Goal: Task Accomplishment & Management: Manage account settings

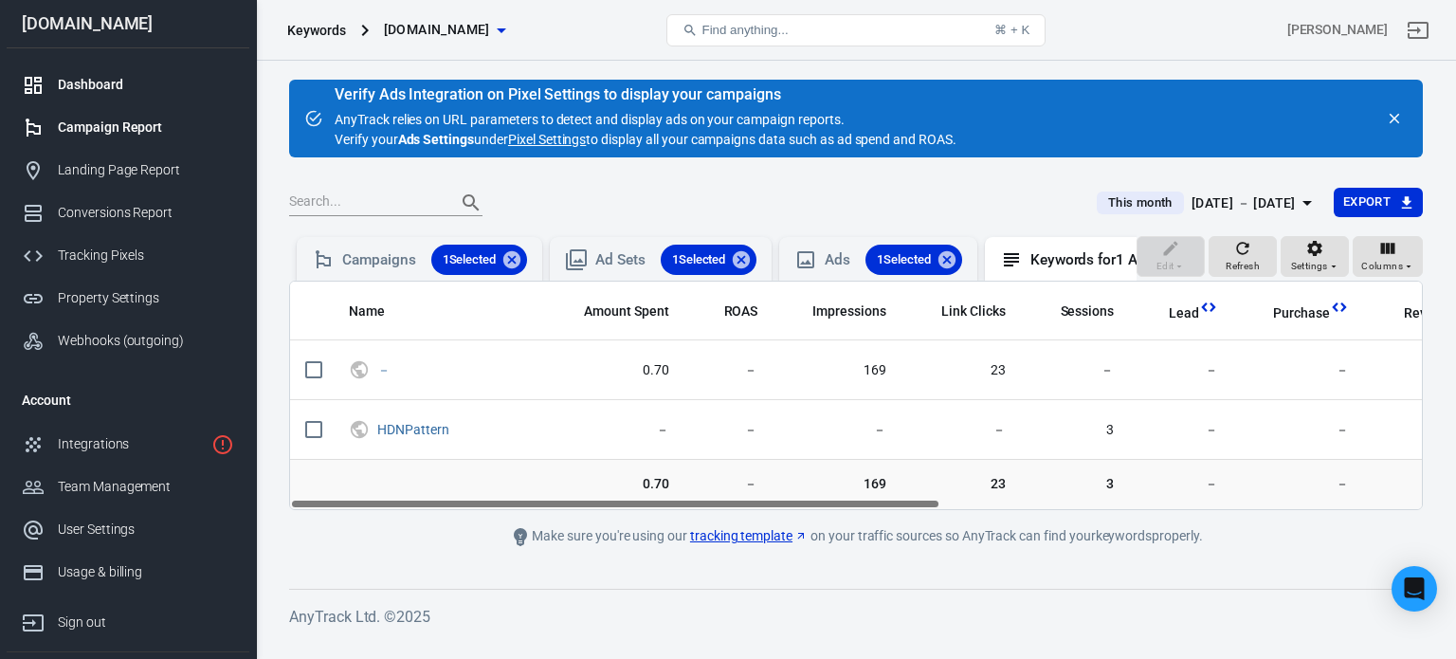
click at [80, 78] on div "Dashboard" at bounding box center [146, 85] width 176 height 20
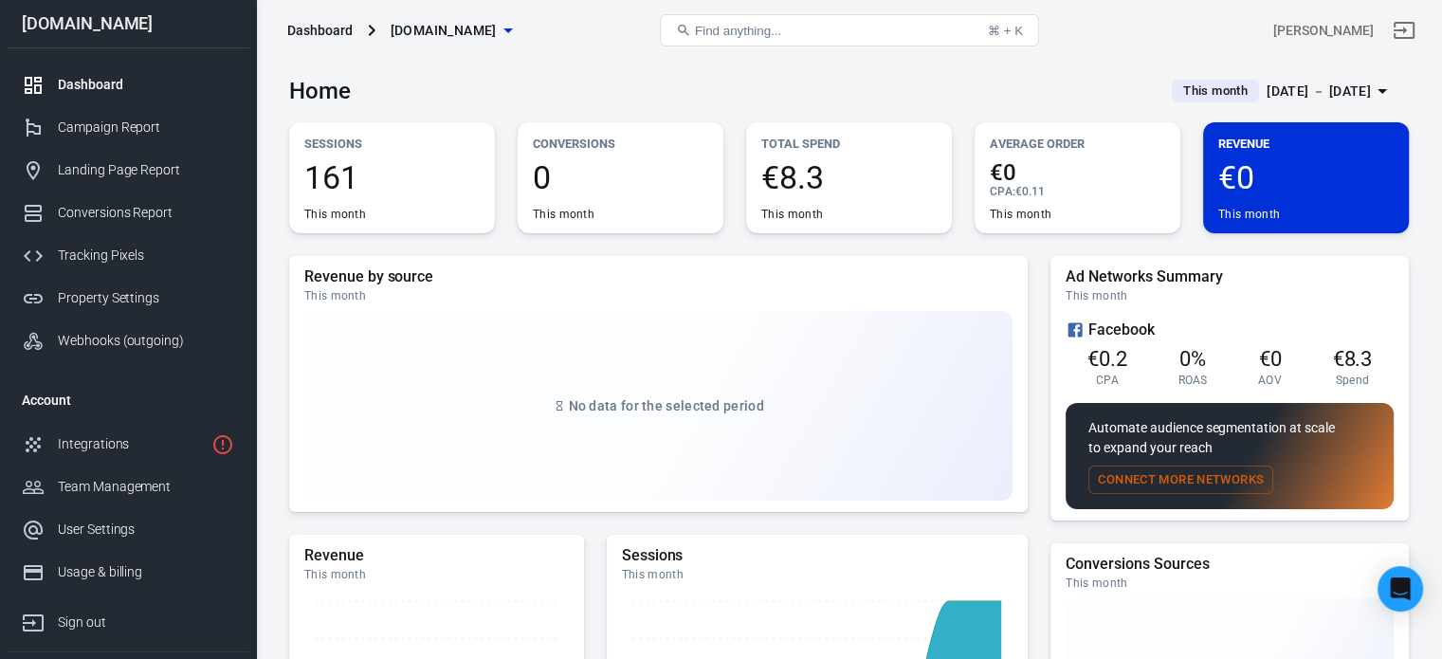
click at [1315, 94] on div "[DATE] － [DATE]" at bounding box center [1319, 92] width 104 height 24
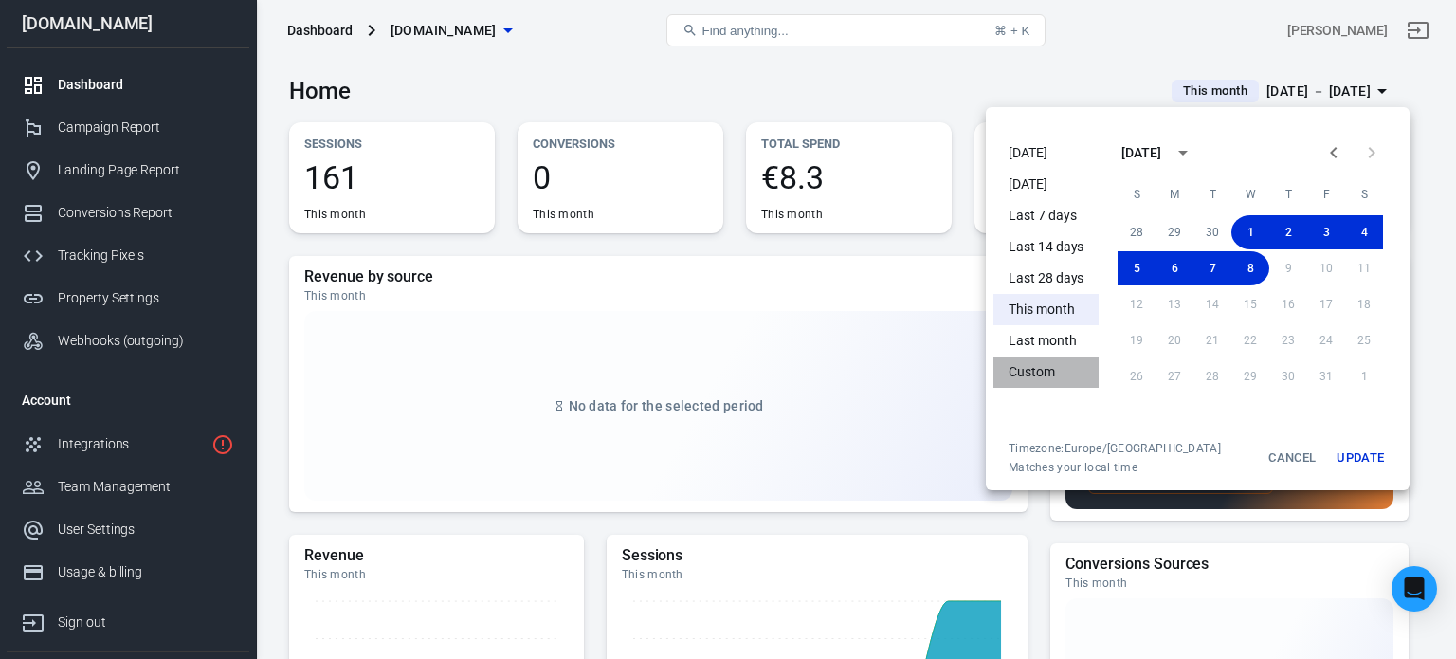
click at [1039, 383] on li "Custom" at bounding box center [1046, 371] width 105 height 31
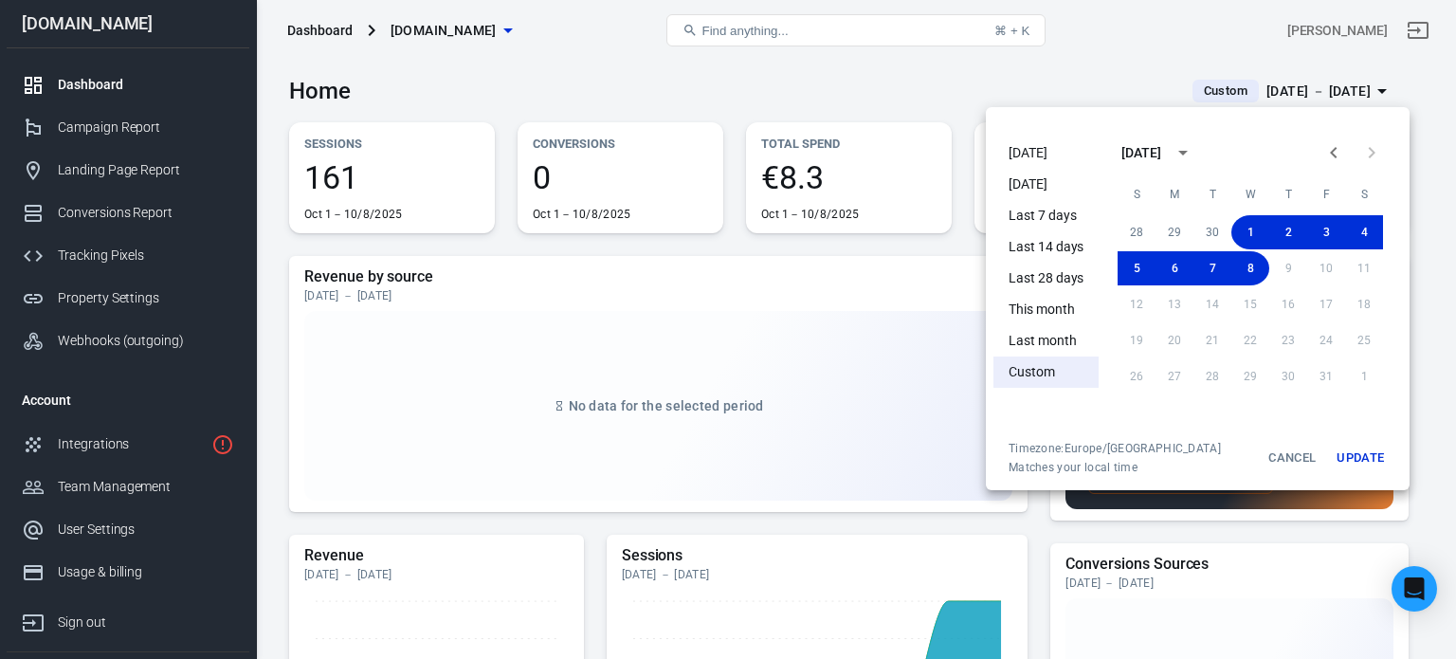
click at [1194, 155] on icon "calendar view is open, switch to year view" at bounding box center [1183, 152] width 23 height 23
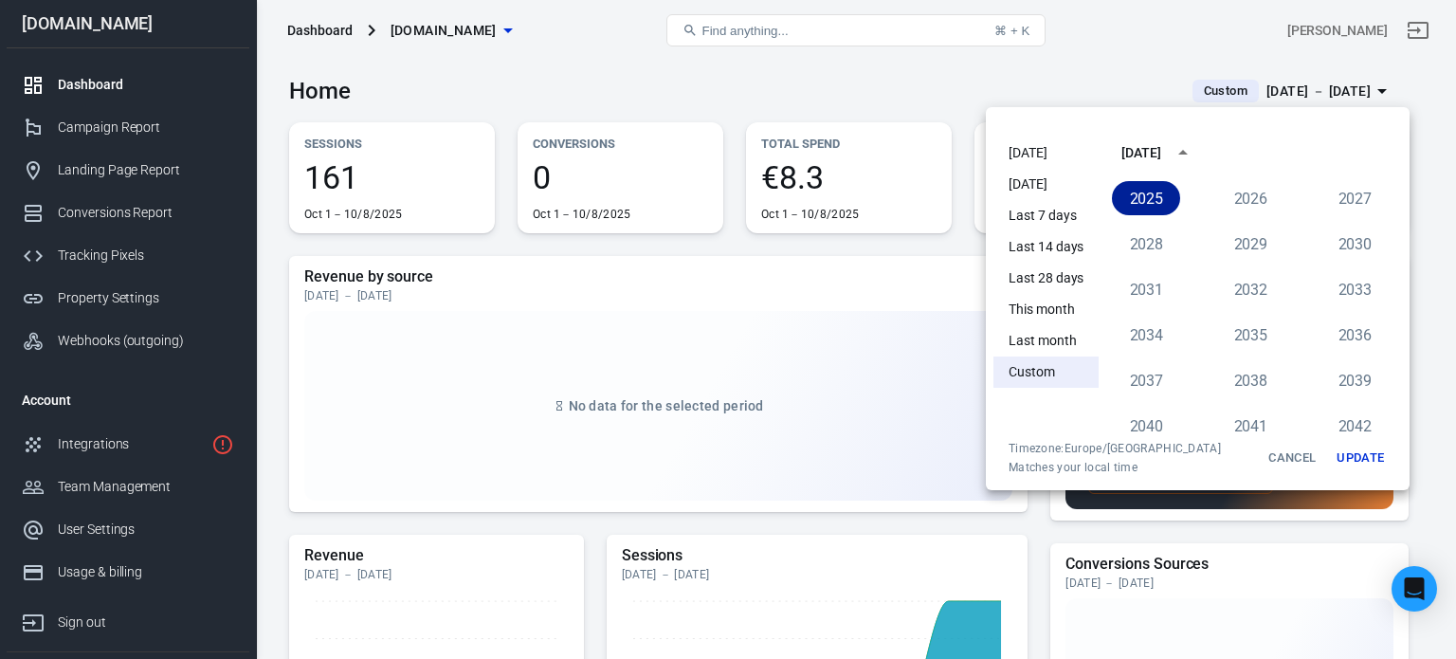
click at [1141, 205] on button "2025" at bounding box center [1146, 198] width 68 height 34
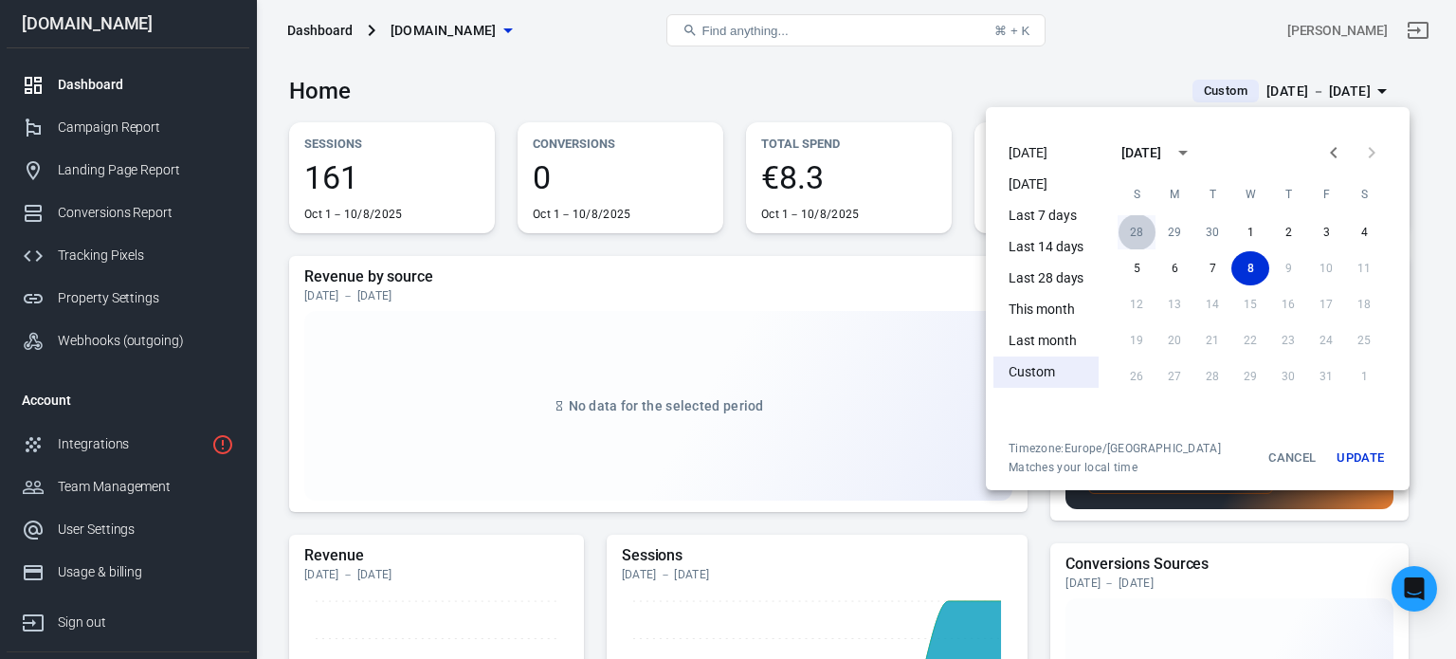
click at [1136, 231] on button "28" at bounding box center [1137, 232] width 38 height 34
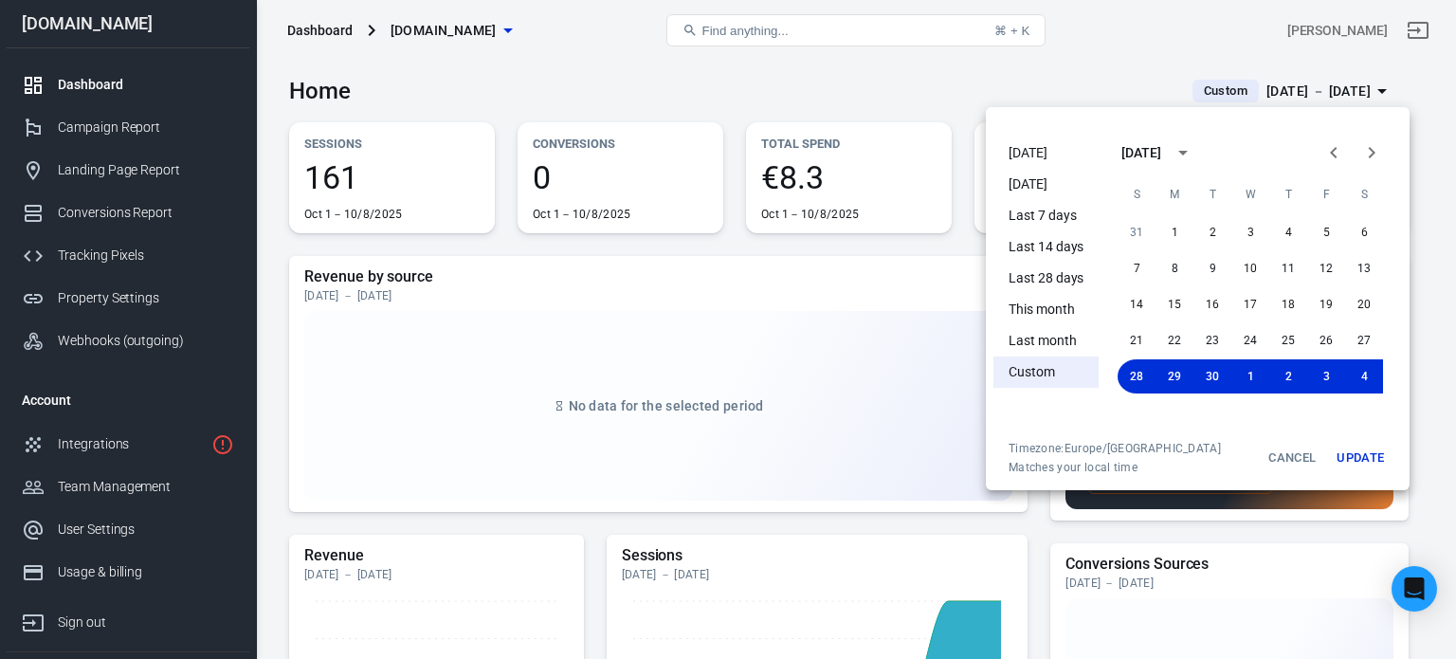
click at [1361, 460] on button "Update" at bounding box center [1360, 458] width 61 height 34
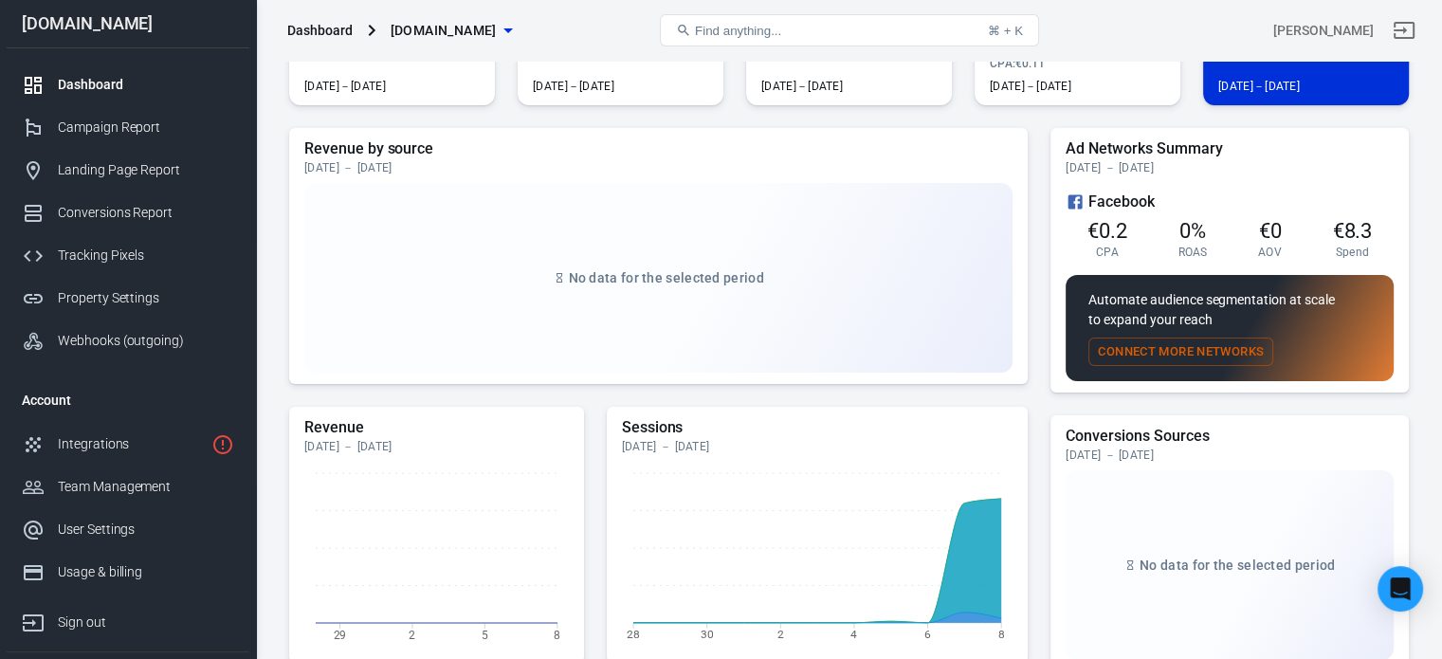
scroll to position [66, 0]
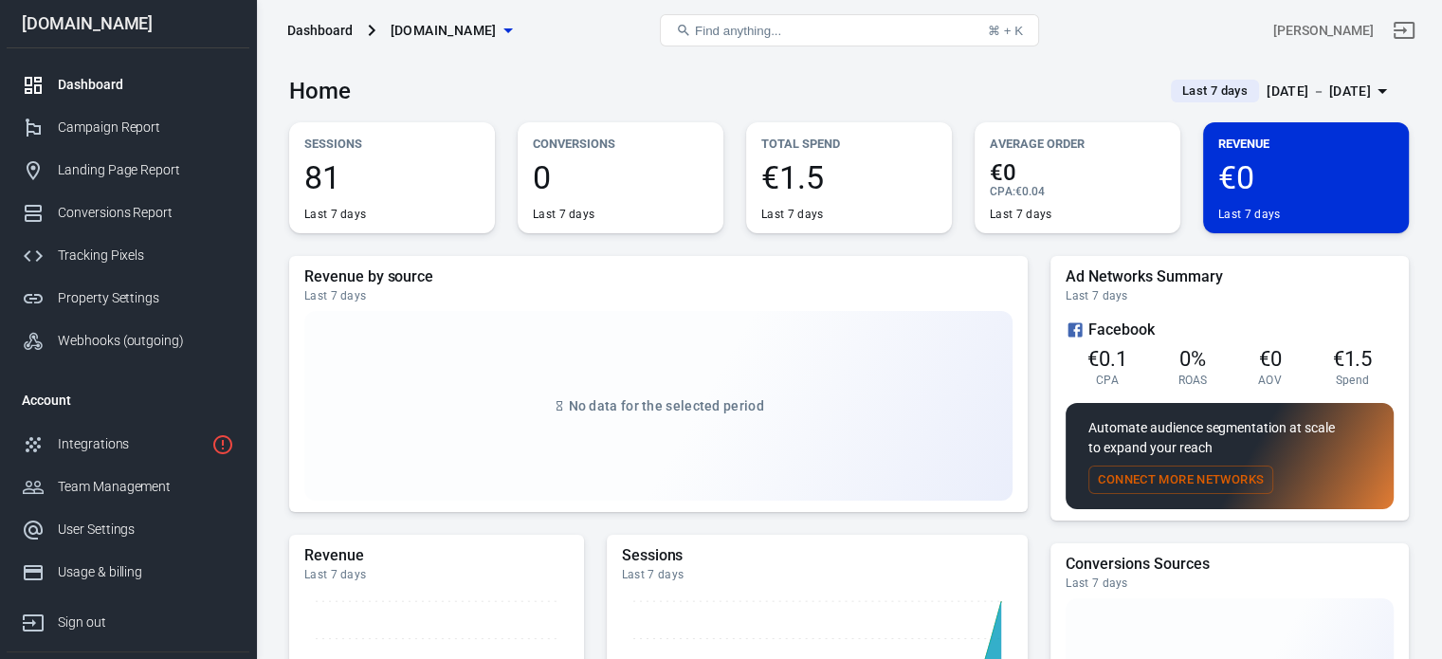
click at [1310, 77] on button "Last 7 days Oct 1 － Oct 7, 2025" at bounding box center [1282, 91] width 253 height 31
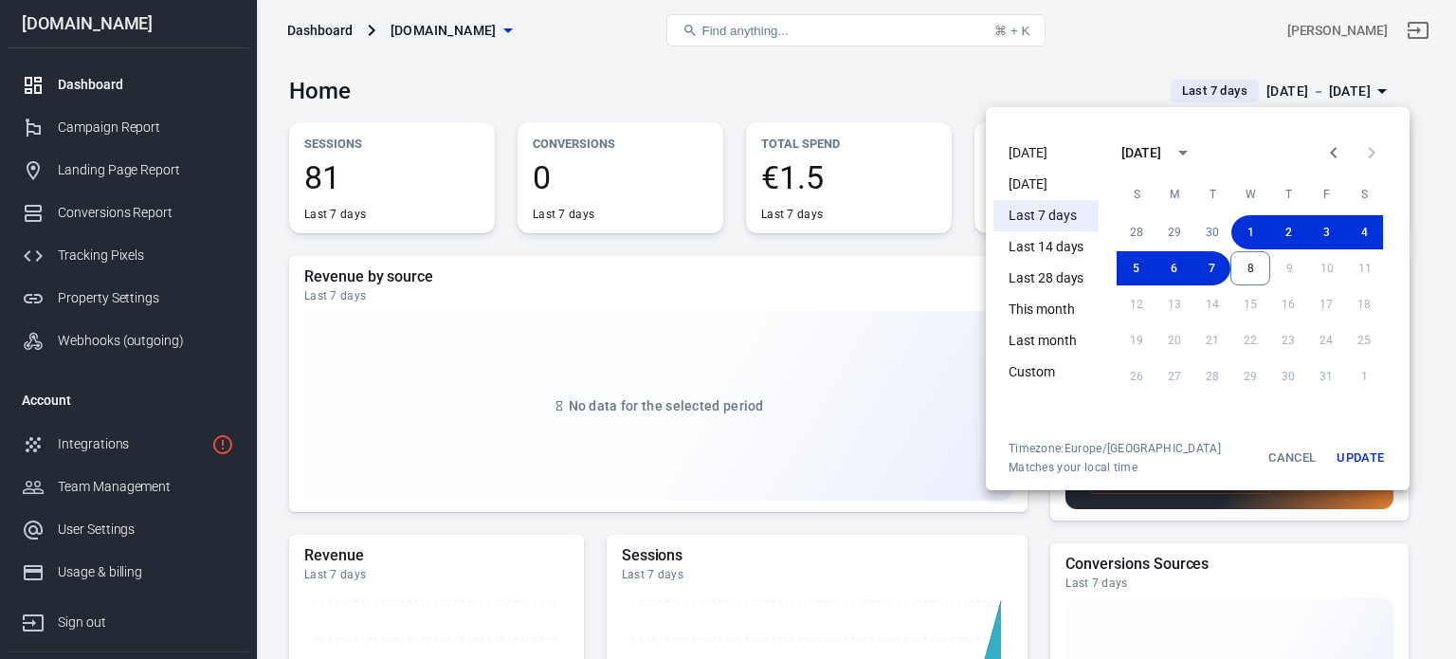
click at [1057, 319] on li "This month" at bounding box center [1046, 309] width 105 height 31
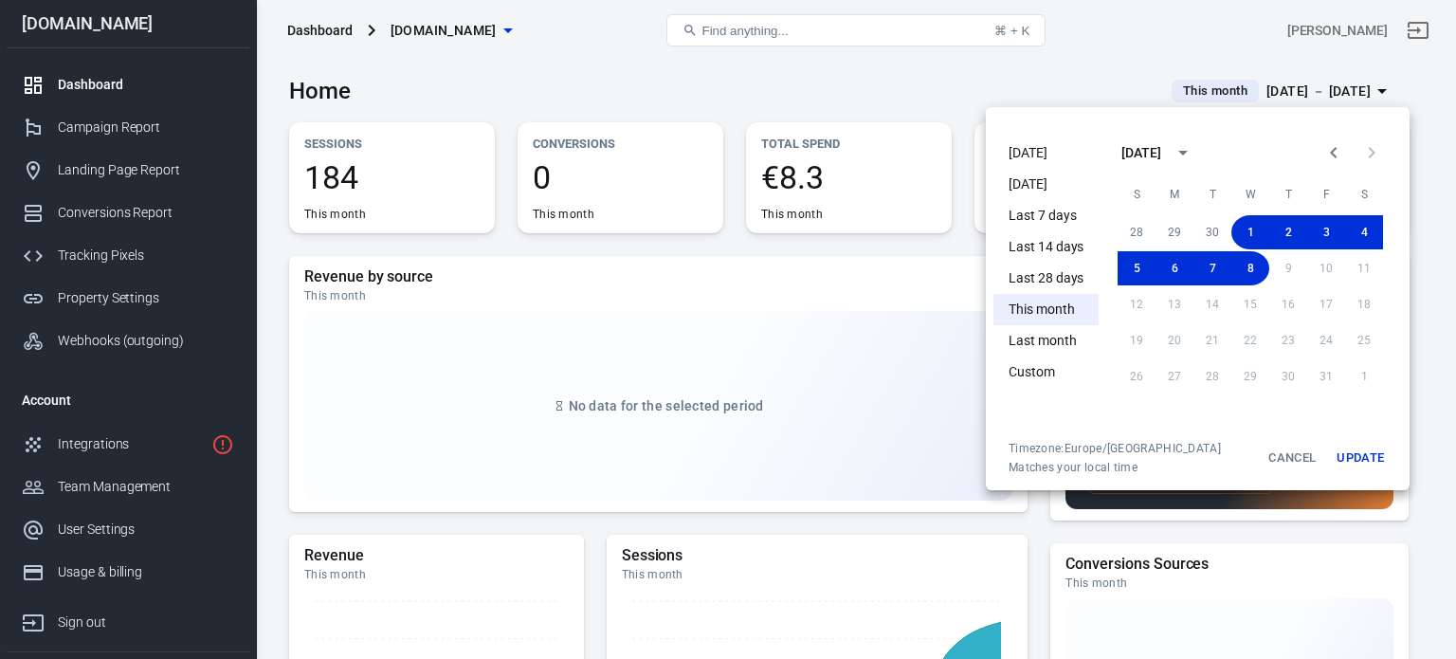
click at [826, 318] on div at bounding box center [728, 329] width 1456 height 659
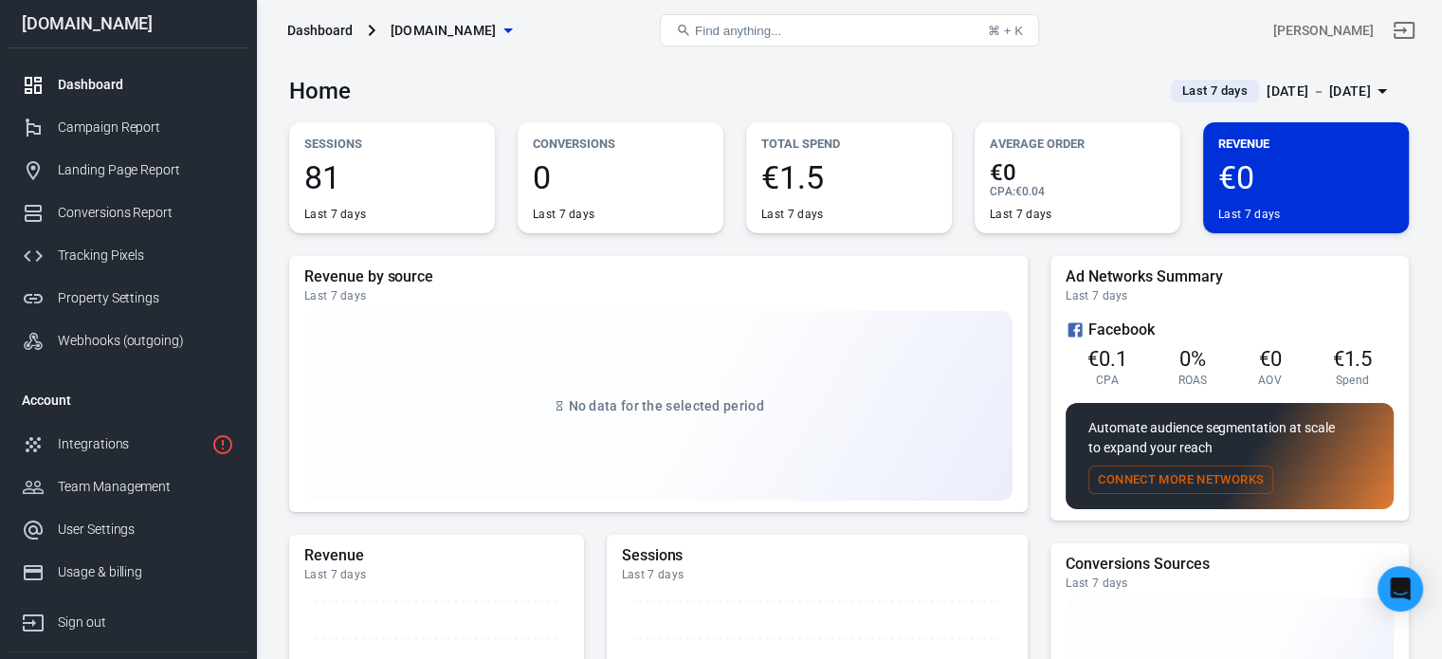
click at [1327, 85] on div "Oct 1 － Oct 7, 2025" at bounding box center [1319, 92] width 104 height 24
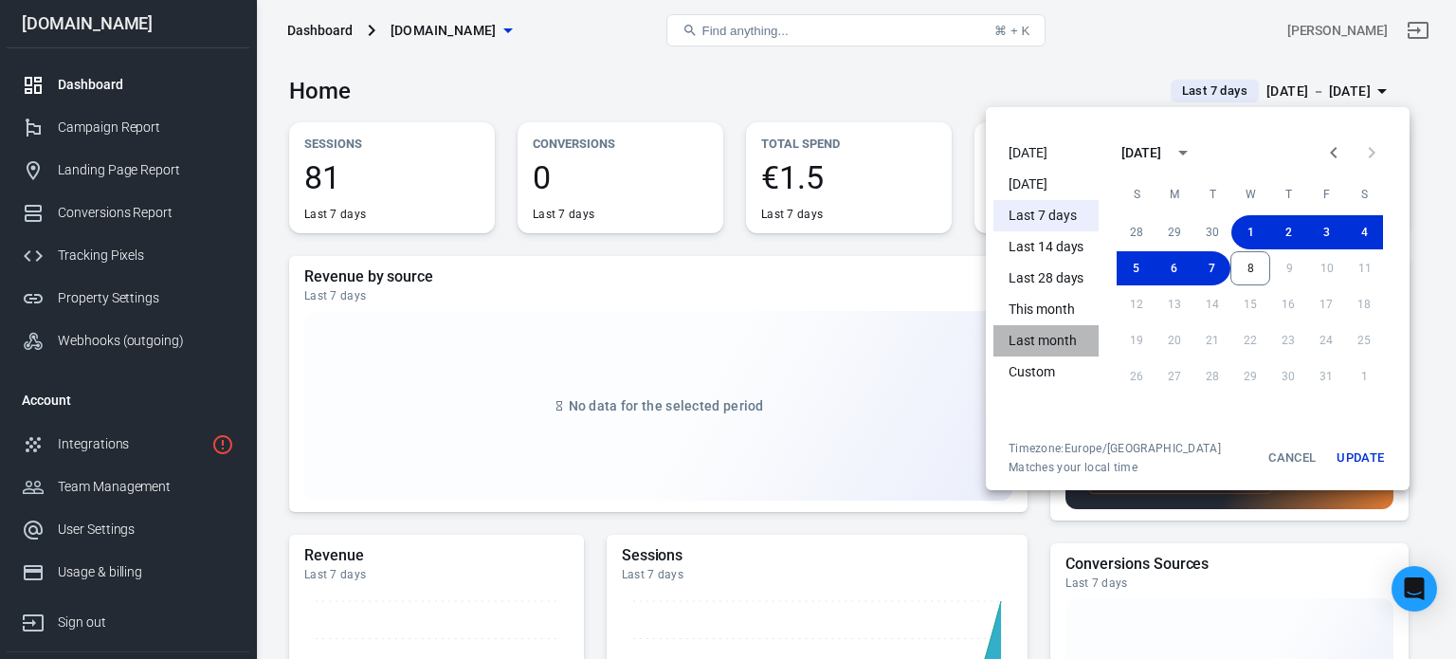
click at [1030, 341] on li "Last month" at bounding box center [1046, 340] width 105 height 31
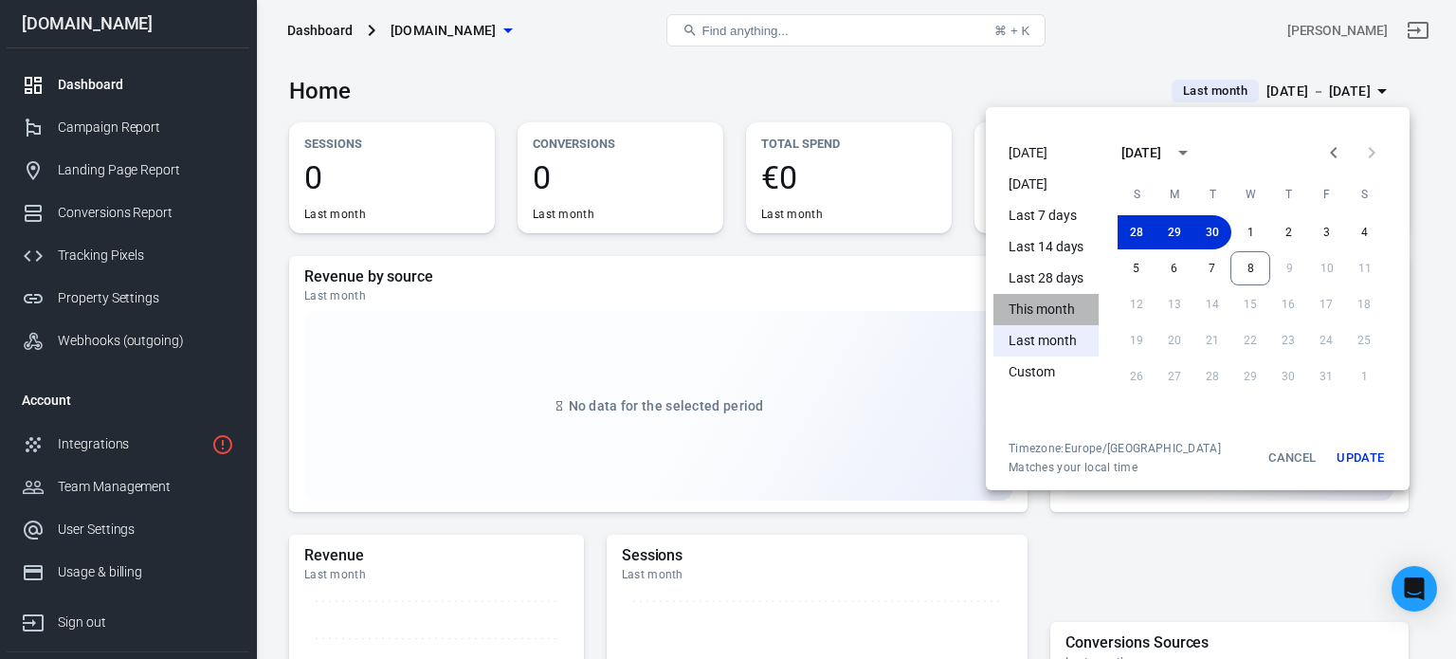
click at [1057, 316] on li "This month" at bounding box center [1046, 309] width 105 height 31
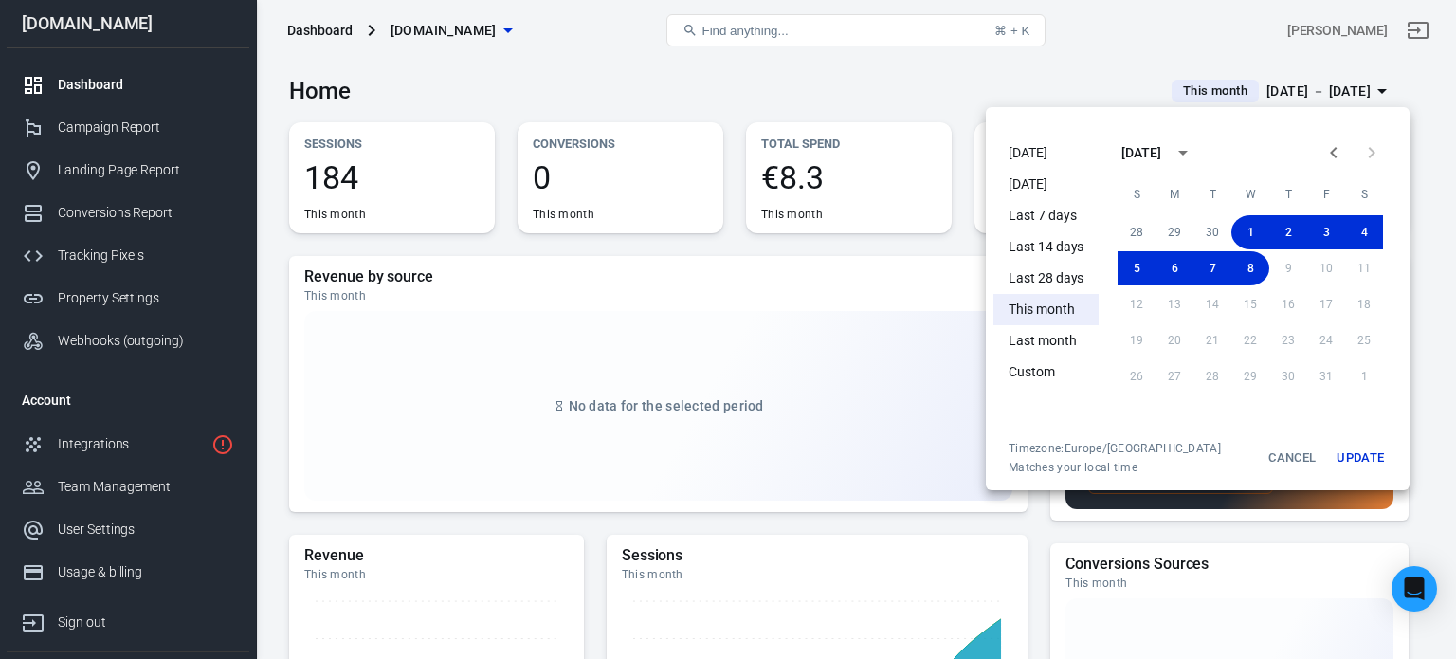
click at [783, 335] on div at bounding box center [728, 329] width 1456 height 659
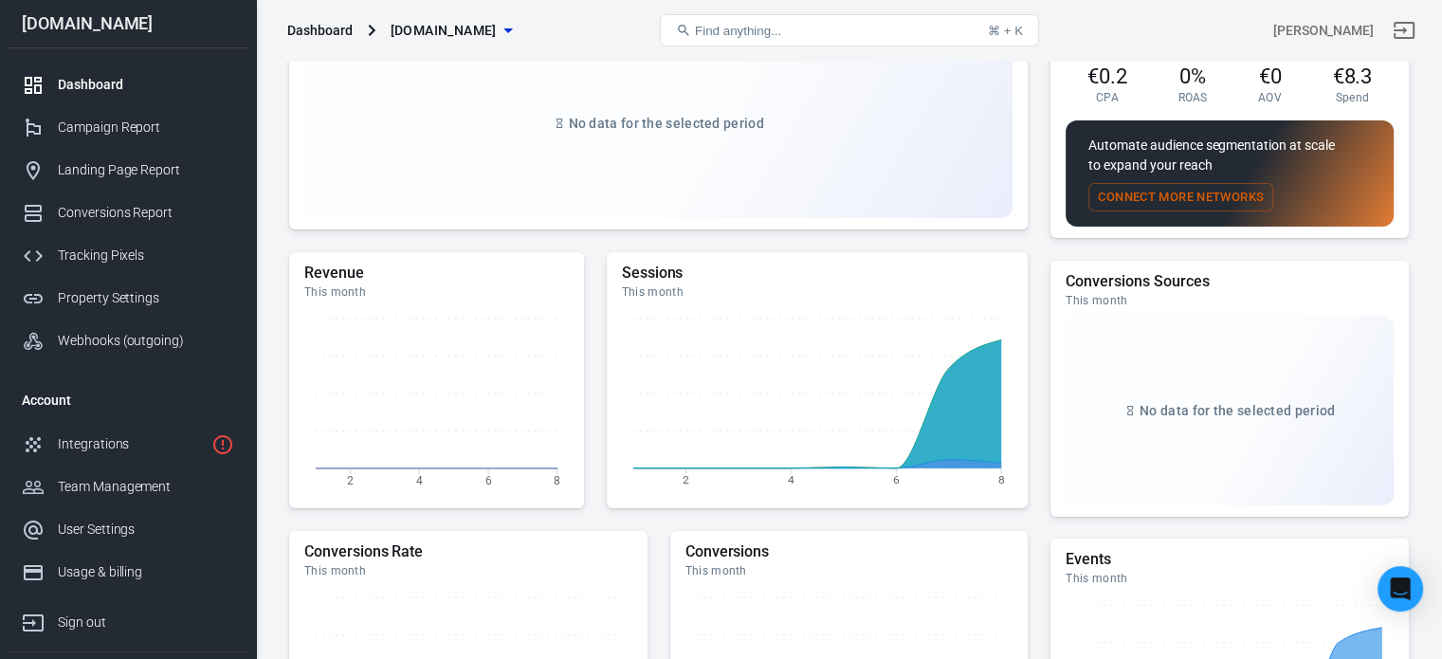
scroll to position [284, 0]
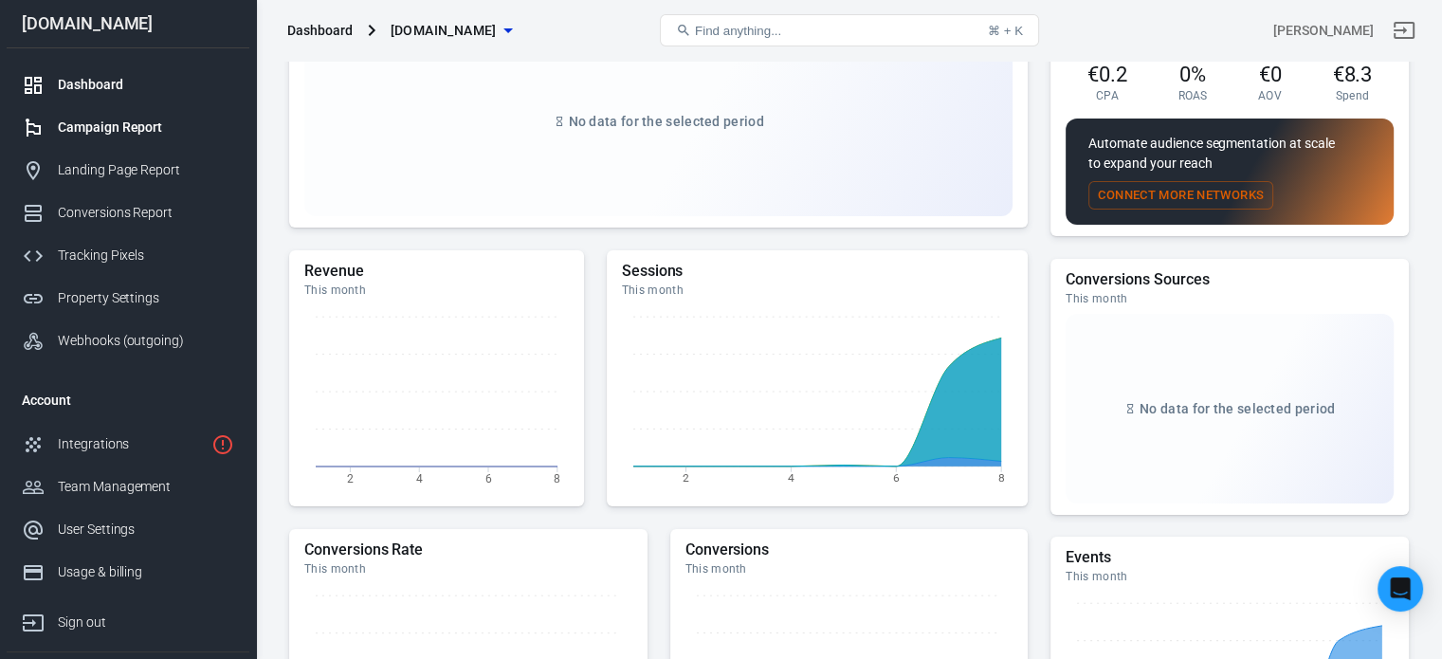
click at [129, 139] on link "Campaign Report" at bounding box center [128, 127] width 243 height 43
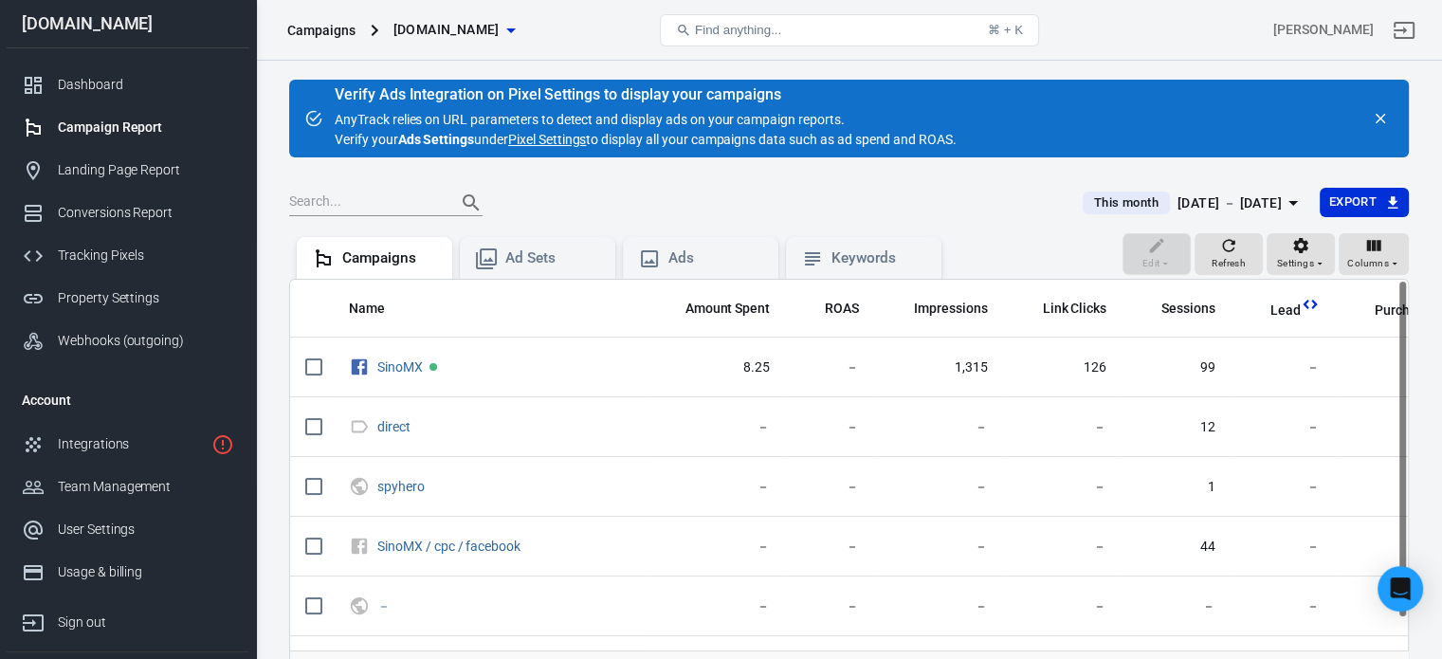
click at [968, 183] on main "Verify Ads Integration on Pixel Settings to display your campaigns AnyTrack rel…" at bounding box center [849, 410] width 1120 height 661
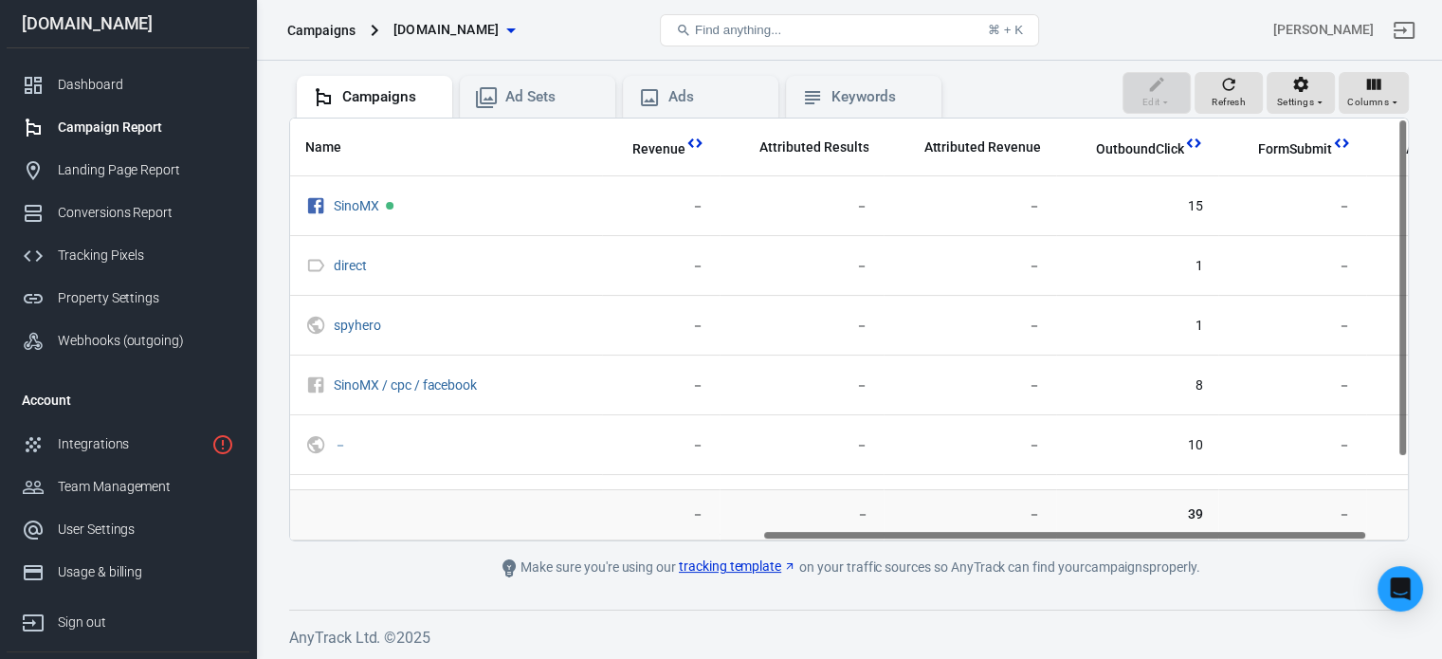
scroll to position [0, 946]
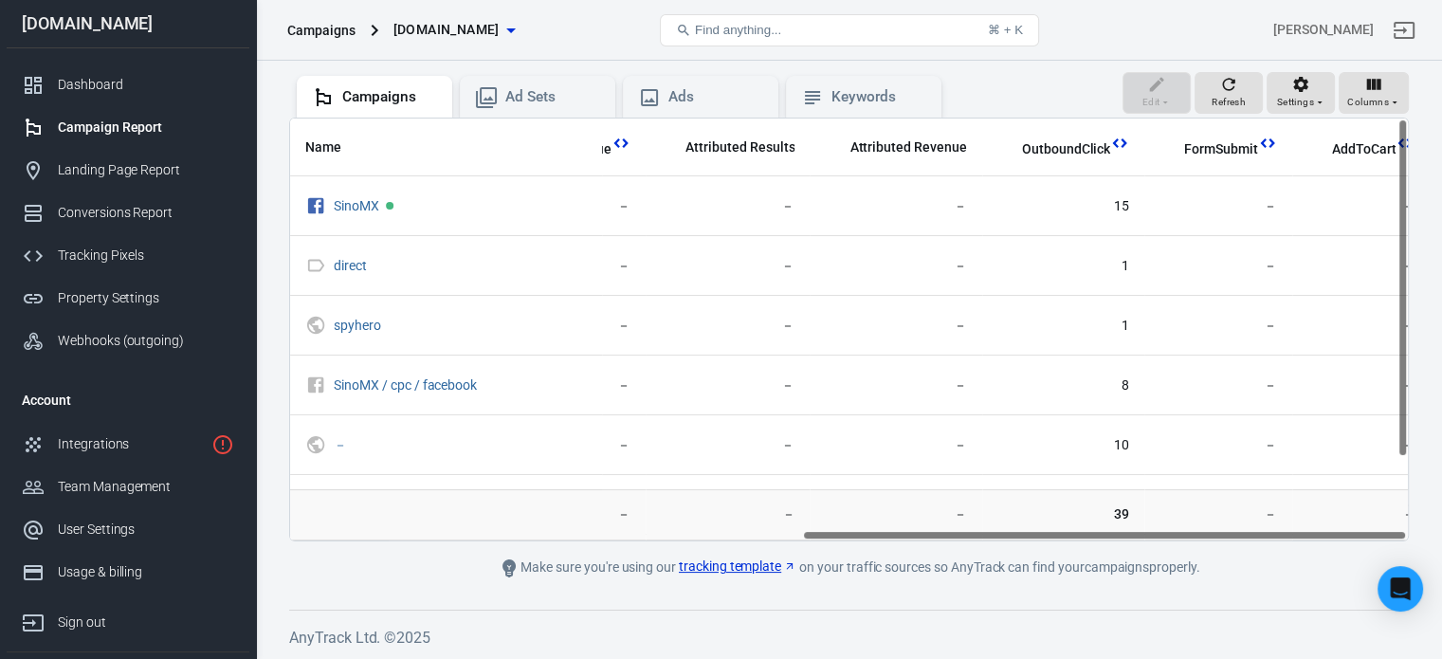
drag, startPoint x: 877, startPoint y: 534, endPoint x: 1403, endPoint y: 553, distance: 526.5
click at [1403, 553] on main "Verify Ads Integration on Pixel Settings to display your campaigns AnyTrack rel…" at bounding box center [849, 248] width 1120 height 661
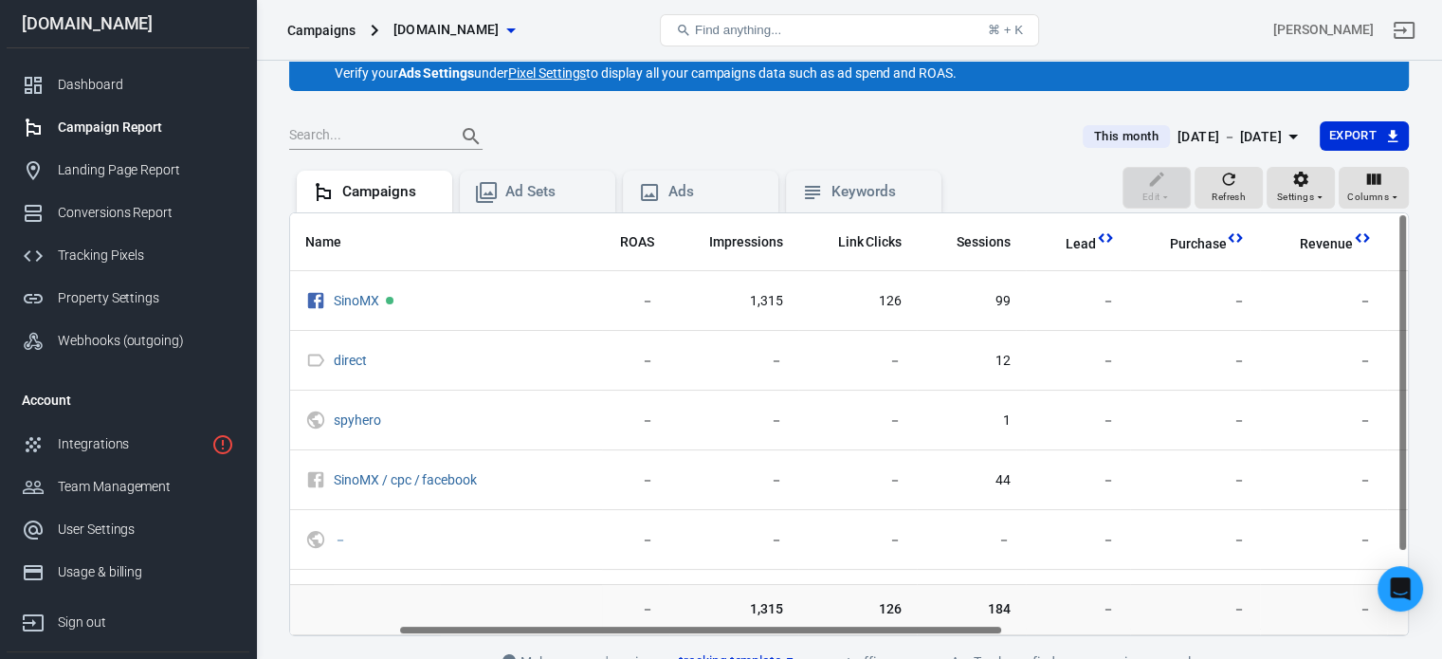
scroll to position [0, 201]
drag, startPoint x: 1182, startPoint y: 631, endPoint x: 779, endPoint y: 647, distance: 403.2
click at [779, 647] on main "Verify Ads Integration on Pixel Settings to display your campaigns AnyTrack rel…" at bounding box center [849, 343] width 1120 height 661
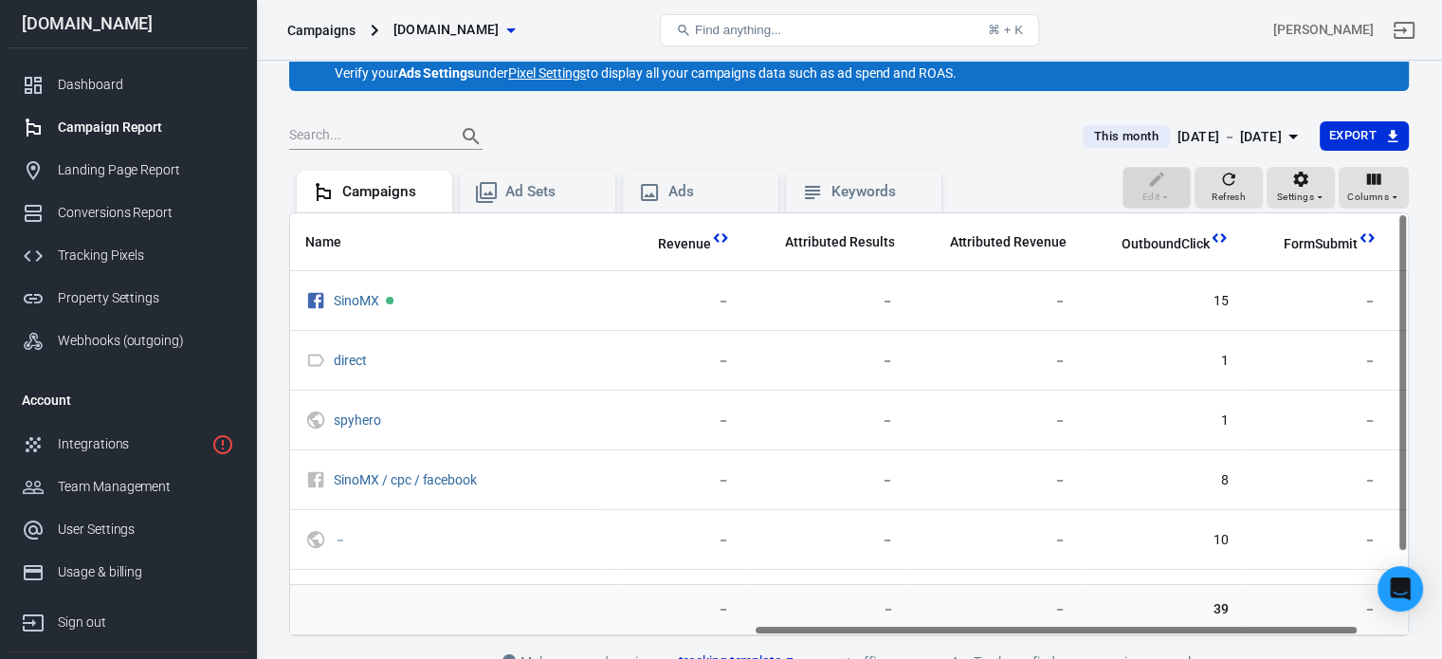
scroll to position [0, 885]
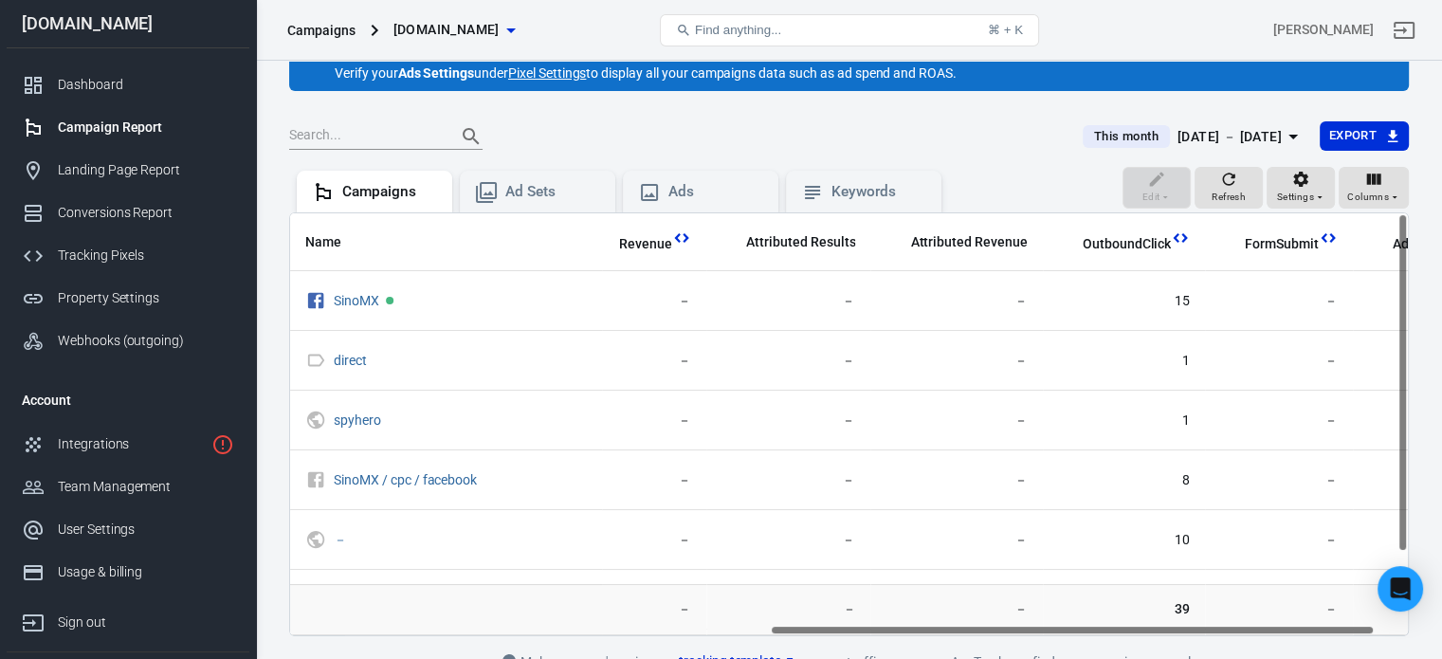
drag, startPoint x: 940, startPoint y: 629, endPoint x: 1312, endPoint y: 629, distance: 371.6
click at [1312, 629] on div "Name Amount Spent ROAS Impressions Link Clicks Sessions Lead Purchase Revenue A…" at bounding box center [849, 424] width 1118 height 422
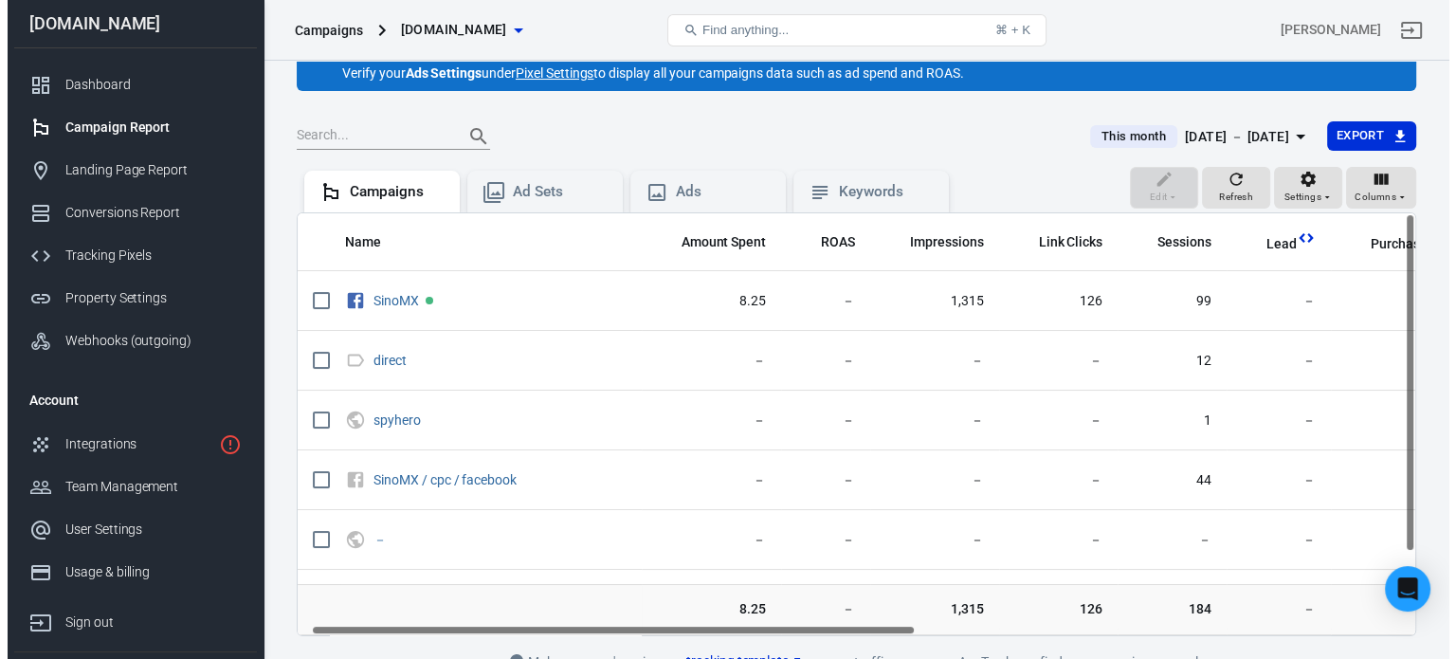
scroll to position [0, 0]
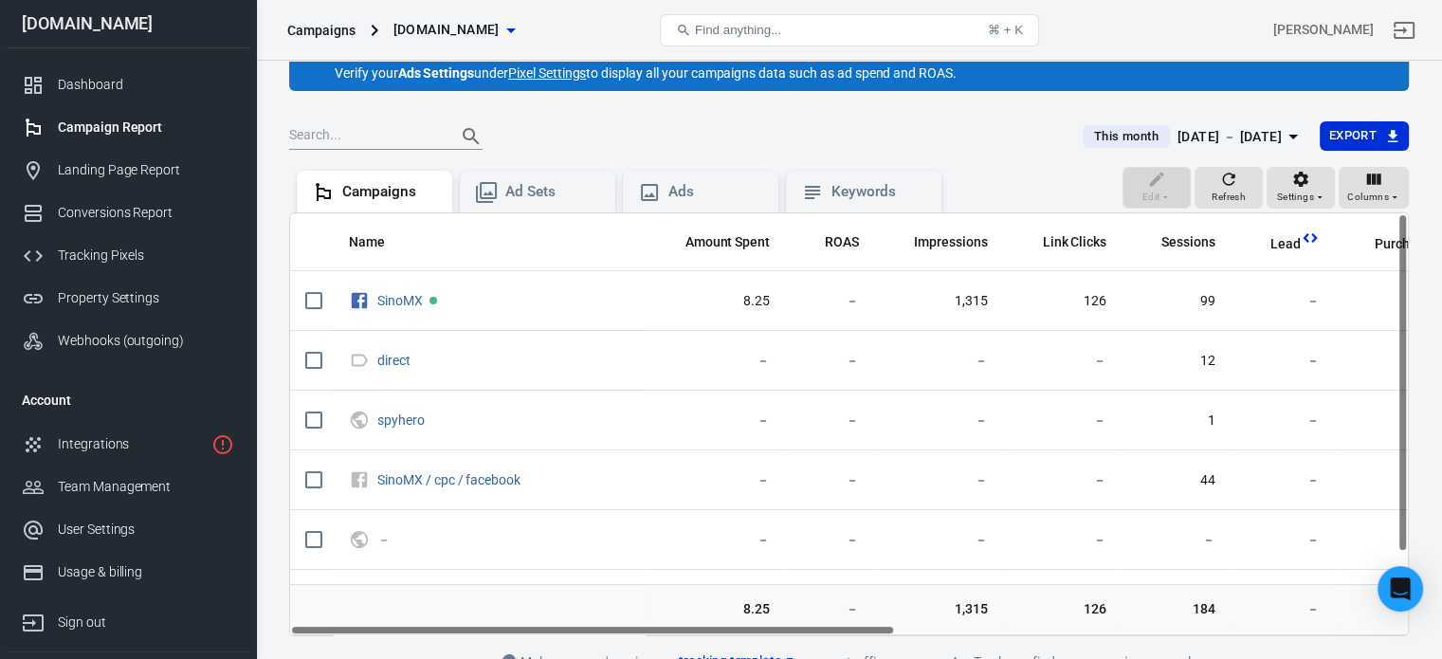
drag, startPoint x: 1042, startPoint y: 629, endPoint x: 557, endPoint y: 647, distance: 484.8
click at [557, 647] on main "Verify Ads Integration on Pixel Settings to display your campaigns AnyTrack rel…" at bounding box center [849, 343] width 1120 height 661
click at [1289, 136] on icon "button" at bounding box center [1292, 137] width 9 height 5
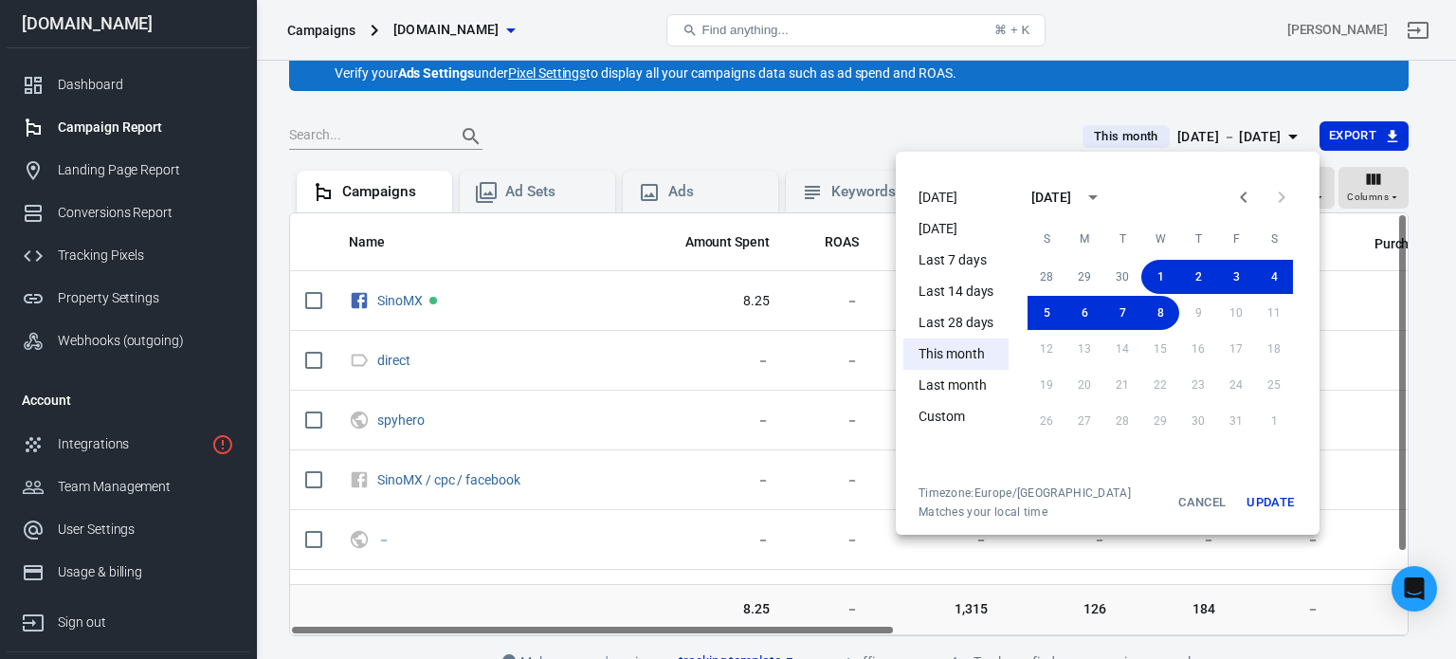
click at [966, 260] on li "Last 7 days" at bounding box center [955, 260] width 105 height 31
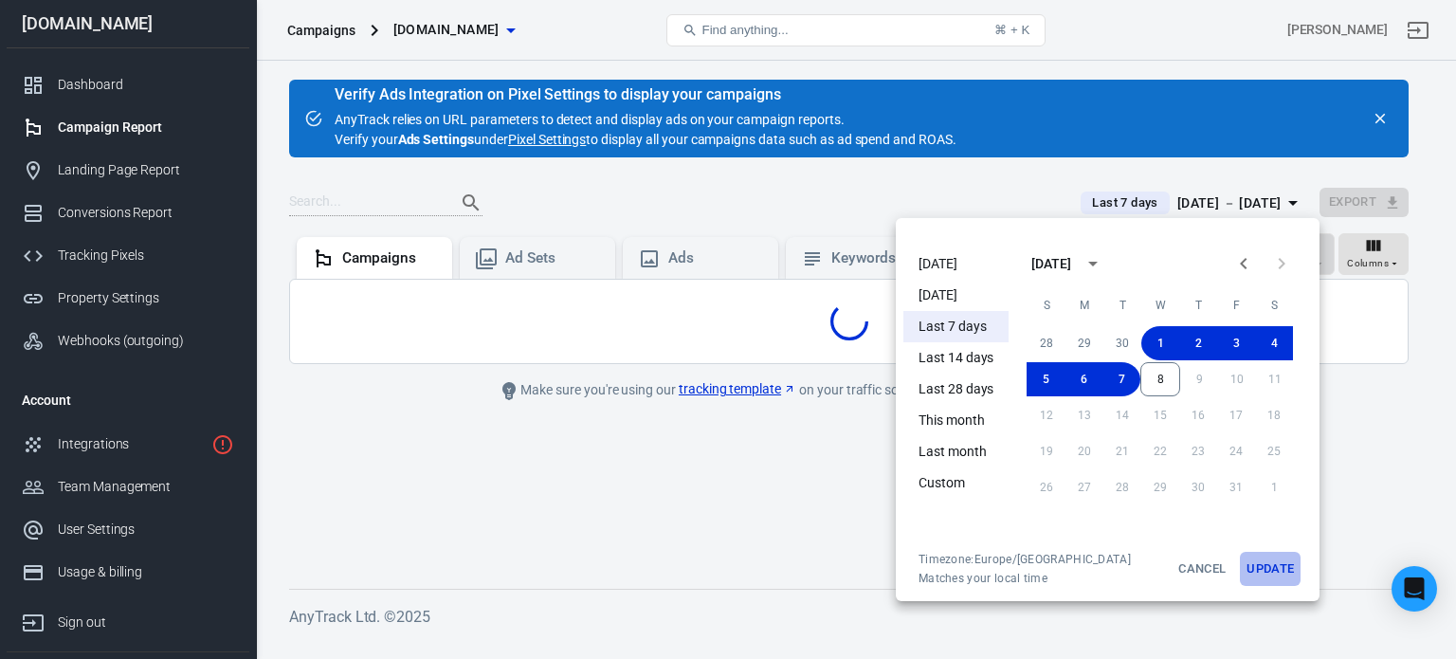
click at [1267, 565] on button "Update" at bounding box center [1270, 569] width 61 height 34
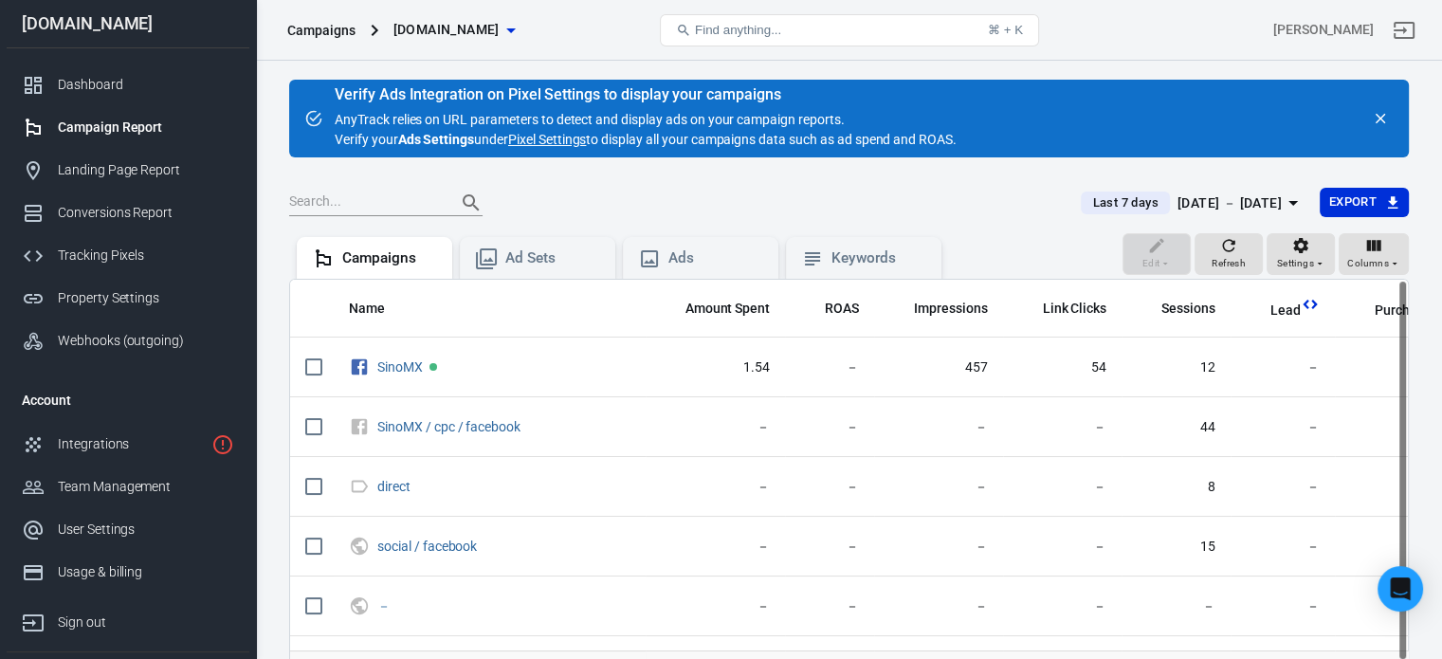
click at [1225, 199] on div "[DATE] － [DATE]" at bounding box center [1229, 203] width 104 height 24
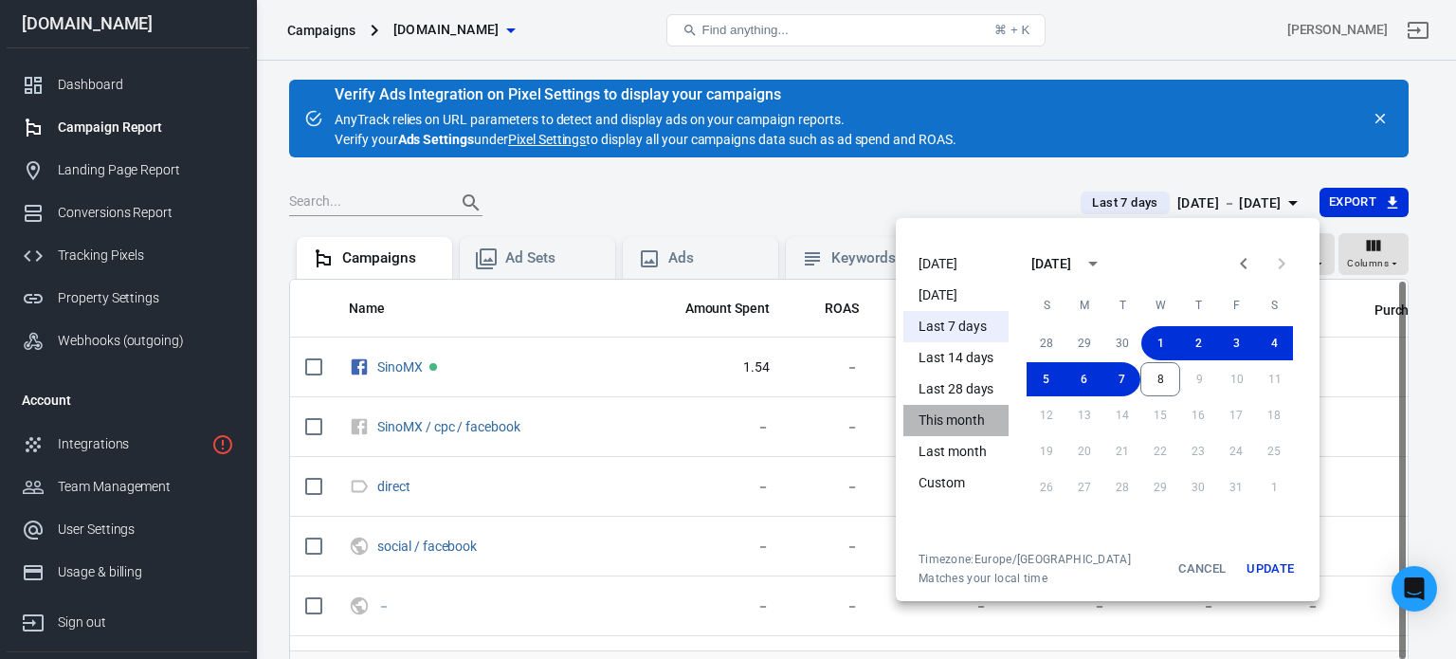
click at [959, 424] on li "This month" at bounding box center [955, 420] width 105 height 31
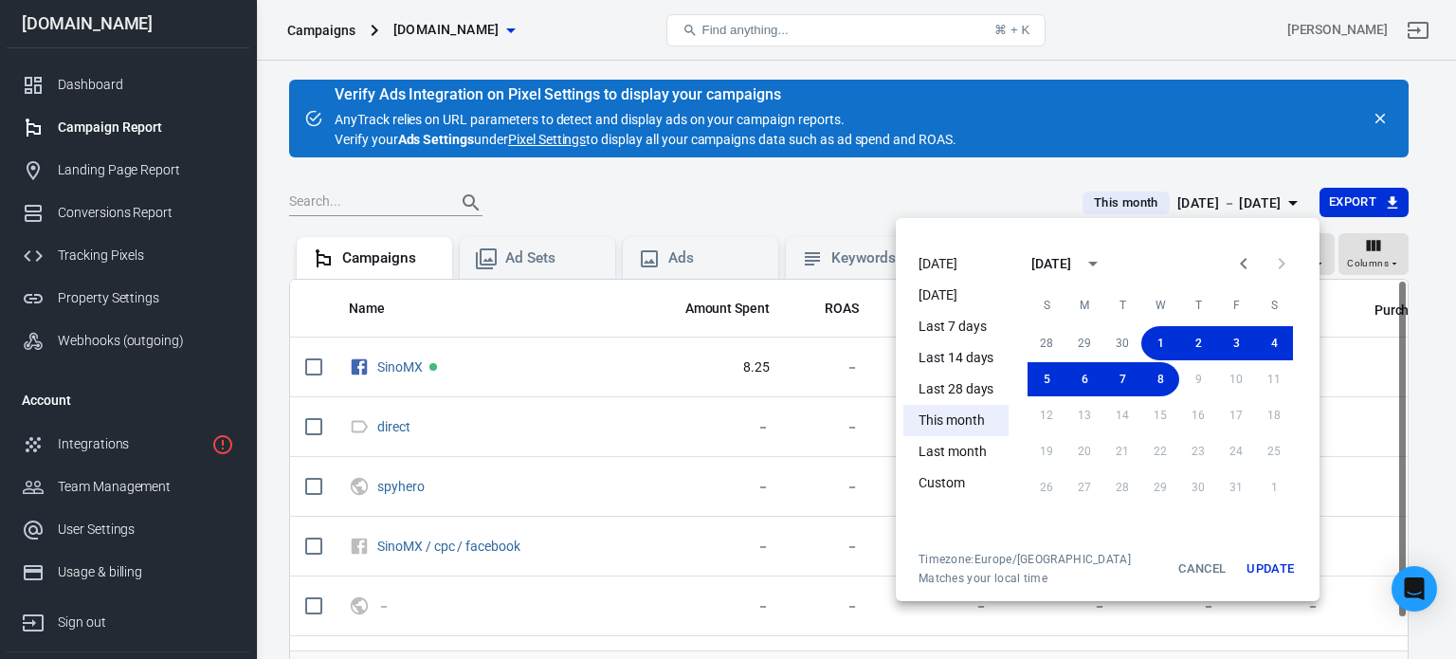
click at [950, 389] on li "Last 28 days" at bounding box center [955, 389] width 105 height 31
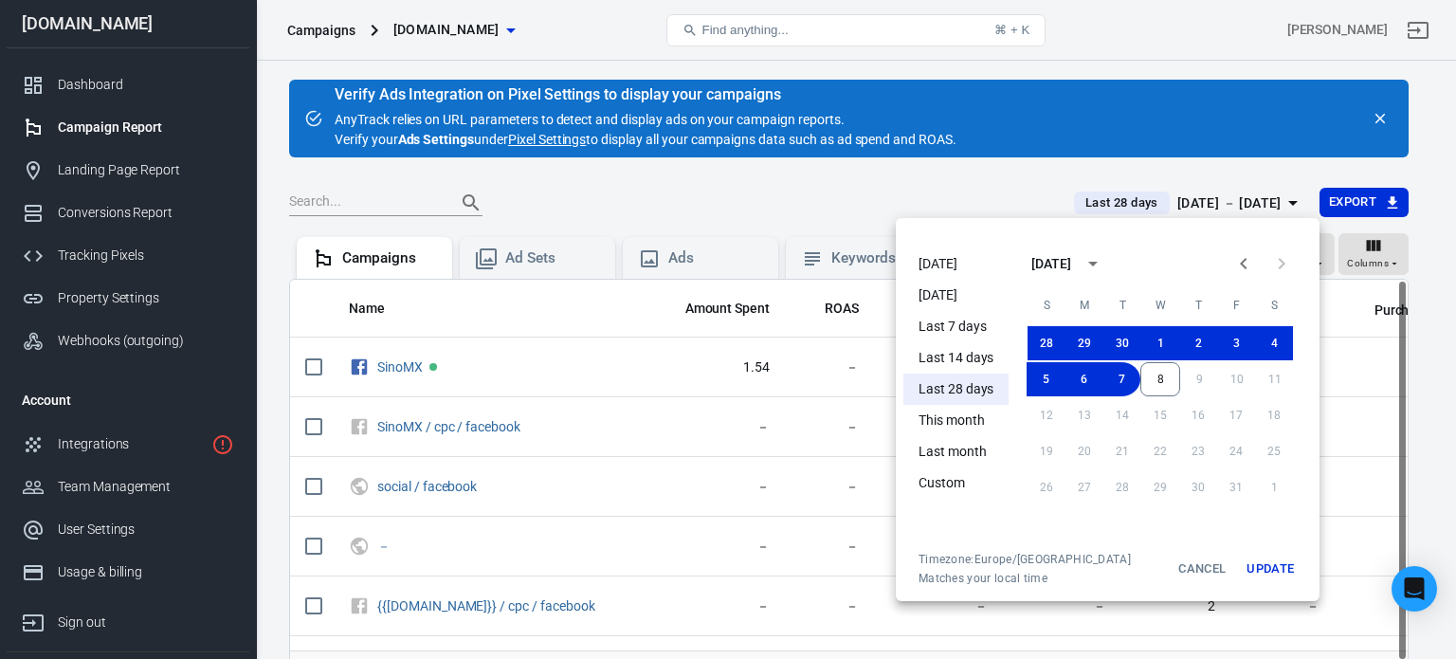
click at [1258, 564] on button "Update" at bounding box center [1270, 569] width 61 height 34
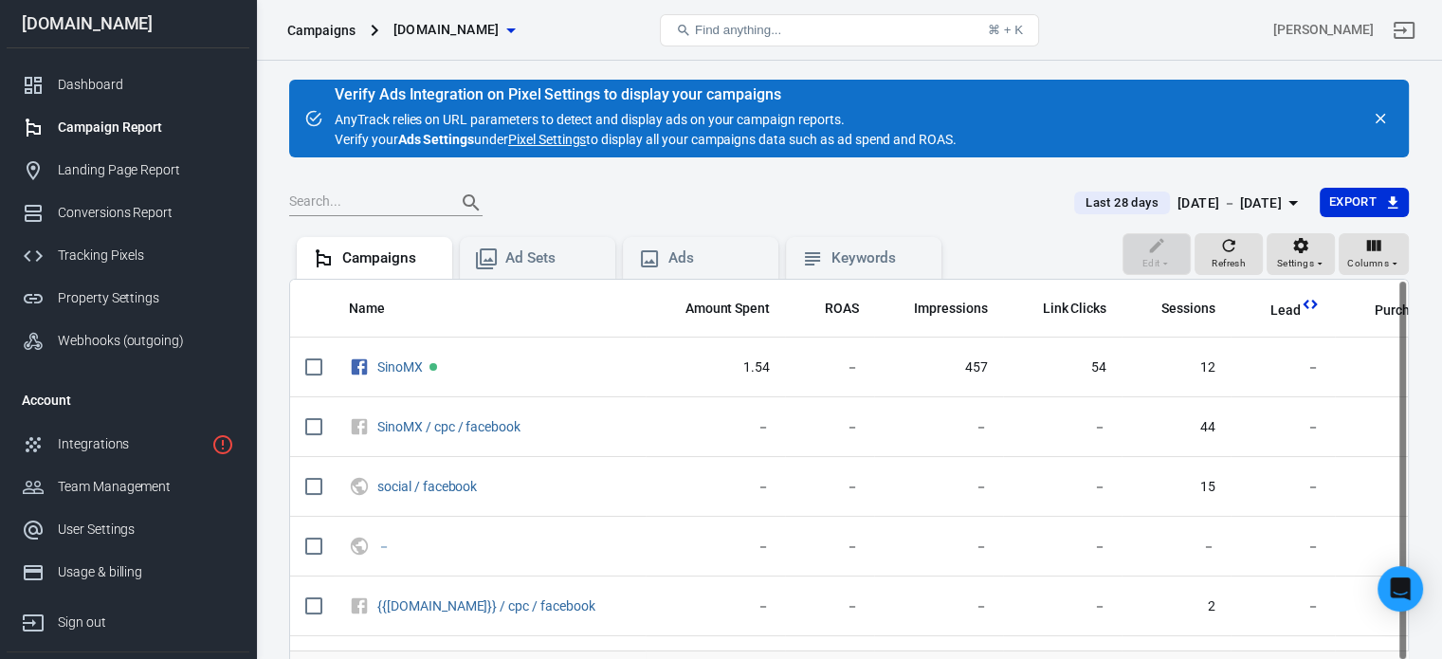
click at [1255, 200] on div "Sep 10 － Oct 7, 2025" at bounding box center [1229, 203] width 104 height 24
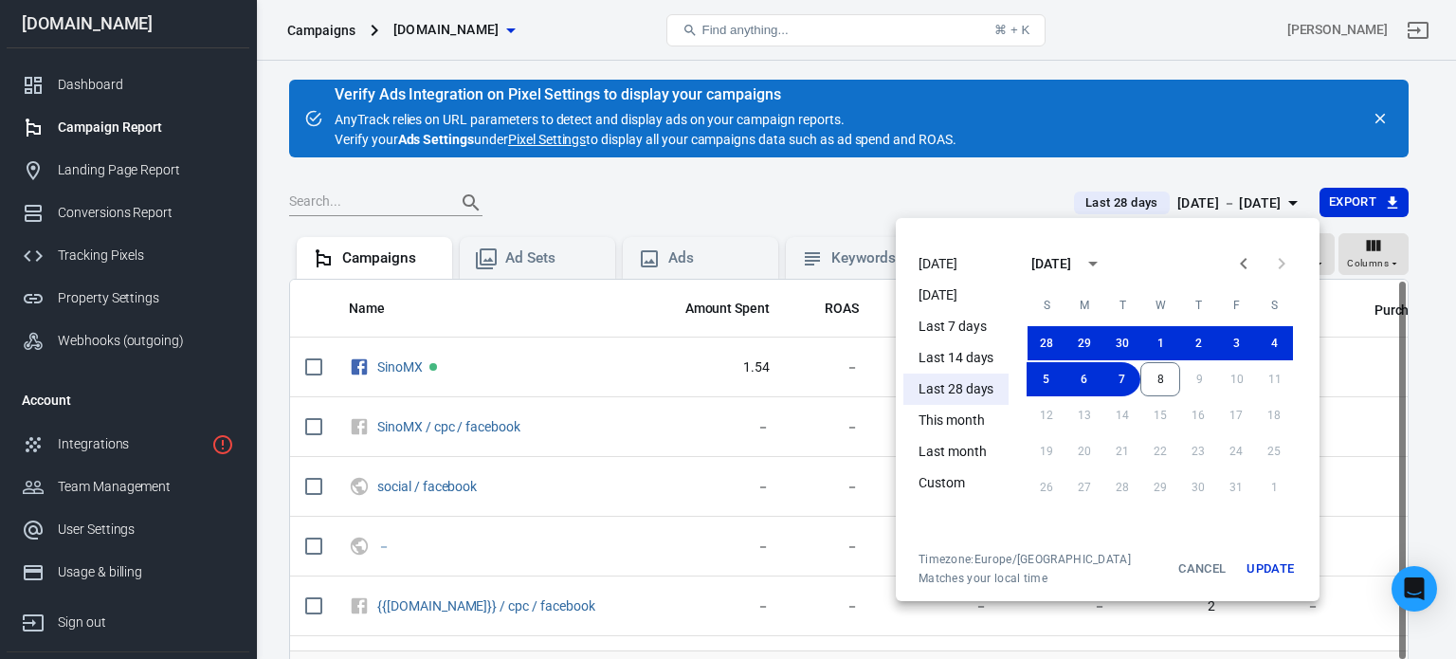
click at [933, 363] on li "Last 14 days" at bounding box center [955, 357] width 105 height 31
click at [982, 392] on li "Last 28 days" at bounding box center [955, 389] width 105 height 31
click at [984, 356] on li "Last 14 days" at bounding box center [955, 357] width 105 height 31
click at [940, 333] on li "Last 7 days" at bounding box center [955, 326] width 105 height 31
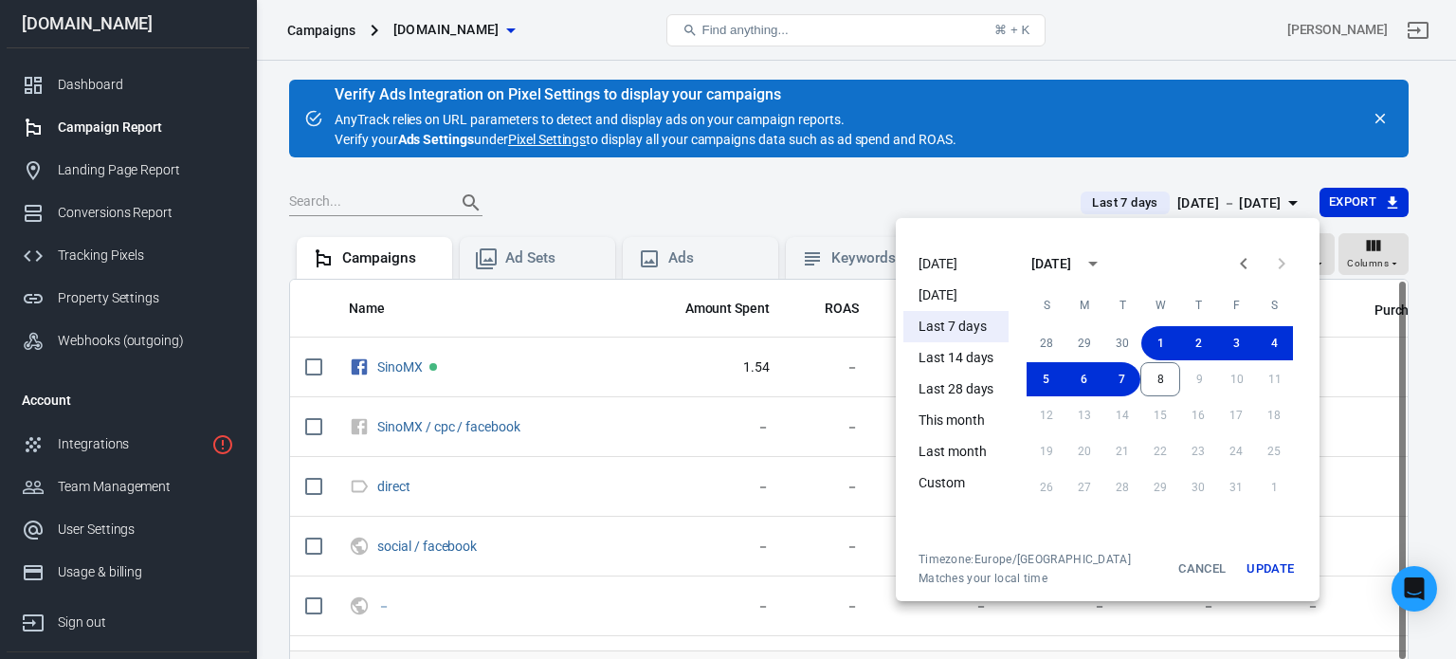
click at [1277, 570] on button "Update" at bounding box center [1270, 569] width 61 height 34
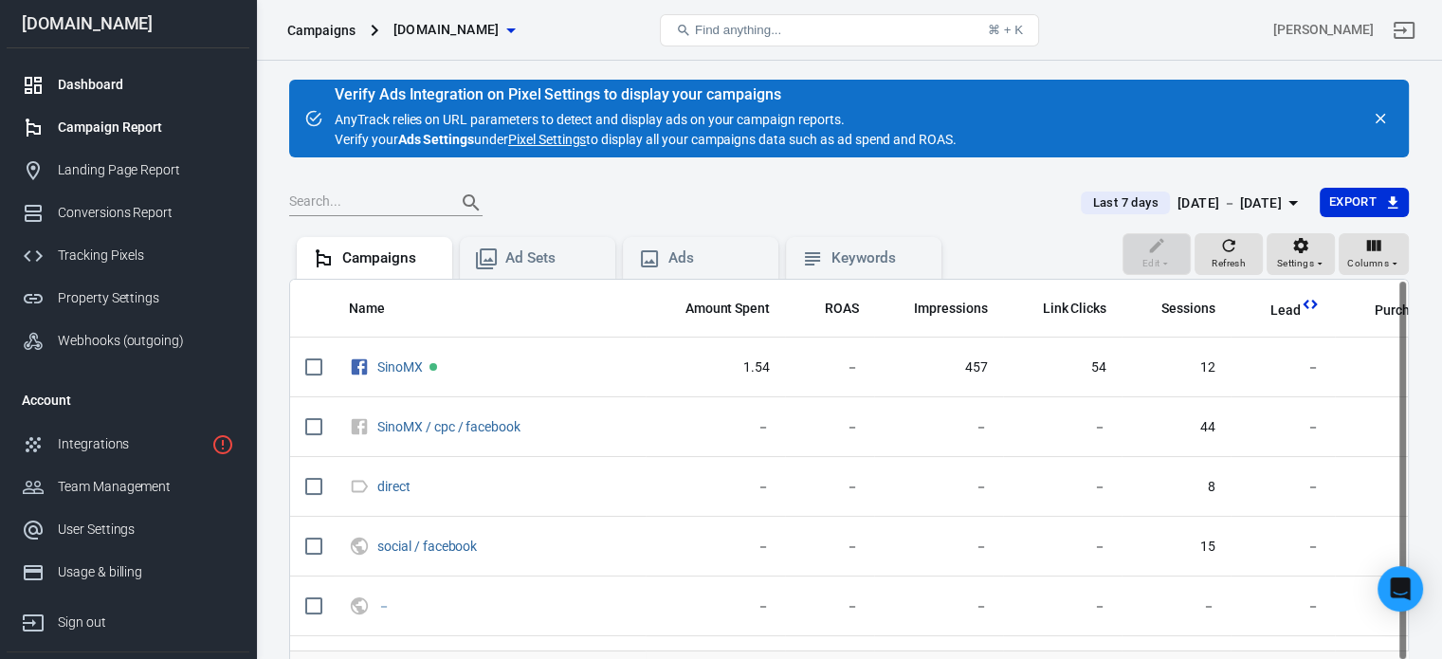
click at [99, 82] on div "Dashboard" at bounding box center [146, 85] width 176 height 20
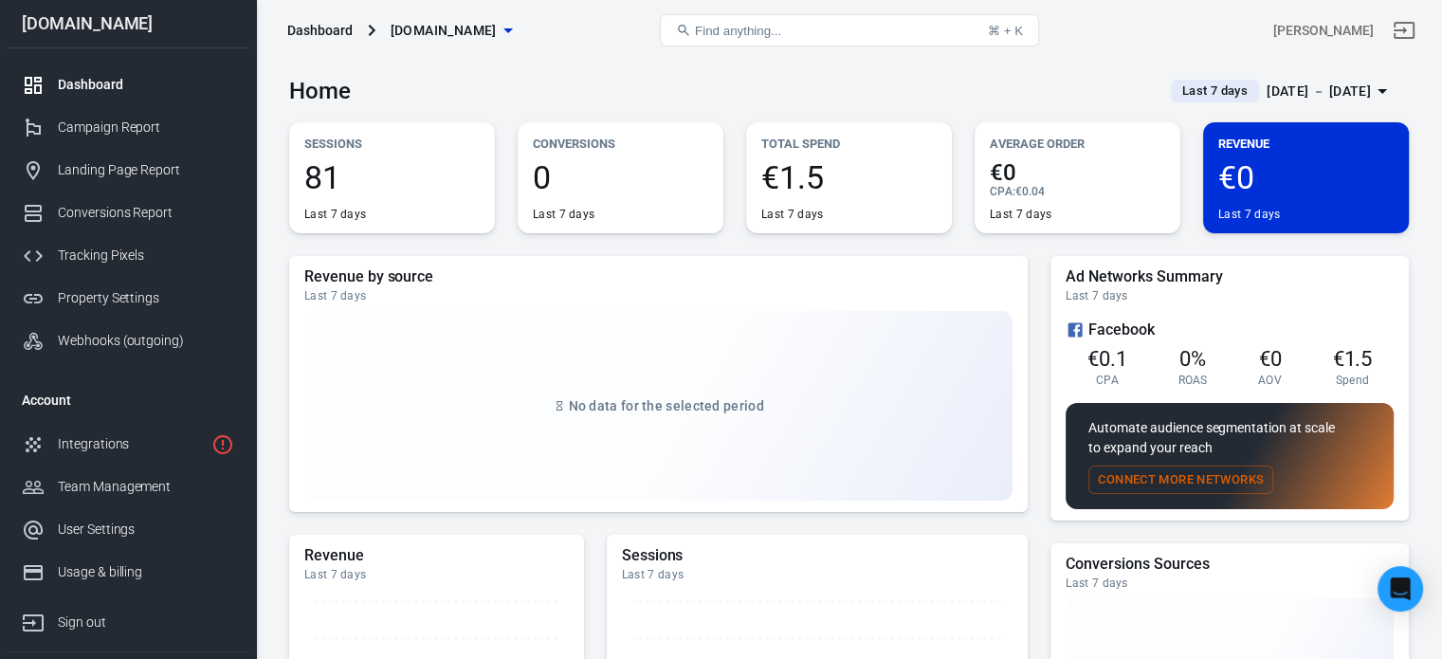
click at [99, 82] on div "Dashboard" at bounding box center [146, 85] width 176 height 20
click at [149, 130] on div "Campaign Report" at bounding box center [146, 128] width 176 height 20
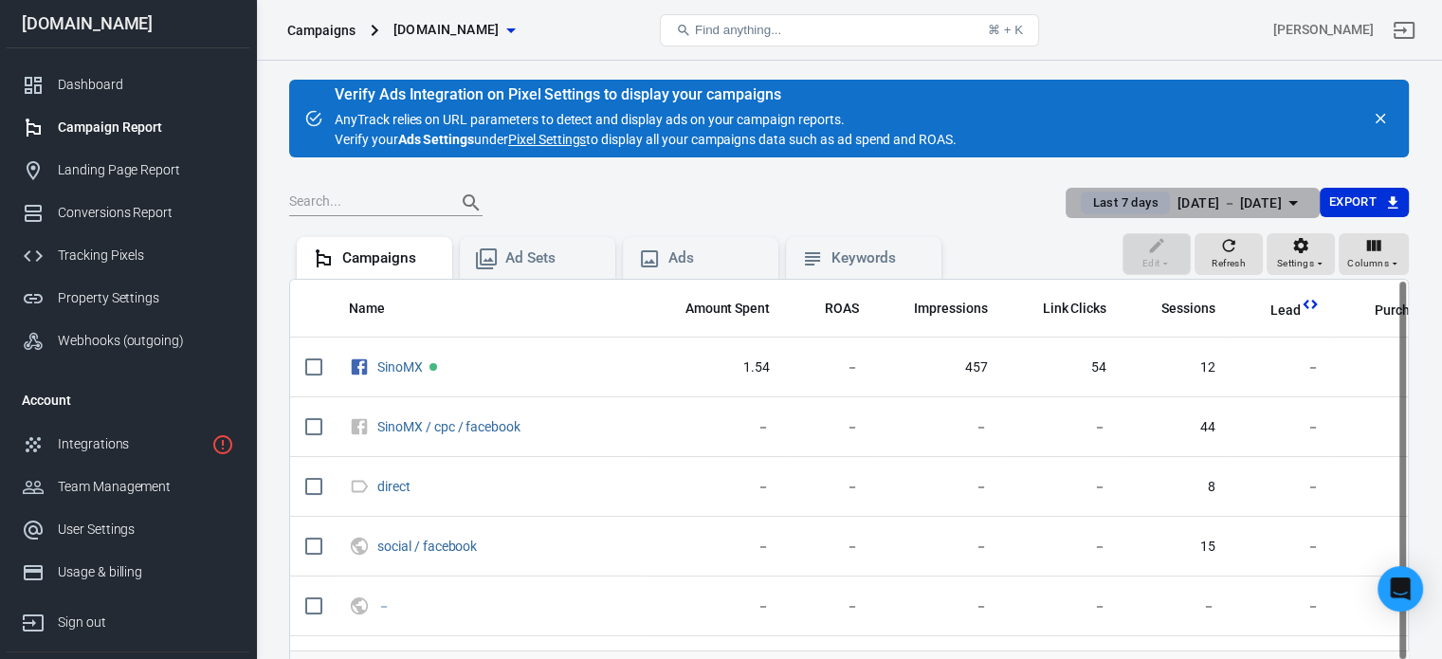
click at [1177, 204] on div "[DATE] － [DATE]" at bounding box center [1229, 203] width 104 height 24
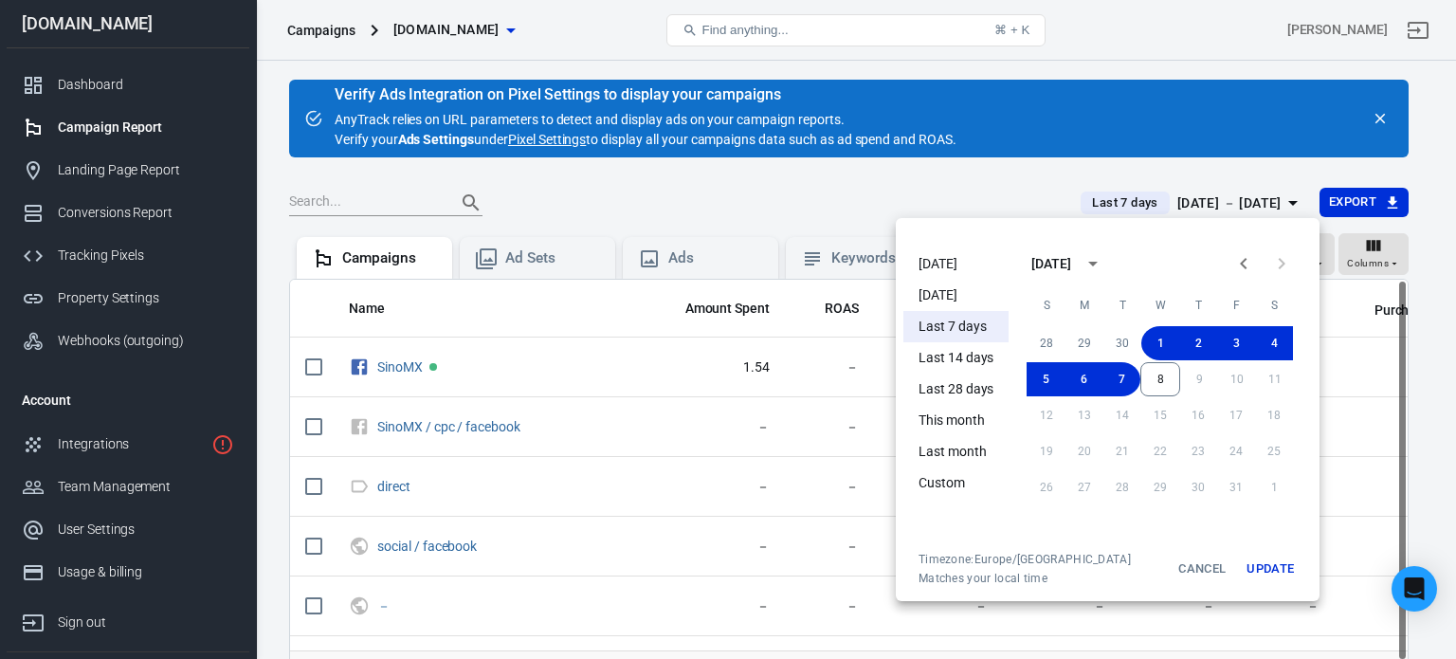
click at [969, 479] on li "Custom" at bounding box center [955, 482] width 105 height 31
click at [1048, 337] on button "28" at bounding box center [1047, 343] width 38 height 34
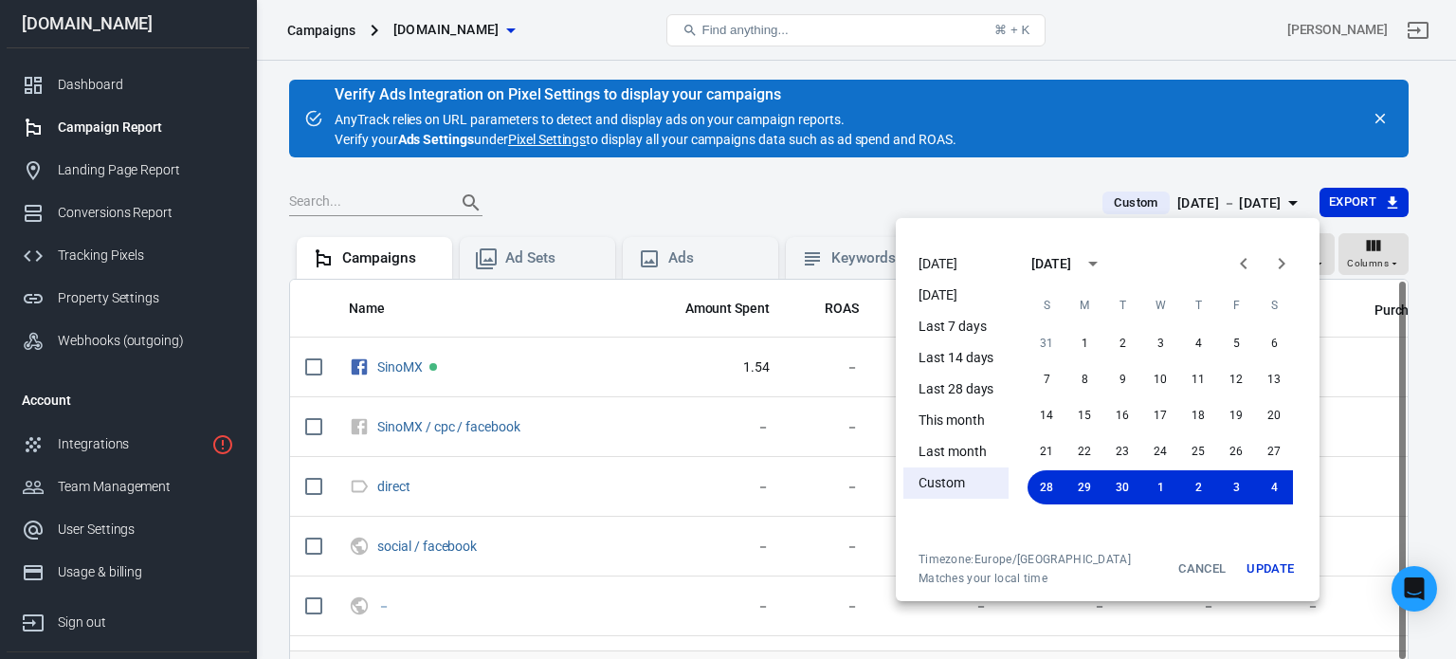
click at [1269, 567] on button "Update" at bounding box center [1270, 569] width 61 height 34
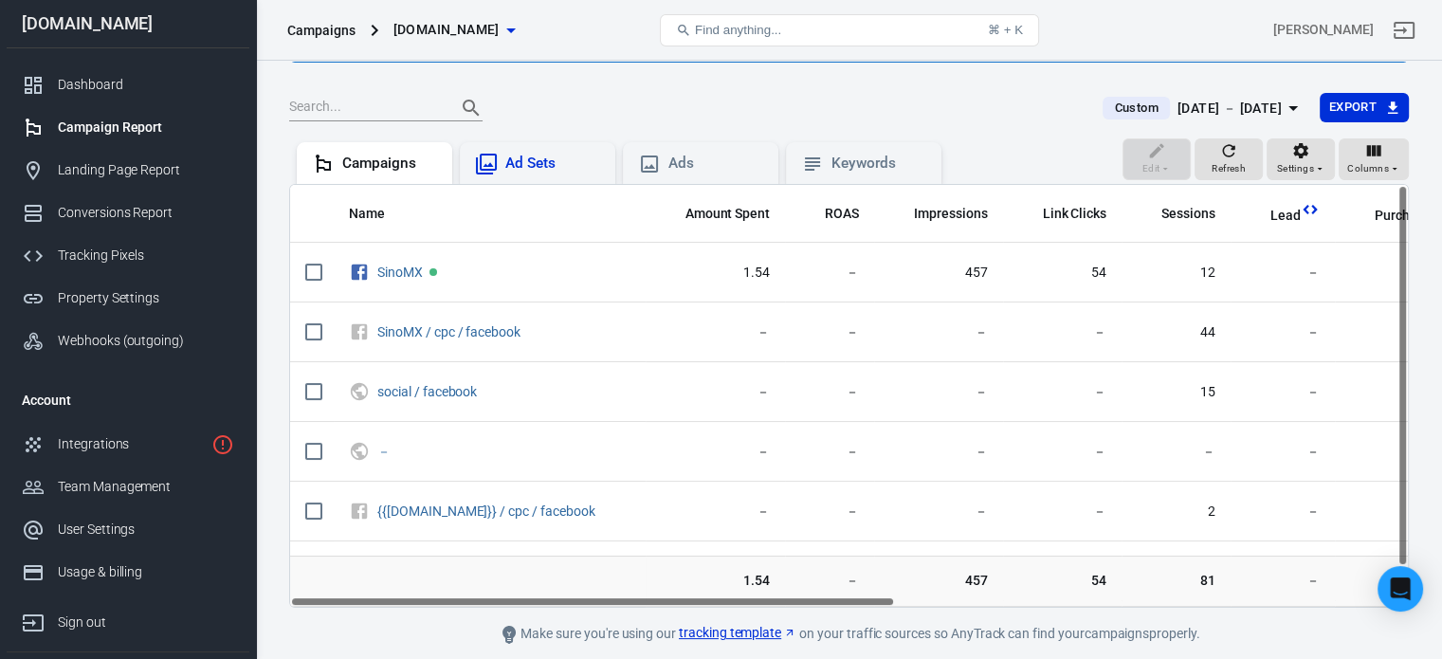
click at [556, 164] on div "Ad Sets" at bounding box center [552, 164] width 95 height 20
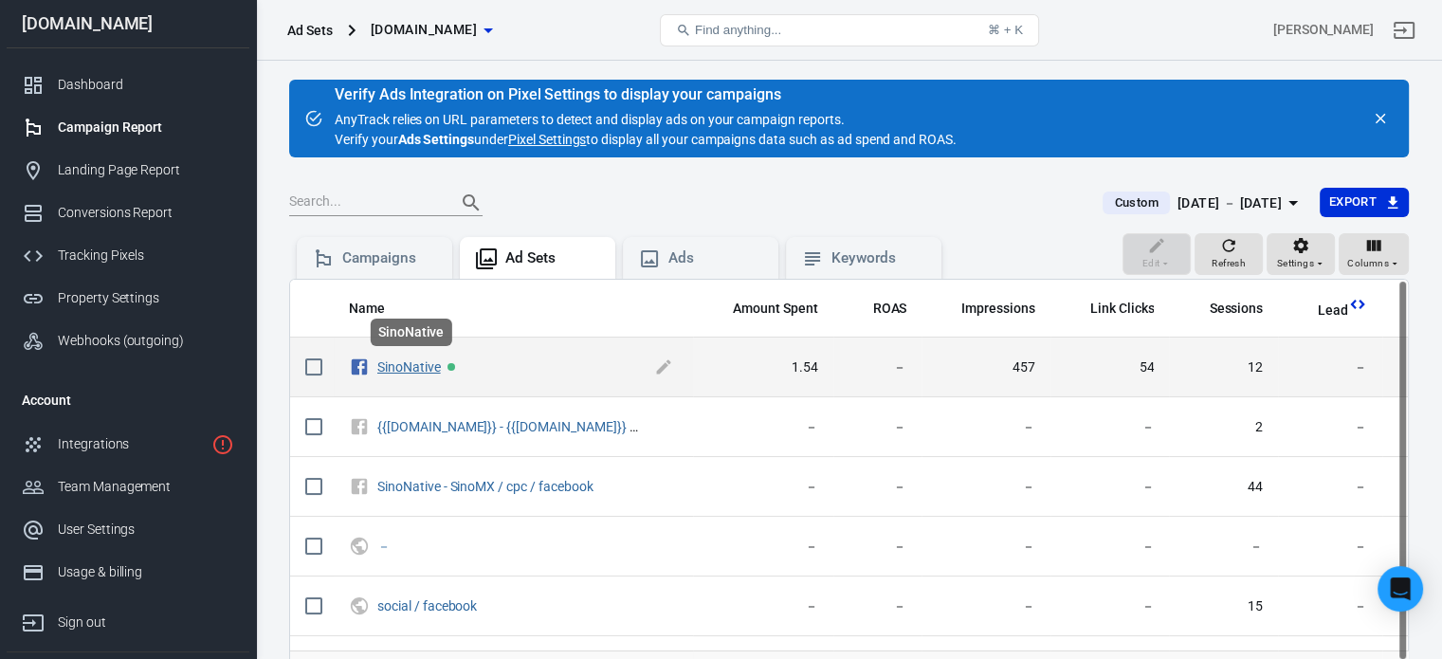
click at [414, 363] on link "SinoNative" at bounding box center [409, 366] width 64 height 15
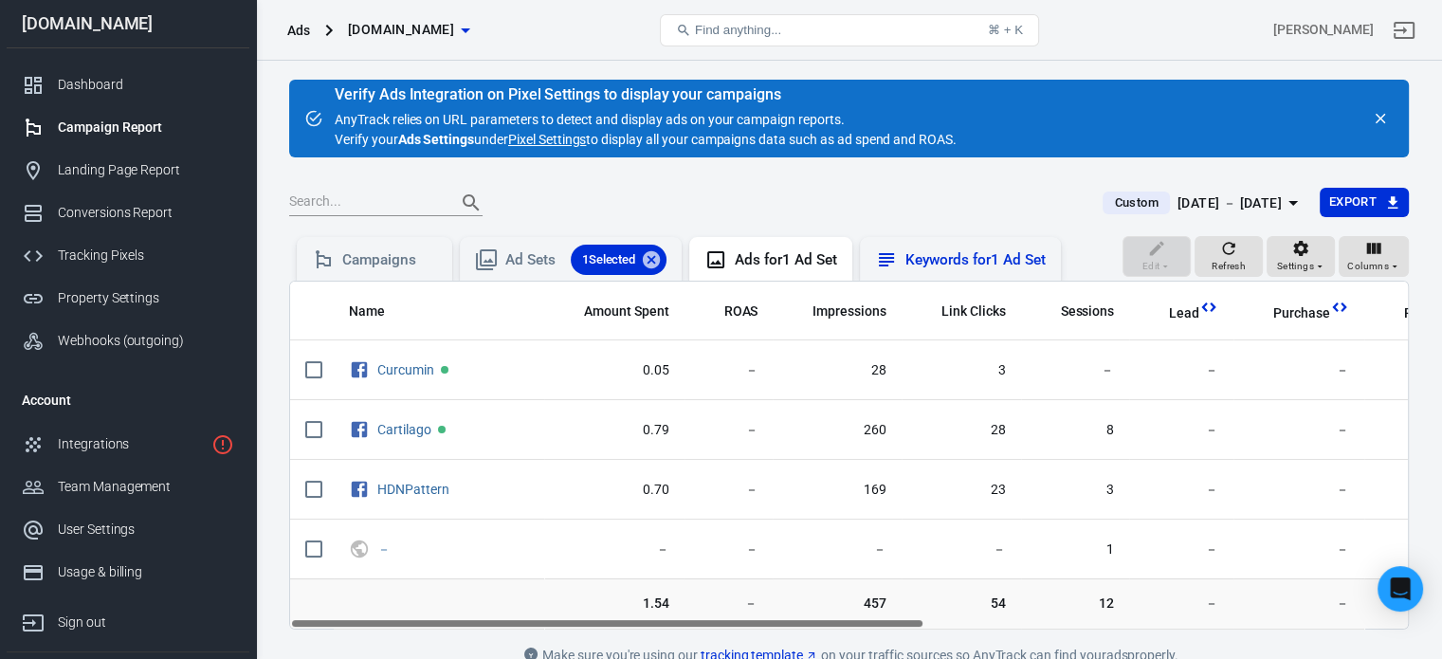
click at [1000, 268] on div "Keywords for 1 Ad Set" at bounding box center [975, 260] width 140 height 20
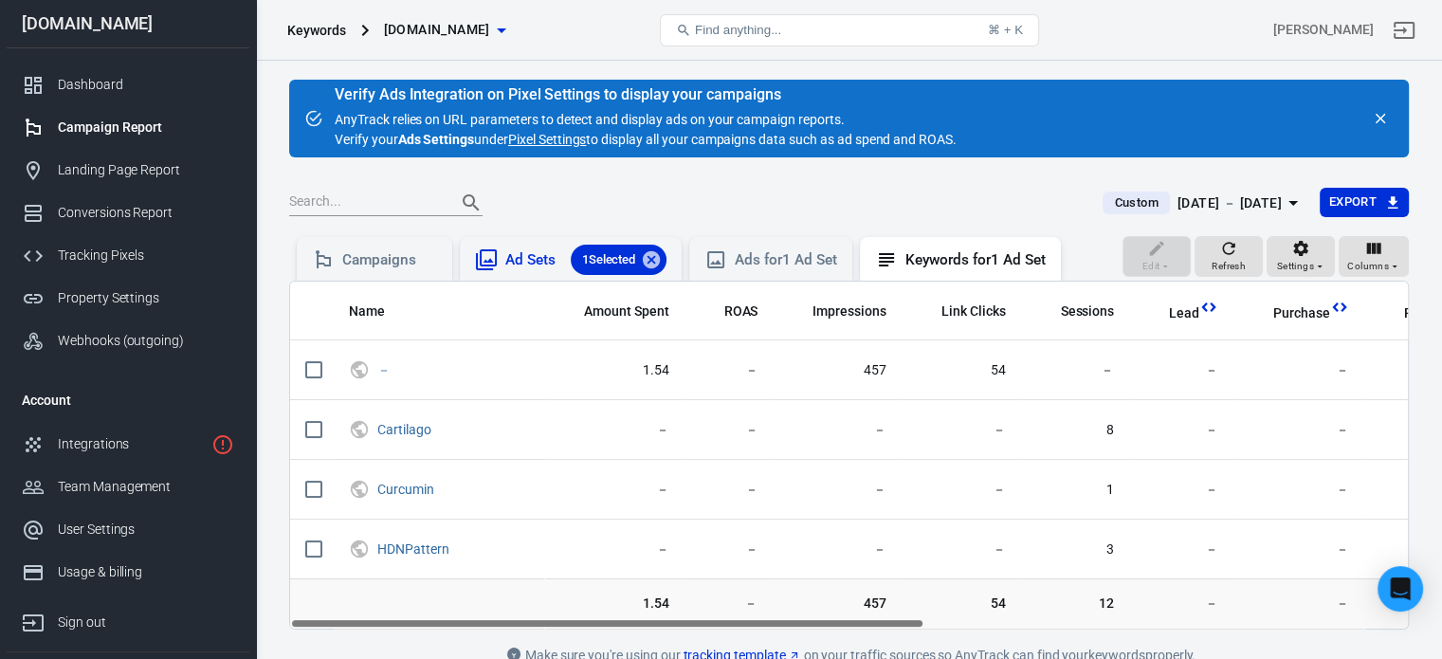
click at [519, 259] on div "Ad Sets 1 Selected" at bounding box center [585, 260] width 161 height 30
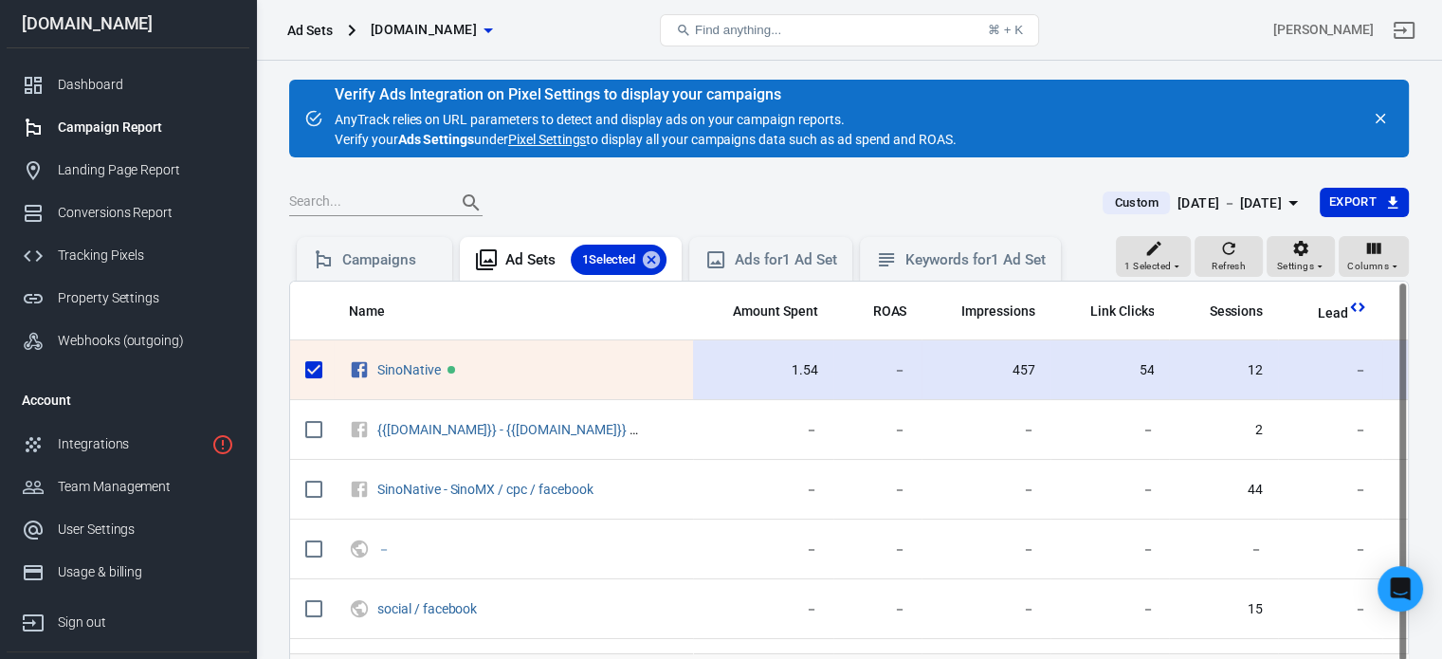
click at [311, 375] on input "scrollable content" at bounding box center [314, 370] width 40 height 40
checkbox input "false"
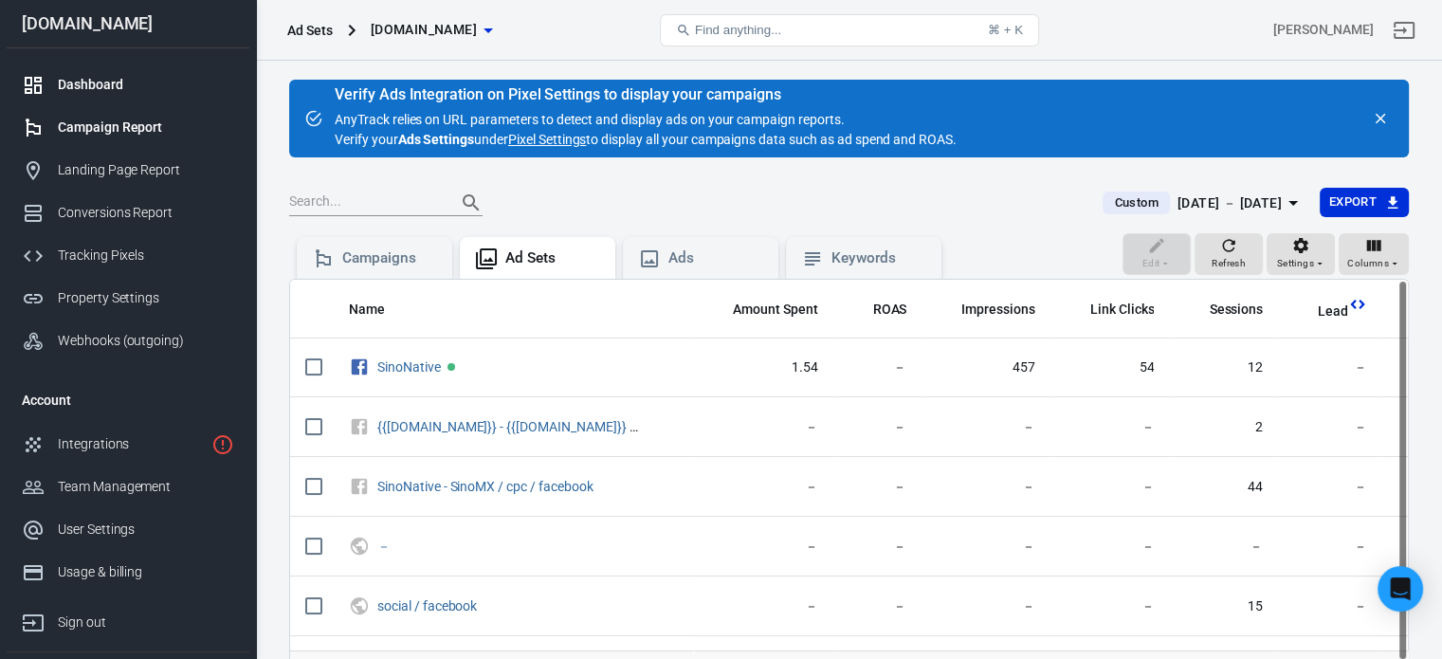
click at [80, 69] on link "Dashboard" at bounding box center [128, 85] width 243 height 43
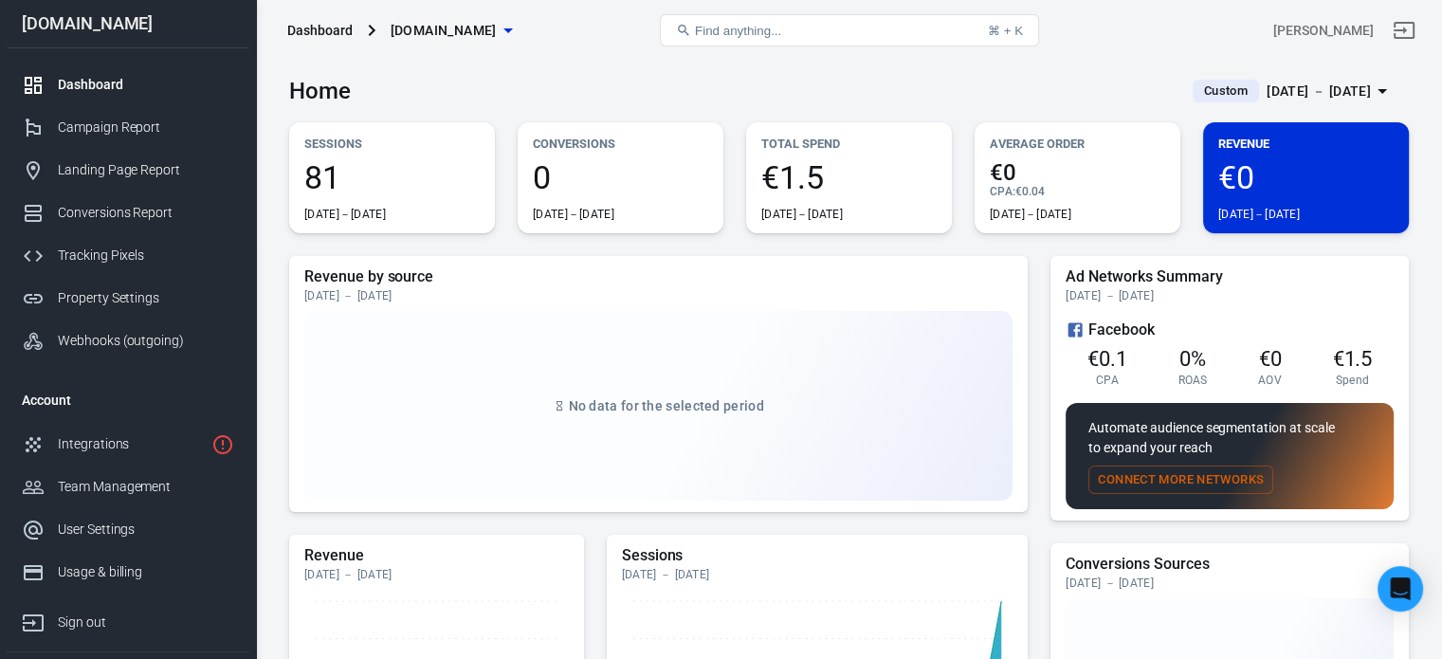
click at [85, 72] on link "Dashboard" at bounding box center [128, 85] width 243 height 43
click at [1312, 93] on div "[DATE] － [DATE]" at bounding box center [1319, 92] width 104 height 24
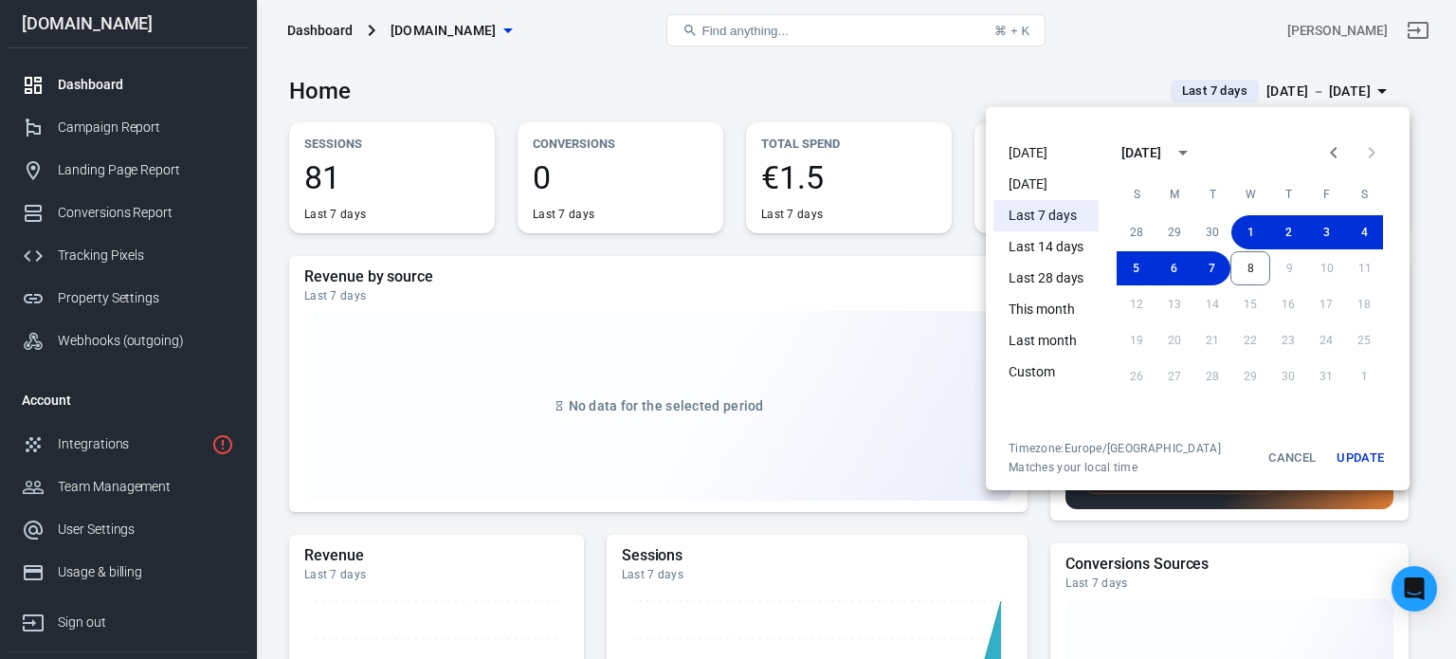
click at [1063, 257] on li "Last 14 days" at bounding box center [1046, 246] width 105 height 31
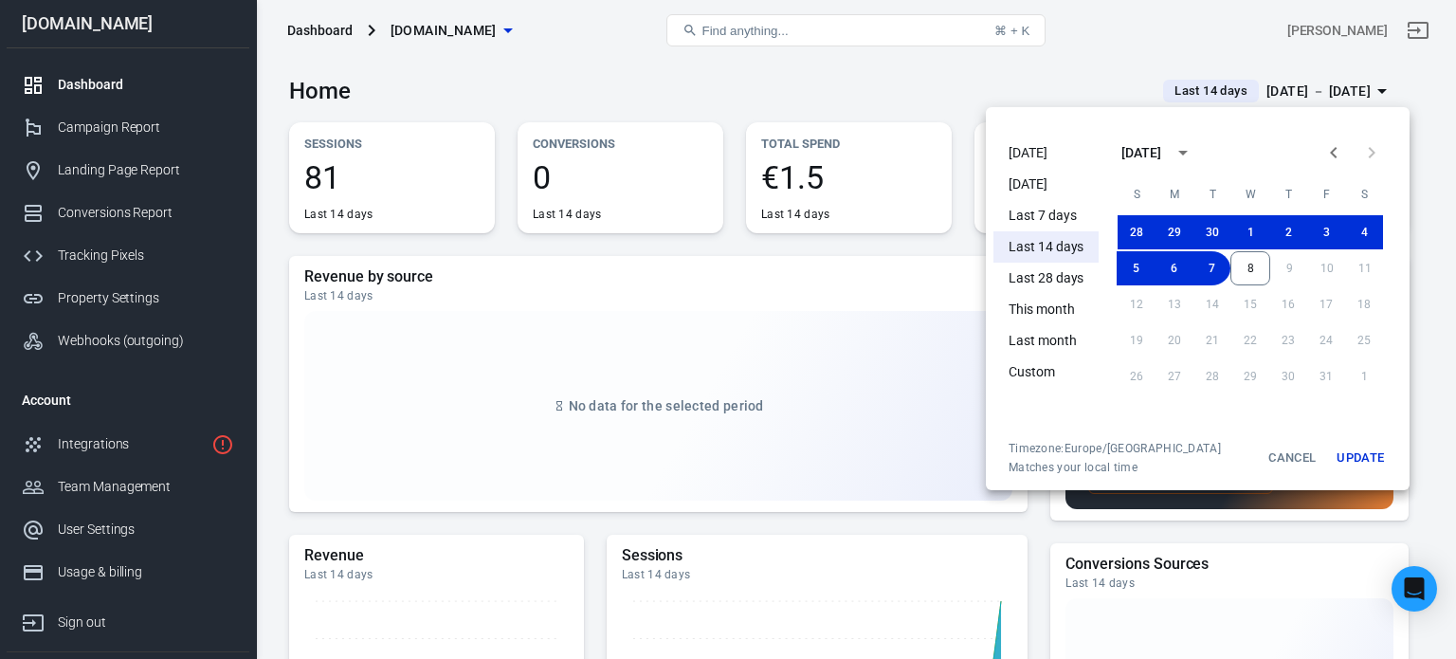
click at [1047, 275] on li "Last 28 days" at bounding box center [1046, 278] width 105 height 31
click at [1363, 450] on button "Update" at bounding box center [1360, 458] width 61 height 34
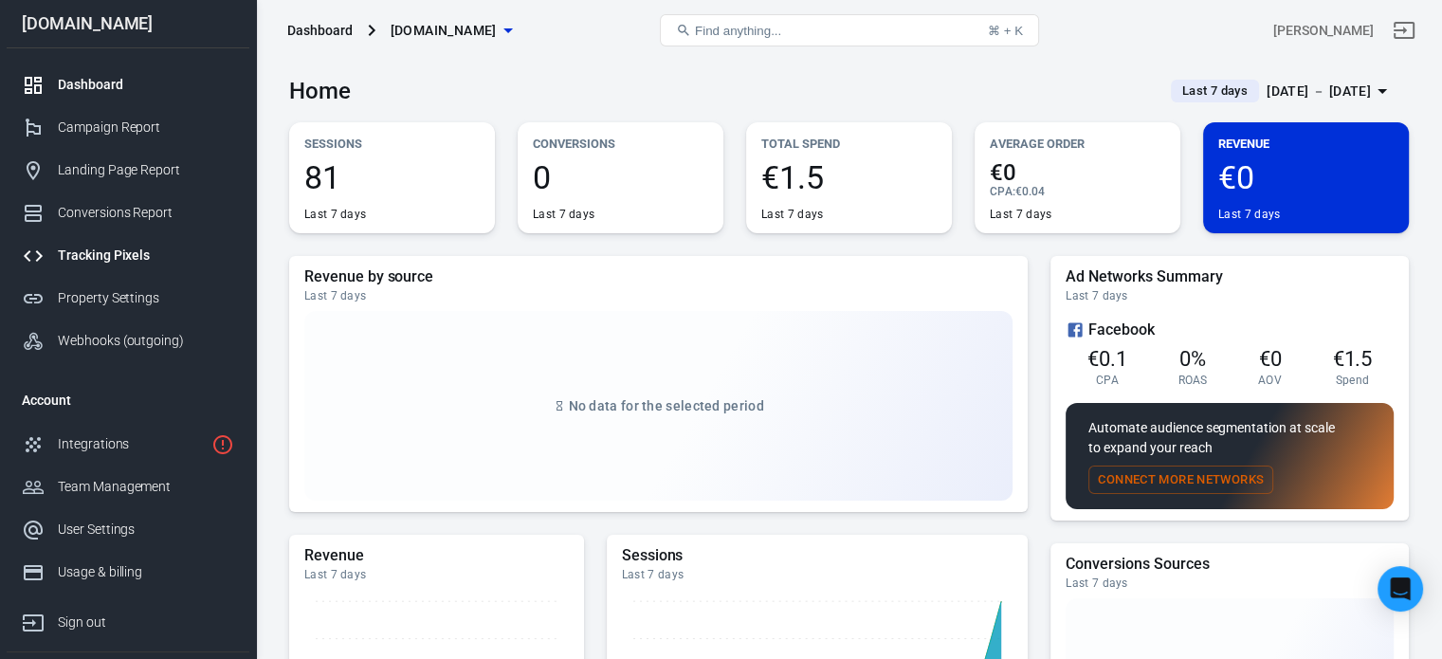
click at [140, 257] on div "Tracking Pixels" at bounding box center [146, 256] width 176 height 20
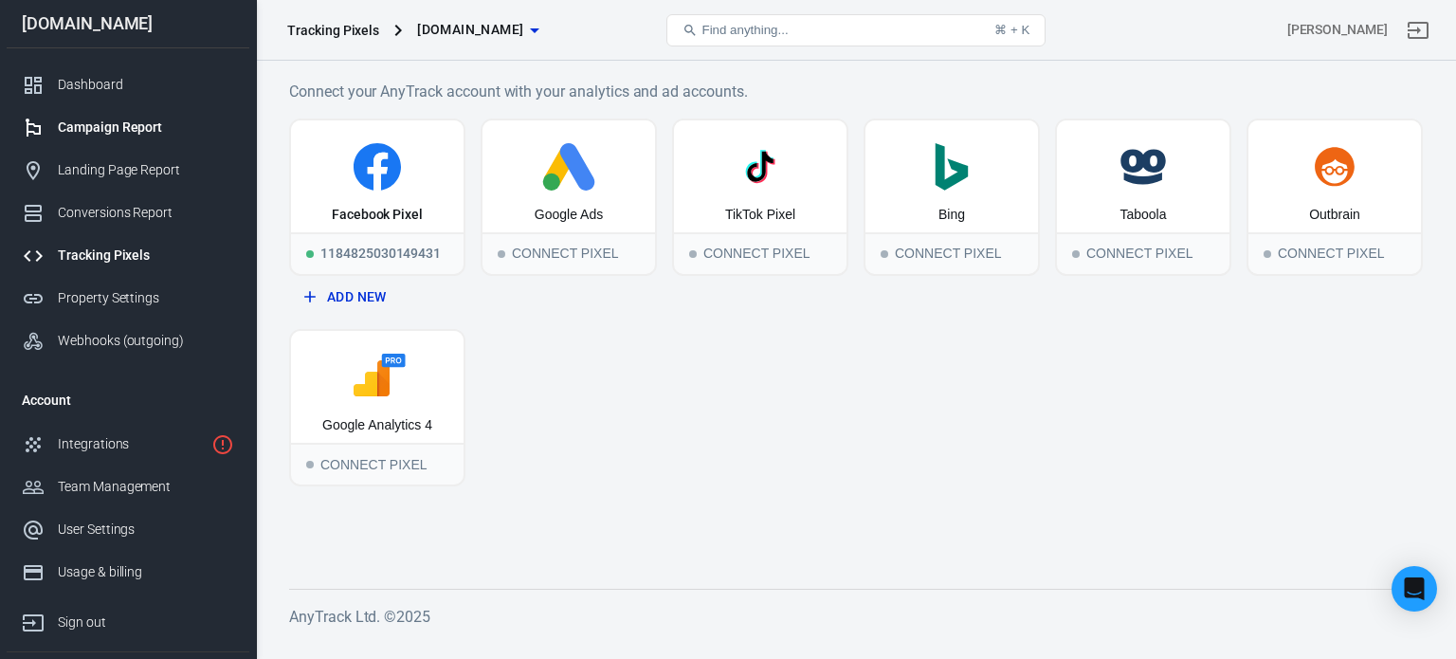
click at [156, 122] on div "Campaign Report" at bounding box center [146, 128] width 176 height 20
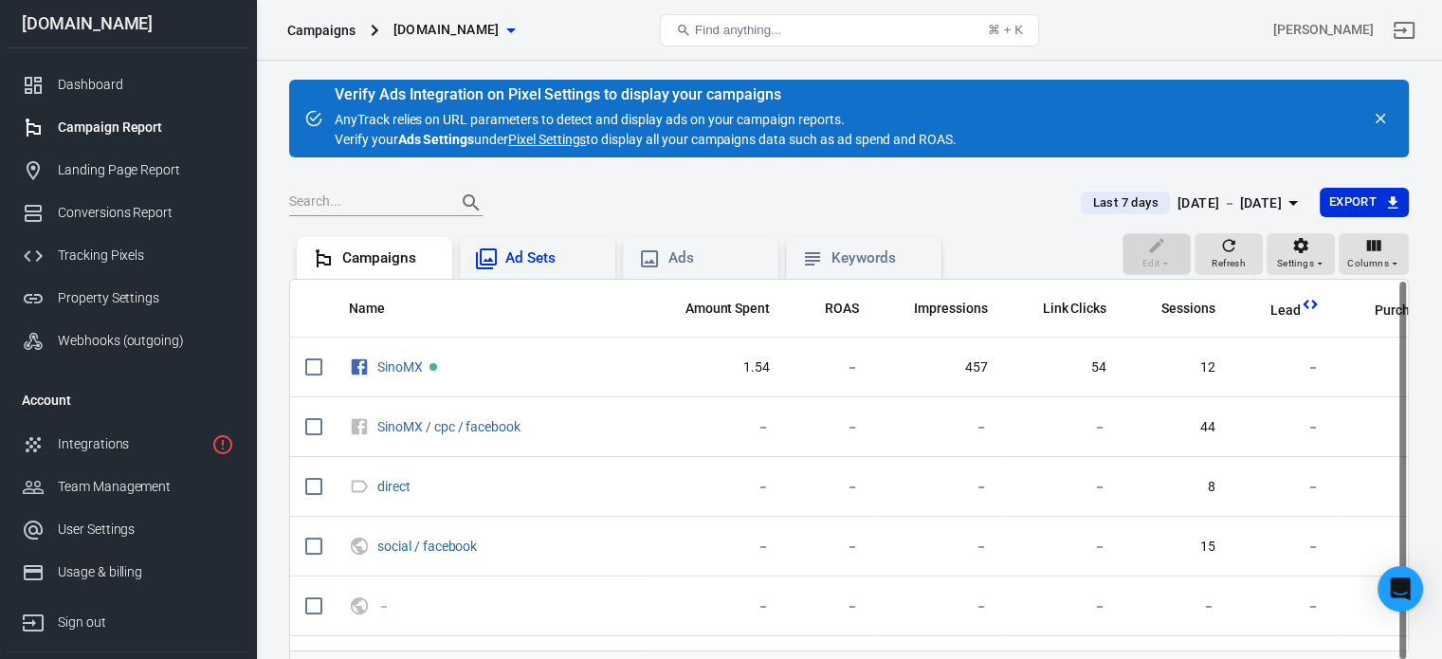
click at [555, 261] on div "Ad Sets" at bounding box center [552, 258] width 95 height 20
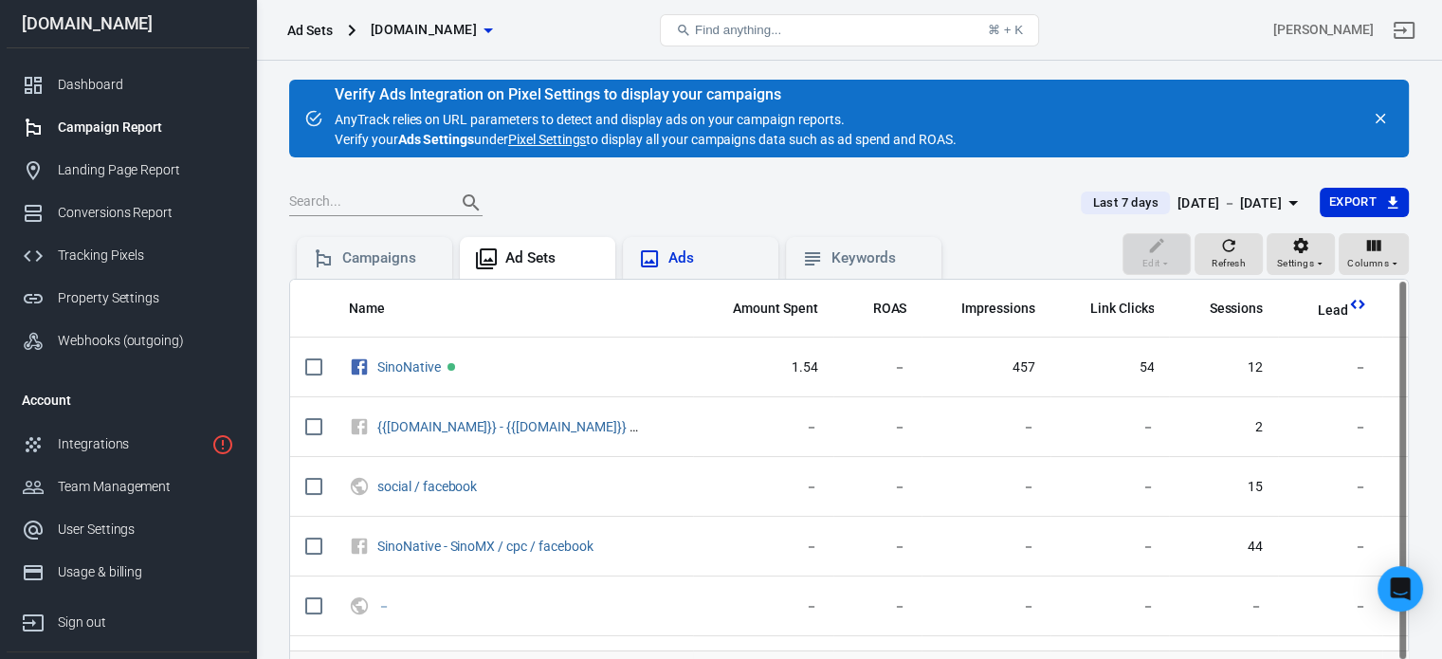
click at [678, 251] on div "Ads" at bounding box center [715, 258] width 95 height 20
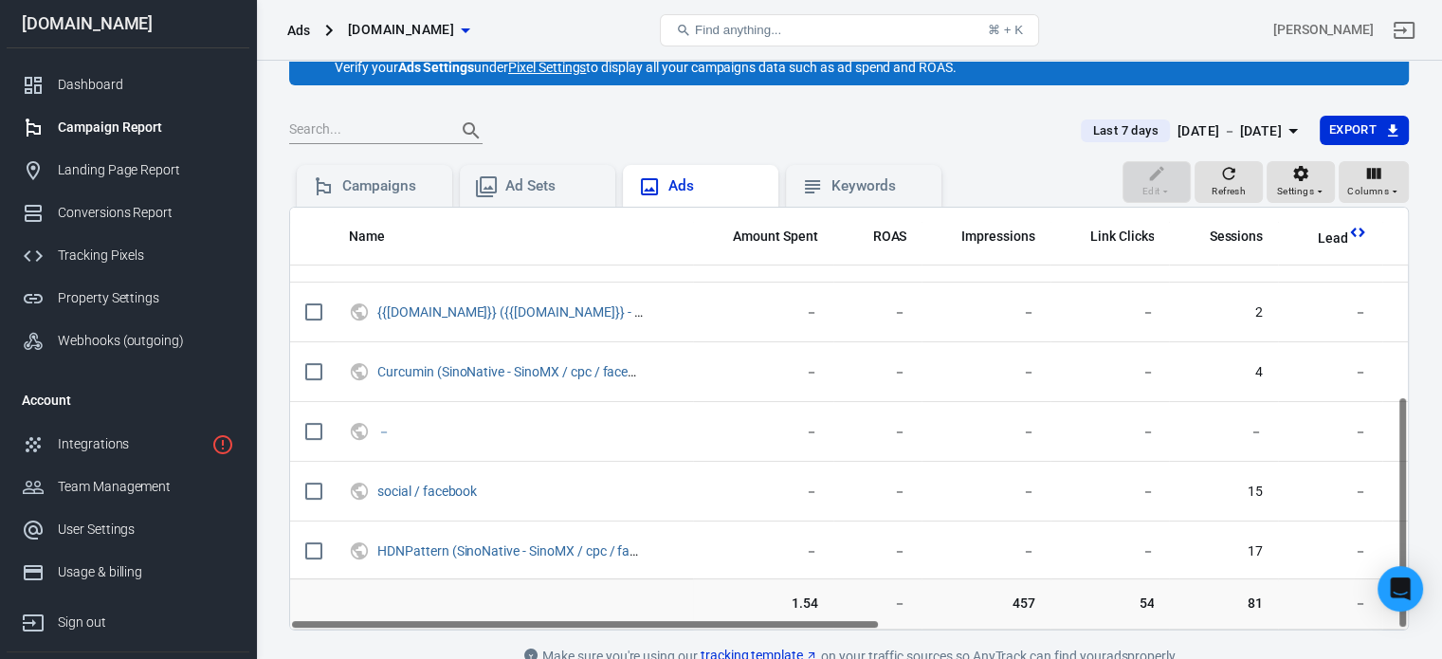
scroll to position [161, 0]
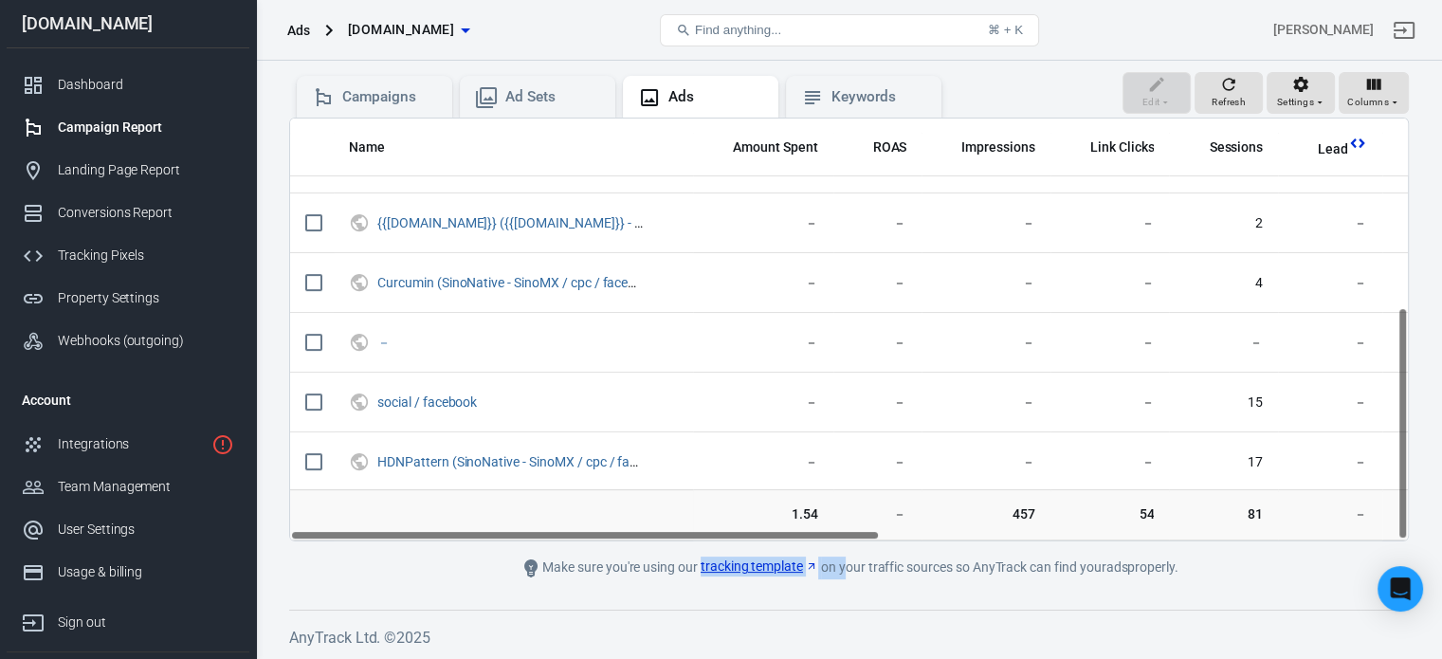
drag, startPoint x: 775, startPoint y: 540, endPoint x: 846, endPoint y: 540, distance: 71.1
click at [846, 540] on main "Verify Ads Integration on Pixel Settings to display your campaigns AnyTrack rel…" at bounding box center [849, 248] width 1120 height 661
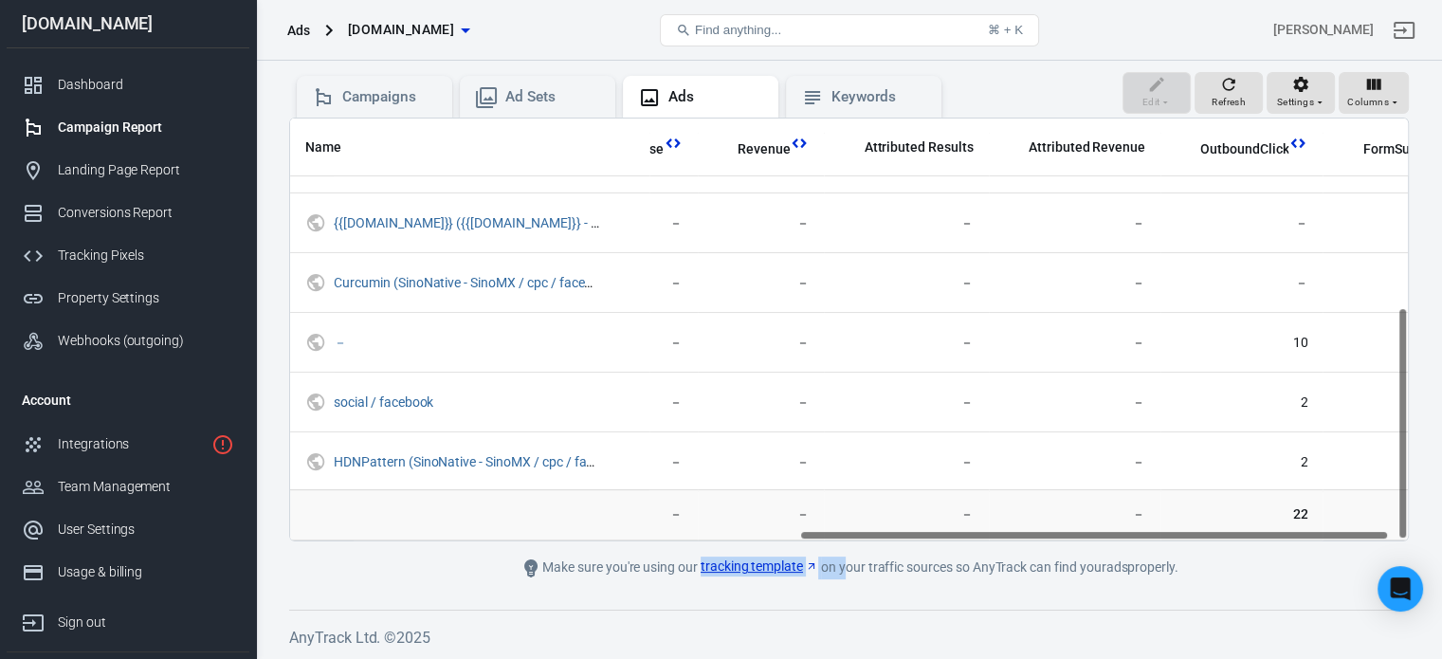
scroll to position [341, 999]
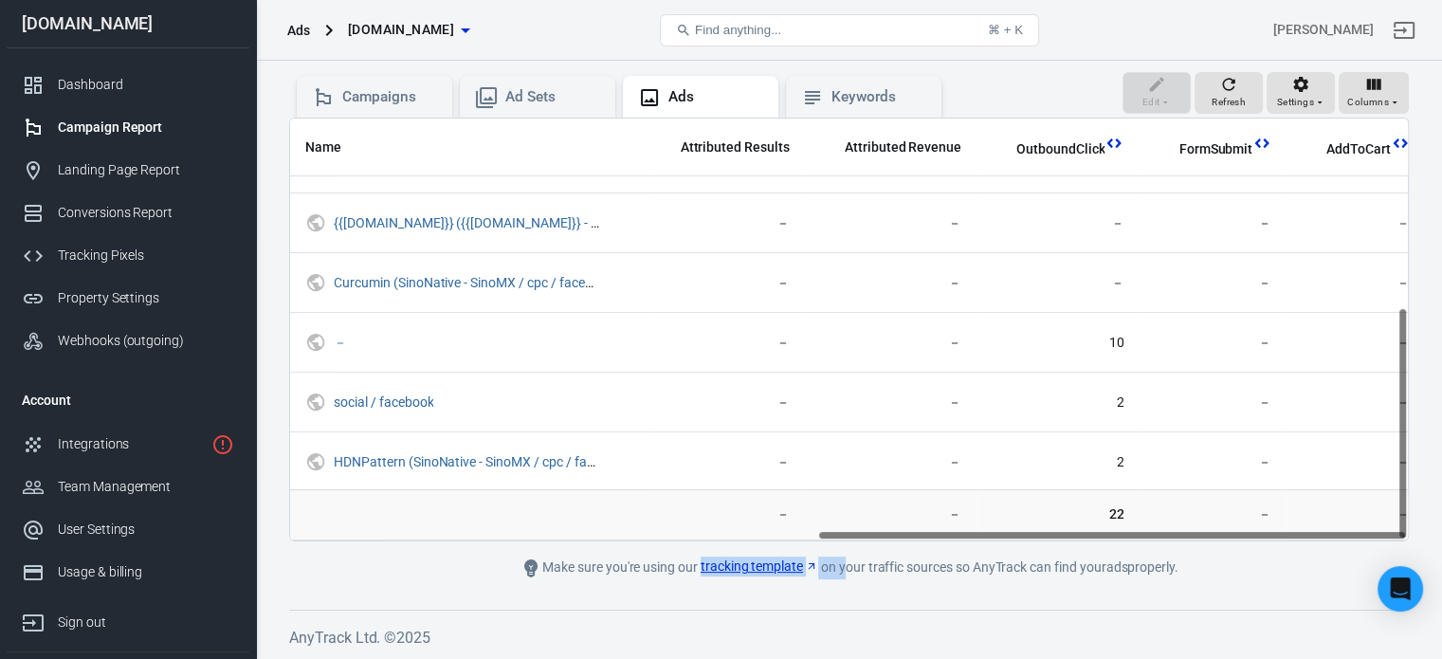
drag, startPoint x: 819, startPoint y: 534, endPoint x: 1352, endPoint y: 544, distance: 532.9
click at [1352, 544] on main "Verify Ads Integration on Pixel Settings to display your campaigns AnyTrack rel…" at bounding box center [849, 248] width 1120 height 661
click at [1213, 595] on div "Verify Ads Integration on Pixel Settings to display your campaigns AnyTrack rel…" at bounding box center [849, 280] width 1186 height 761
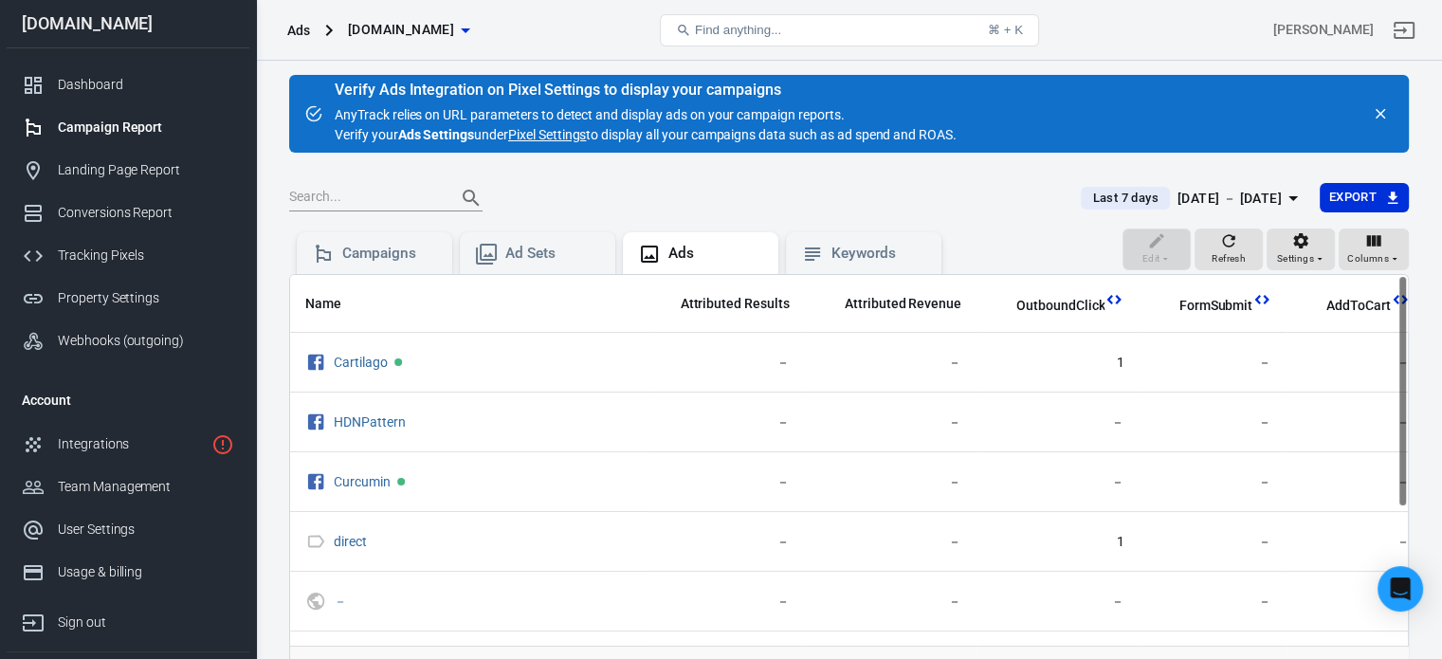
scroll to position [0, 0]
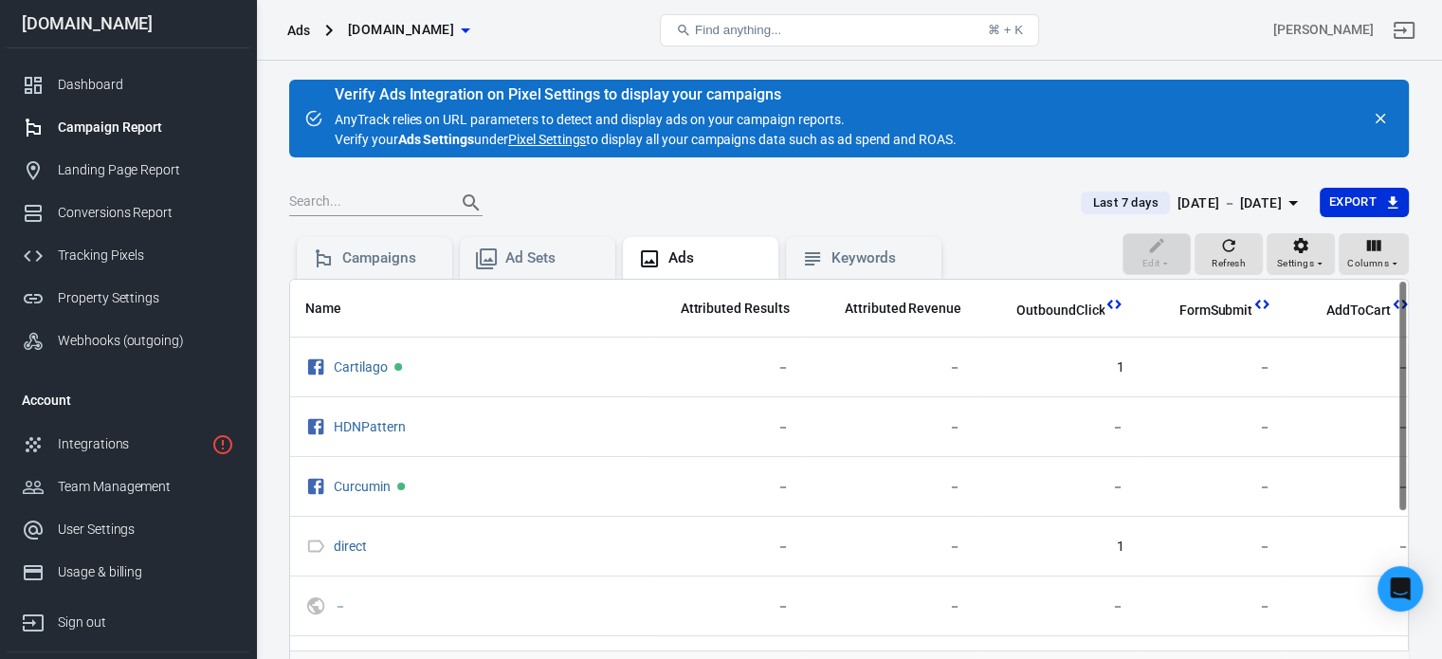
click at [560, 141] on link "Pixel Settings" at bounding box center [547, 140] width 78 height 20
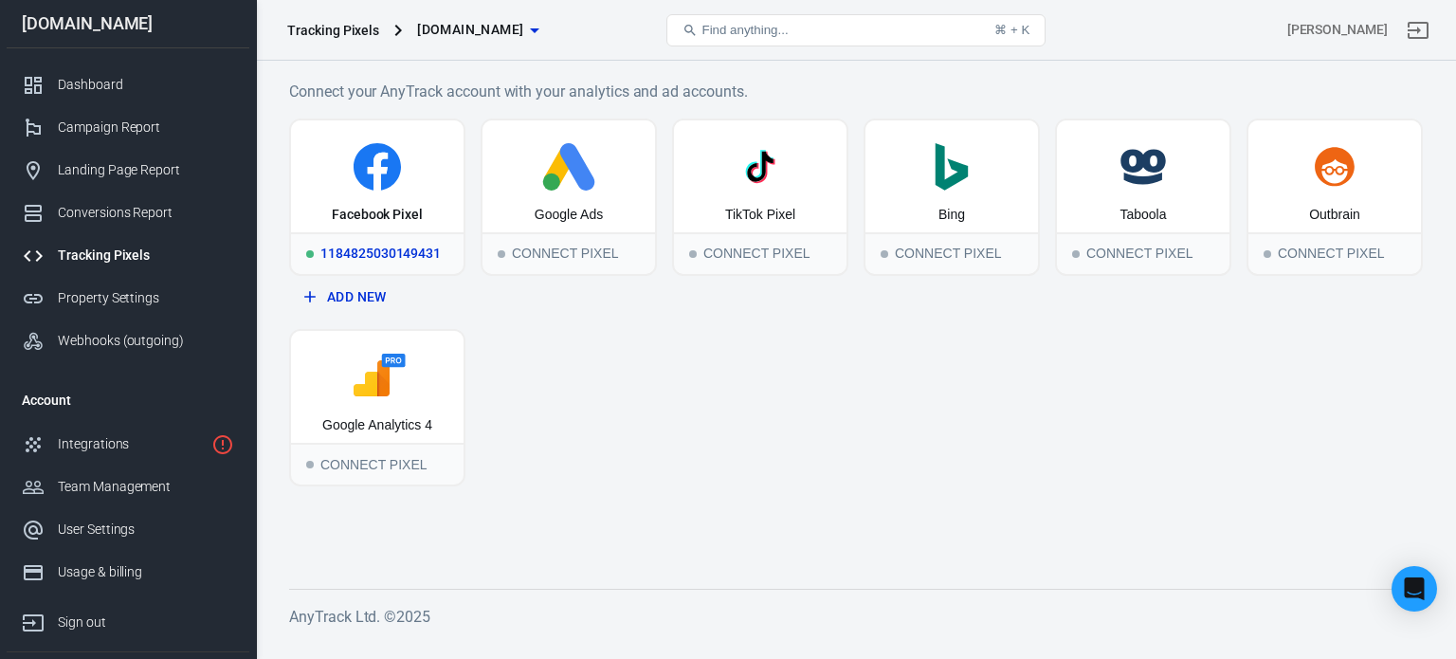
click at [371, 191] on div "Facebook Pixel" at bounding box center [377, 176] width 173 height 112
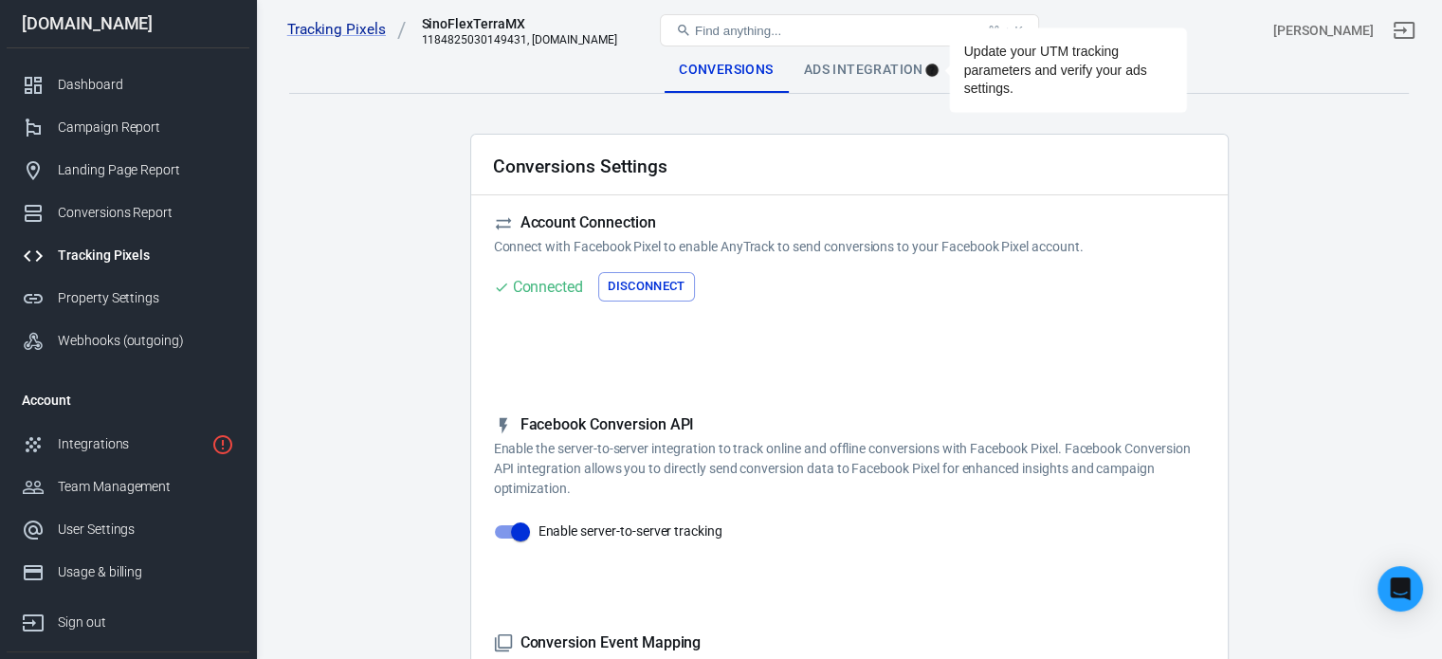
click at [940, 70] on div "Settings" at bounding box center [987, 70] width 96 height 46
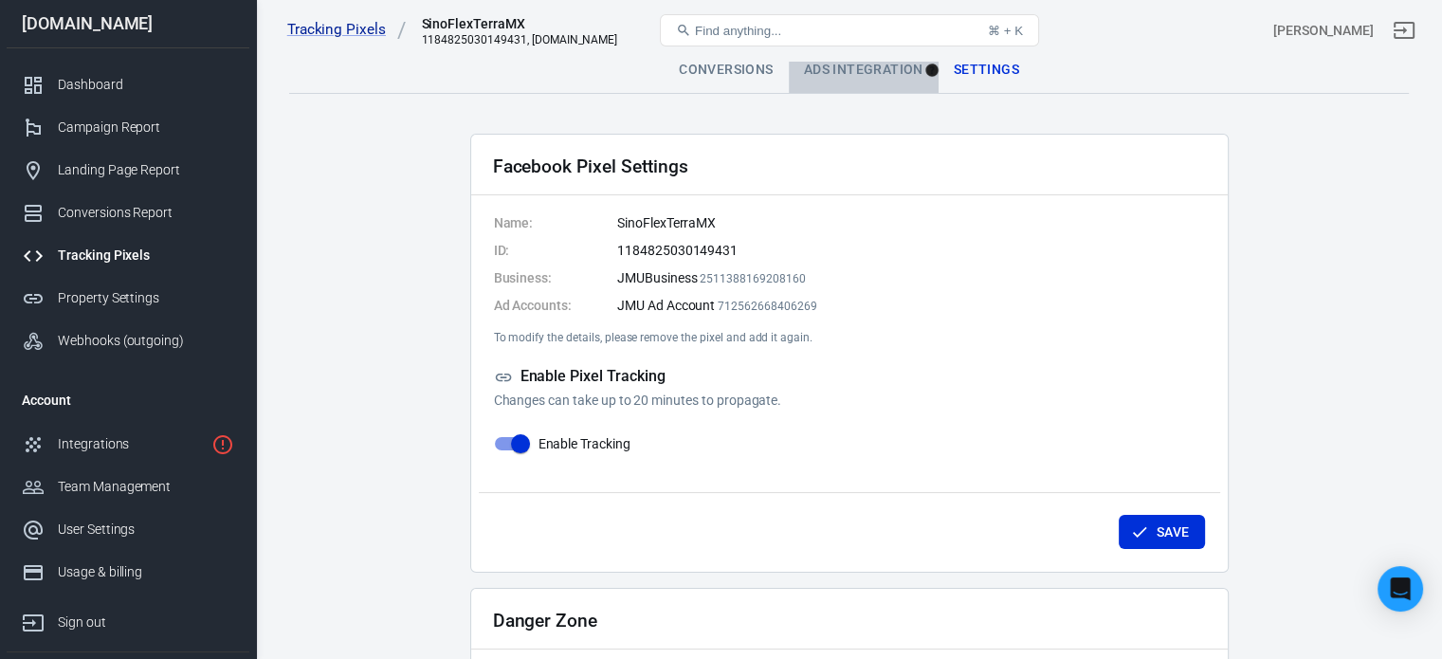
click at [857, 82] on div "Ads Integration" at bounding box center [864, 70] width 150 height 46
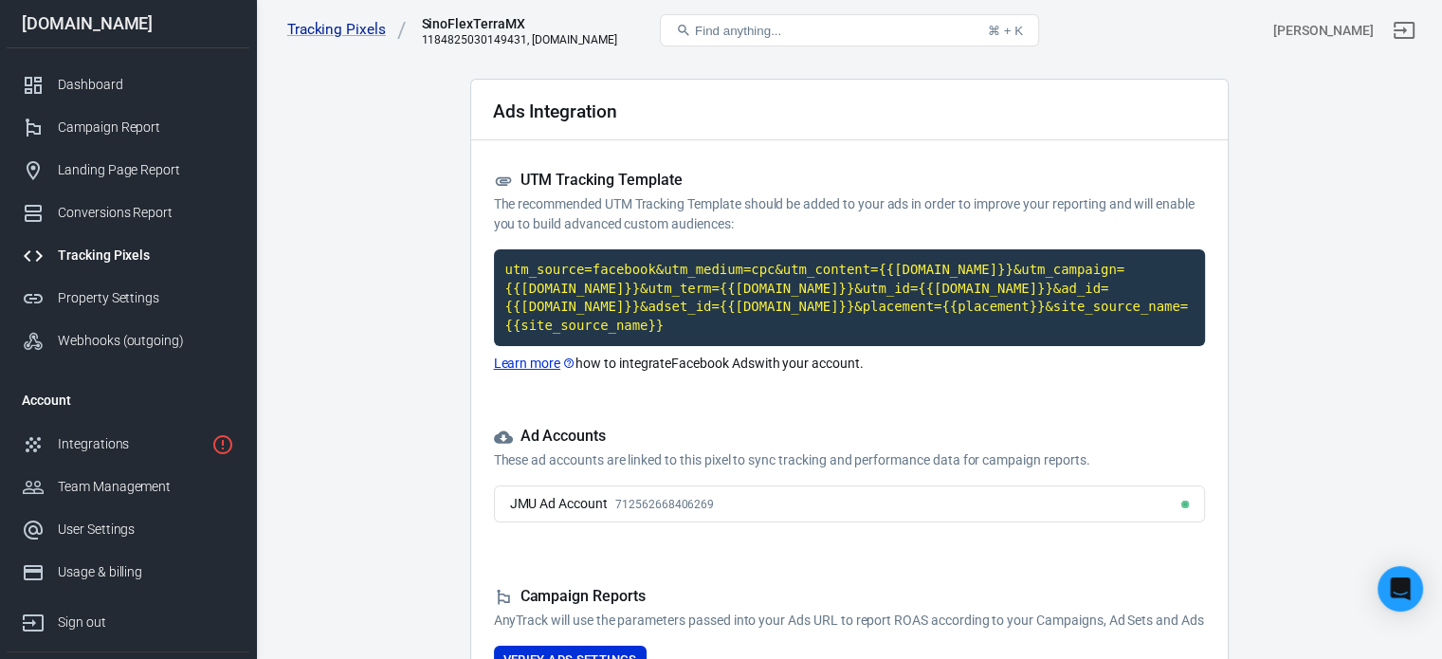
scroll to position [207, 0]
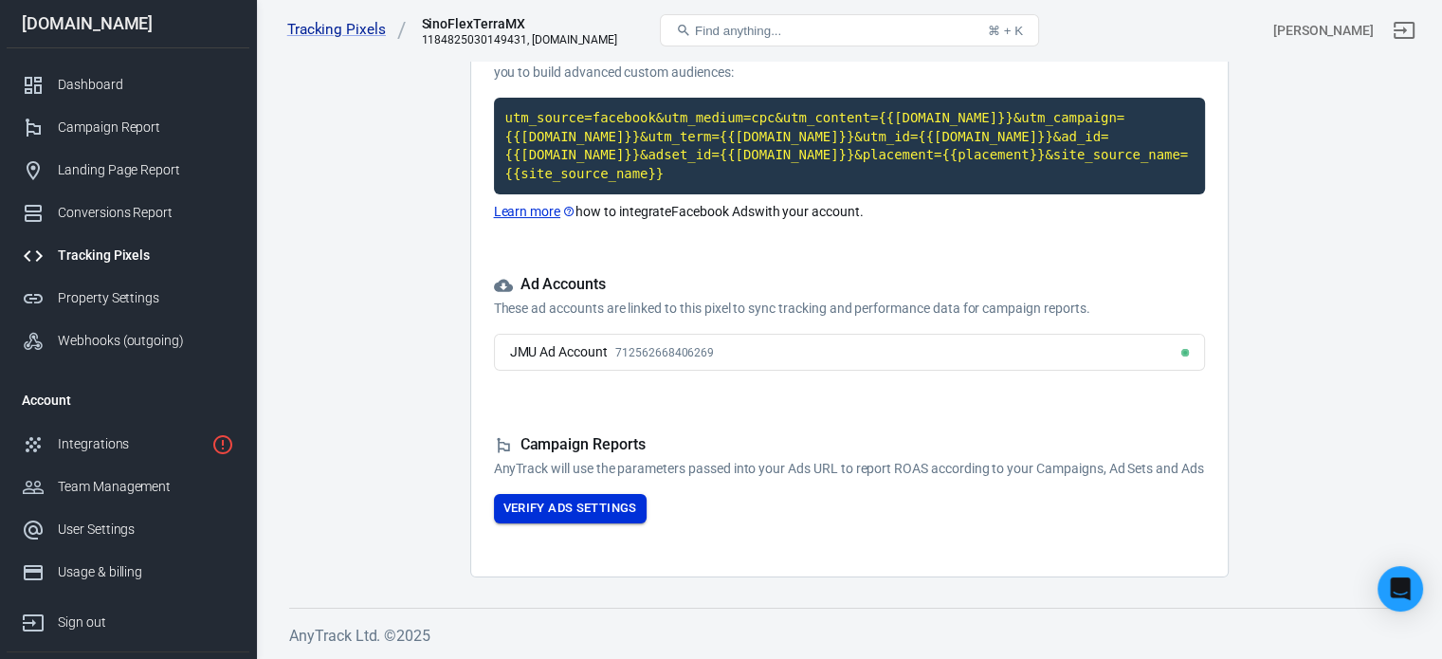
click at [535, 514] on button "Verify Ads Settings" at bounding box center [570, 508] width 153 height 29
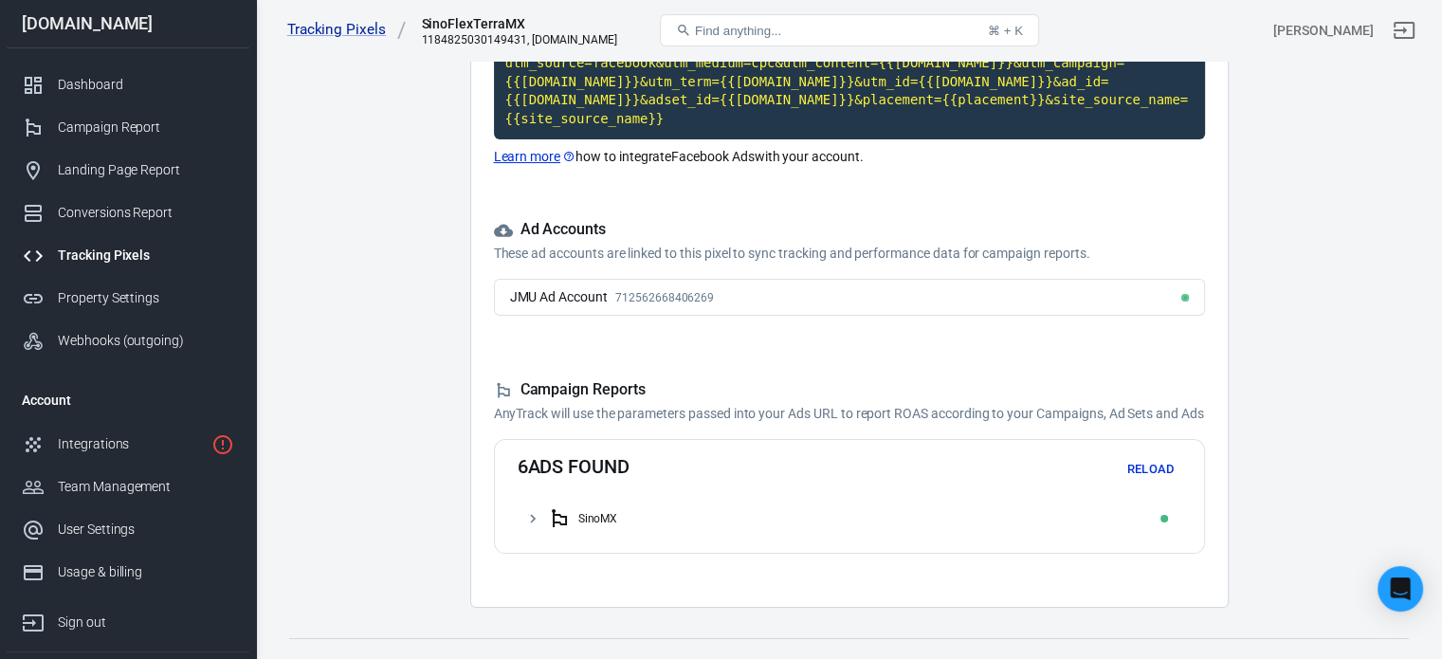
scroll to position [292, 0]
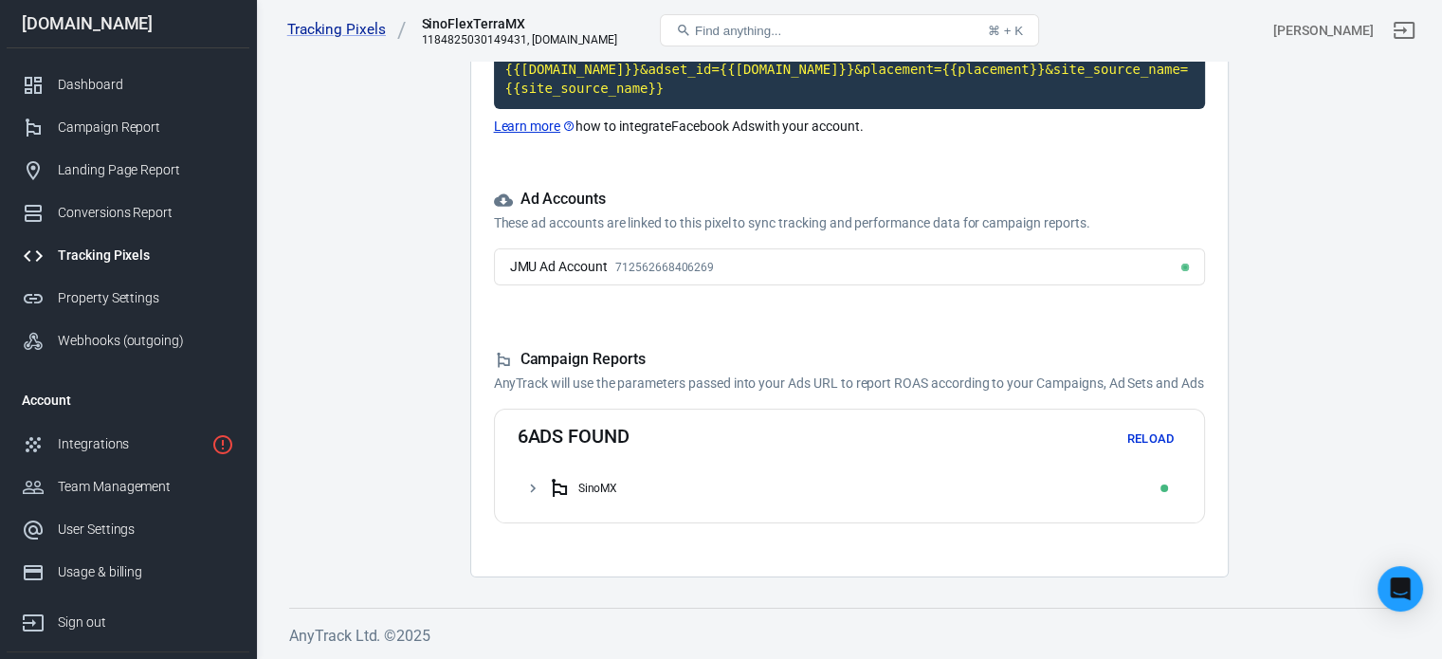
click at [616, 492] on div "SinoMX" at bounding box center [861, 488] width 626 height 30
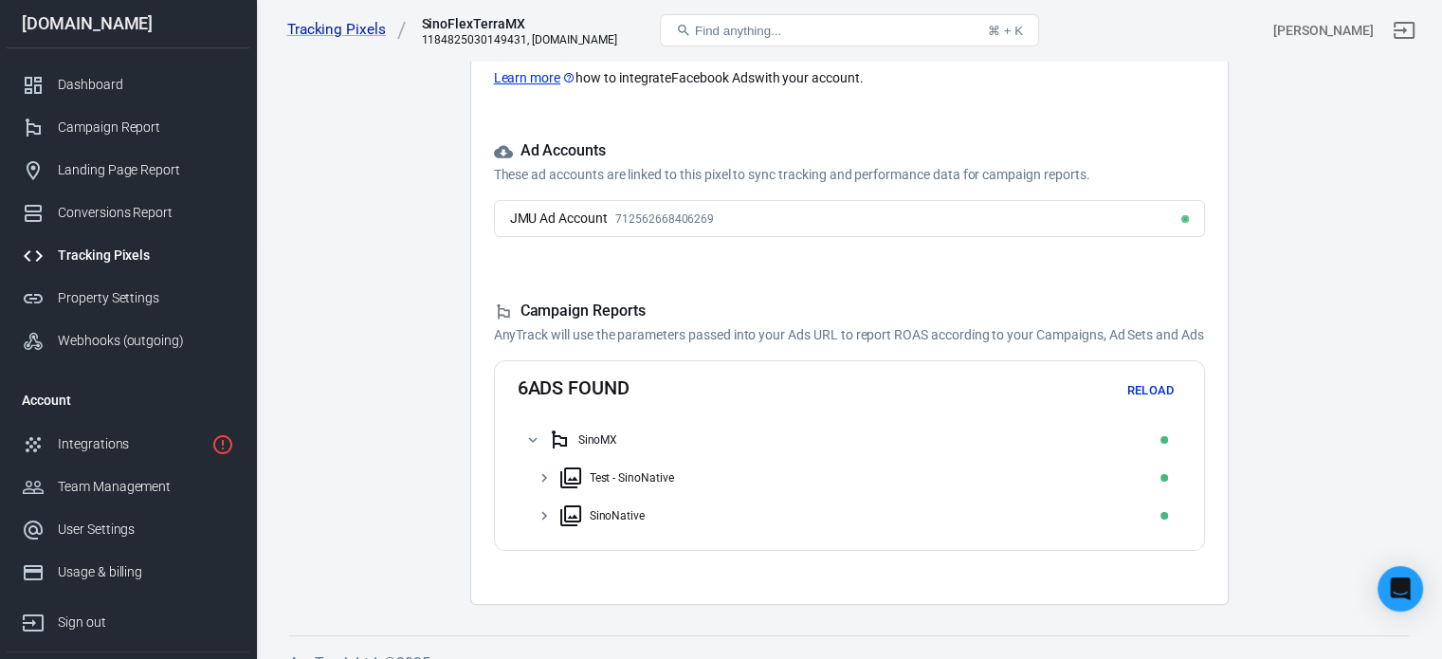
scroll to position [368, 0]
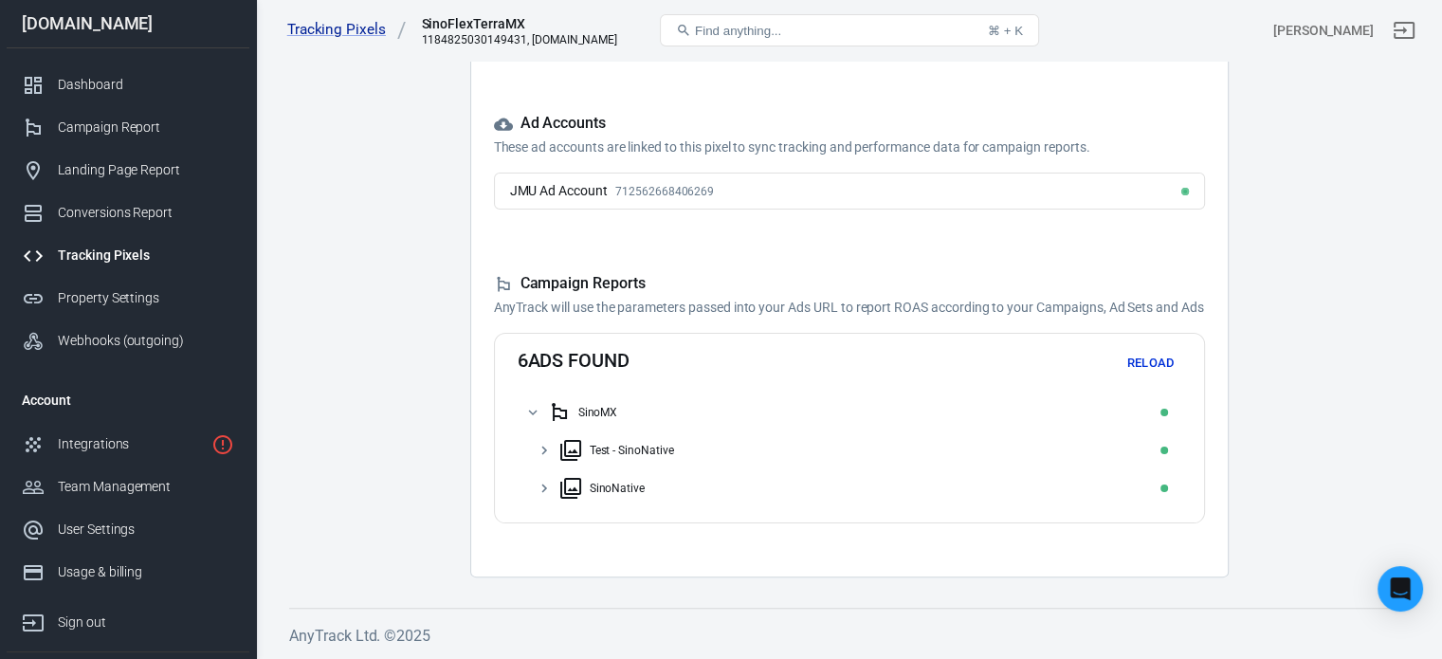
click at [645, 448] on div "Test - SinoNative" at bounding box center [632, 450] width 84 height 13
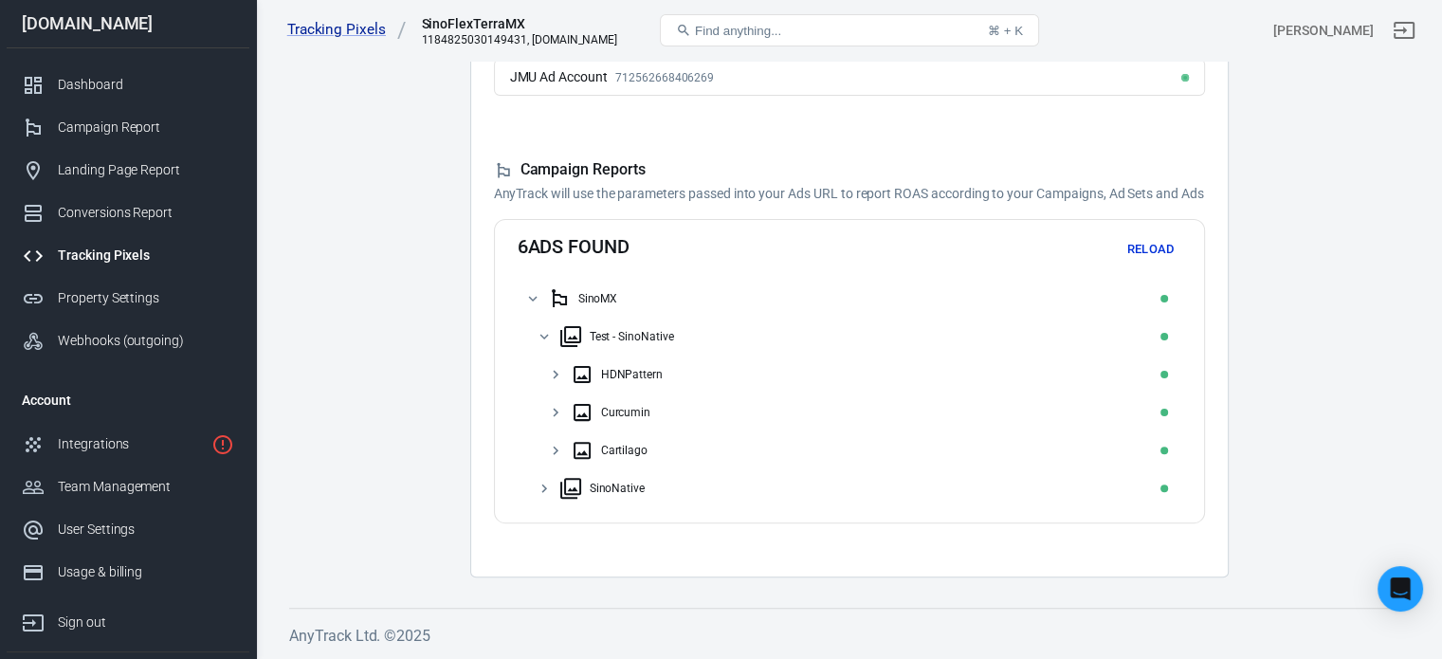
click at [622, 490] on div "SinoNative" at bounding box center [618, 488] width 56 height 13
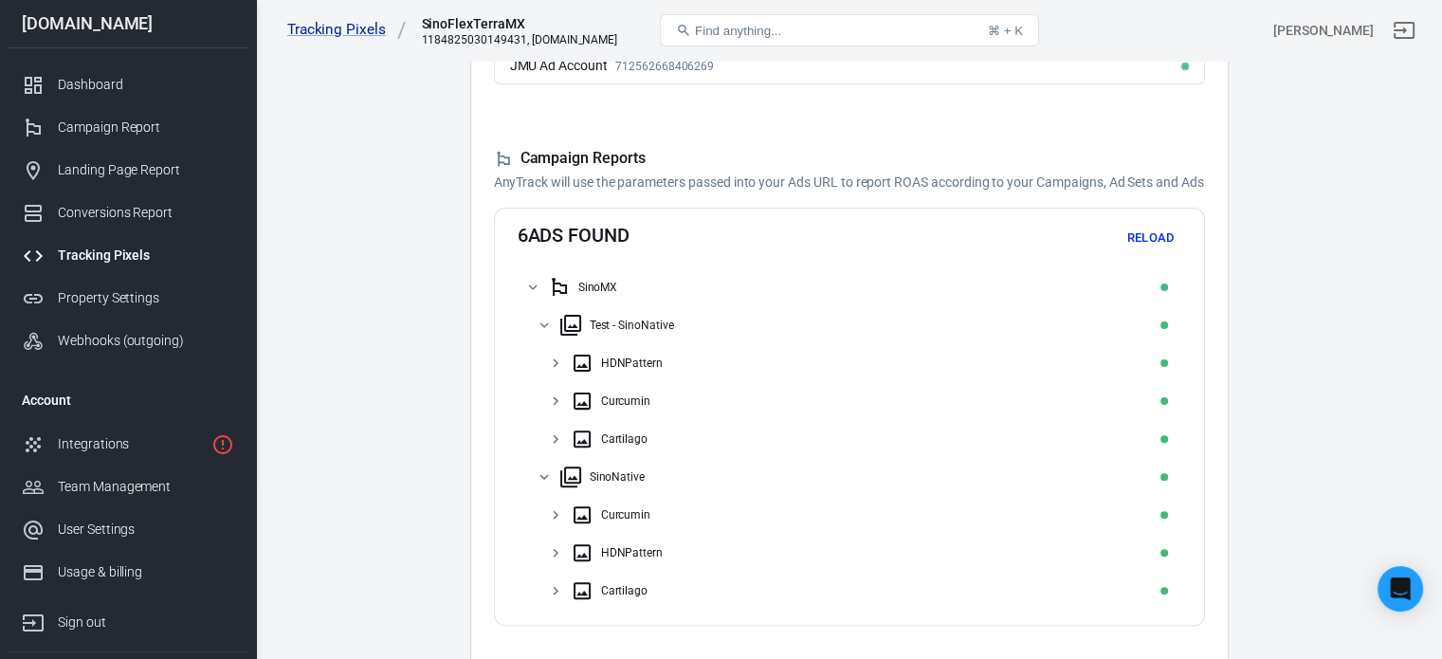
scroll to position [595, 0]
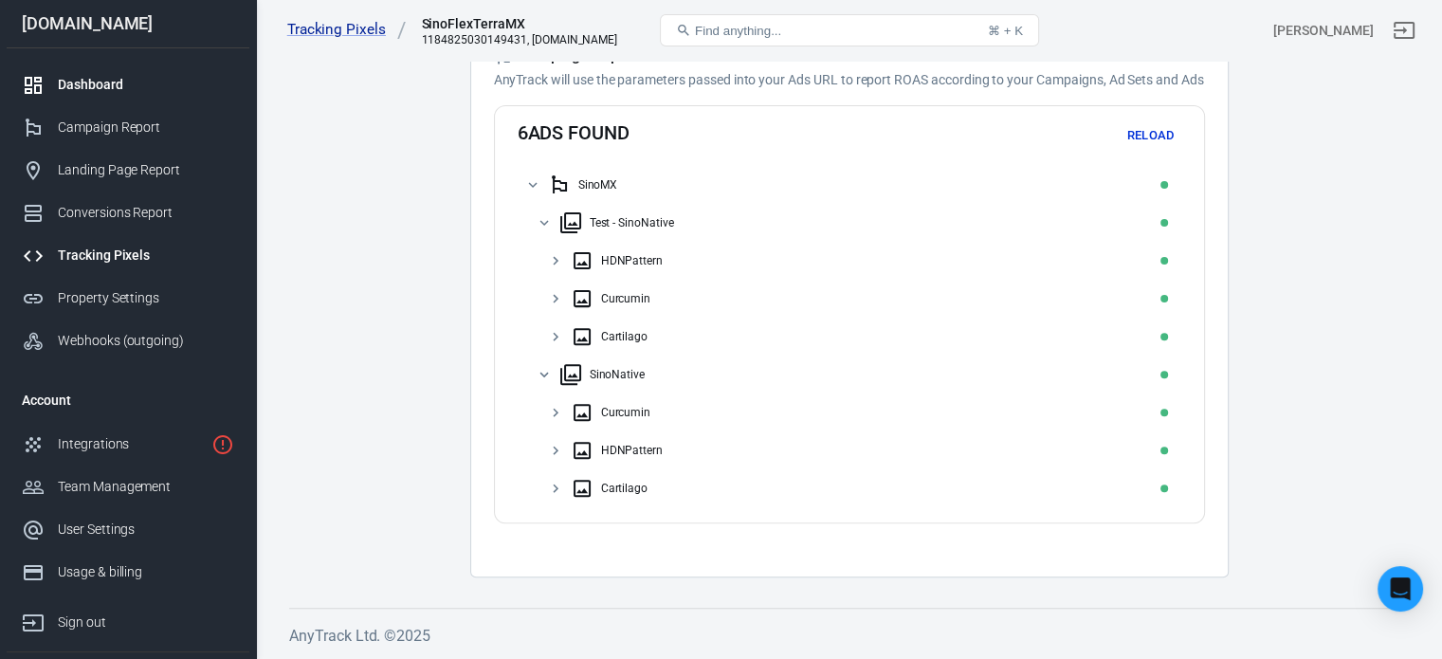
click at [107, 82] on div "Dashboard" at bounding box center [146, 85] width 176 height 20
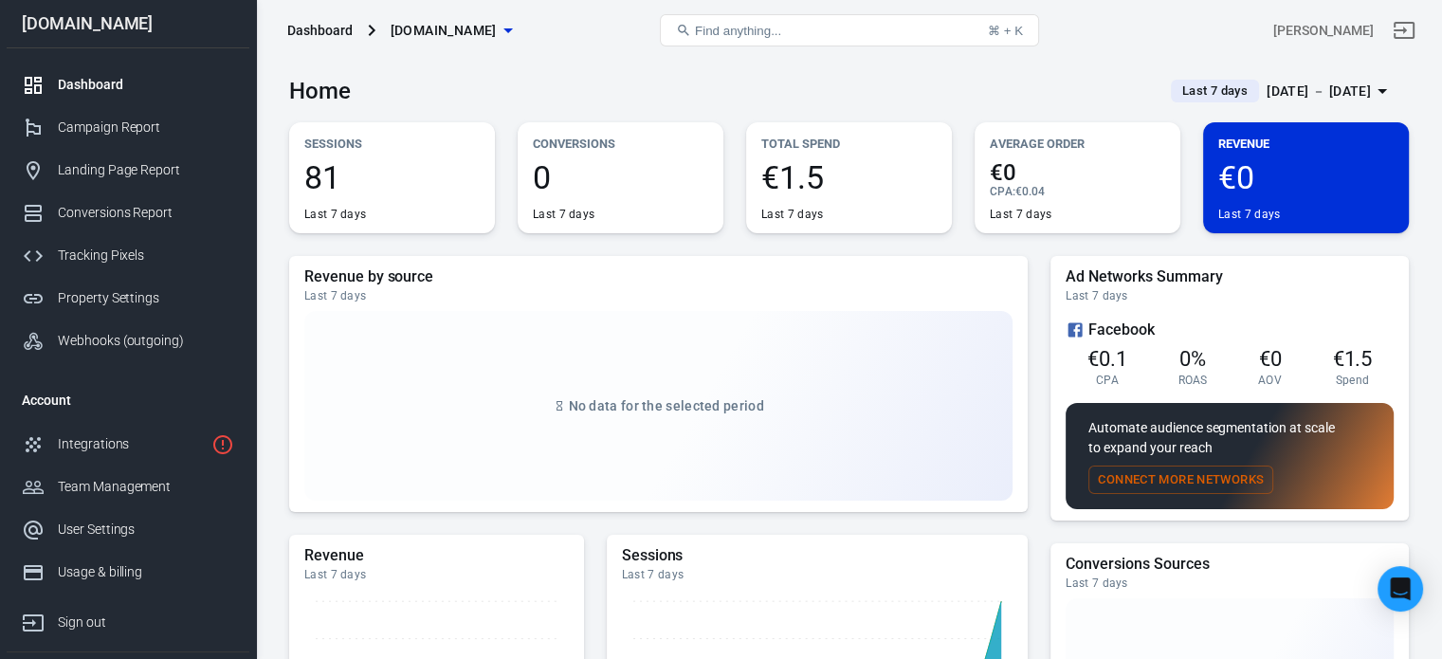
click at [1352, 89] on div "[DATE] － [DATE]" at bounding box center [1319, 92] width 104 height 24
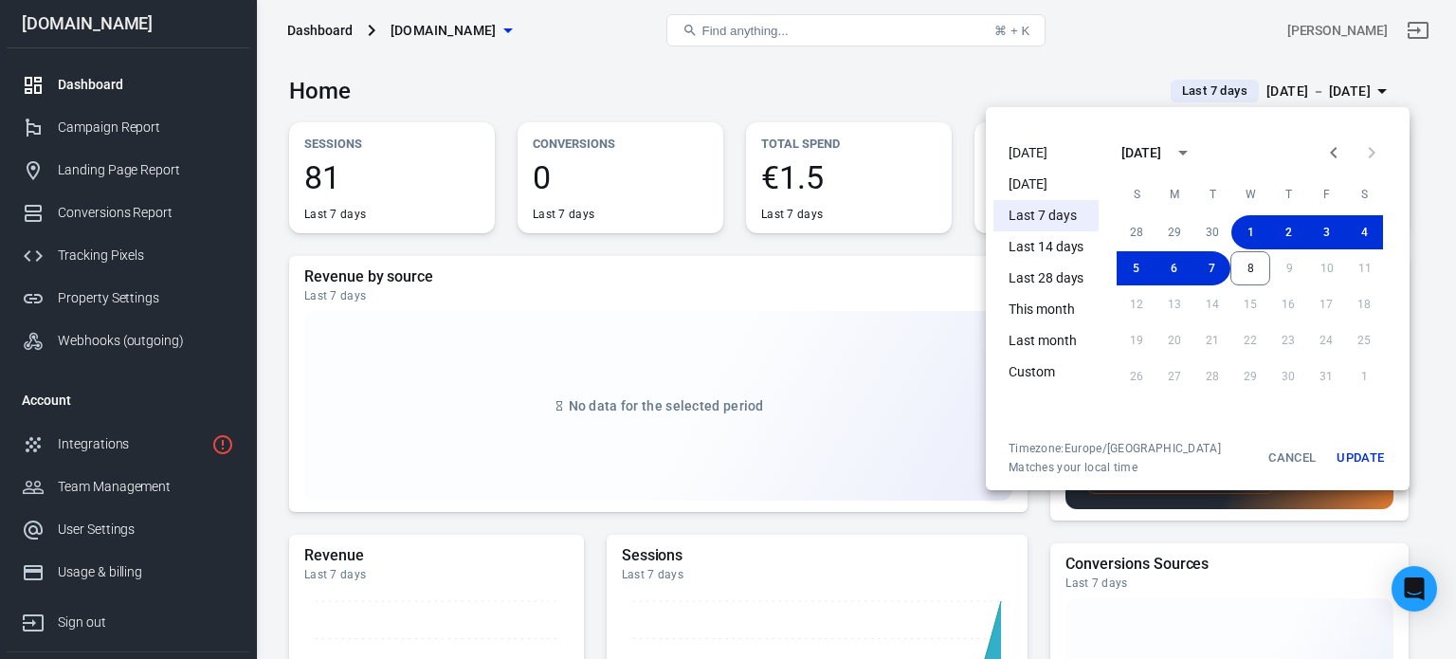
click at [1362, 36] on div at bounding box center [728, 329] width 1456 height 659
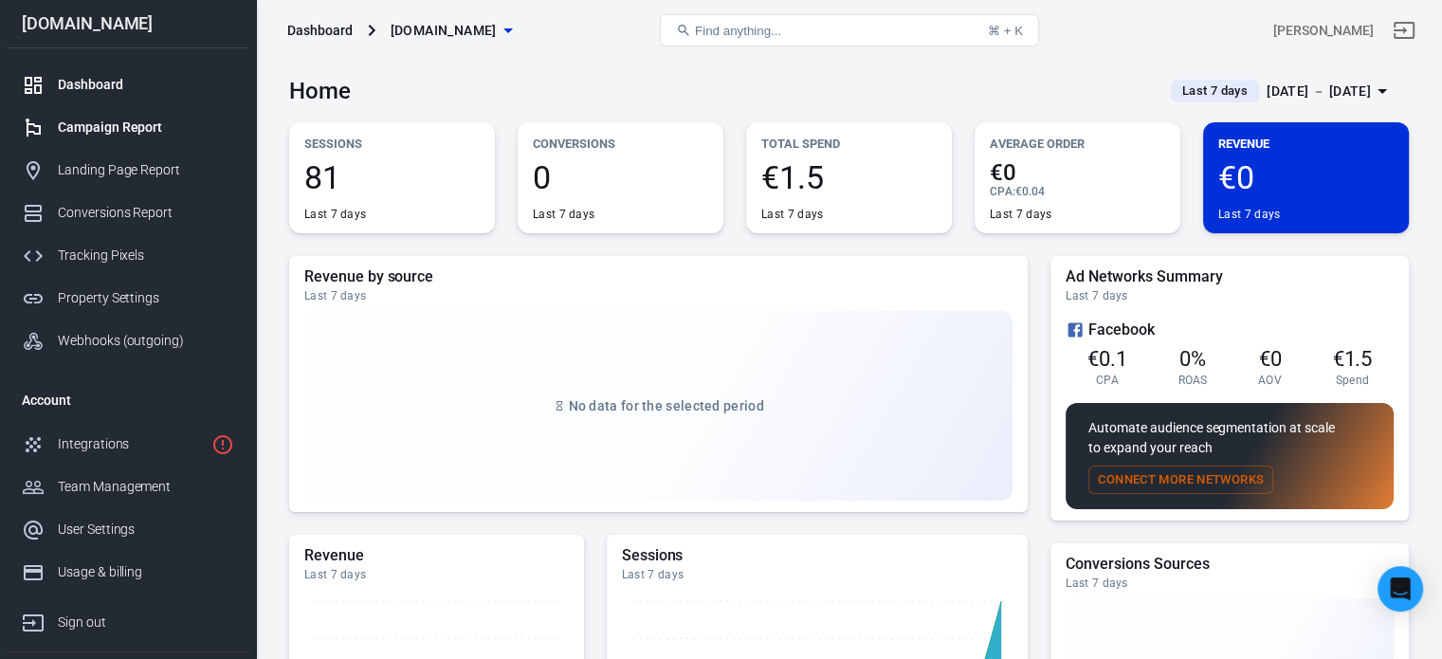
click at [137, 125] on div "Campaign Report" at bounding box center [146, 128] width 176 height 20
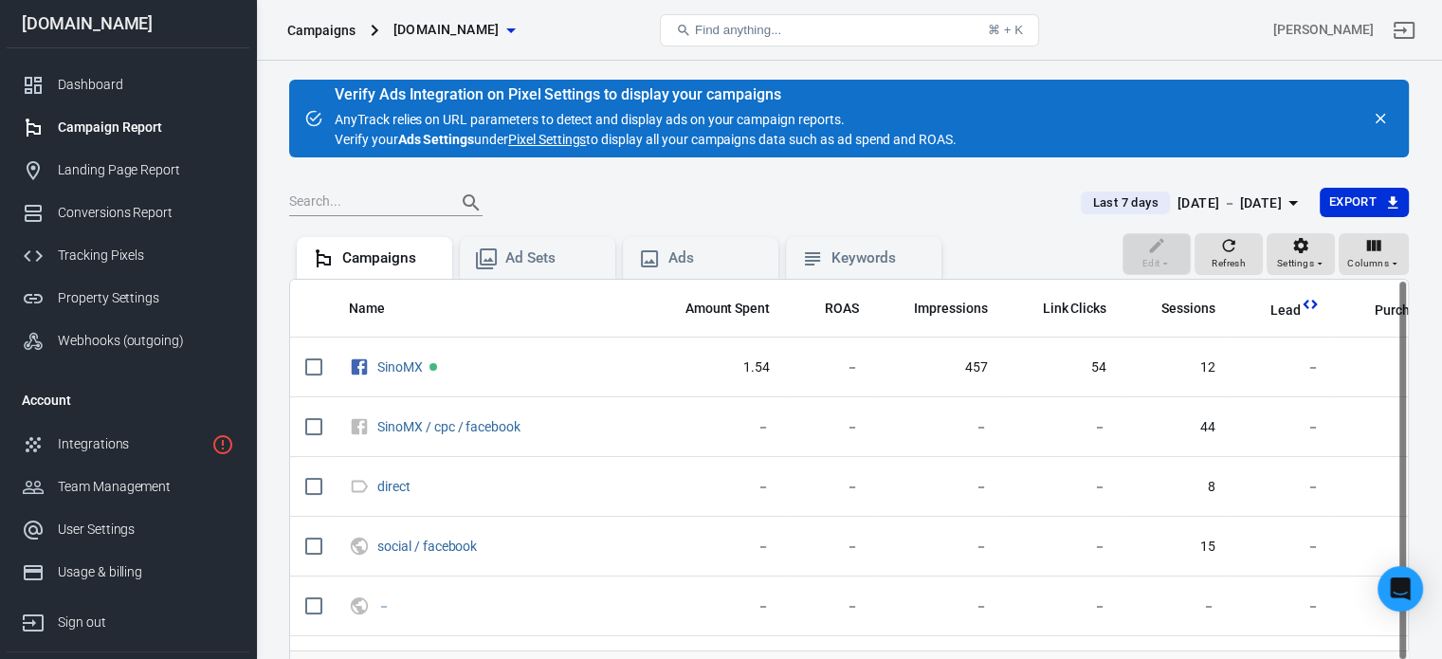
click at [1262, 198] on div "[DATE] － [DATE]" at bounding box center [1229, 203] width 104 height 24
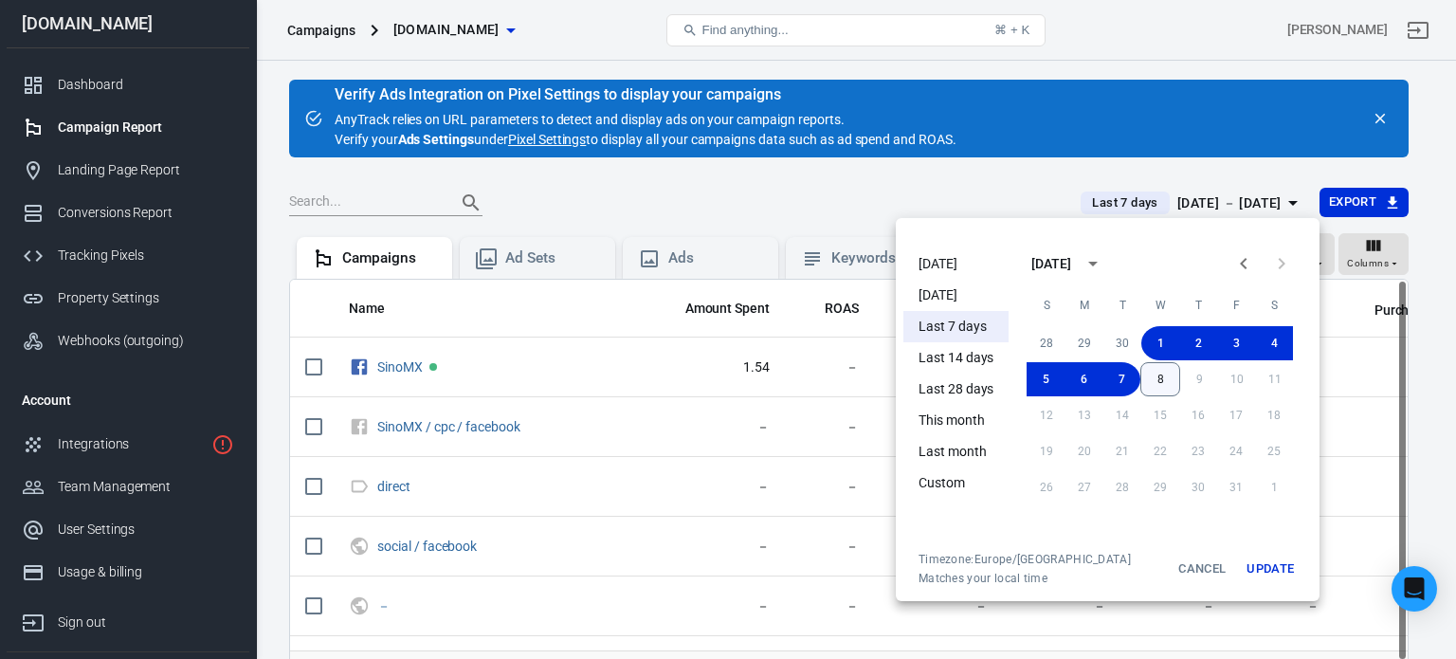
click at [1153, 378] on button "8" at bounding box center [1160, 379] width 40 height 34
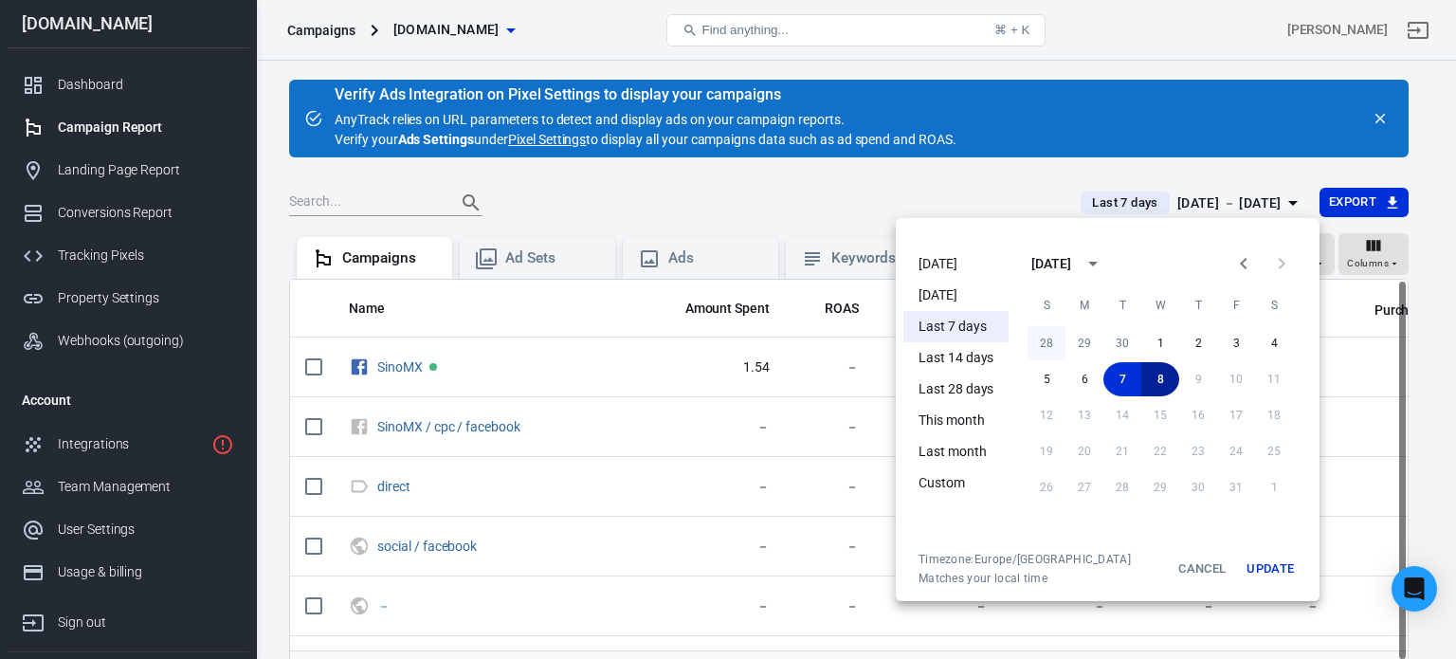
click at [1046, 342] on button "28" at bounding box center [1047, 343] width 38 height 34
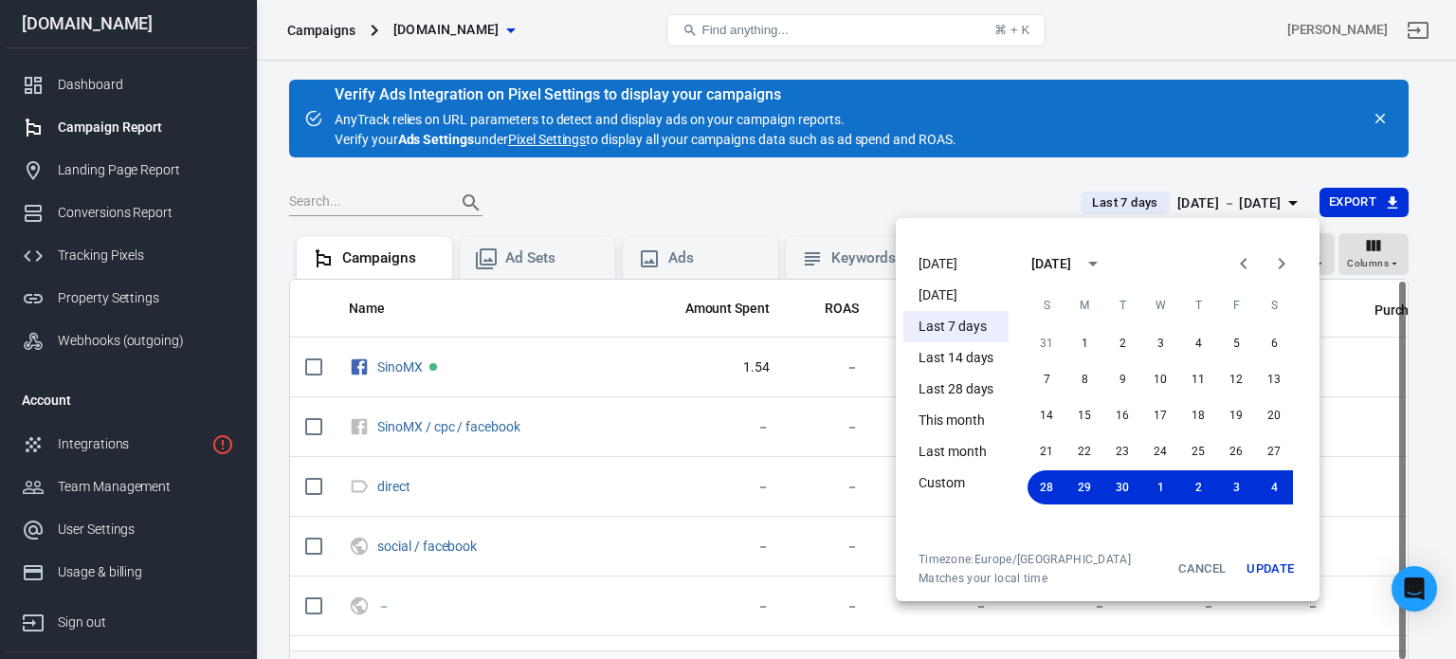
click at [1261, 572] on button "Update" at bounding box center [1270, 569] width 61 height 34
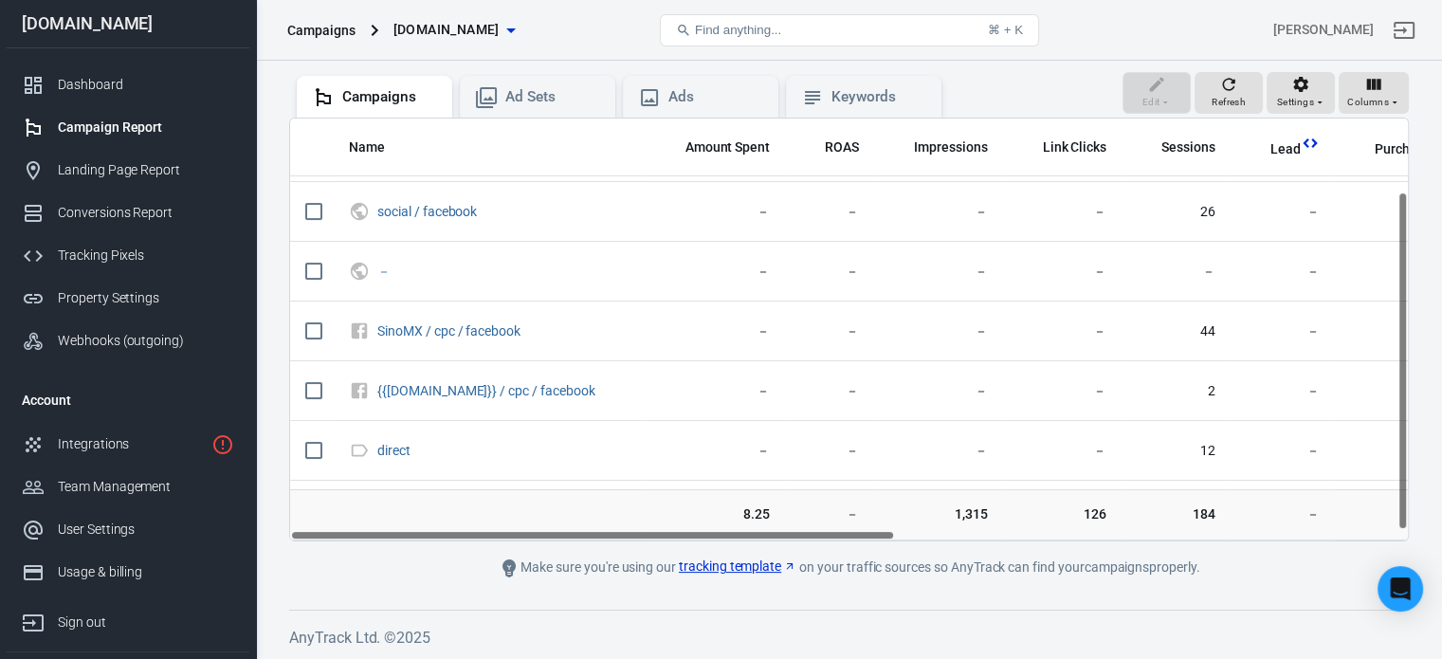
scroll to position [102, 0]
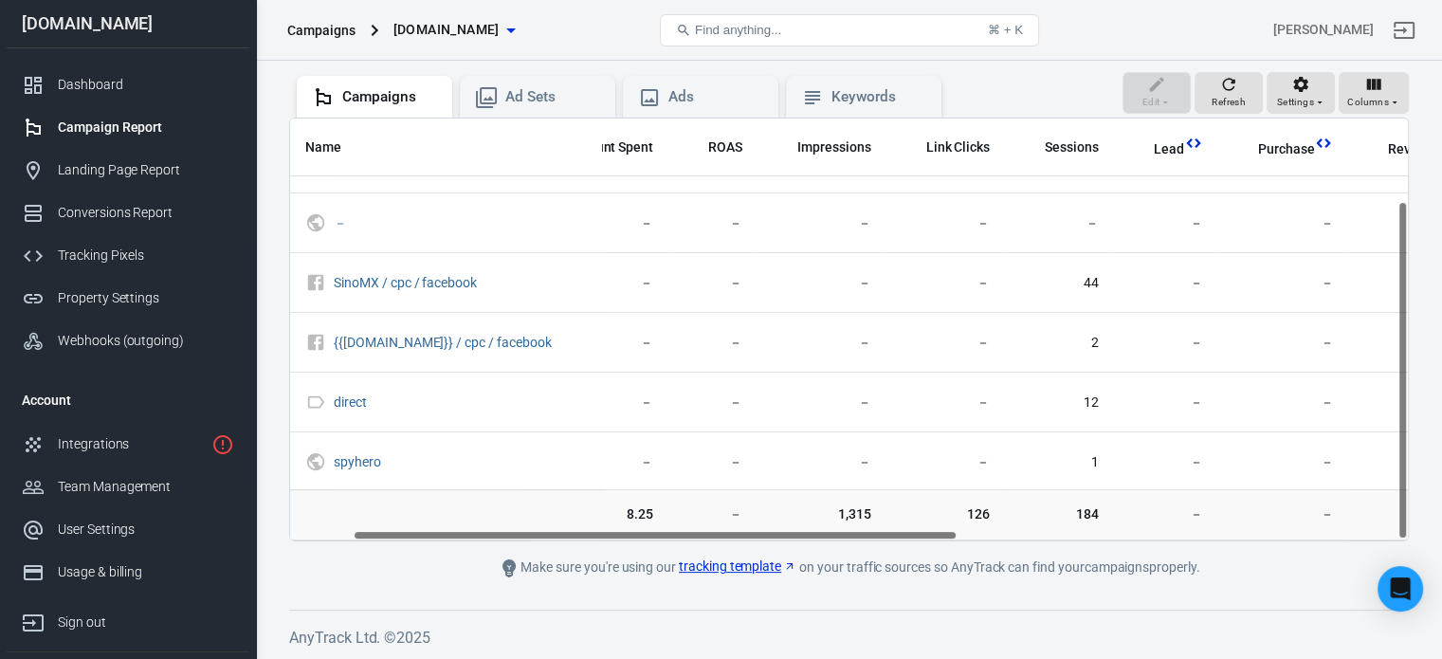
drag, startPoint x: 874, startPoint y: 534, endPoint x: 938, endPoint y: 536, distance: 63.5
click at [938, 536] on div "Name Amount Spent ROAS Impressions Link Clicks Sessions Lead Purchase Revenue A…" at bounding box center [849, 330] width 1118 height 422
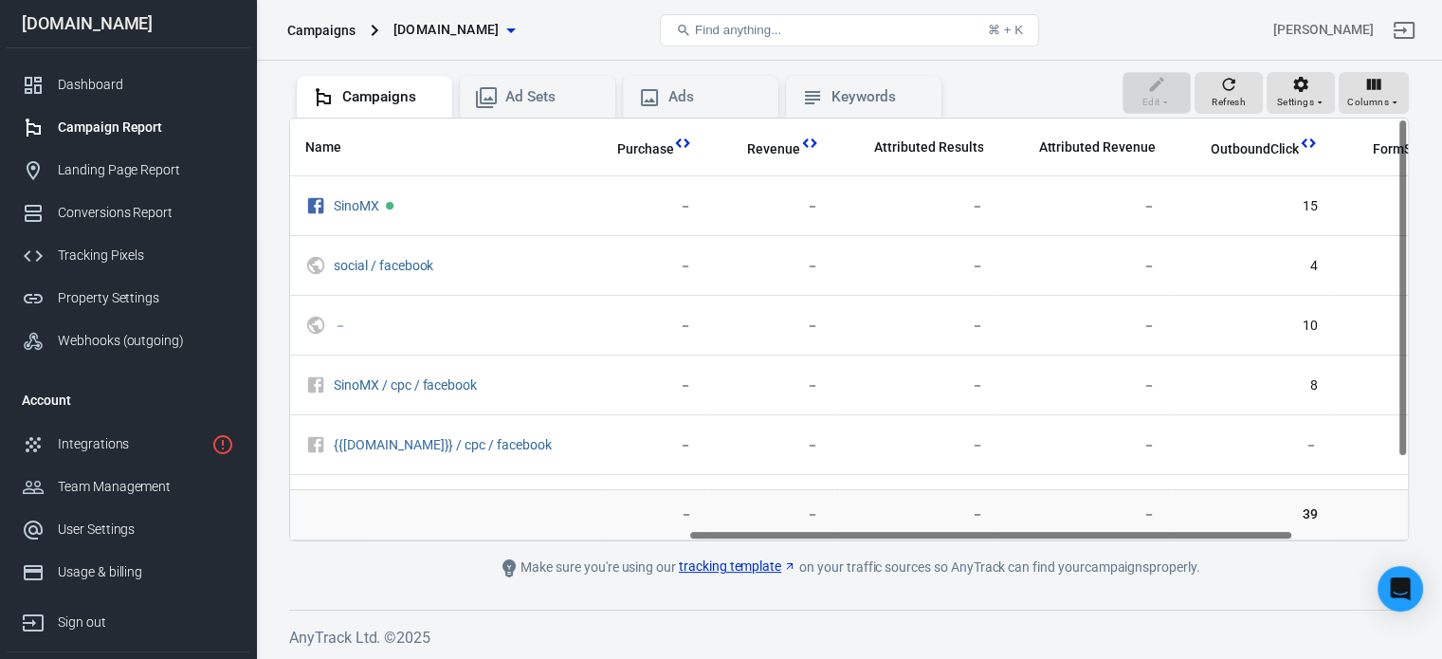
scroll to position [0, 866]
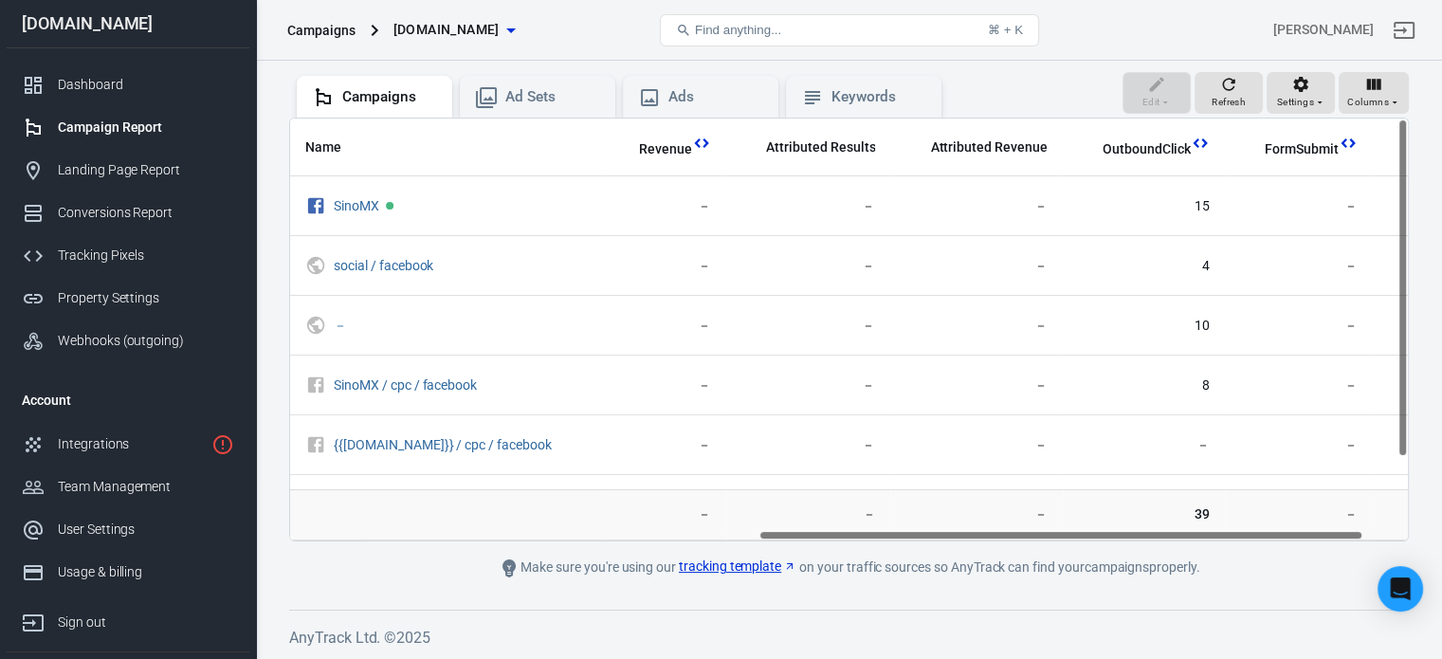
drag, startPoint x: 804, startPoint y: 531, endPoint x: 1211, endPoint y: 549, distance: 407.1
click at [1211, 549] on main "Verify Ads Integration on Pixel Settings to display your campaigns AnyTrack rel…" at bounding box center [849, 248] width 1120 height 661
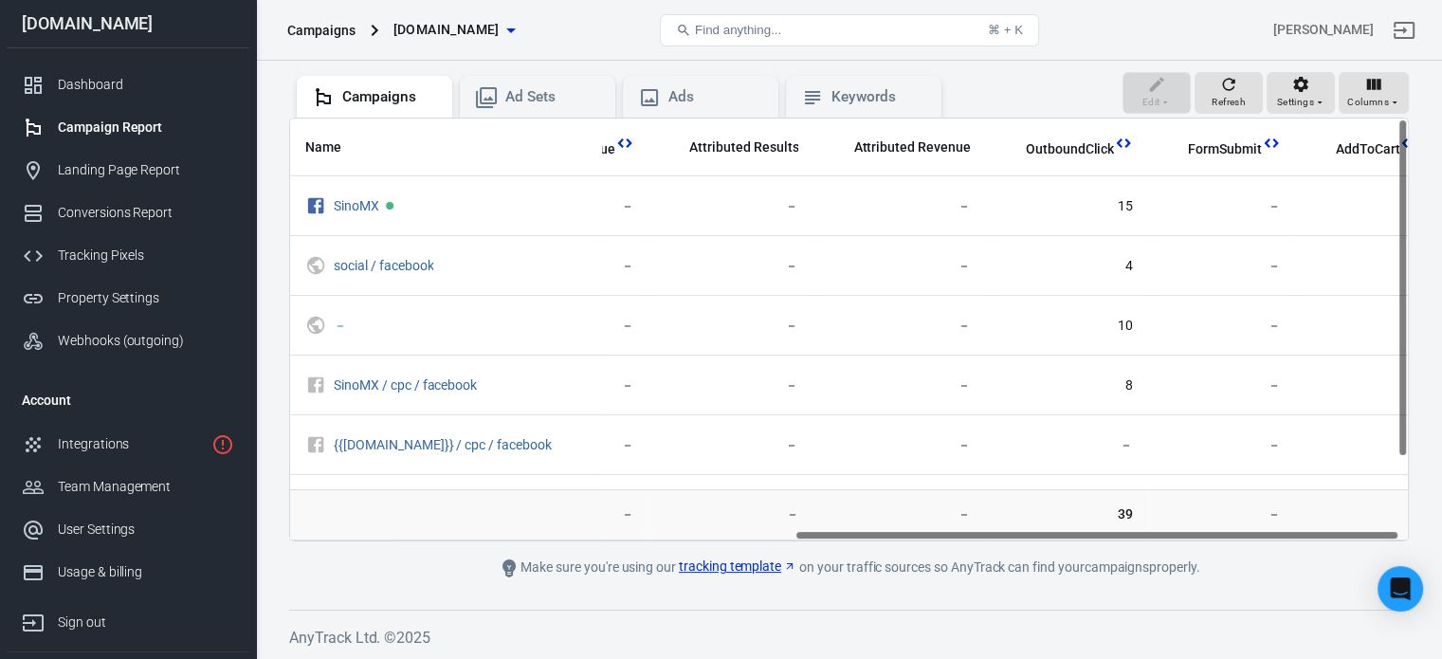
scroll to position [0, 946]
drag, startPoint x: 1095, startPoint y: 529, endPoint x: 1211, endPoint y: 536, distance: 115.8
click at [1211, 536] on div "Name Amount Spent ROAS Impressions Link Clicks Sessions Lead Purchase Revenue A…" at bounding box center [849, 330] width 1118 height 422
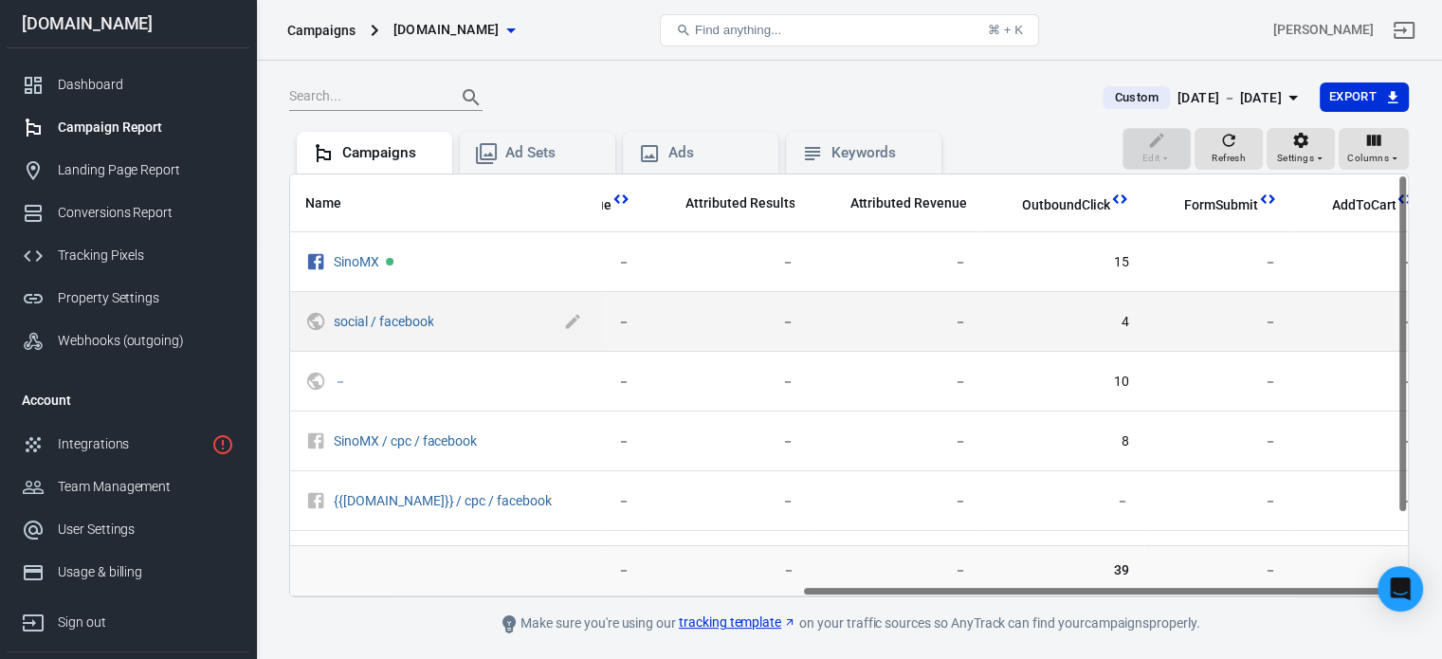
scroll to position [0, 0]
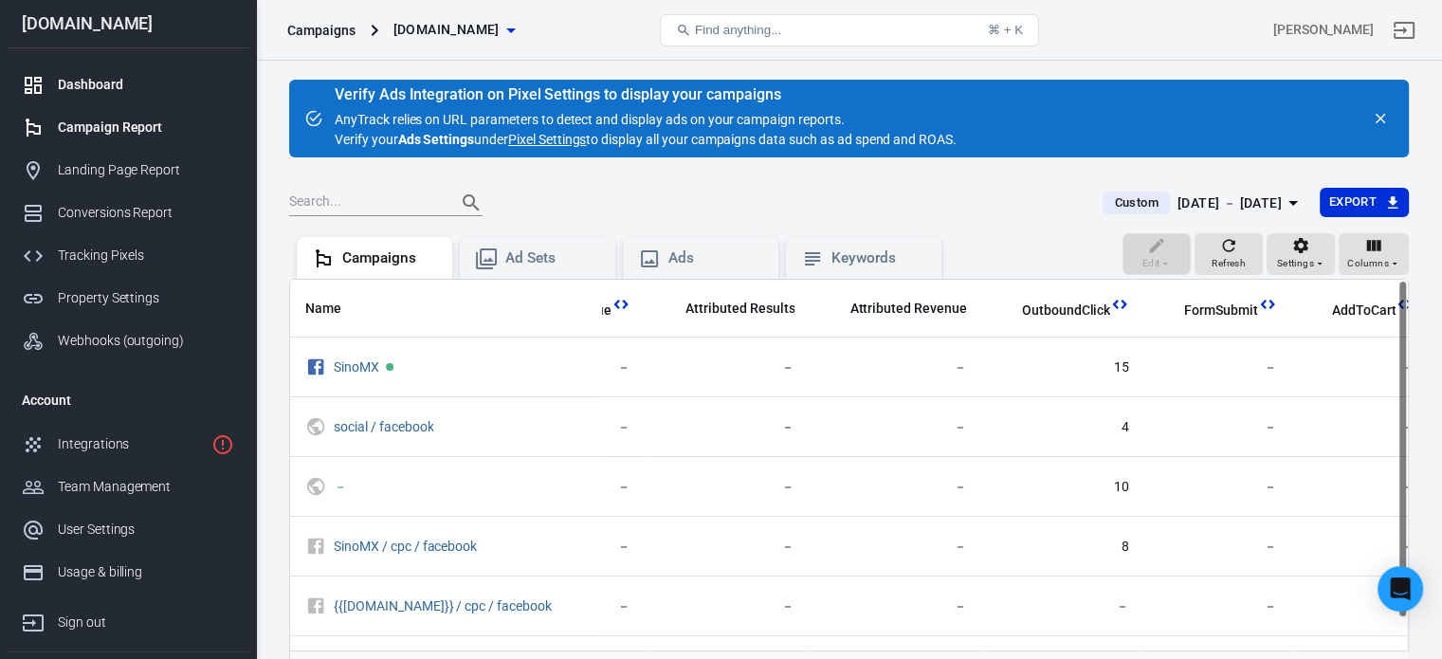
click at [91, 92] on div "Dashboard" at bounding box center [146, 85] width 176 height 20
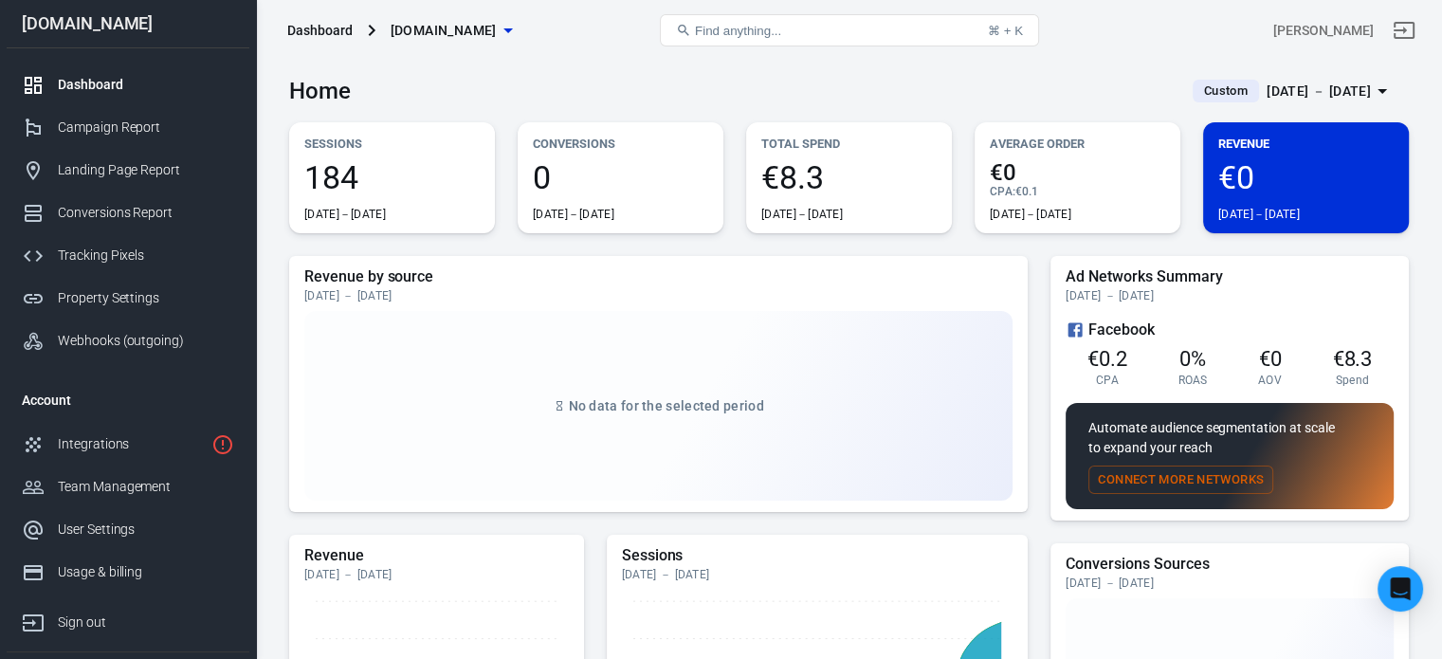
click at [856, 202] on div "€8.3 Sep 28－Oct 8" at bounding box center [848, 191] width 175 height 61
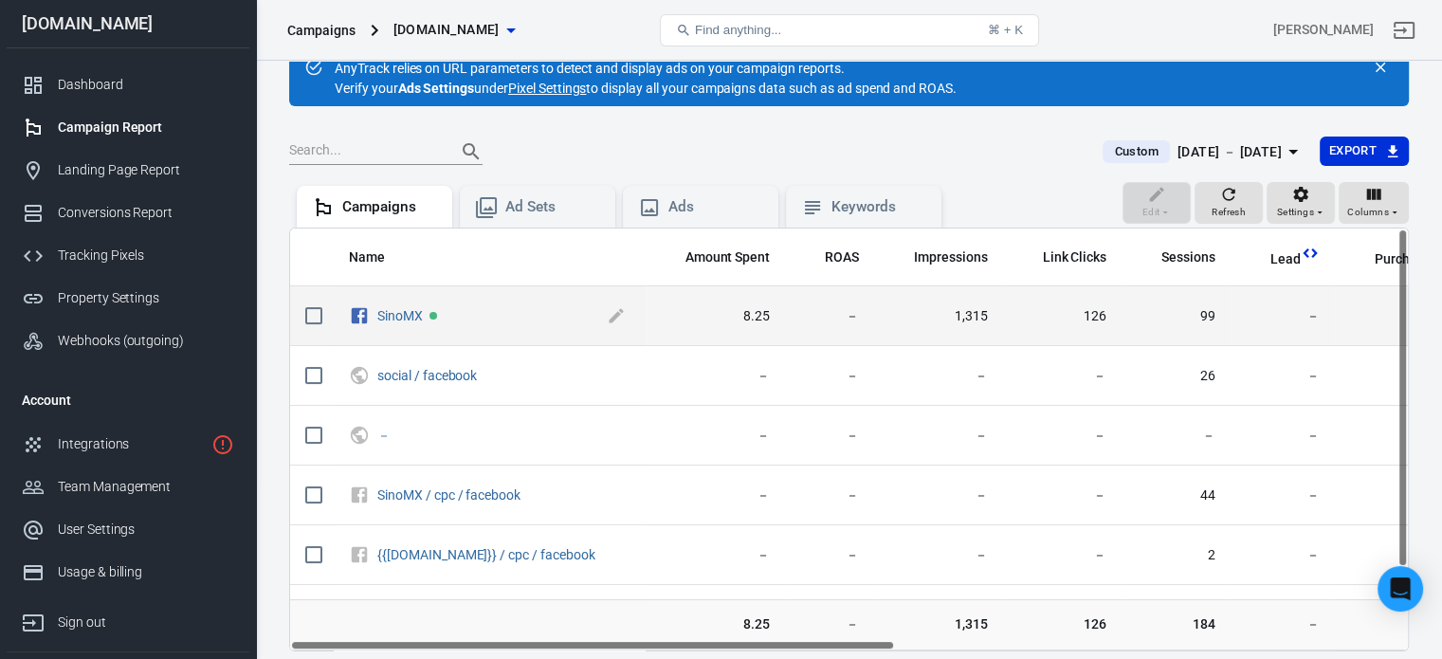
scroll to position [95, 0]
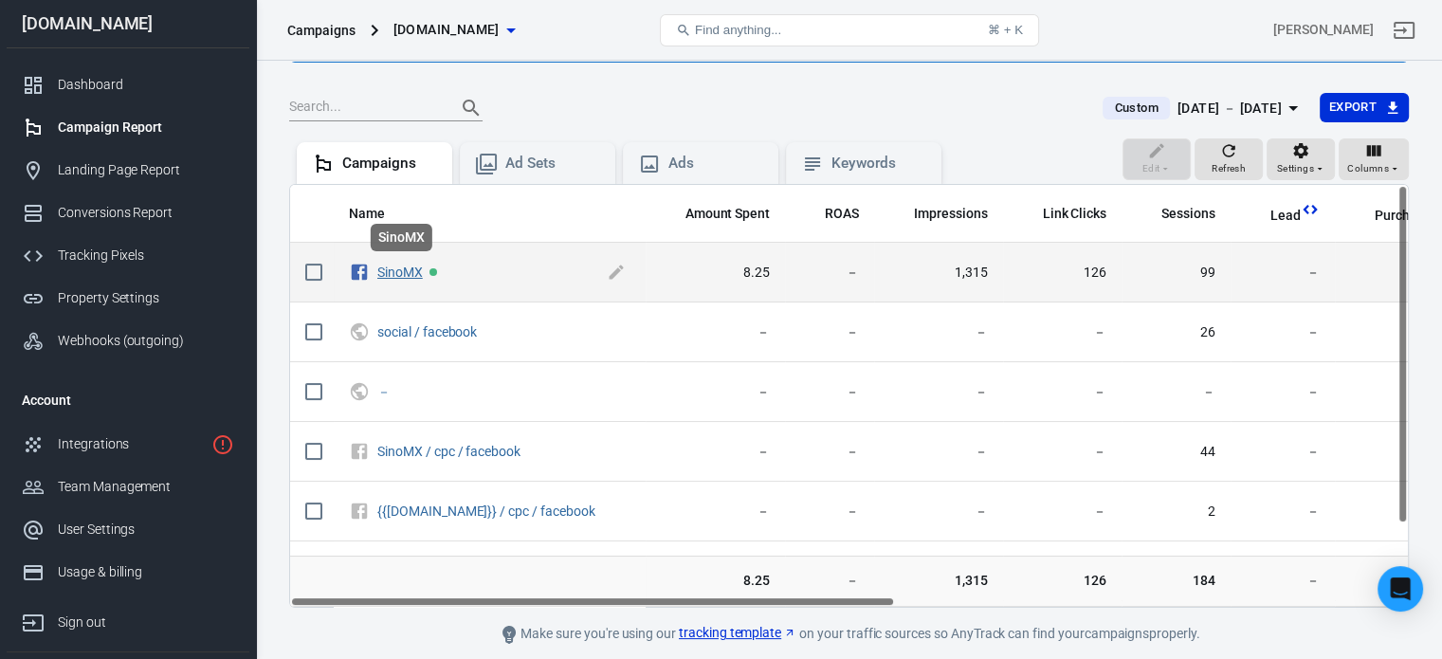
click at [399, 273] on link "SinoMX" at bounding box center [400, 271] width 46 height 15
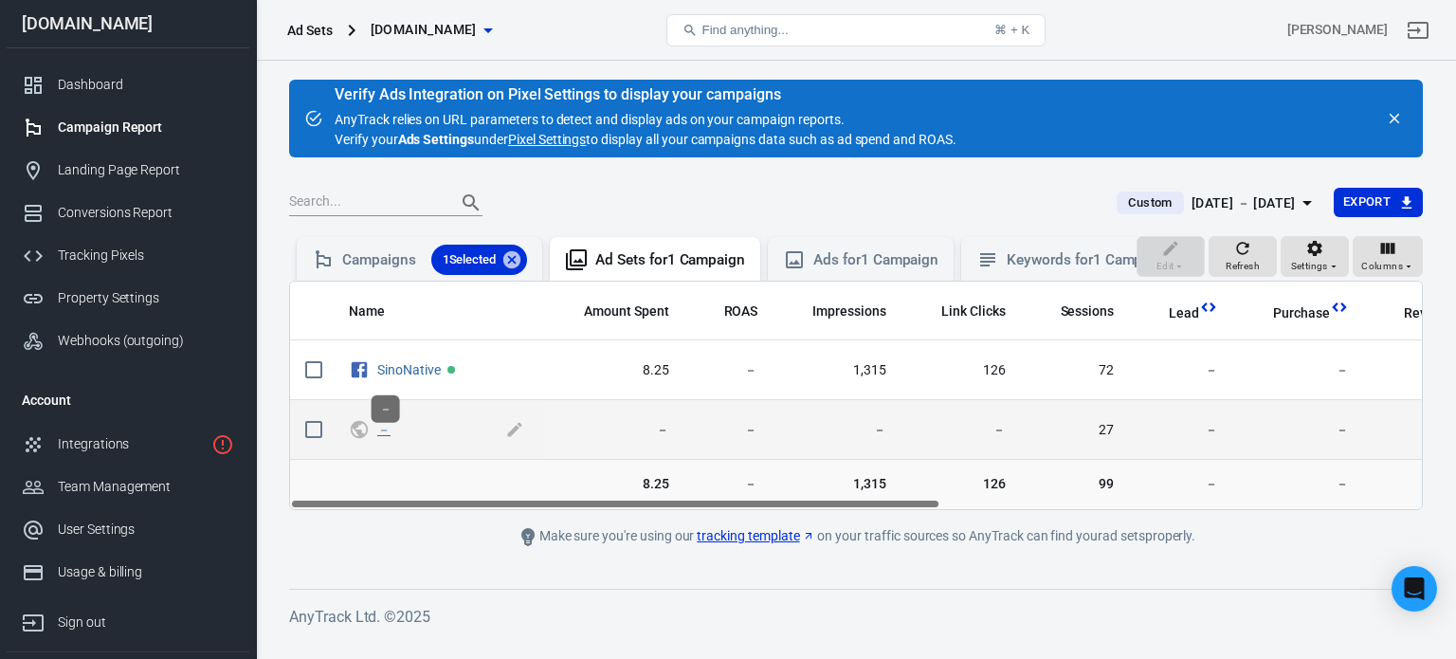
click at [378, 437] on link "－" at bounding box center [383, 429] width 13 height 15
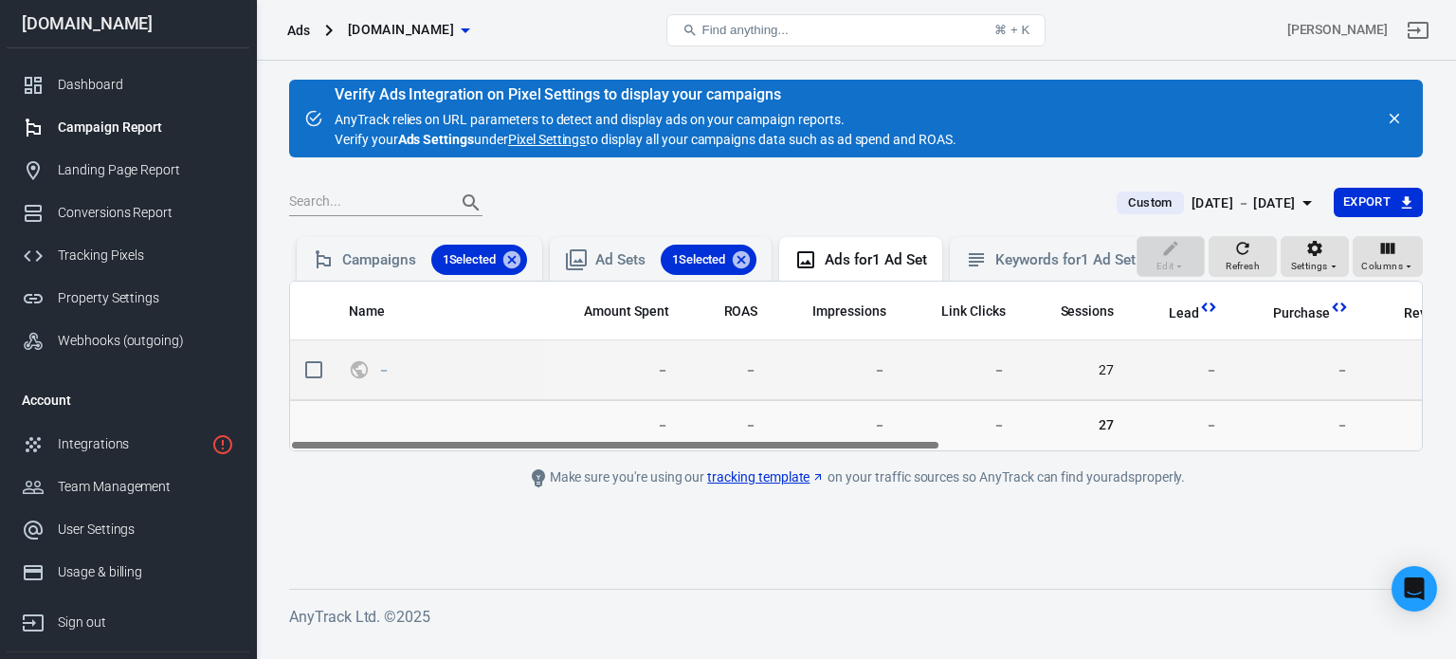
click at [372, 383] on span "－" at bounding box center [439, 370] width 180 height 28
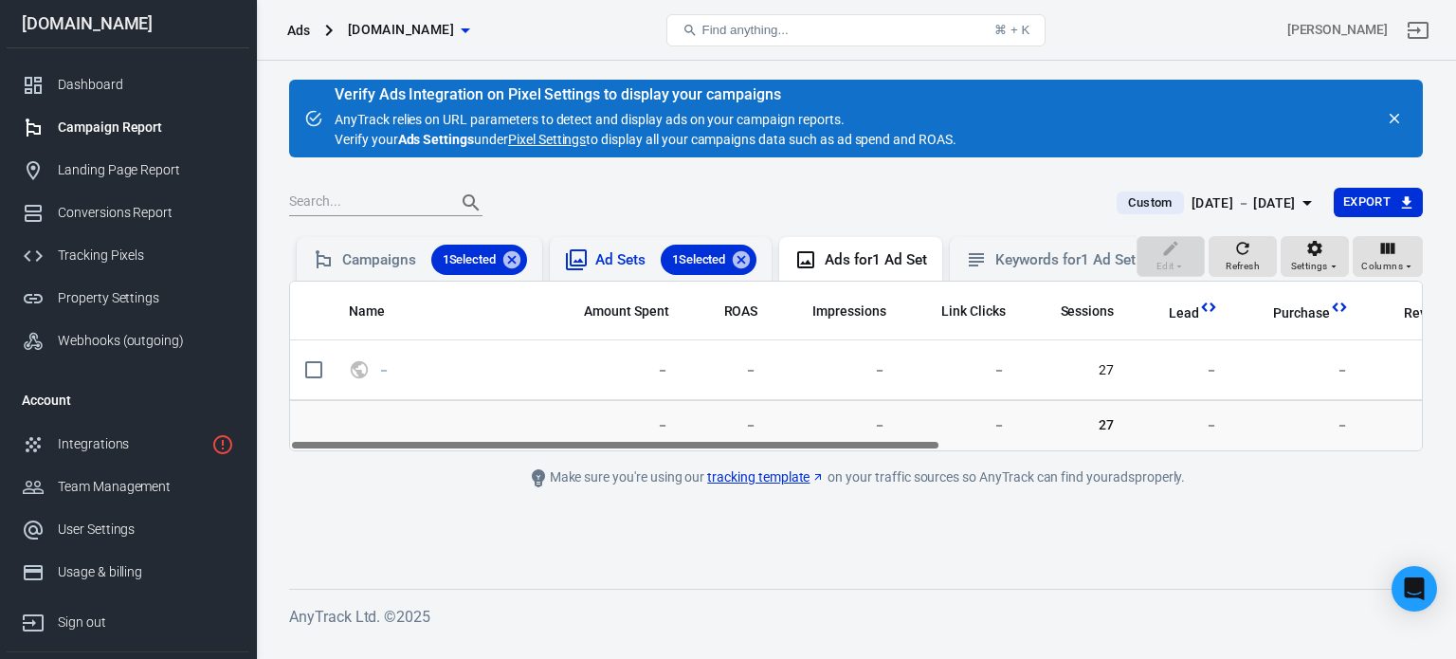
click at [636, 243] on div "Ad Sets 1 Selected" at bounding box center [661, 259] width 222 height 44
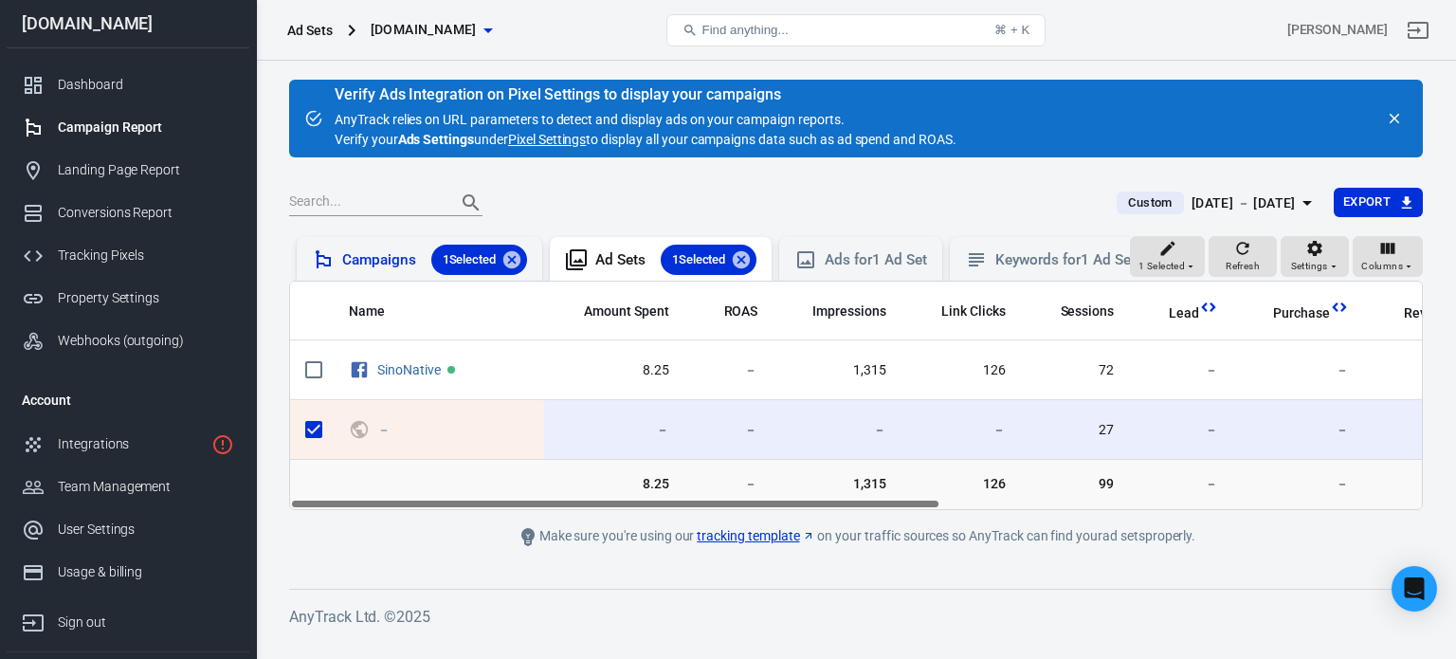
click at [368, 255] on div "Campaigns 1 Selected" at bounding box center [434, 260] width 185 height 30
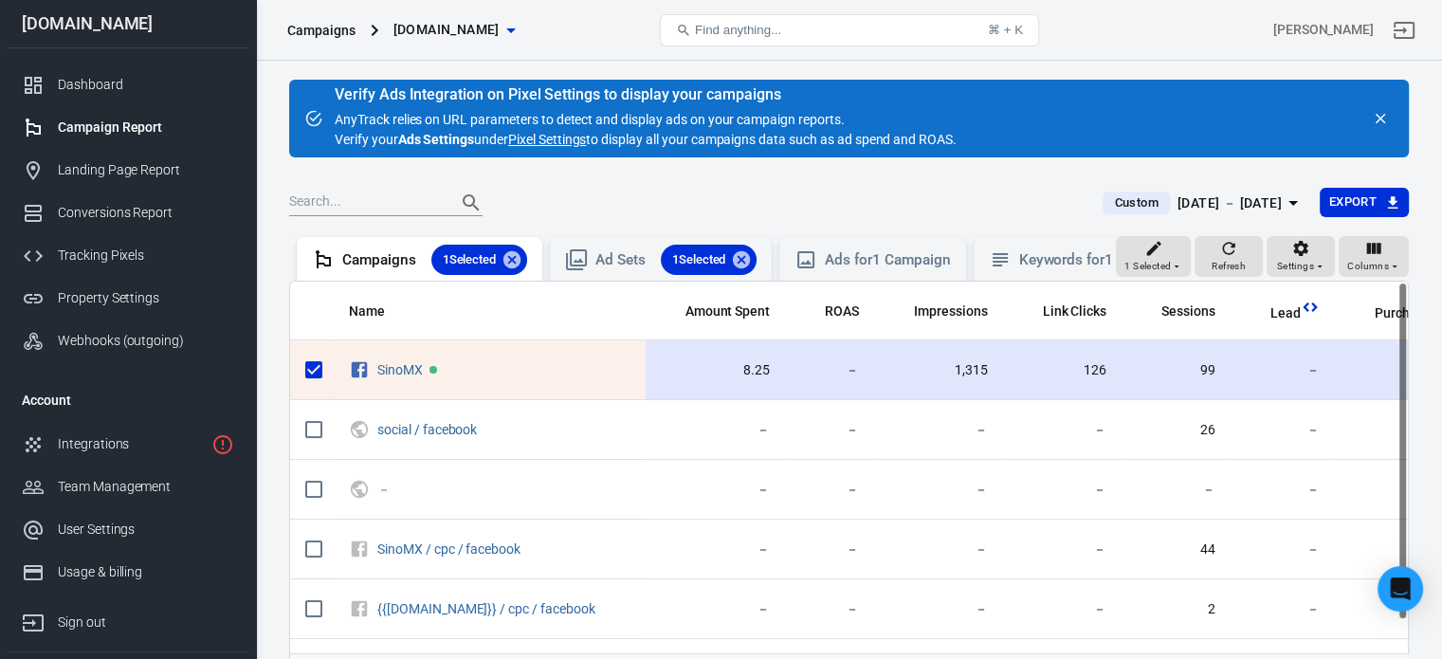
click at [300, 387] on input "scrollable content" at bounding box center [314, 370] width 40 height 40
checkbox input "false"
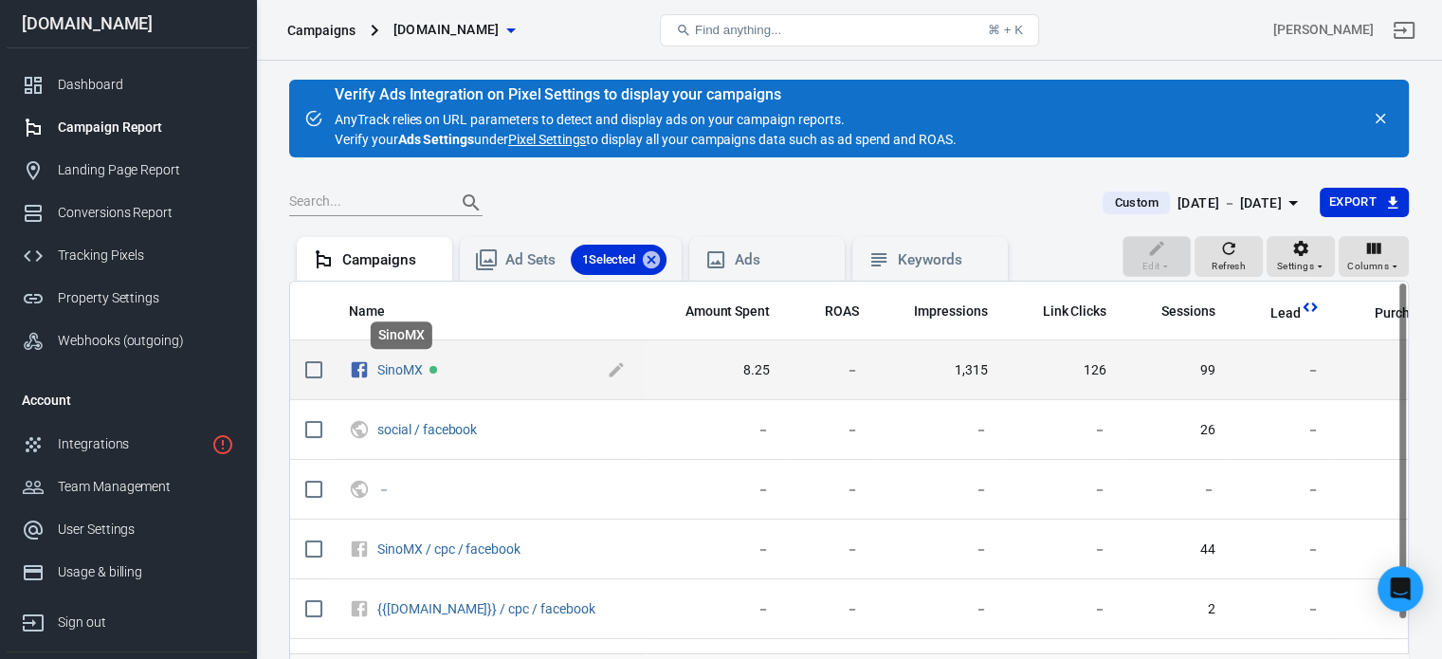
click at [410, 377] on span "SinoMX" at bounding box center [400, 370] width 46 height 19
click at [400, 368] on link "SinoMX" at bounding box center [400, 369] width 46 height 15
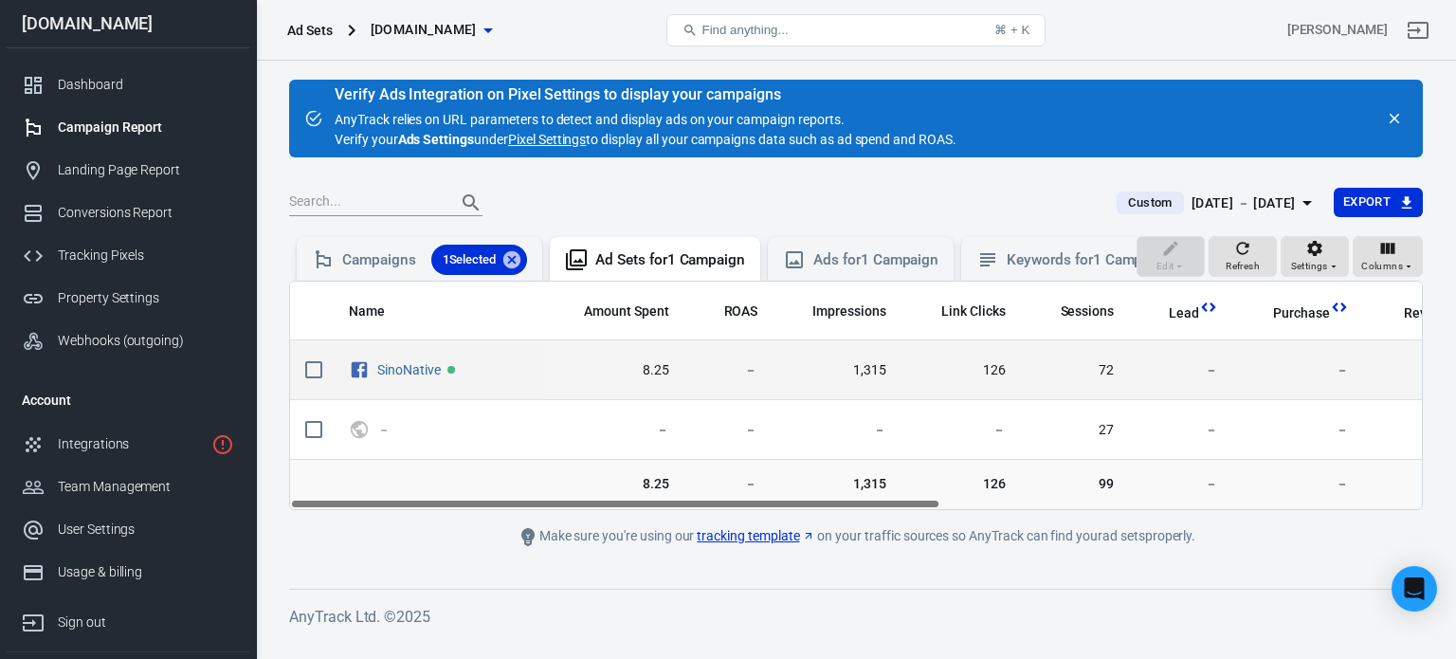
click at [375, 384] on span "SinoNative" at bounding box center [439, 370] width 180 height 28
click at [393, 377] on link "SinoNative" at bounding box center [409, 369] width 64 height 15
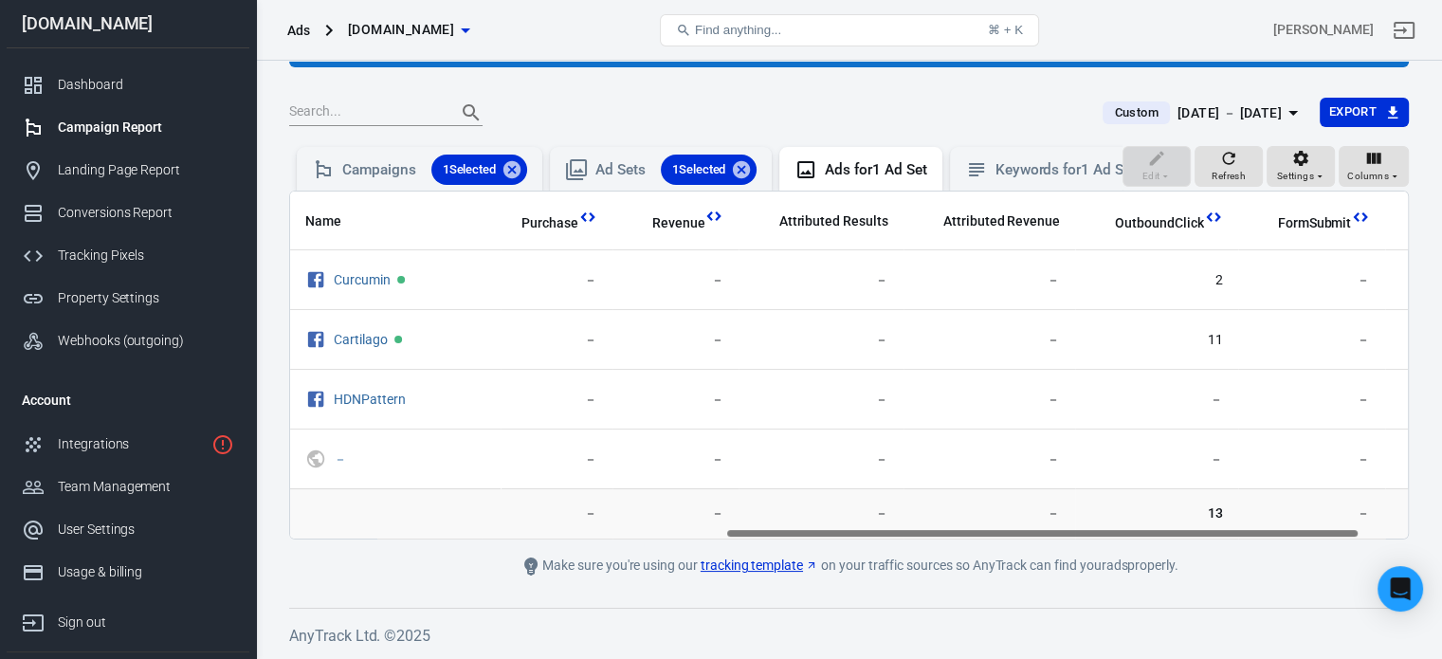
scroll to position [0, 767]
drag, startPoint x: 853, startPoint y: 538, endPoint x: 1289, endPoint y: 514, distance: 436.7
click at [1289, 514] on div "Name Amount Spent ROAS Impressions Link Clicks Sessions Lead Purchase Revenue A…" at bounding box center [849, 365] width 1120 height 349
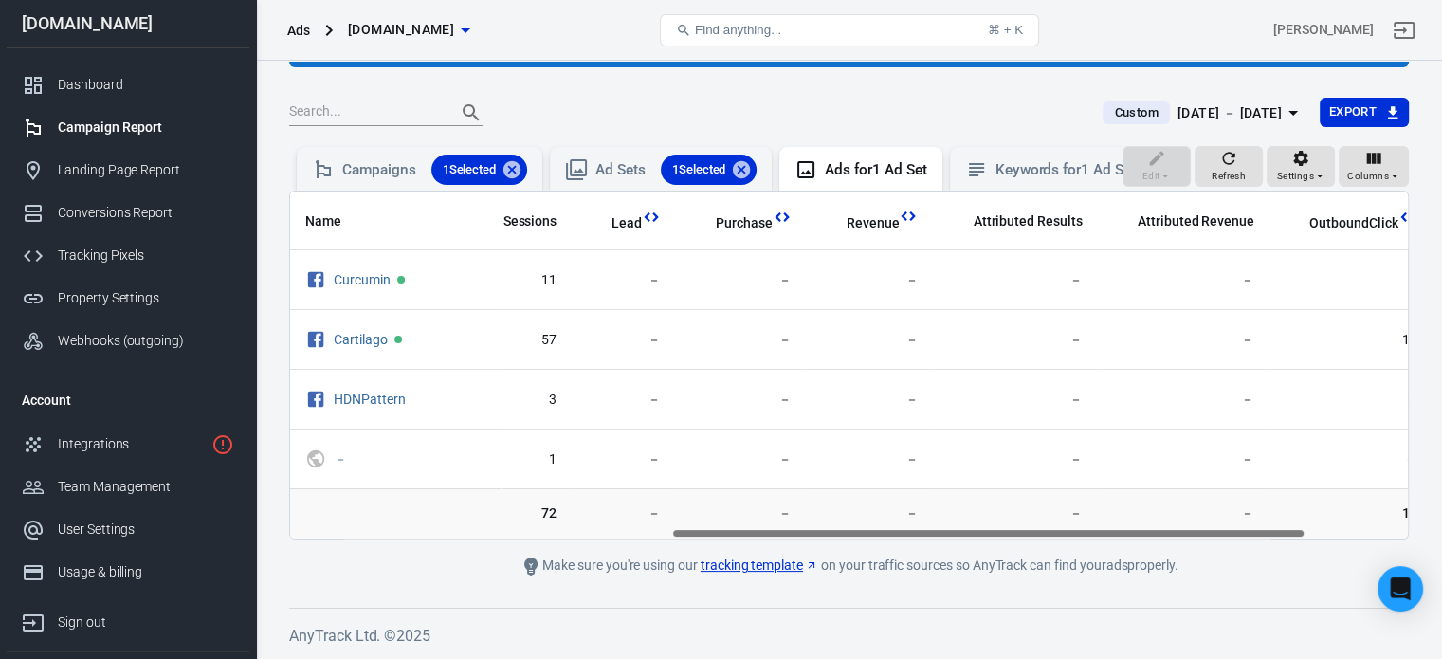
scroll to position [0, 850]
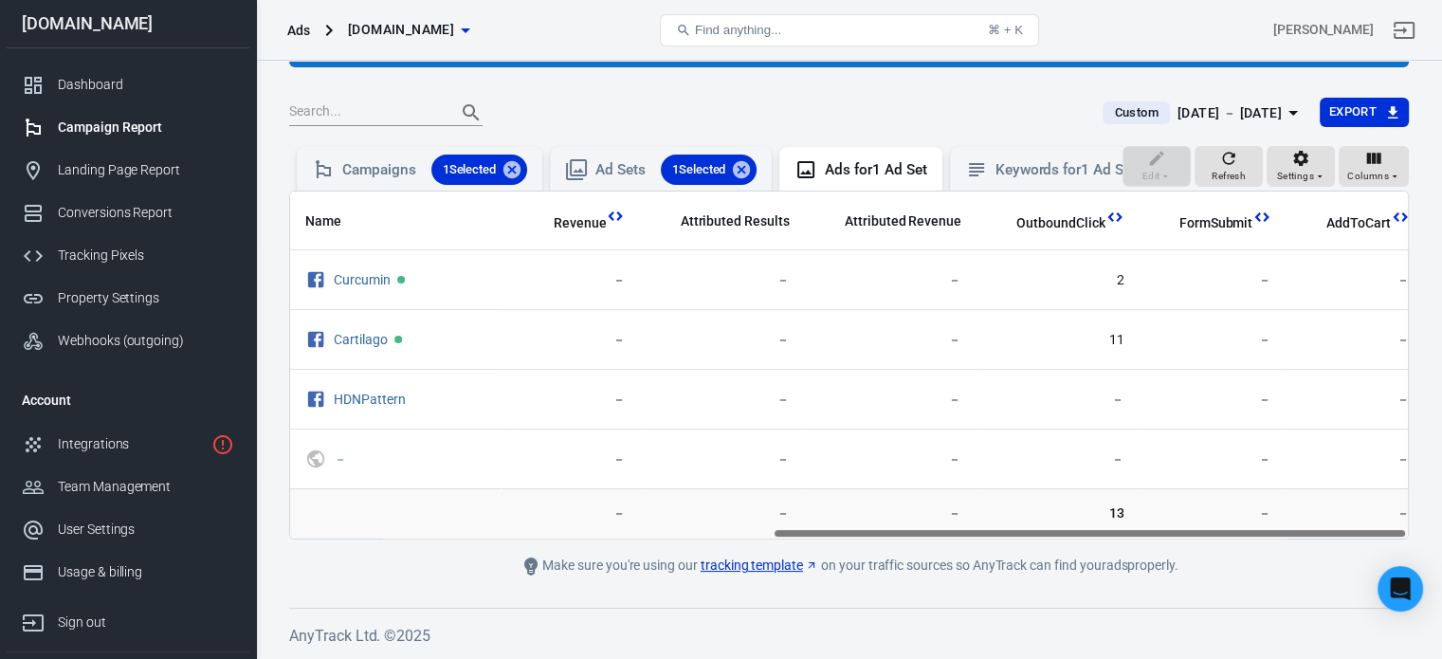
drag, startPoint x: 1160, startPoint y: 542, endPoint x: 1300, endPoint y: 542, distance: 139.4
click at [1300, 538] on div "Name Amount Spent ROAS Impressions Link Clicks Sessions Lead Purchase Revenue A…" at bounding box center [849, 364] width 1118 height 347
click at [356, 155] on div "Campaigns 1 Selected" at bounding box center [434, 170] width 185 height 30
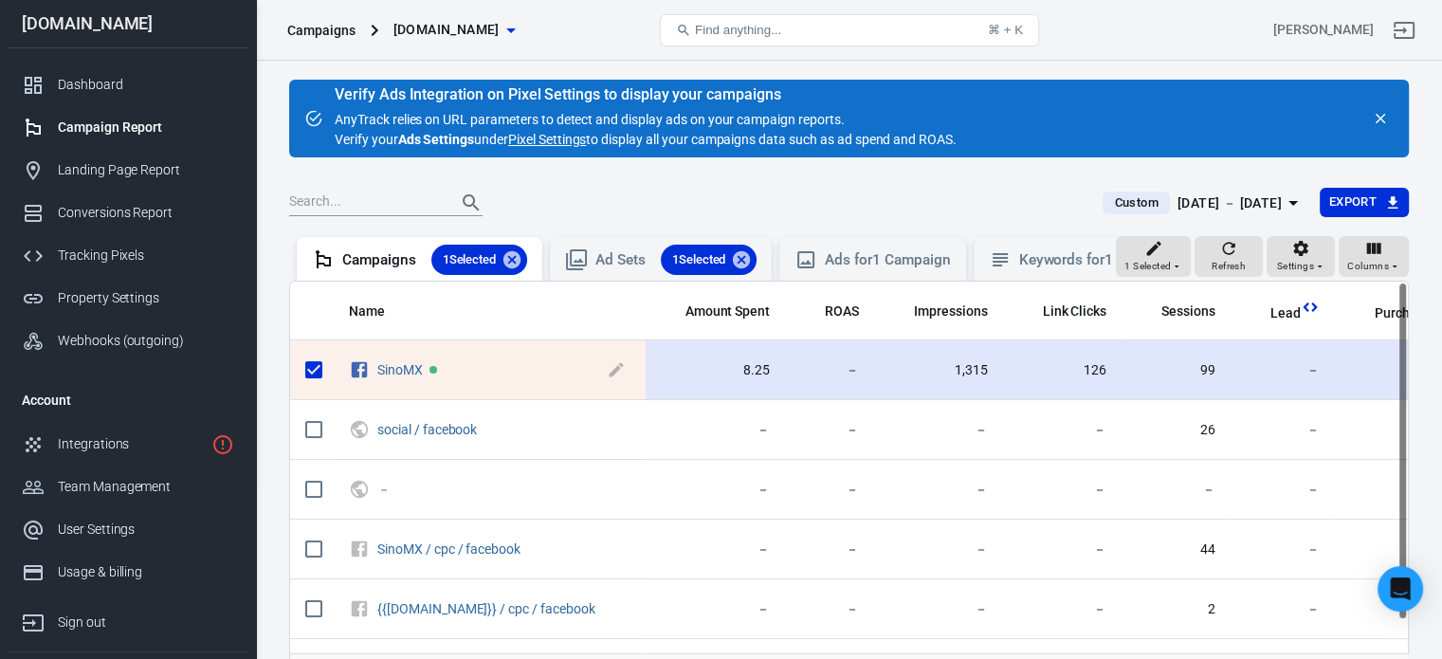
click at [390, 384] on span "SinoMX" at bounding box center [503, 370] width 253 height 28
click at [391, 377] on link "SinoMX" at bounding box center [400, 369] width 46 height 15
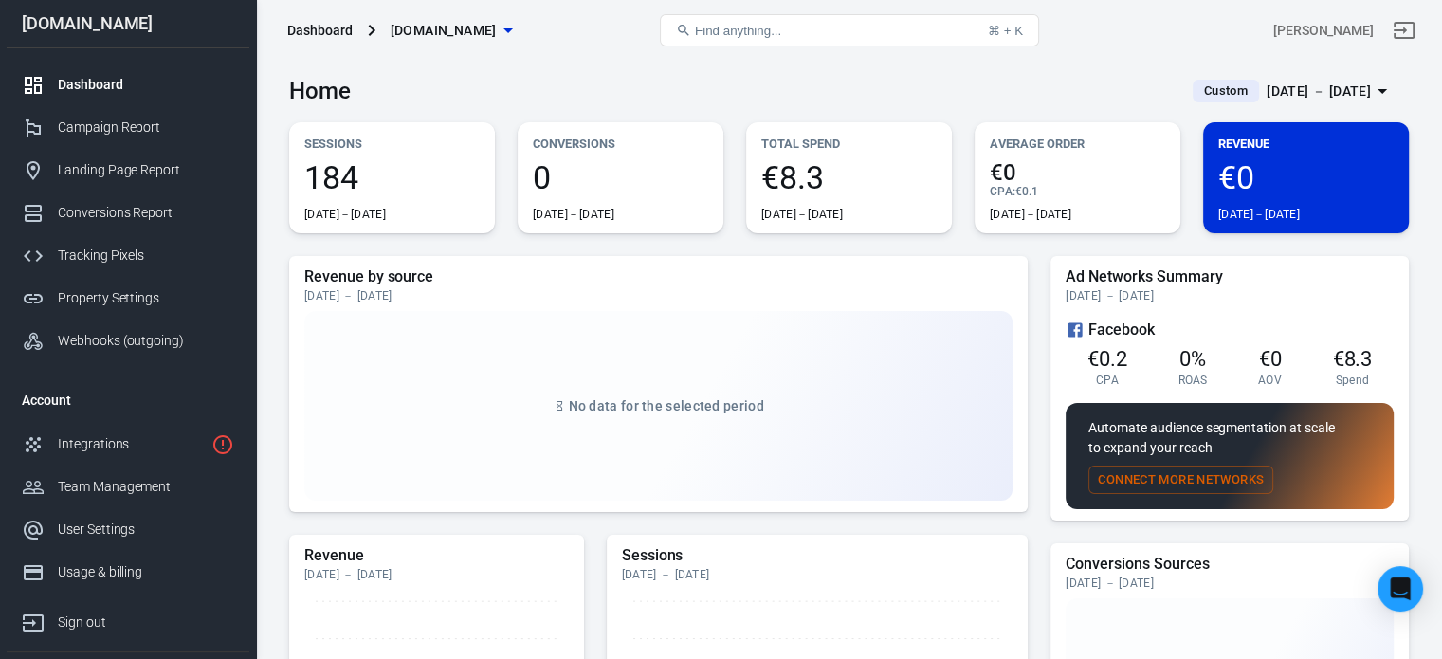
click at [86, 84] on div "Dashboard" at bounding box center [146, 85] width 176 height 20
click at [1315, 101] on div "[DATE] － [DATE]" at bounding box center [1319, 92] width 104 height 24
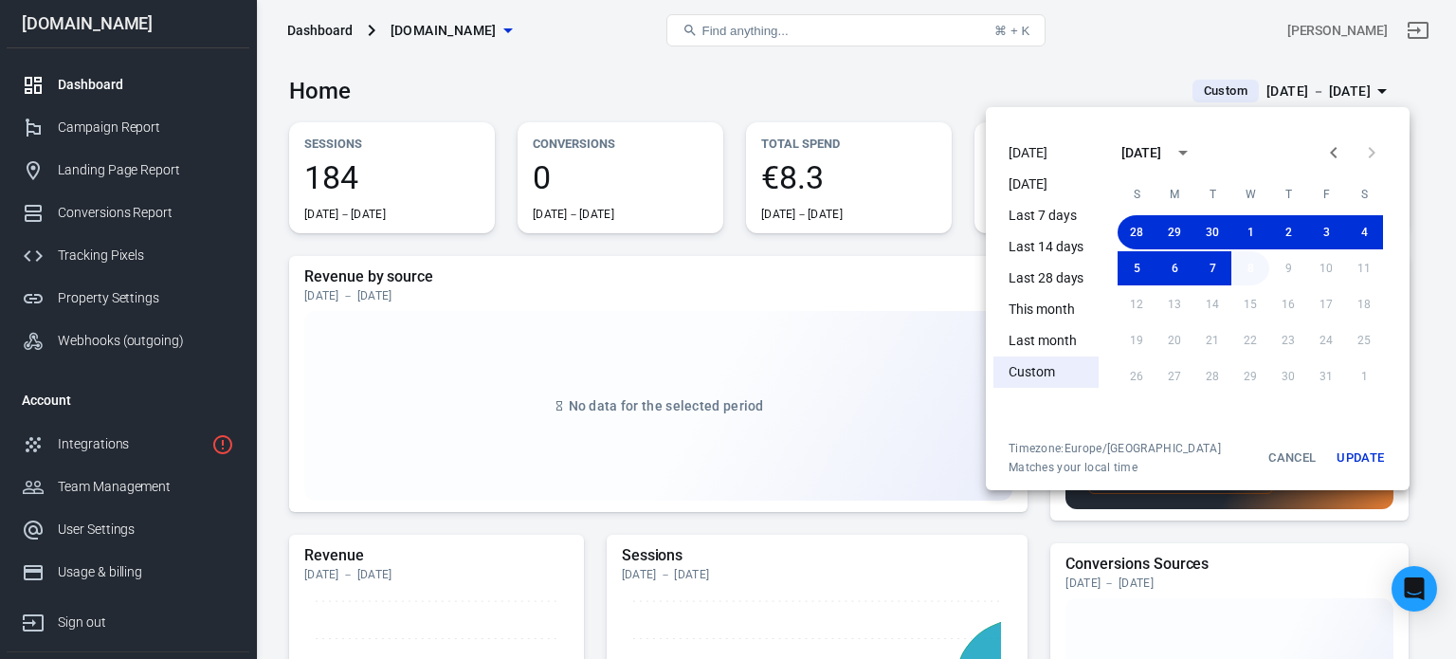
click at [1249, 272] on button "8" at bounding box center [1250, 268] width 38 height 34
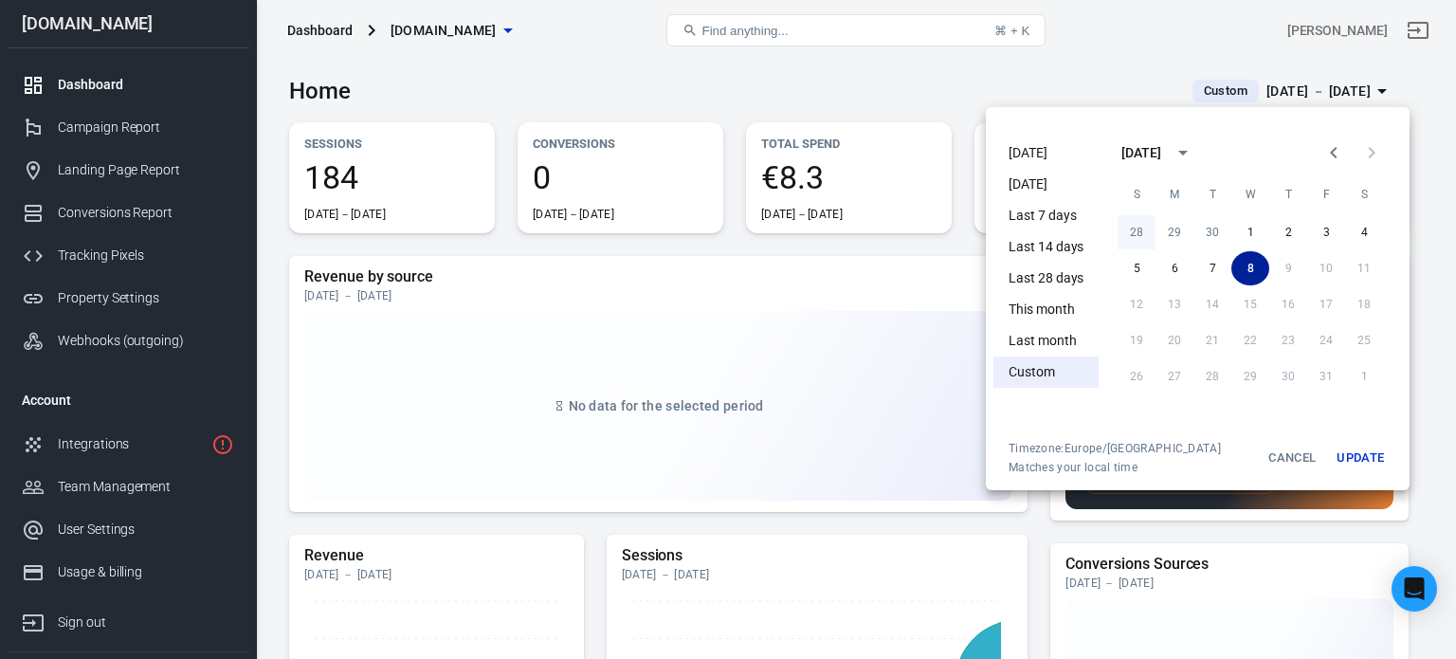
click at [1131, 234] on button "28" at bounding box center [1137, 232] width 38 height 34
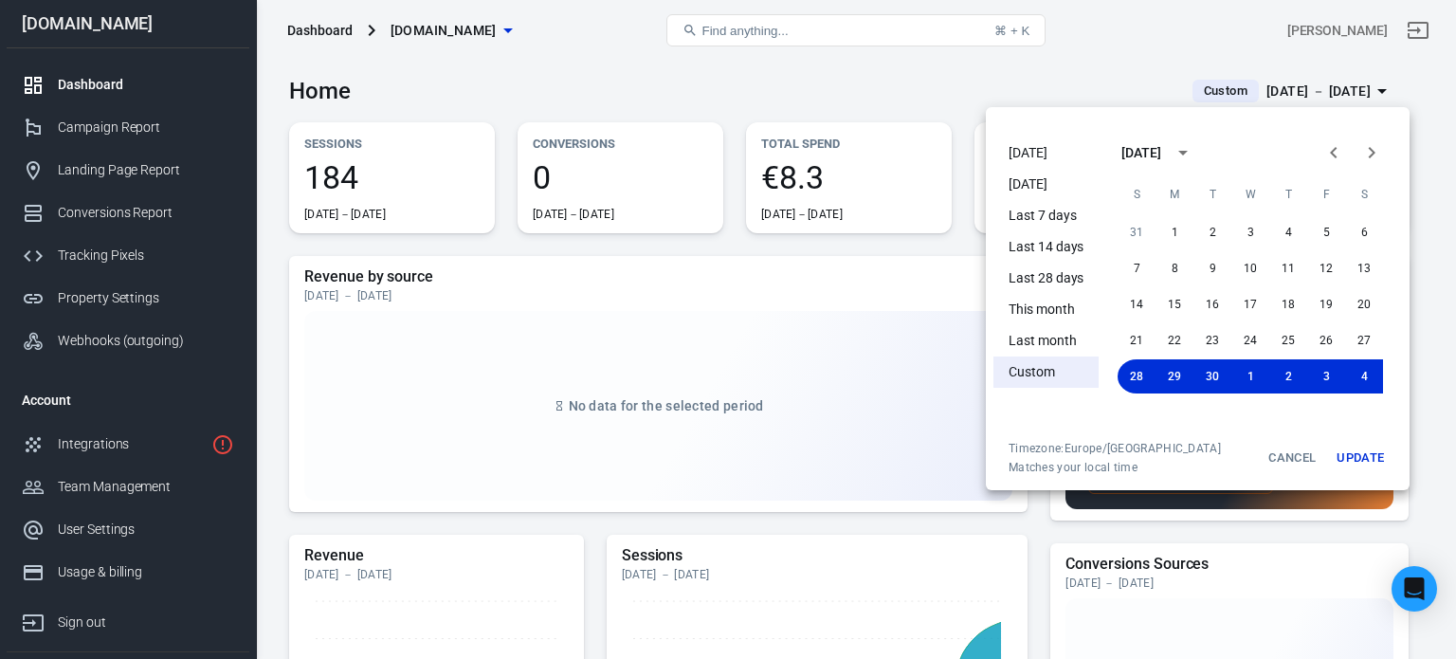
click at [1373, 454] on button "Update" at bounding box center [1360, 458] width 61 height 34
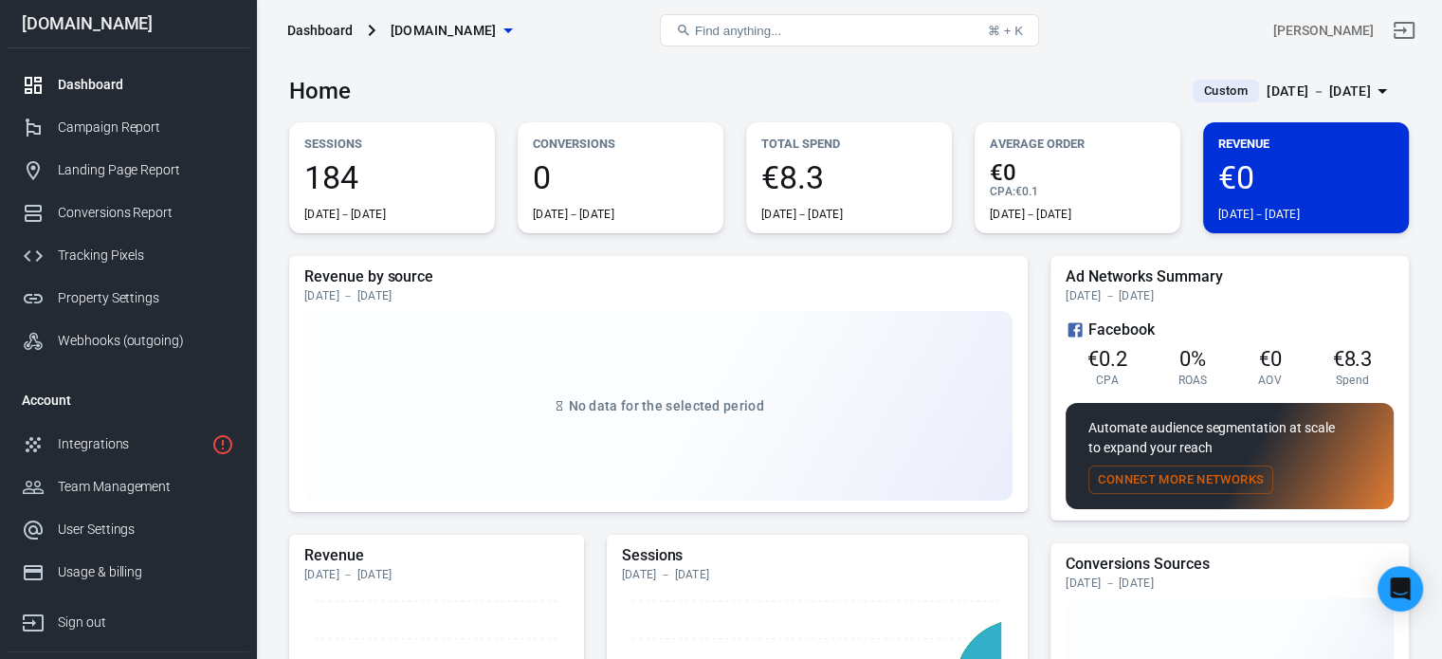
click at [398, 162] on span "184" at bounding box center [391, 177] width 175 height 32
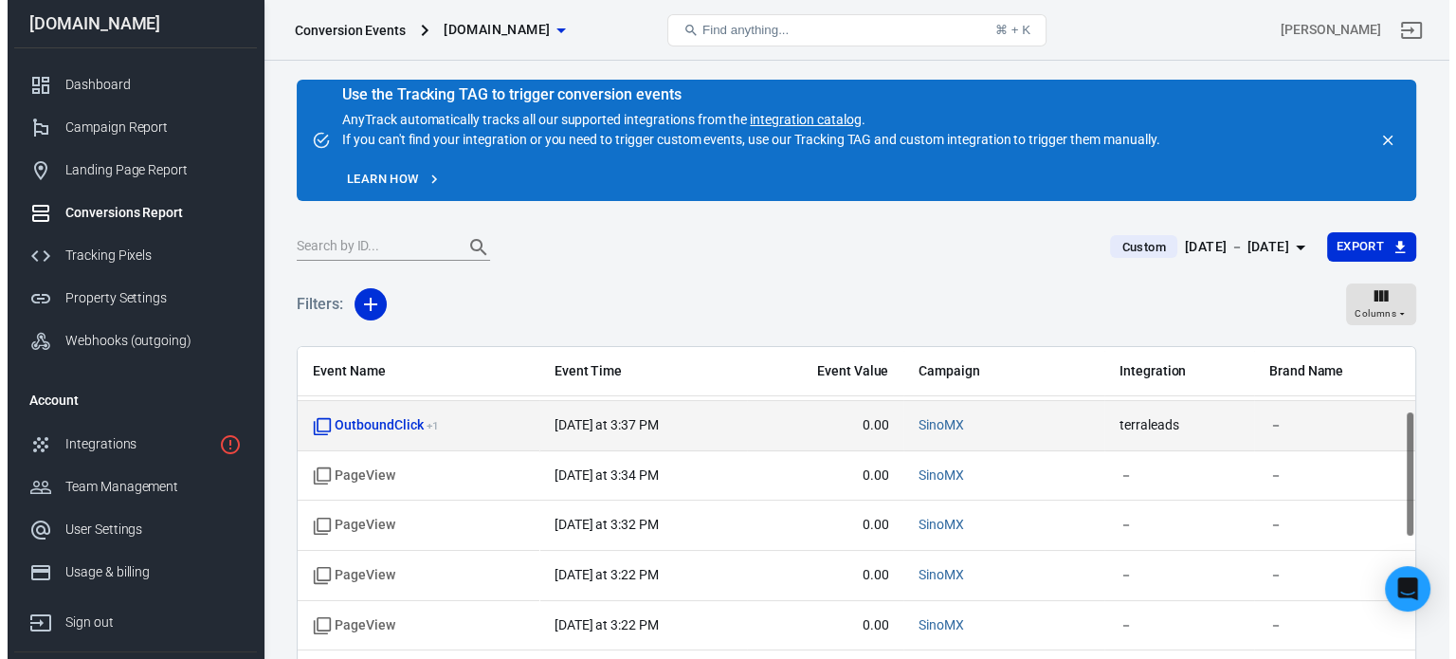
scroll to position [190, 0]
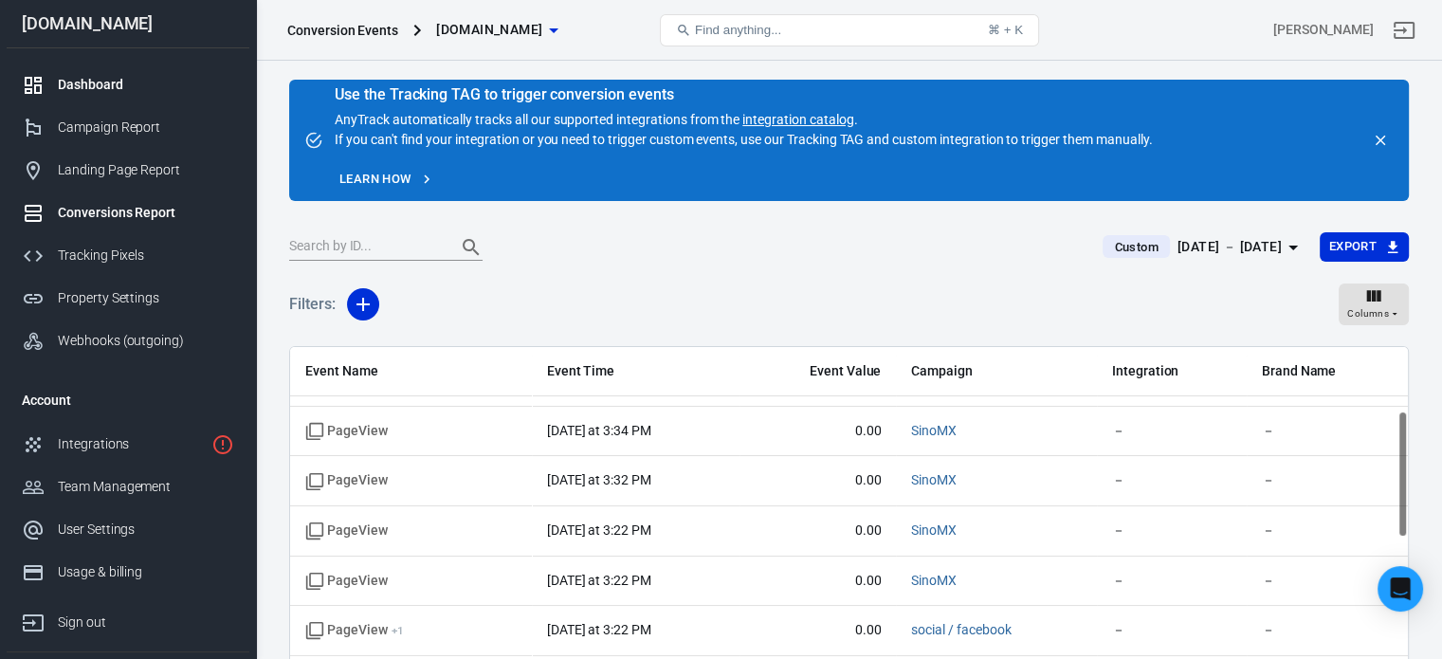
click at [144, 96] on link "Dashboard" at bounding box center [128, 85] width 243 height 43
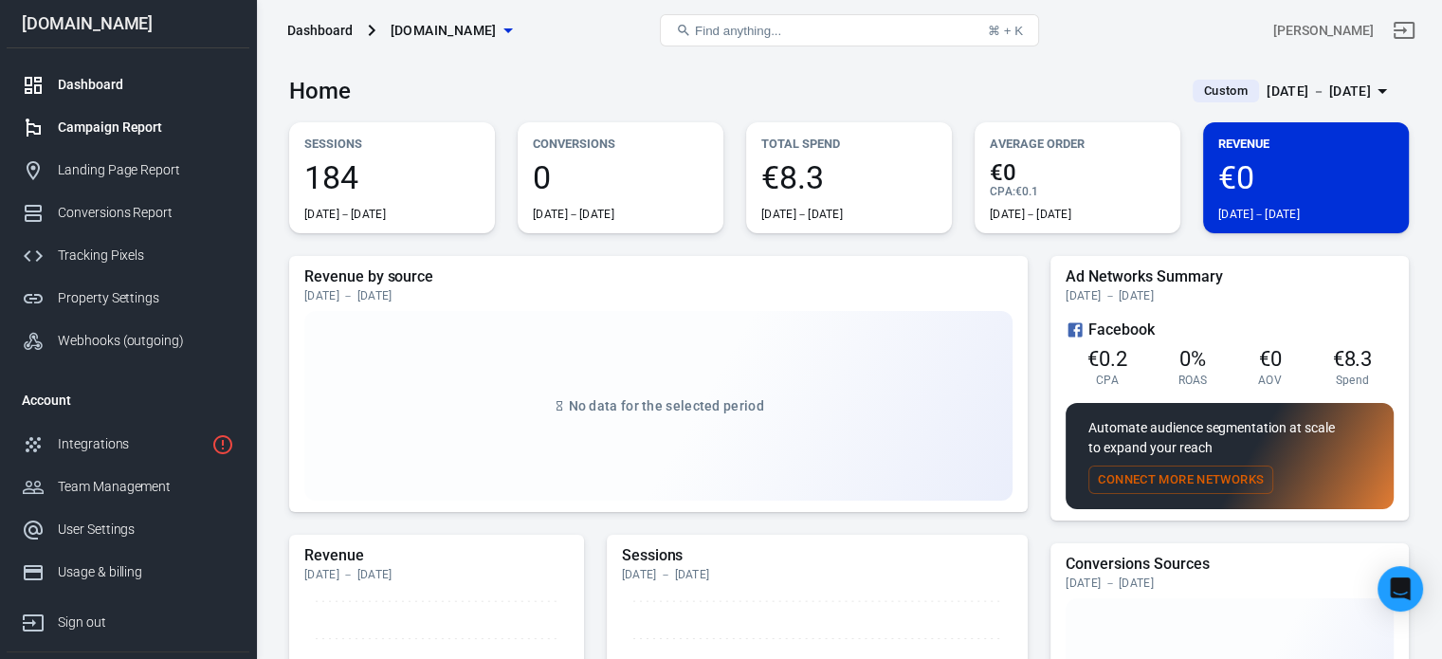
click at [142, 132] on div "Campaign Report" at bounding box center [146, 128] width 176 height 20
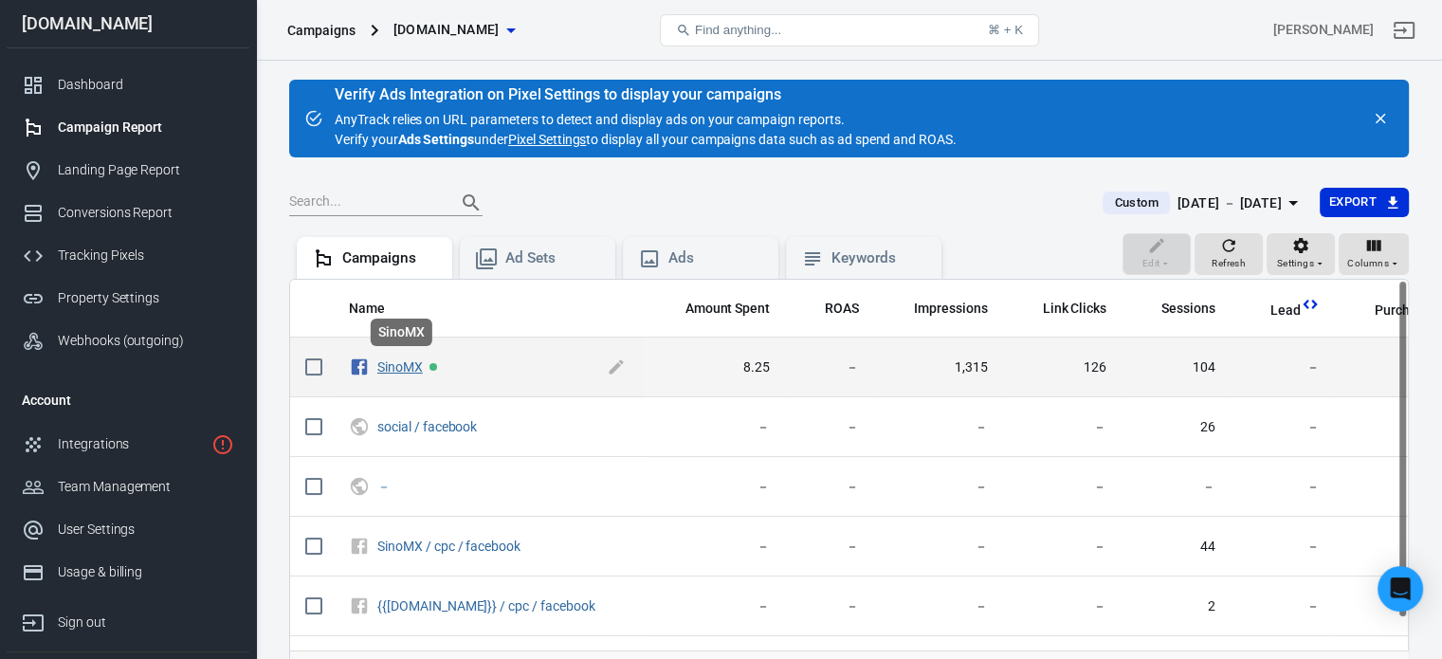
click at [399, 359] on link "SinoMX" at bounding box center [400, 366] width 46 height 15
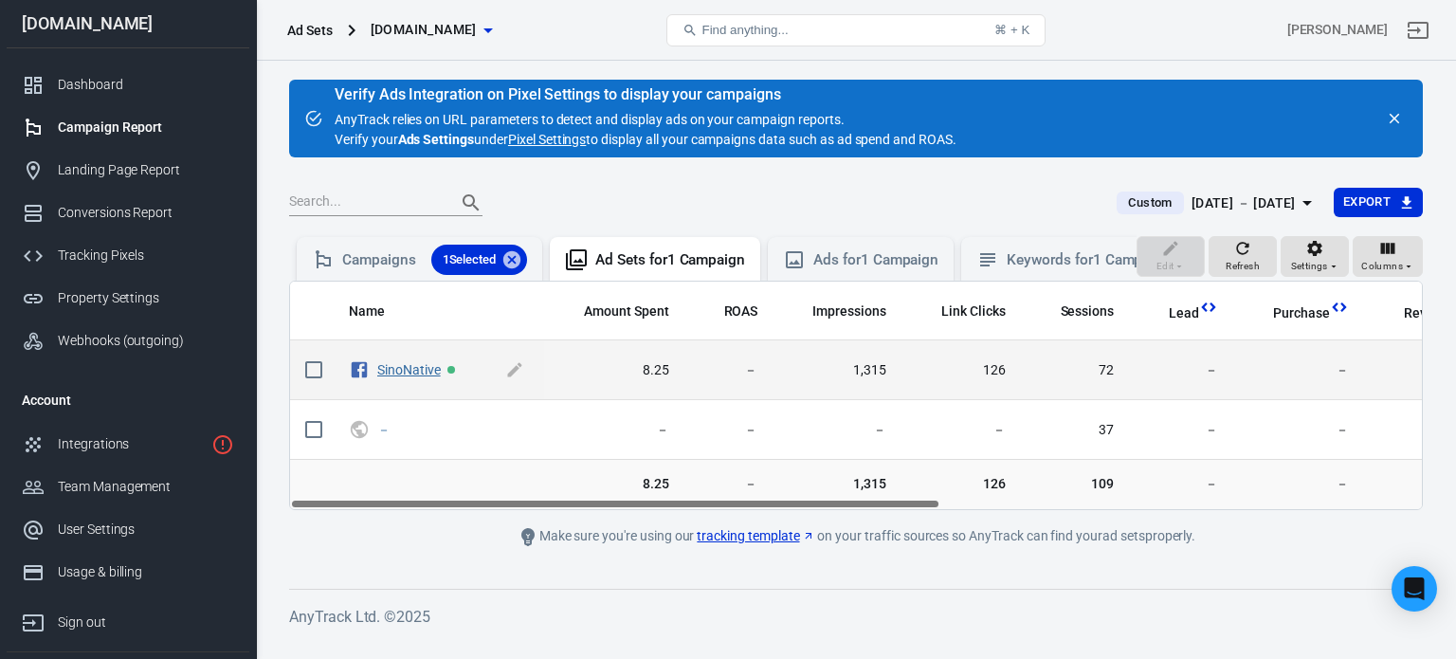
click at [428, 377] on link "SinoNative" at bounding box center [409, 369] width 64 height 15
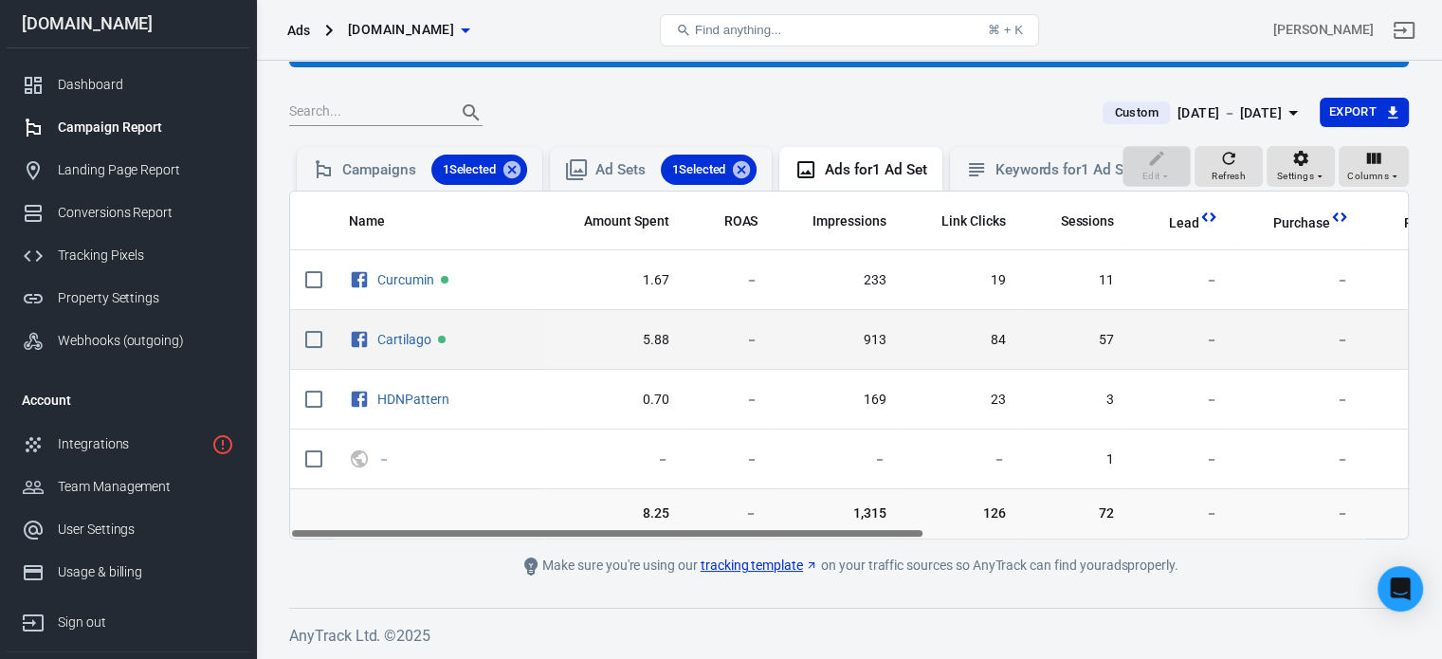
scroll to position [103, 0]
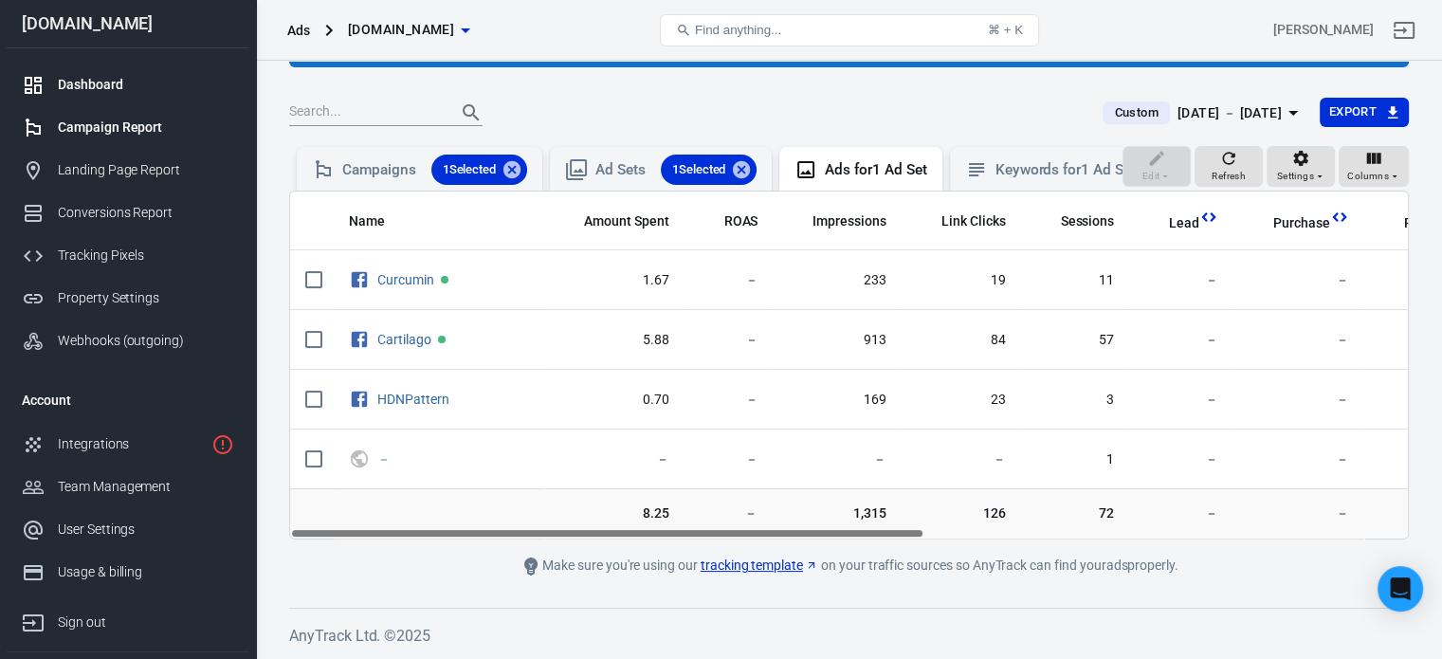
click at [61, 84] on div "Dashboard" at bounding box center [146, 85] width 176 height 20
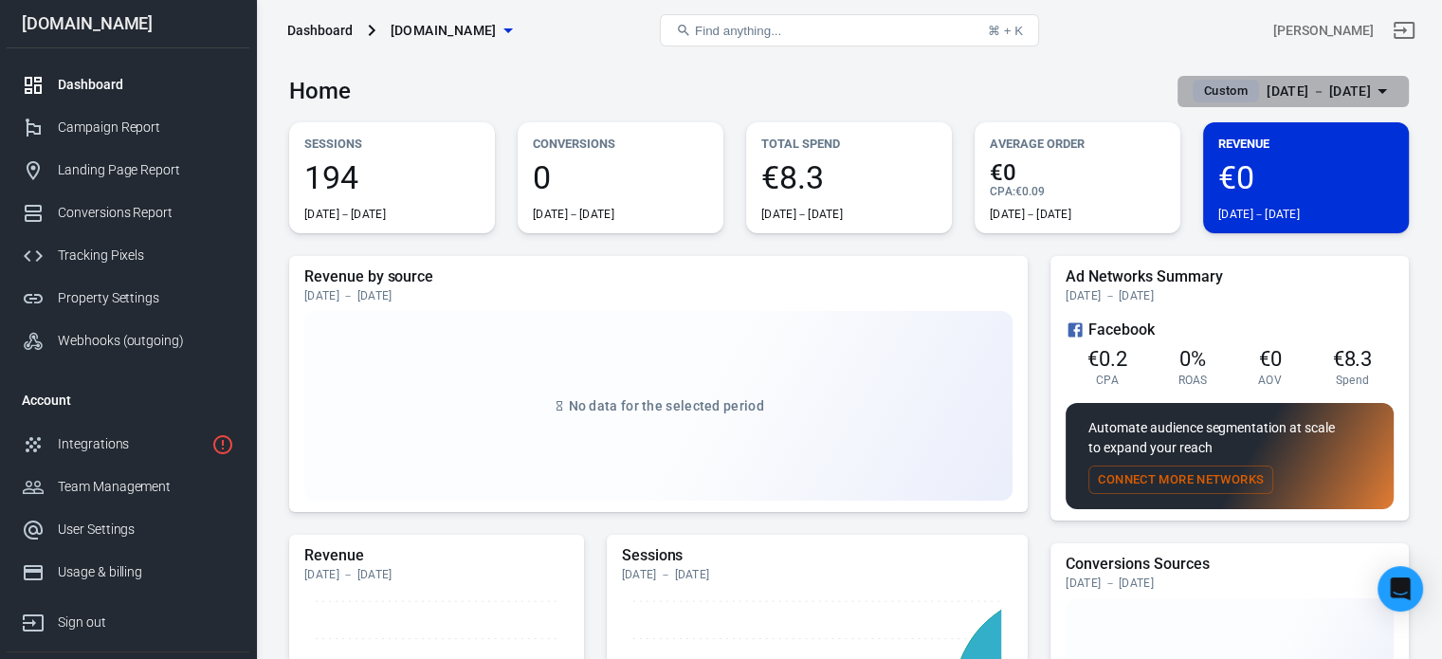
click at [1352, 89] on div "[DATE] － [DATE]" at bounding box center [1319, 92] width 104 height 24
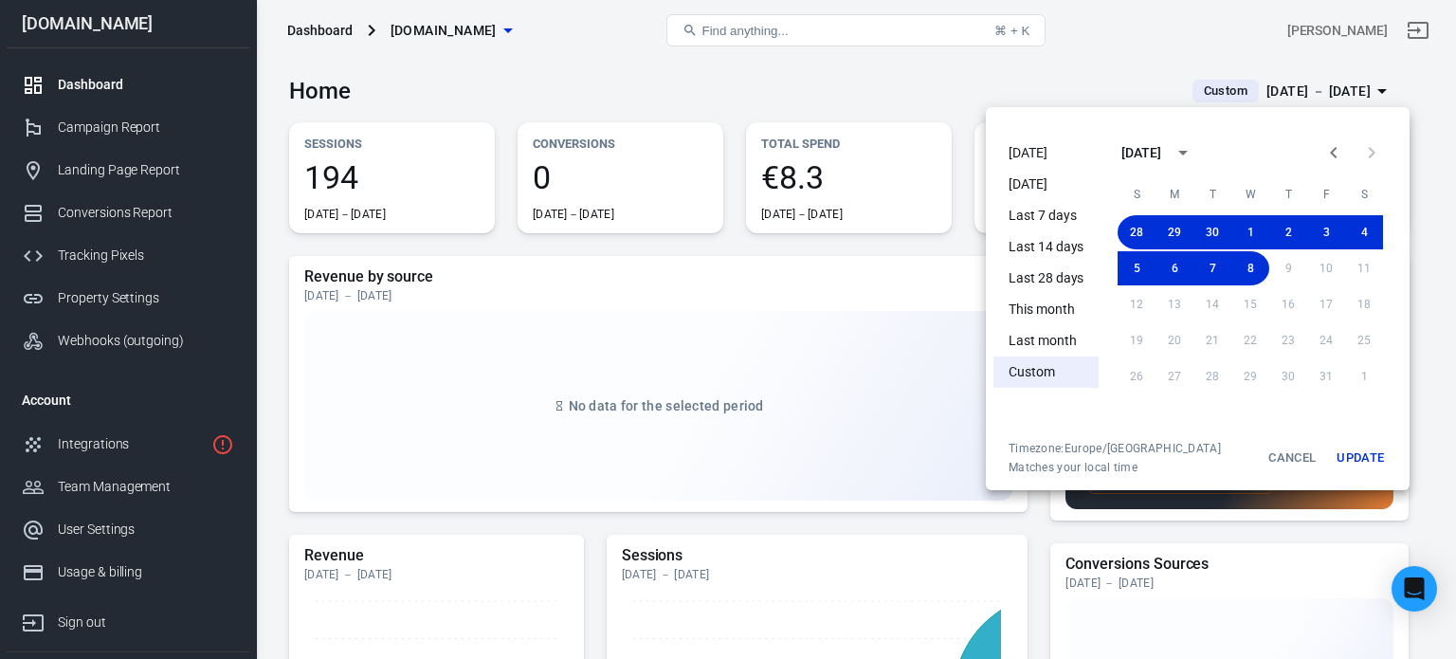
click at [882, 287] on div at bounding box center [728, 329] width 1456 height 659
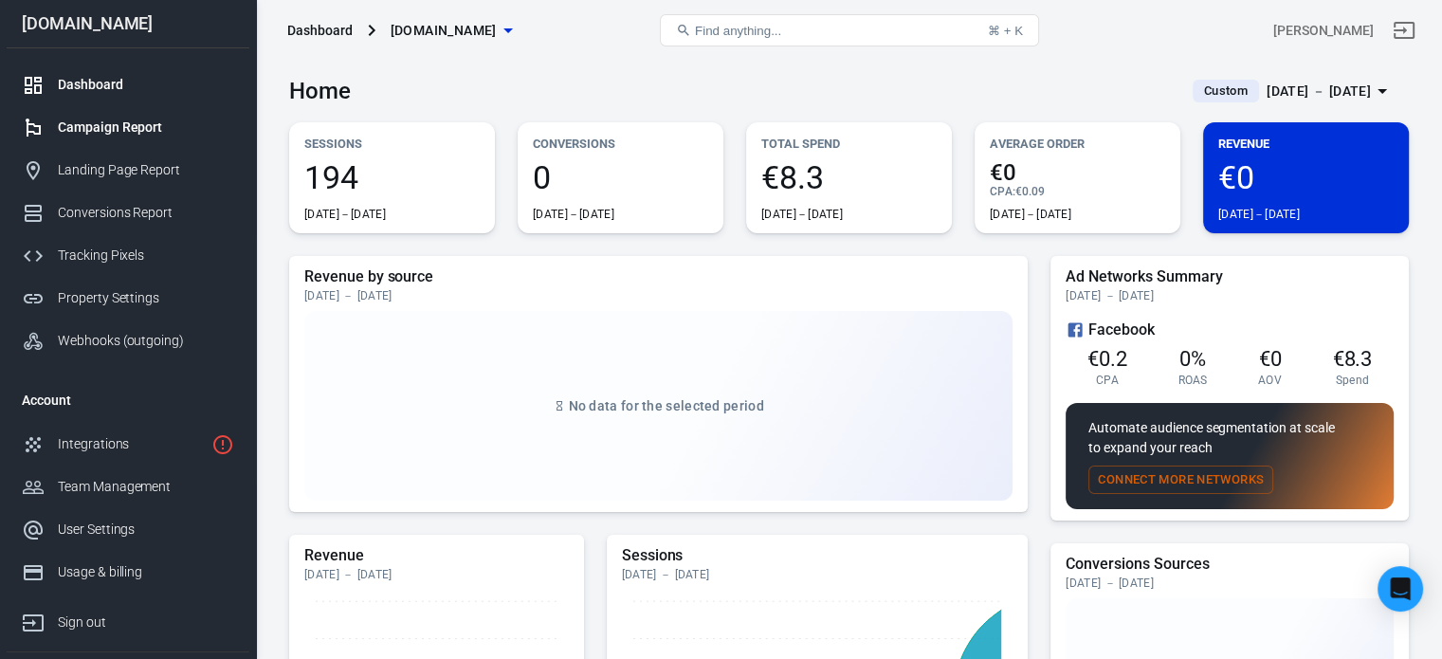
click at [140, 132] on div "Campaign Report" at bounding box center [146, 128] width 176 height 20
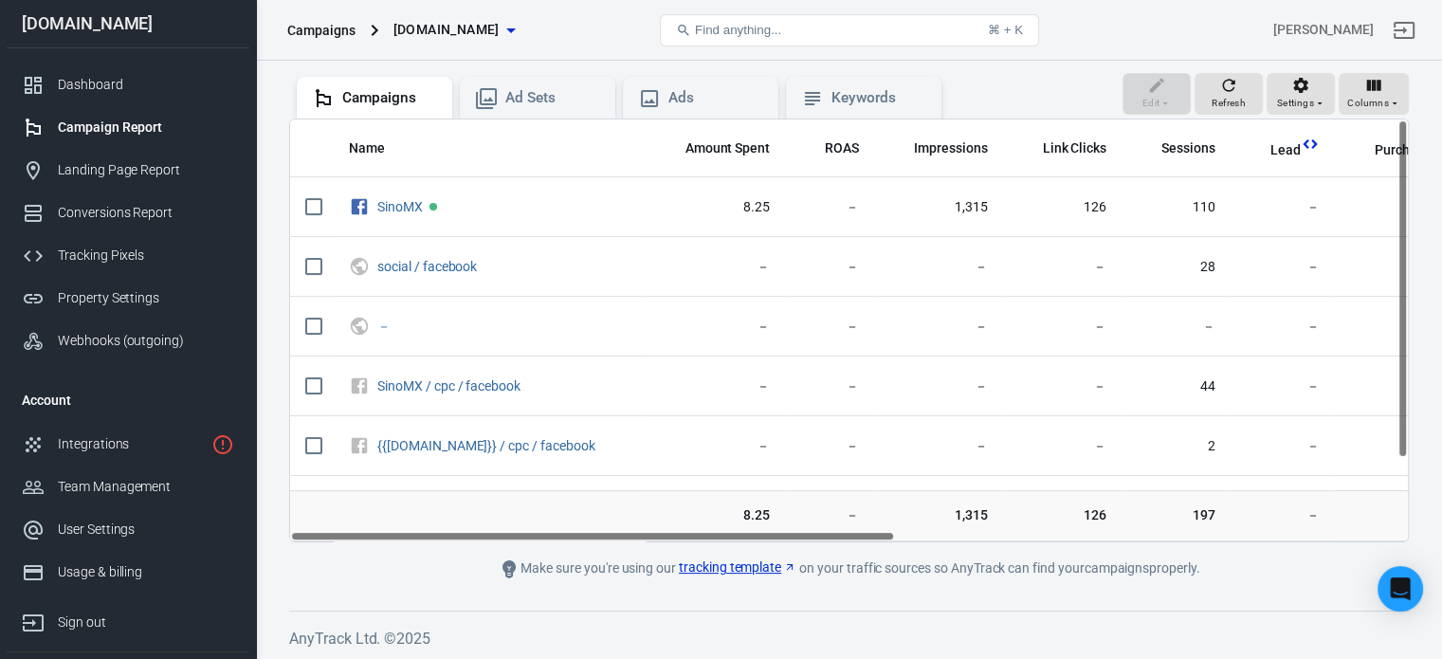
scroll to position [161, 0]
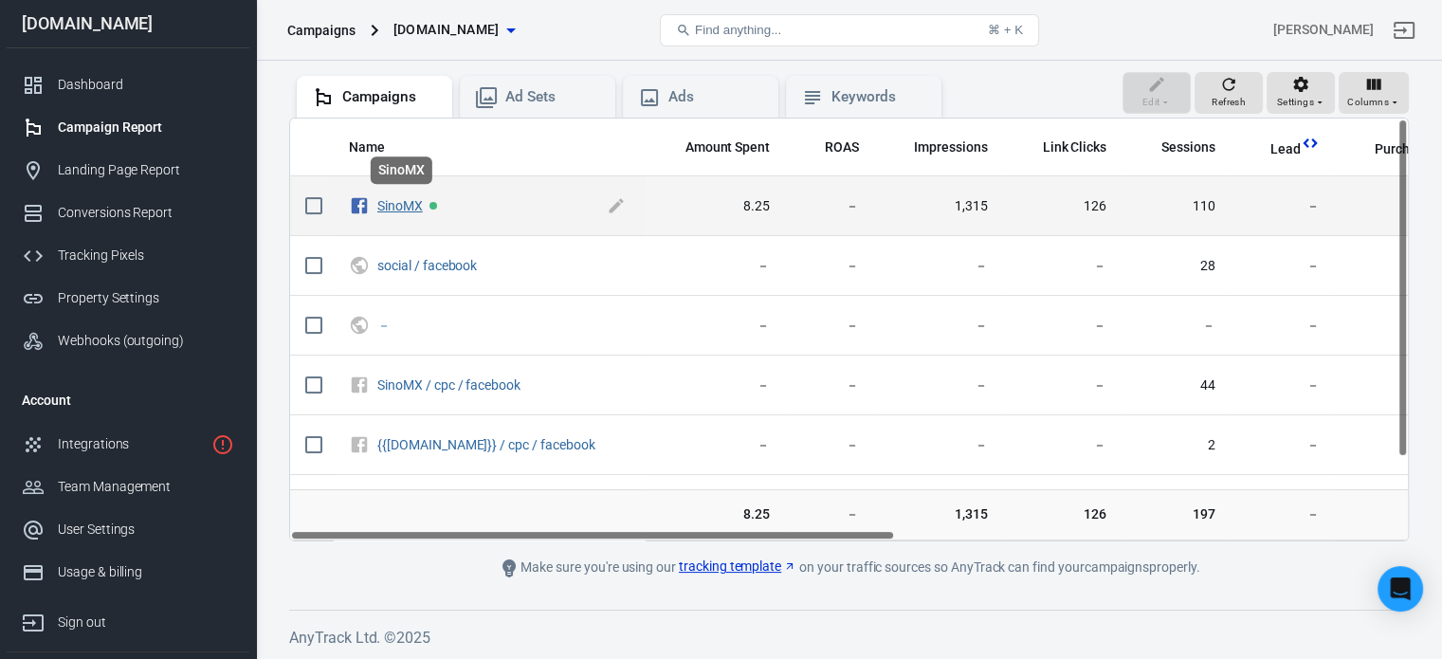
click at [402, 201] on link "SinoMX" at bounding box center [400, 205] width 46 height 15
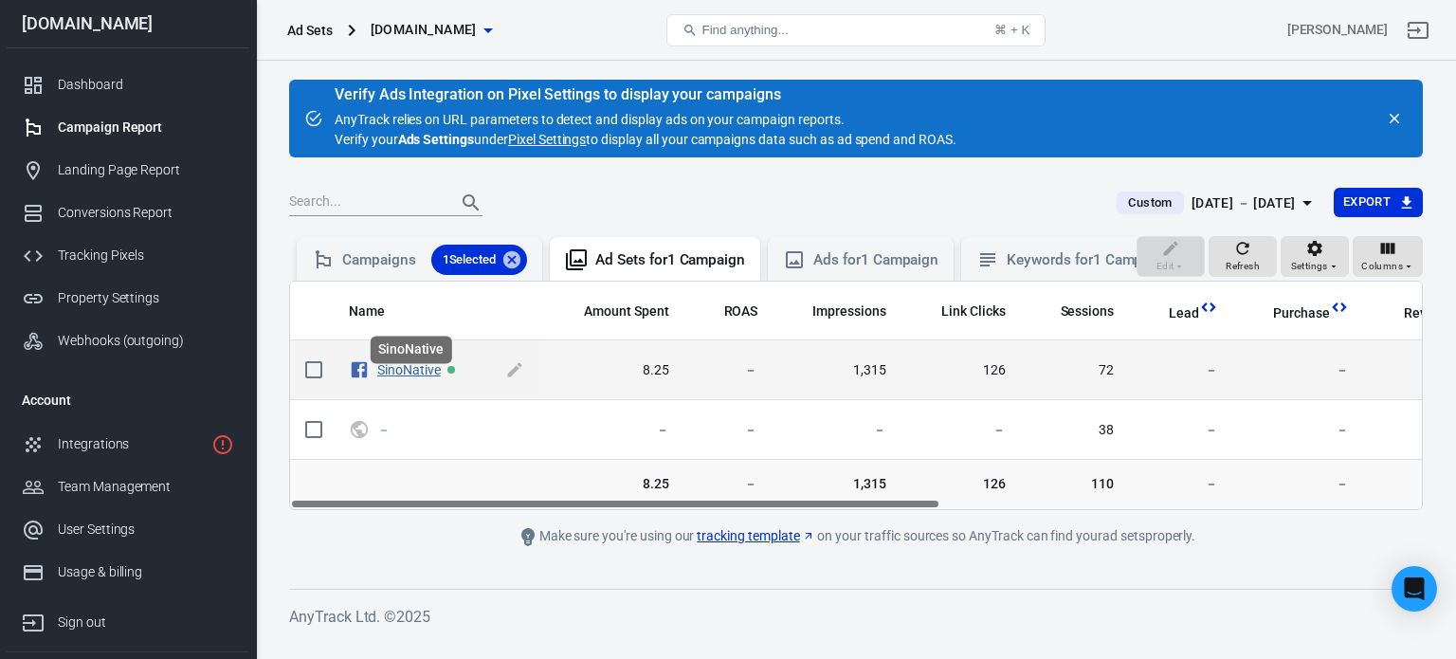
click at [424, 377] on link "SinoNative" at bounding box center [409, 369] width 64 height 15
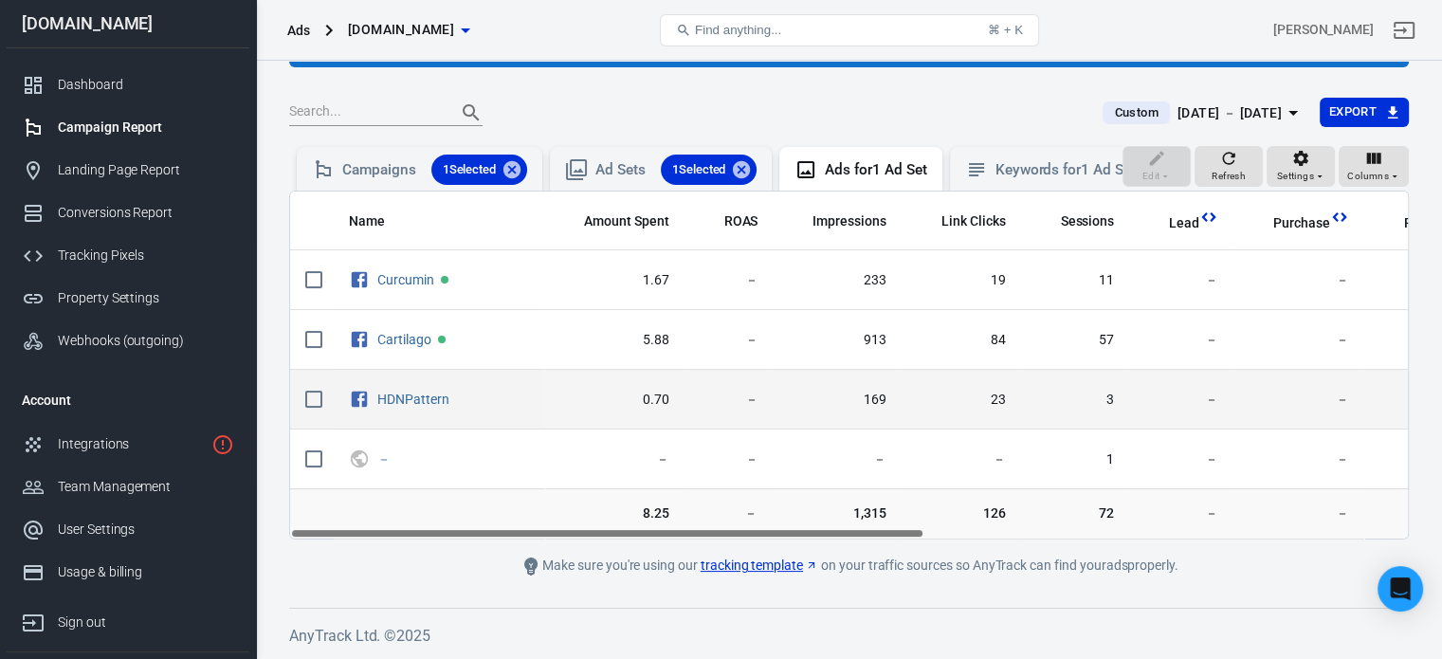
scroll to position [103, 0]
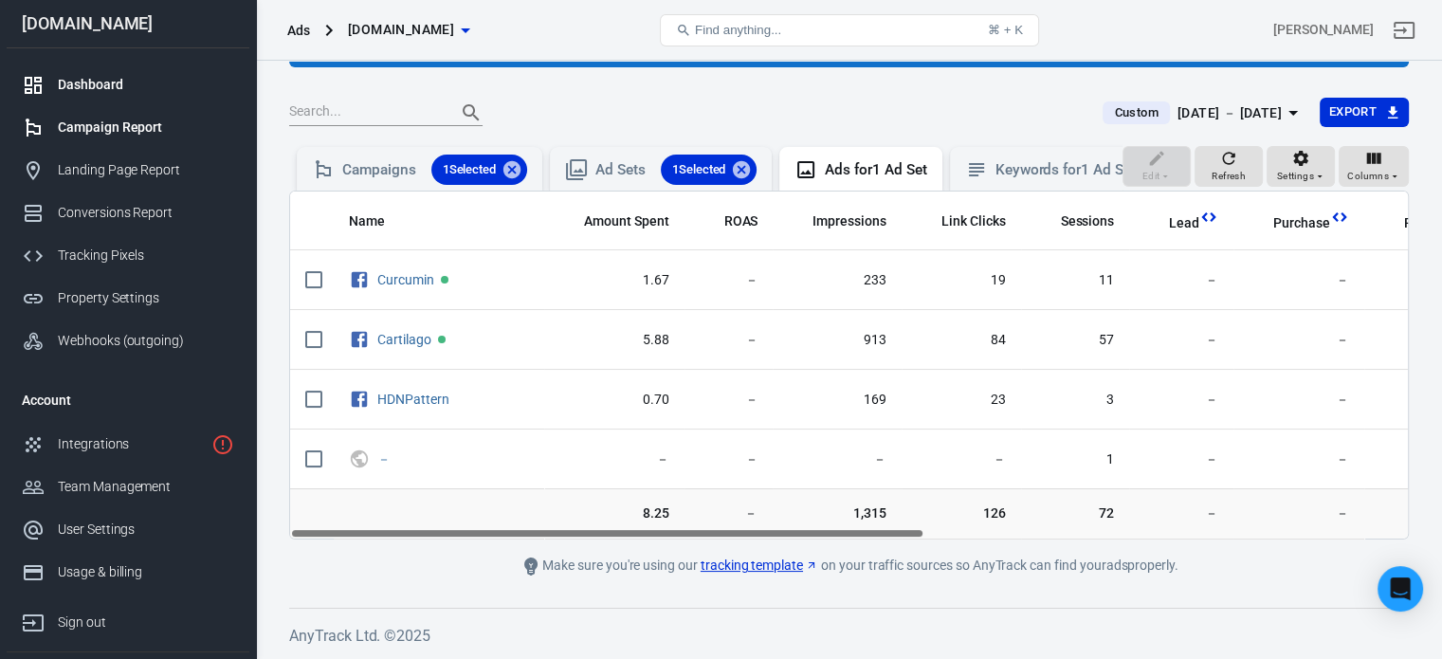
click at [100, 86] on div "Dashboard" at bounding box center [146, 85] width 176 height 20
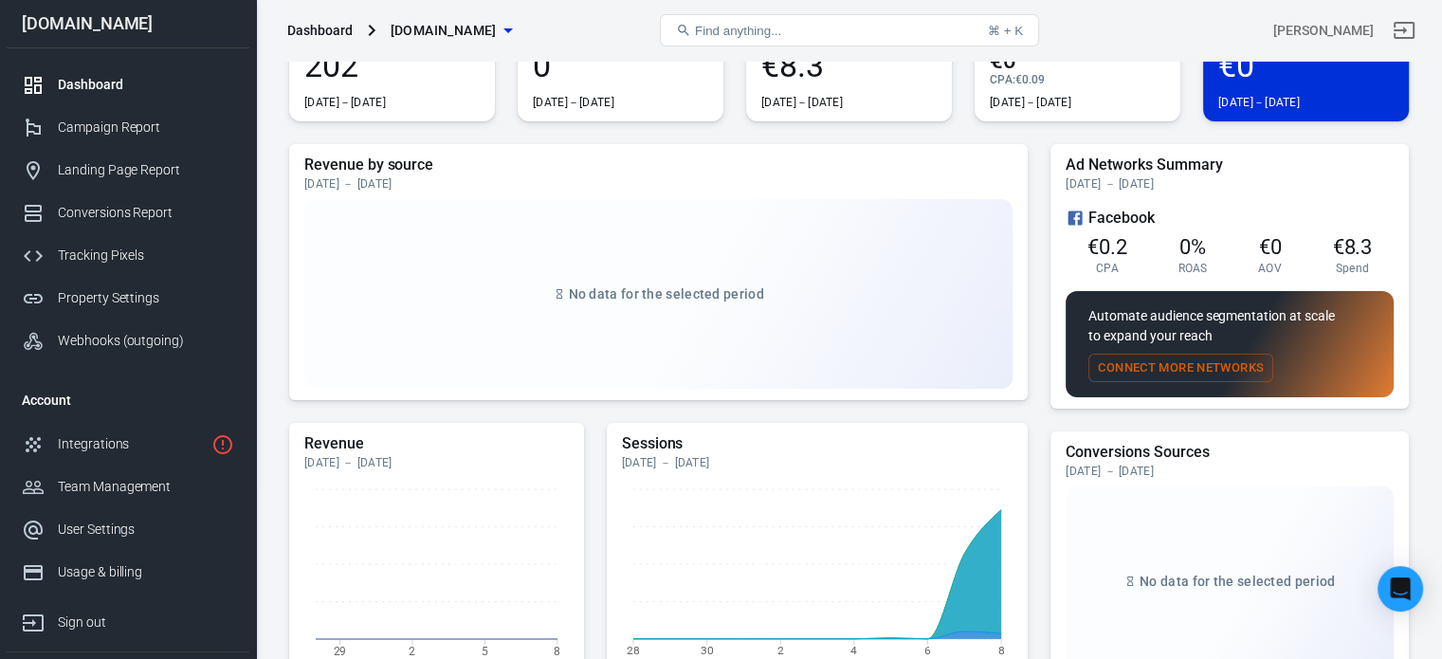
scroll to position [95, 0]
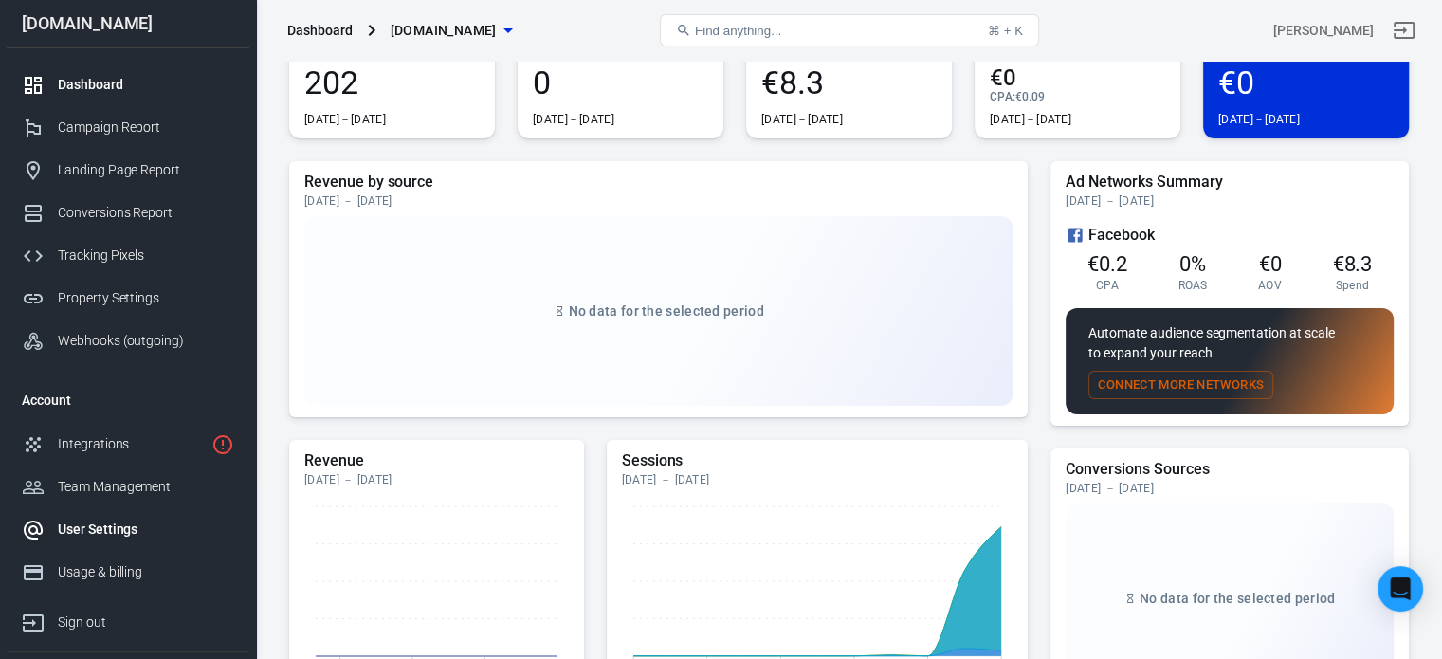
click at [111, 544] on link "User Settings" at bounding box center [128, 529] width 243 height 43
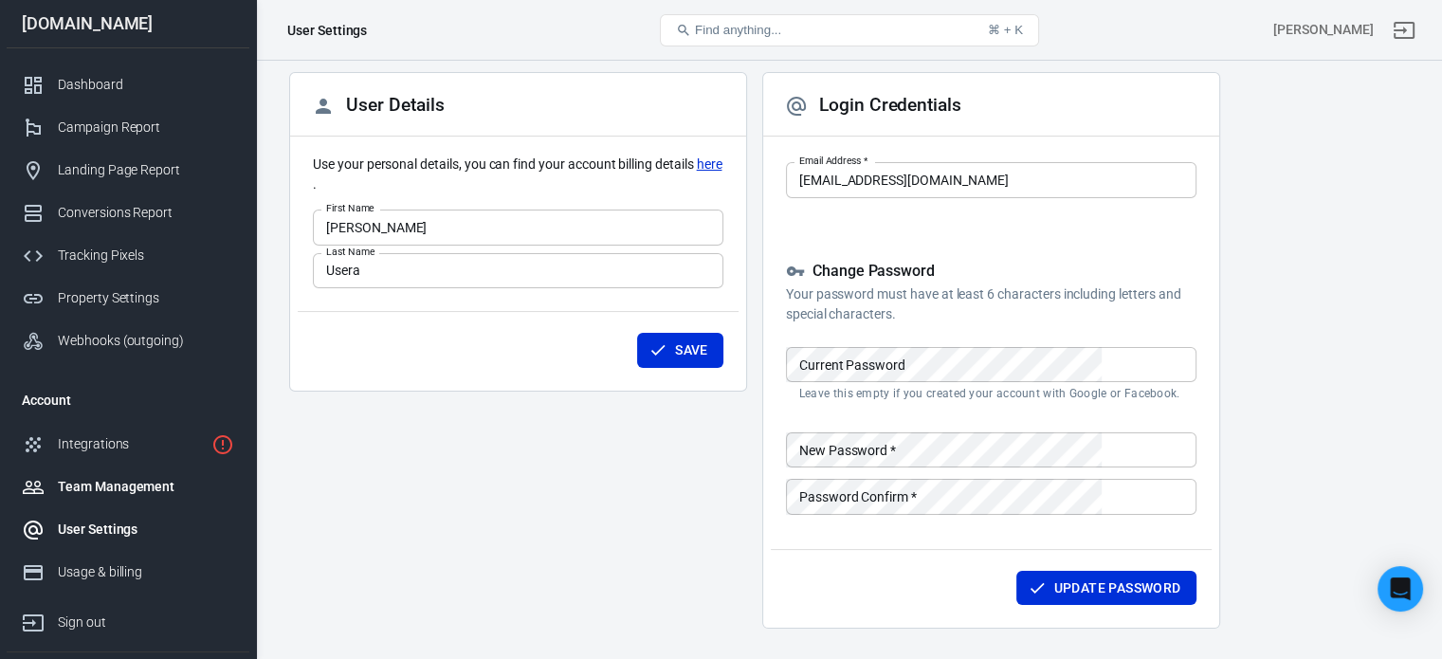
scroll to position [88, 0]
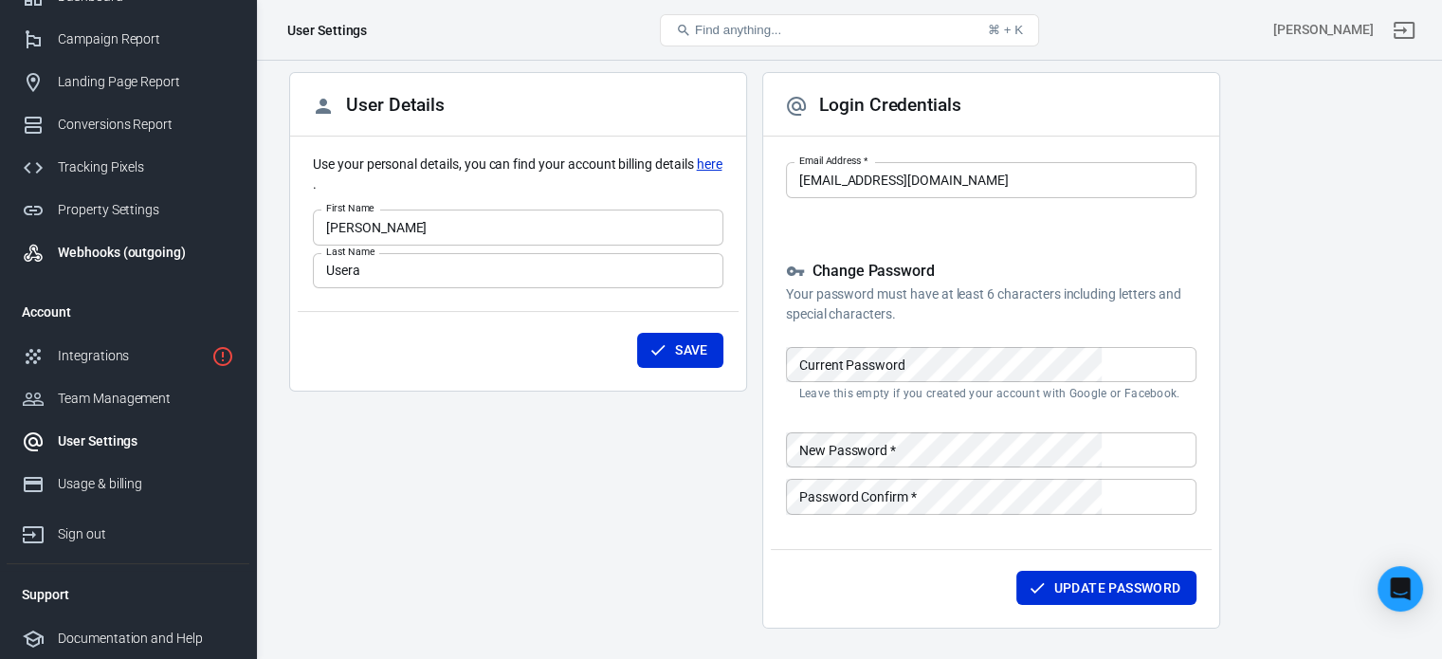
click at [135, 249] on div "Webhooks (outgoing)" at bounding box center [146, 253] width 176 height 20
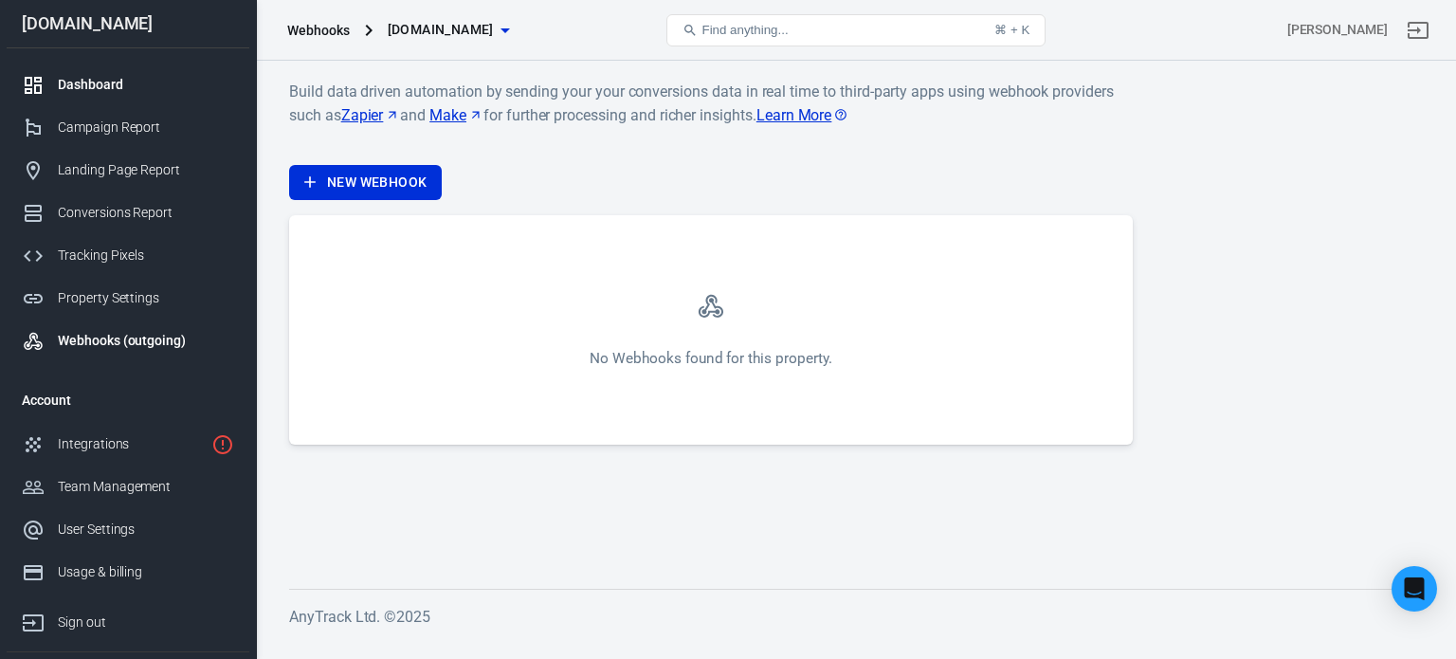
click at [143, 104] on link "Dashboard" at bounding box center [128, 85] width 243 height 43
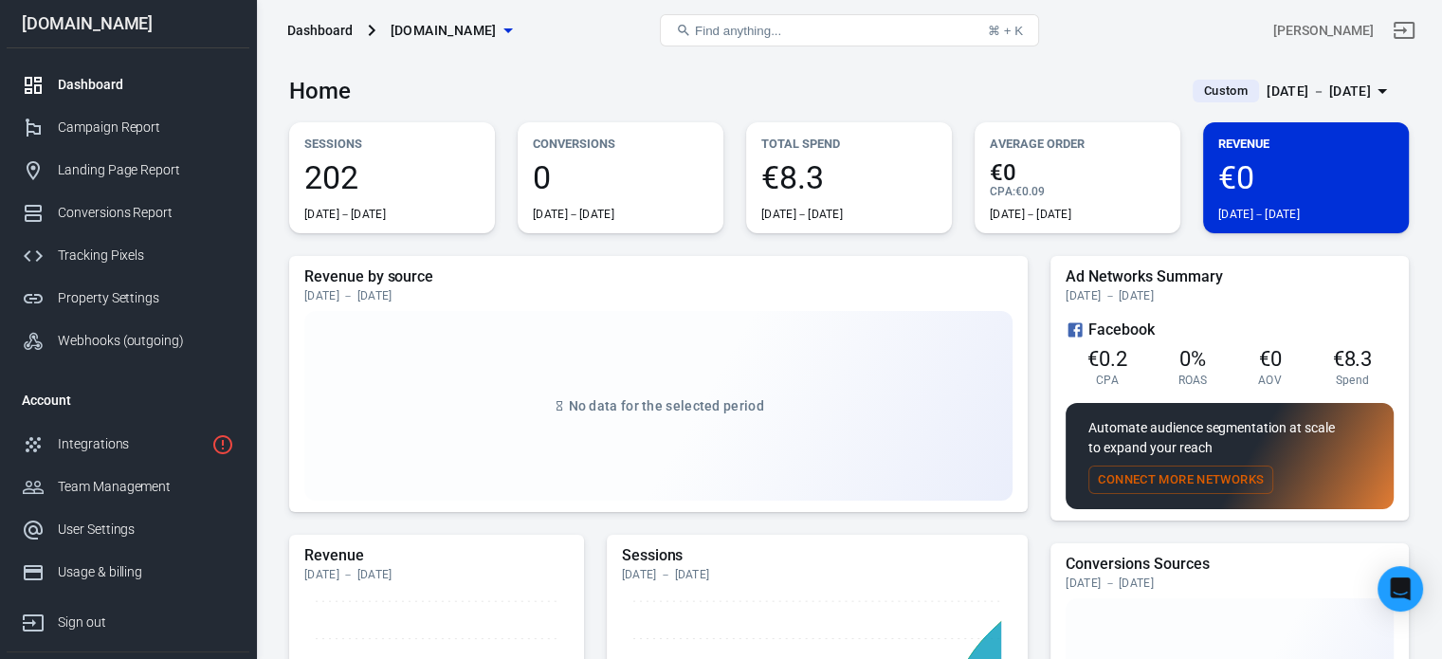
click at [432, 169] on span "202" at bounding box center [391, 177] width 175 height 32
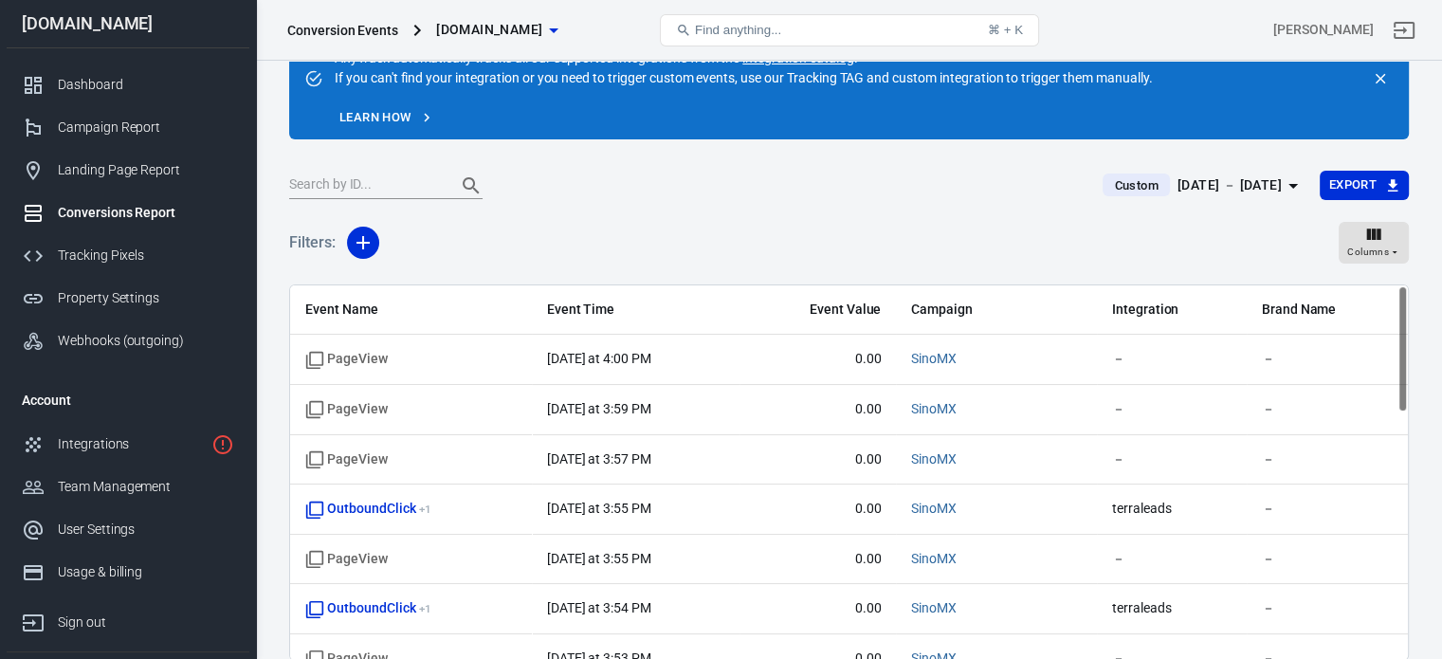
scroll to position [95, 0]
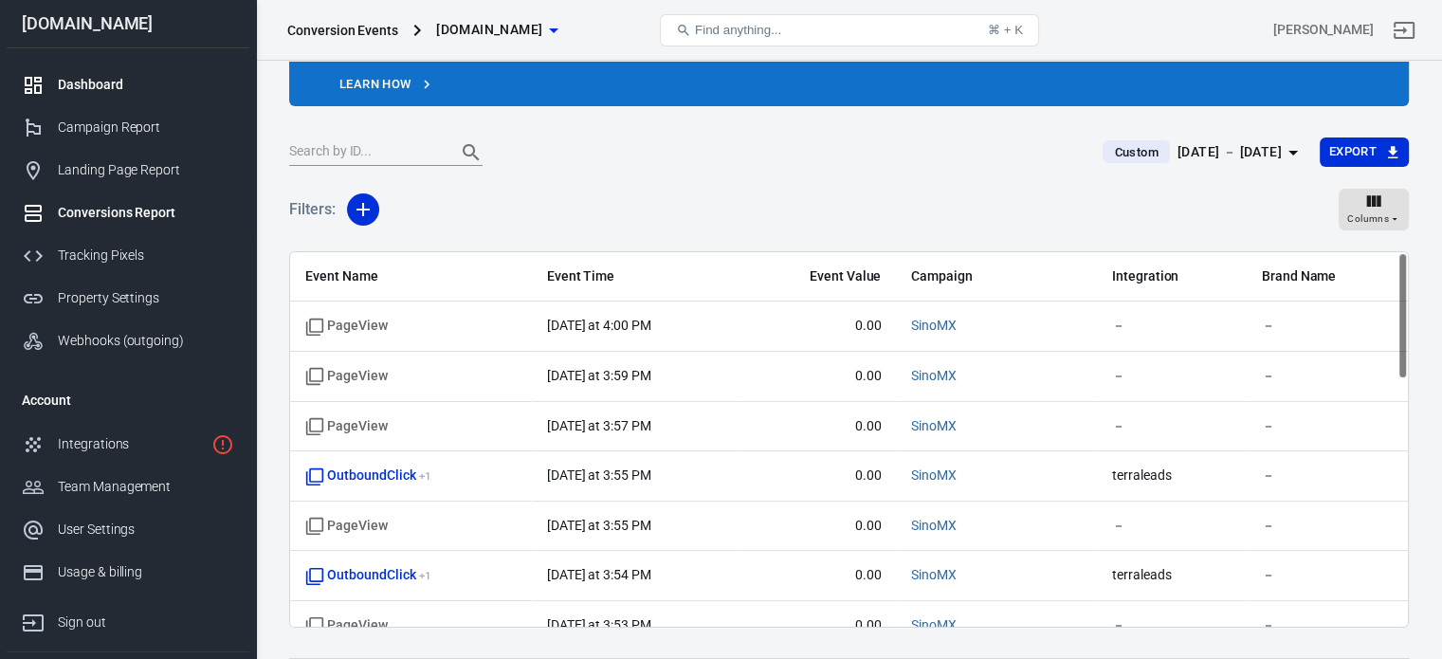
click at [98, 81] on div "Dashboard" at bounding box center [146, 85] width 176 height 20
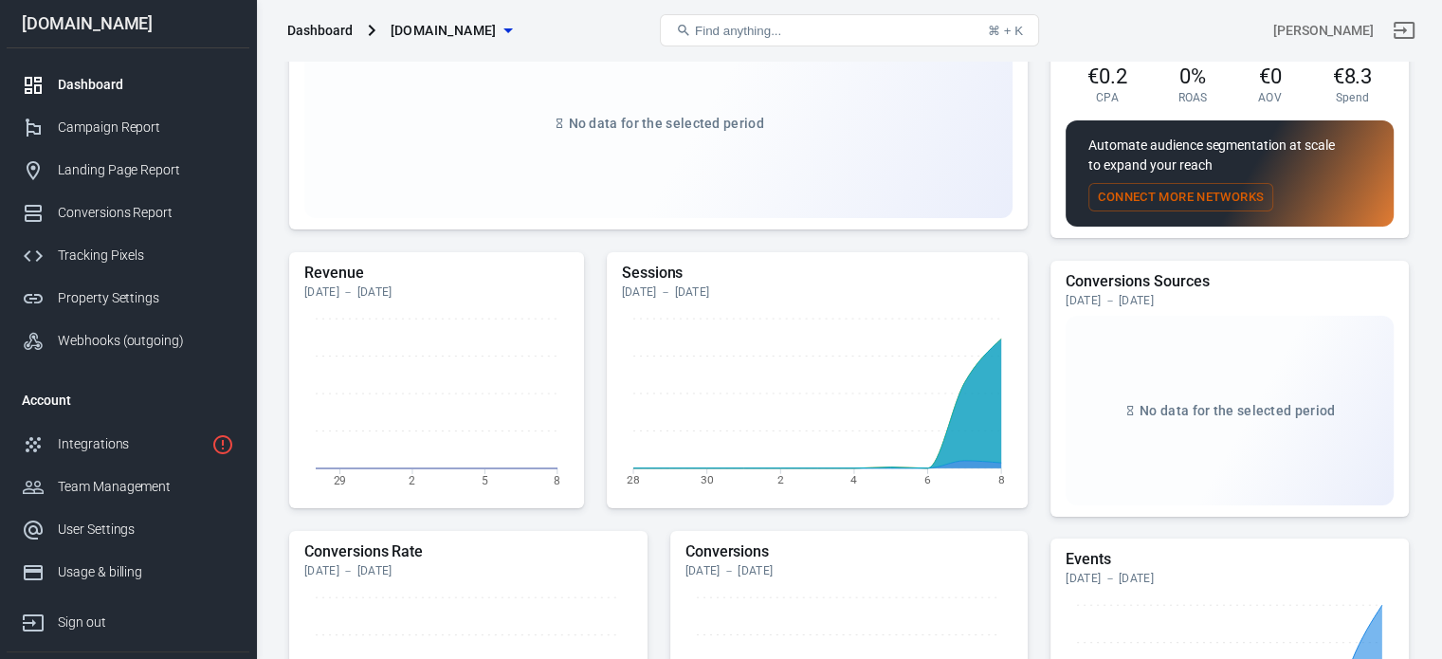
scroll to position [284, 0]
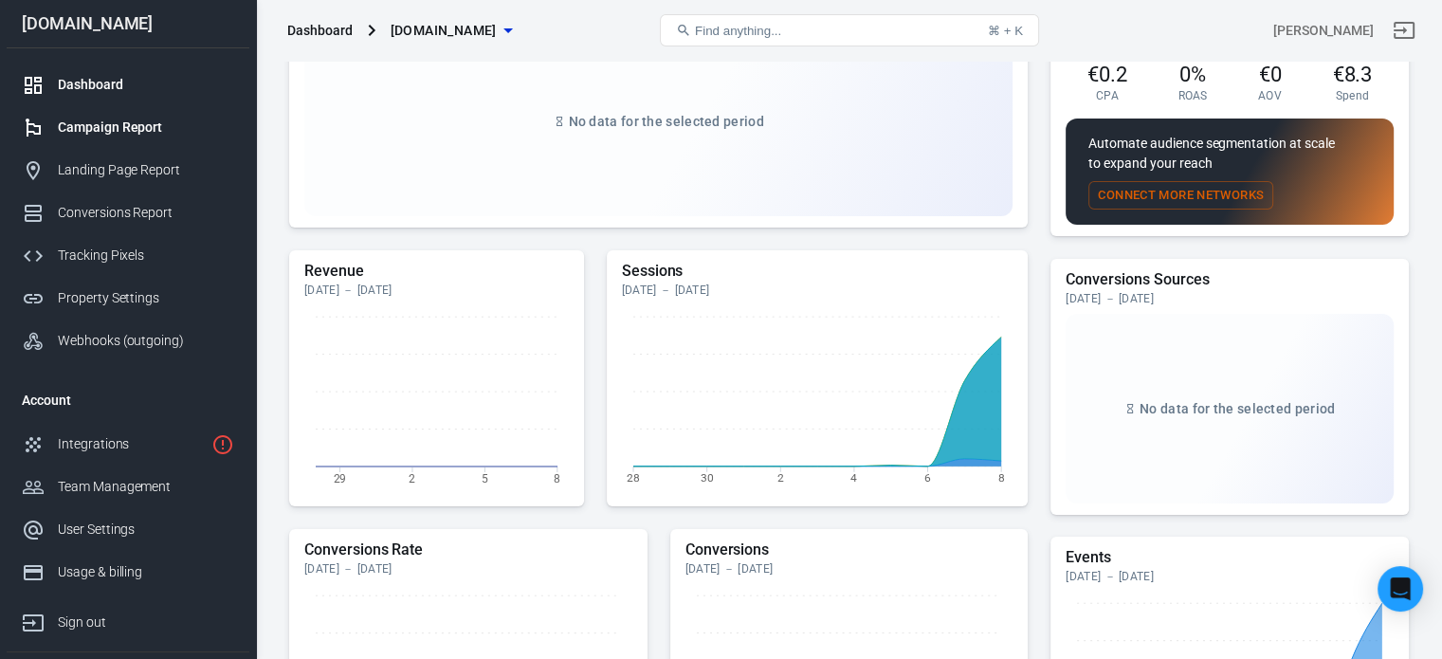
click at [126, 119] on div "Campaign Report" at bounding box center [146, 128] width 176 height 20
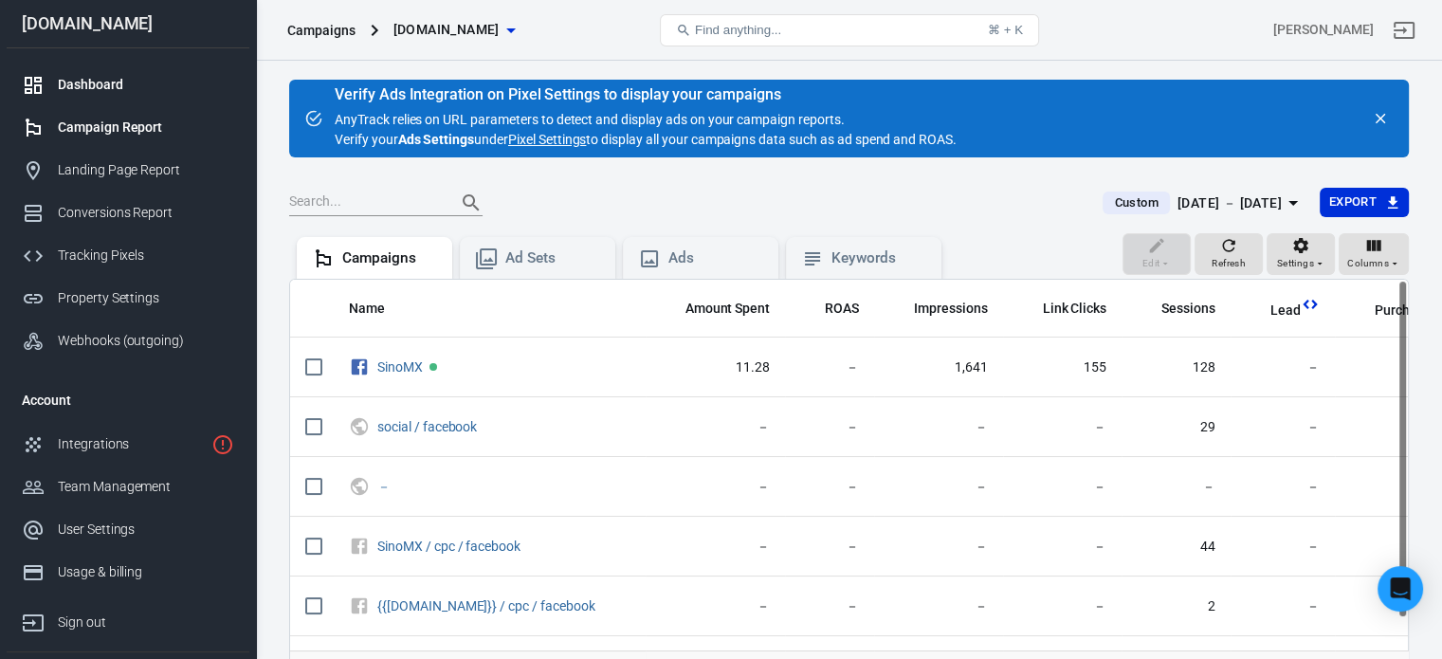
click at [112, 91] on div "Dashboard" at bounding box center [146, 85] width 176 height 20
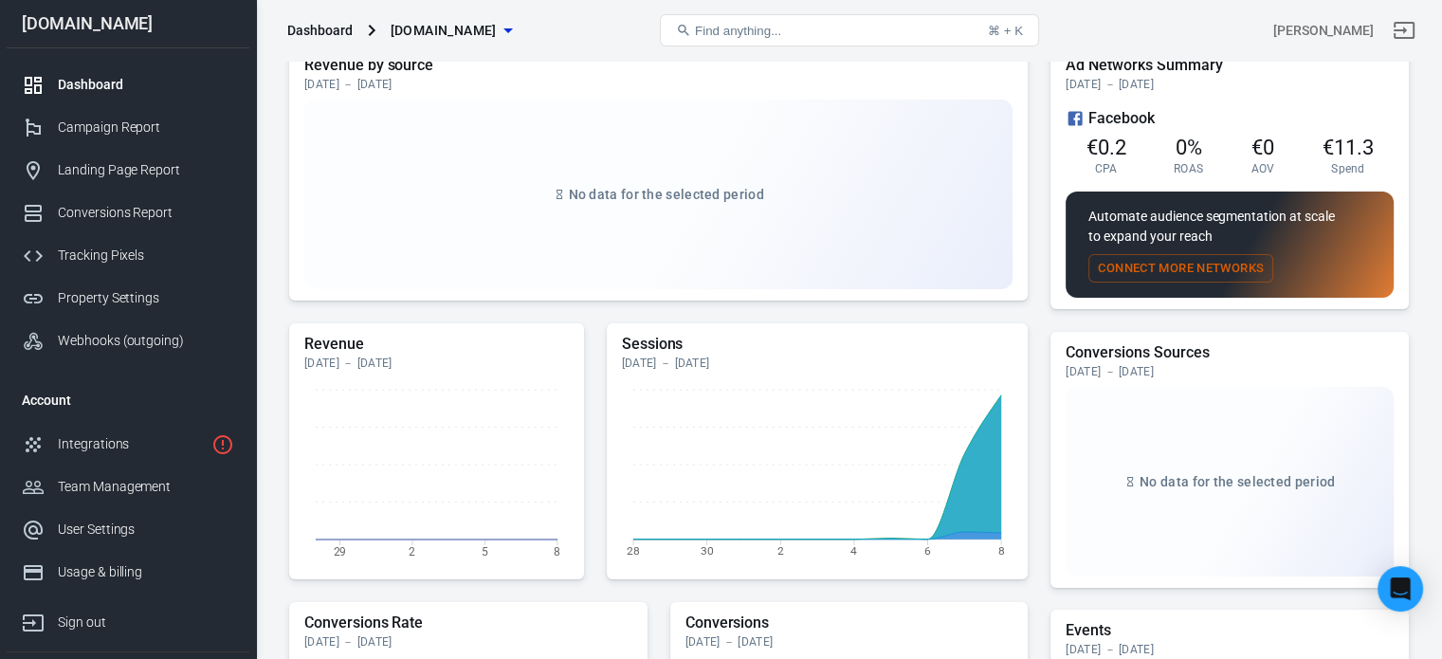
scroll to position [95, 0]
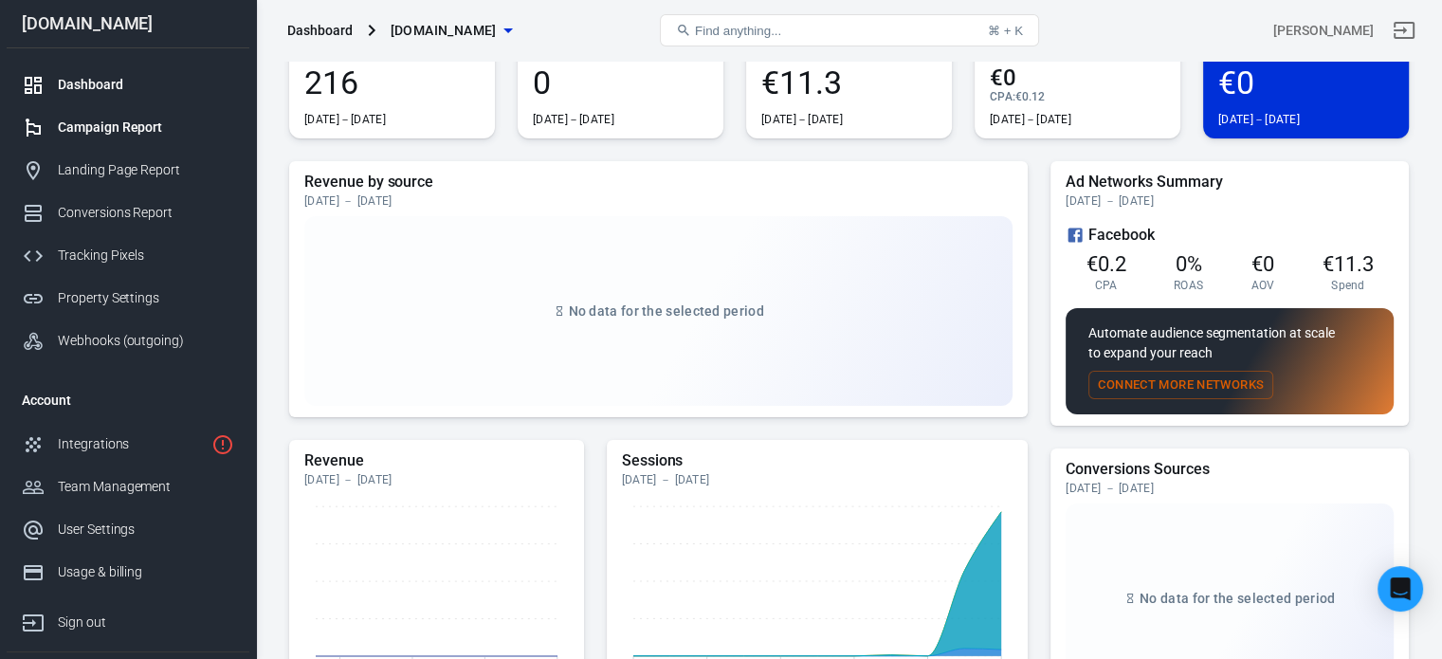
click at [171, 119] on div "Campaign Report" at bounding box center [146, 128] width 176 height 20
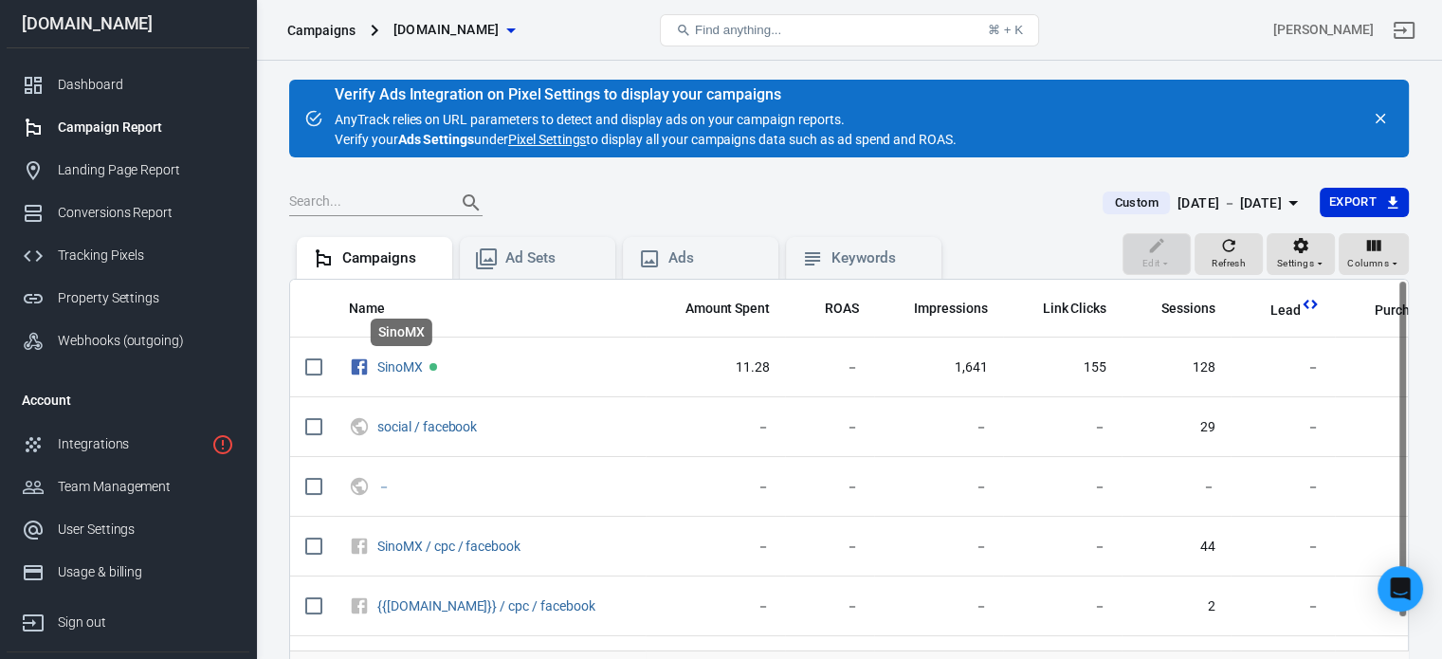
click at [399, 357] on div "SinoMX" at bounding box center [401, 338] width 65 height 43
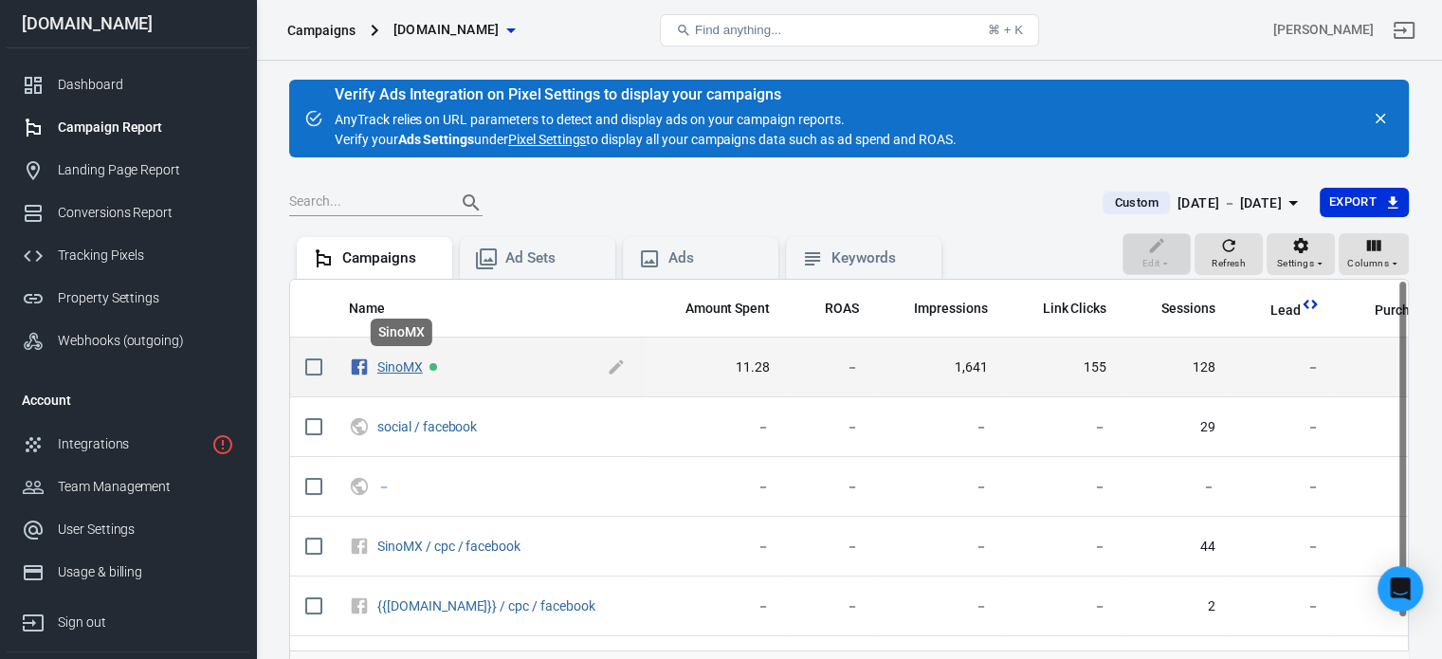
click at [408, 363] on link "SinoMX" at bounding box center [400, 366] width 46 height 15
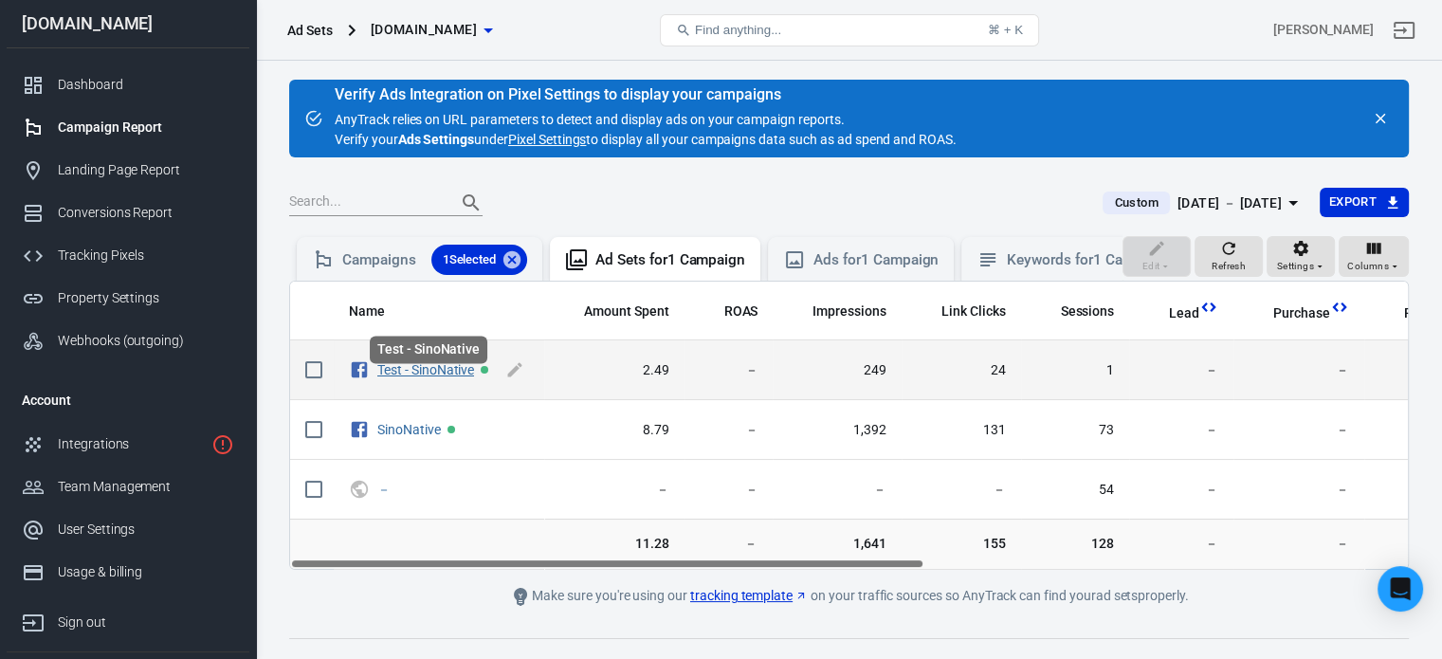
click at [428, 377] on link "Test - SinoNative" at bounding box center [425, 369] width 97 height 15
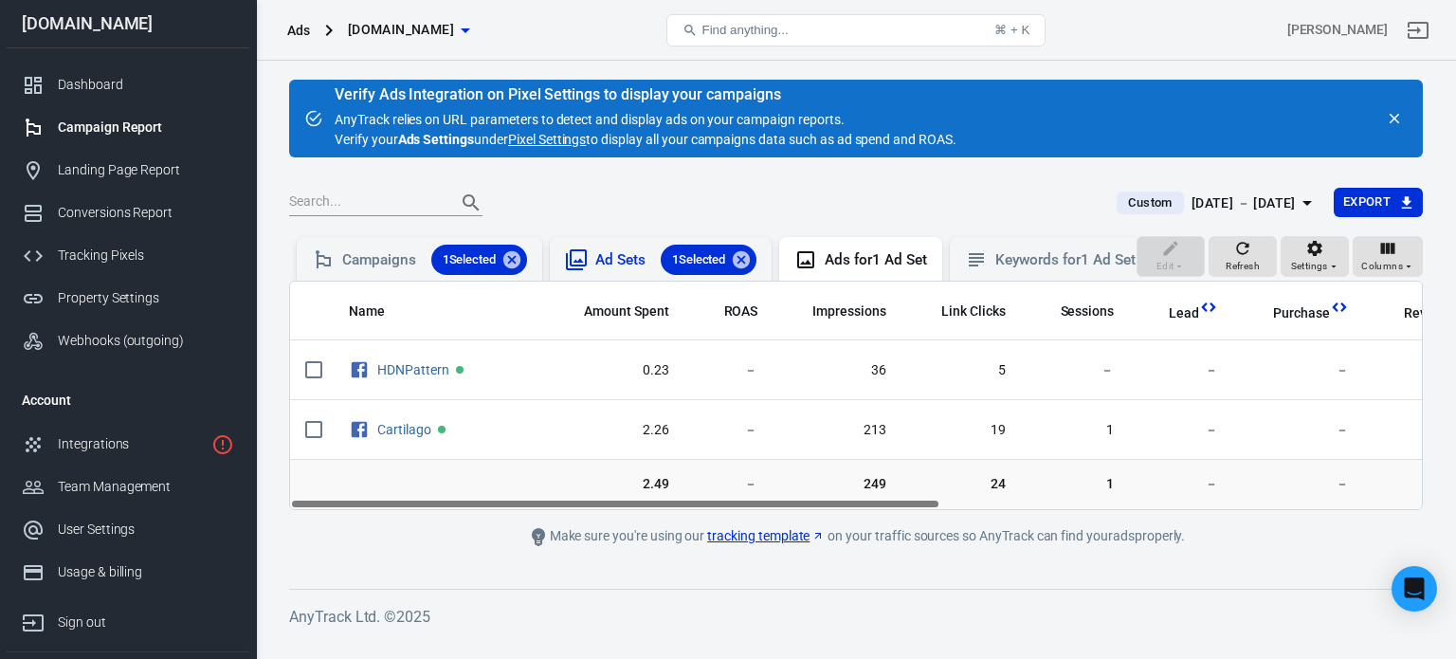
click at [609, 250] on div "Ad Sets 1 Selected" at bounding box center [675, 260] width 161 height 30
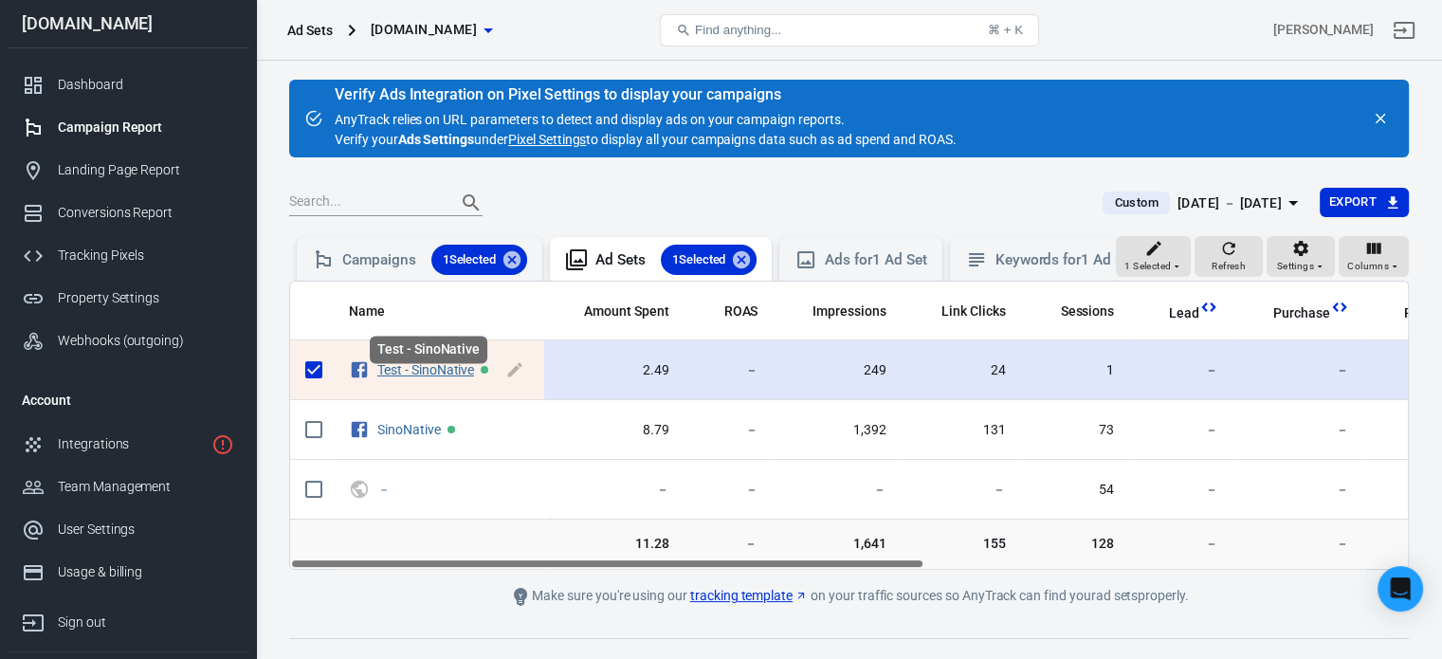
click at [448, 377] on link "Test - SinoNative" at bounding box center [425, 369] width 97 height 15
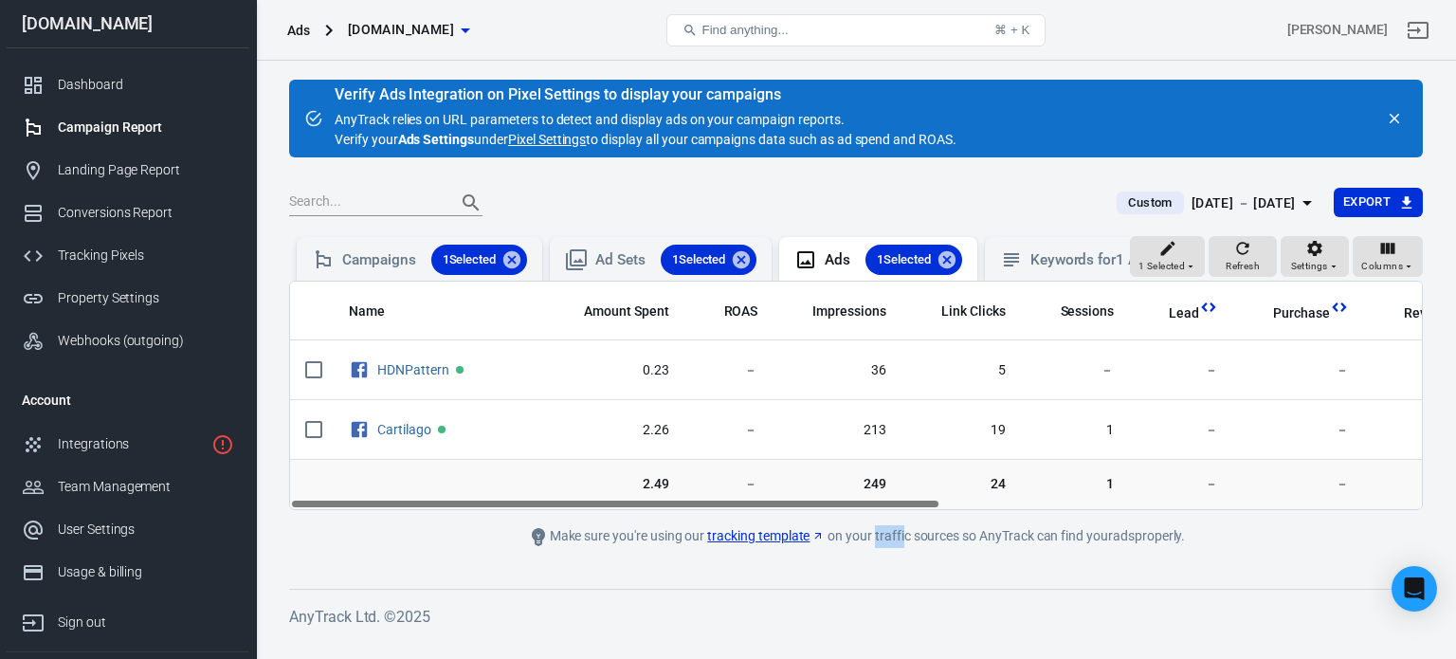
drag, startPoint x: 872, startPoint y: 526, endPoint x: 903, endPoint y: 526, distance: 31.3
click at [903, 526] on main "Verify Ads Integration on Pixel Settings to display your campaigns AnyTrack rel…" at bounding box center [856, 319] width 1134 height 479
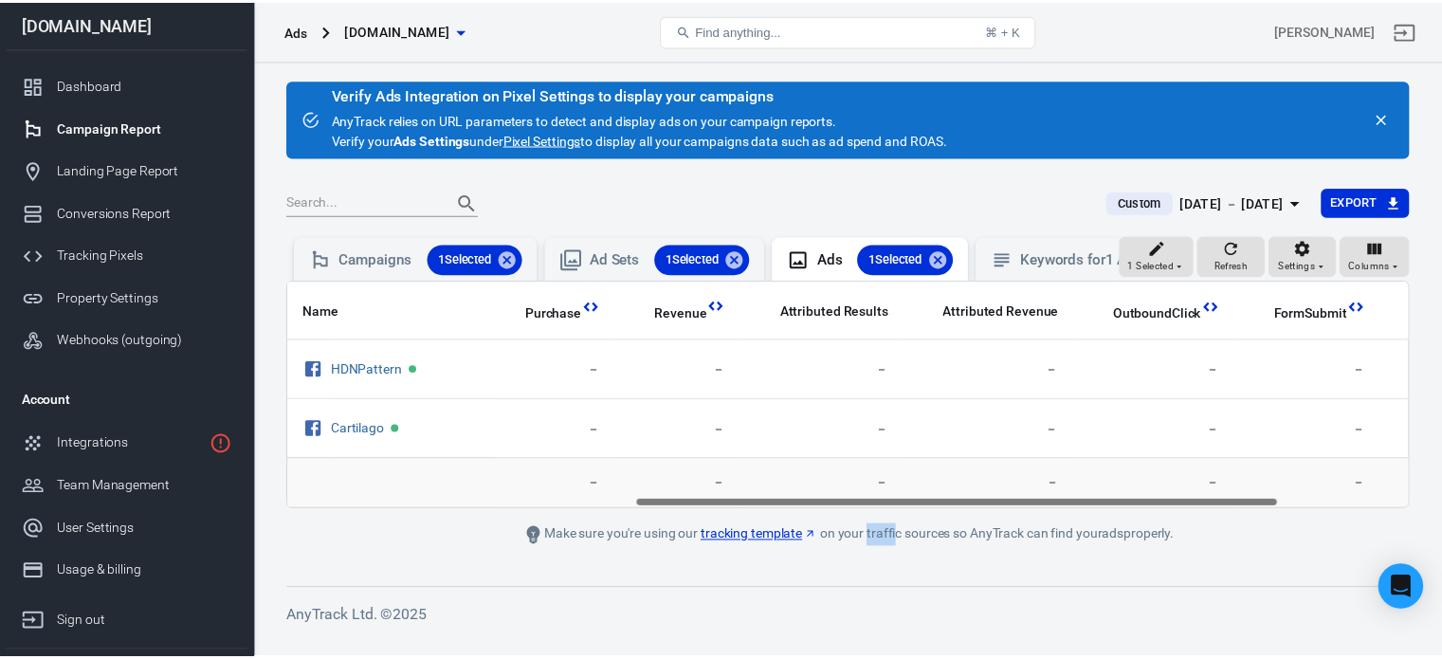
scroll to position [0, 836]
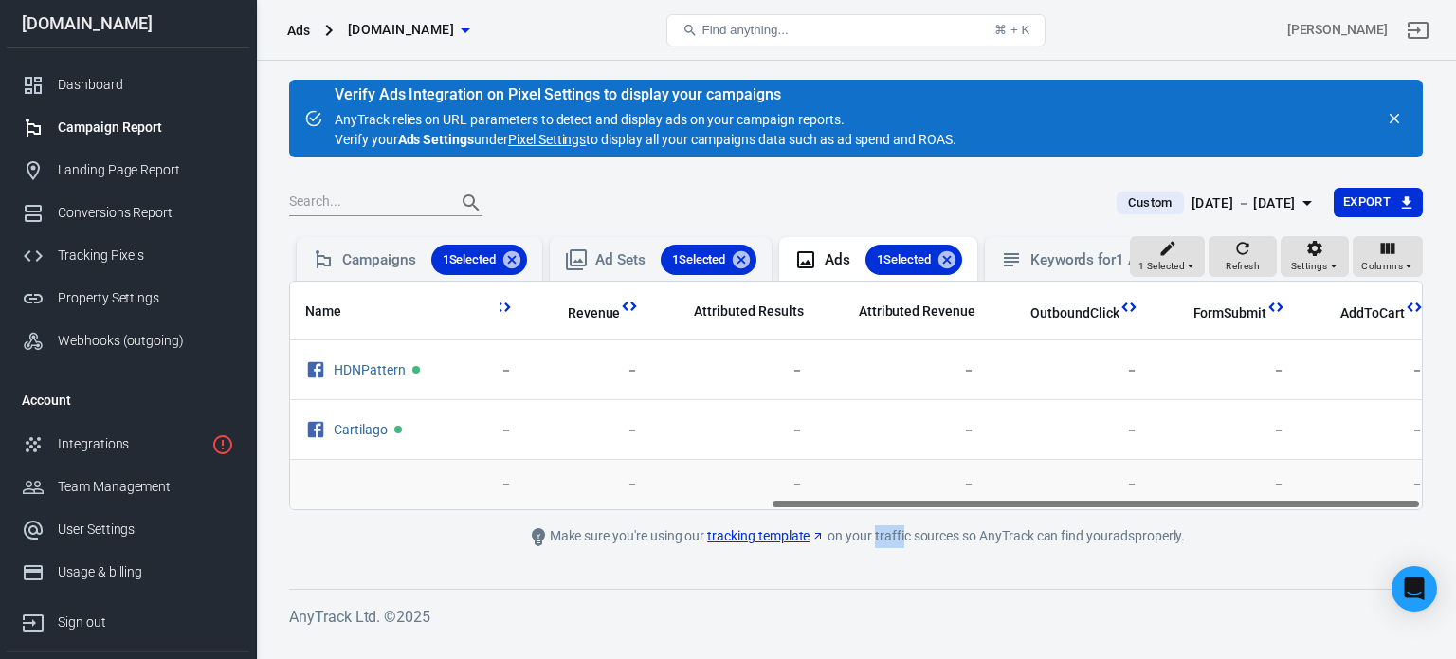
drag, startPoint x: 887, startPoint y: 518, endPoint x: 1374, endPoint y: 523, distance: 486.4
click at [1374, 510] on div "Name Amount Spent ROAS Impressions Link Clicks Sessions Lead Purchase Revenue A…" at bounding box center [856, 395] width 1134 height 229
click at [108, 214] on div "Conversions Report" at bounding box center [146, 213] width 176 height 20
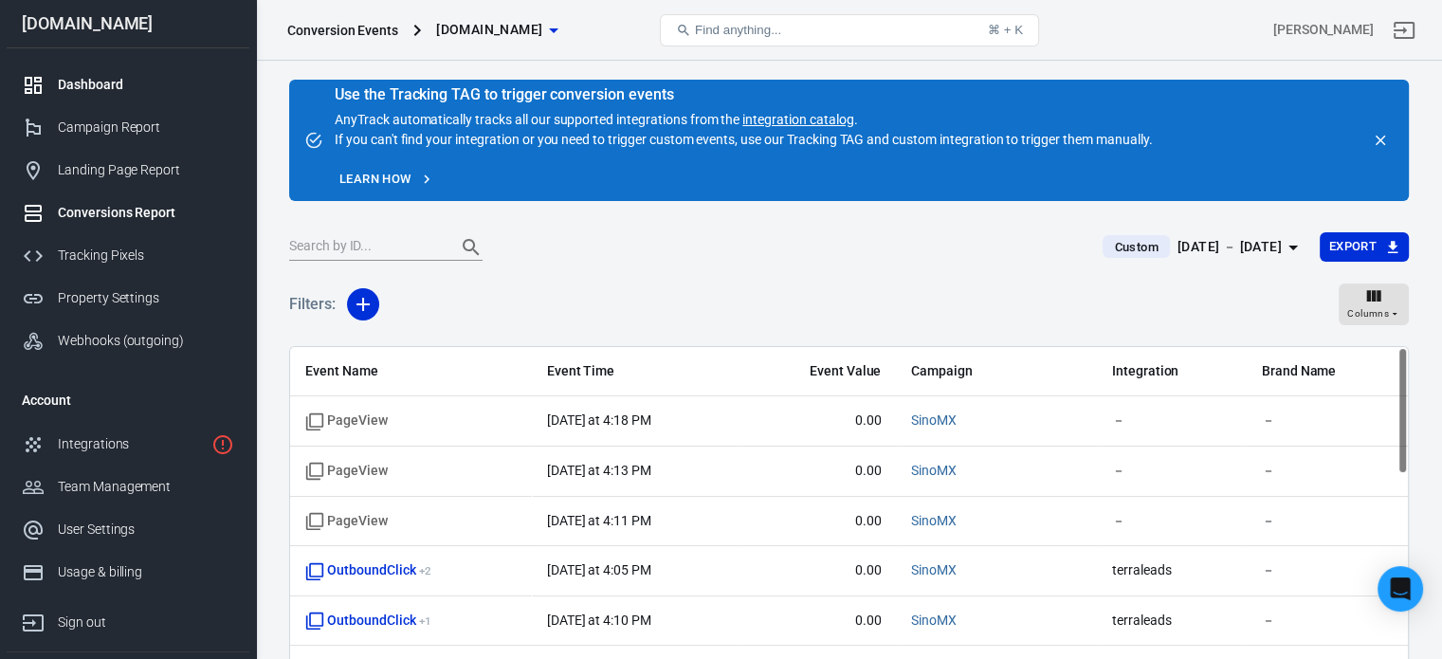
click at [173, 71] on link "Dashboard" at bounding box center [128, 85] width 243 height 43
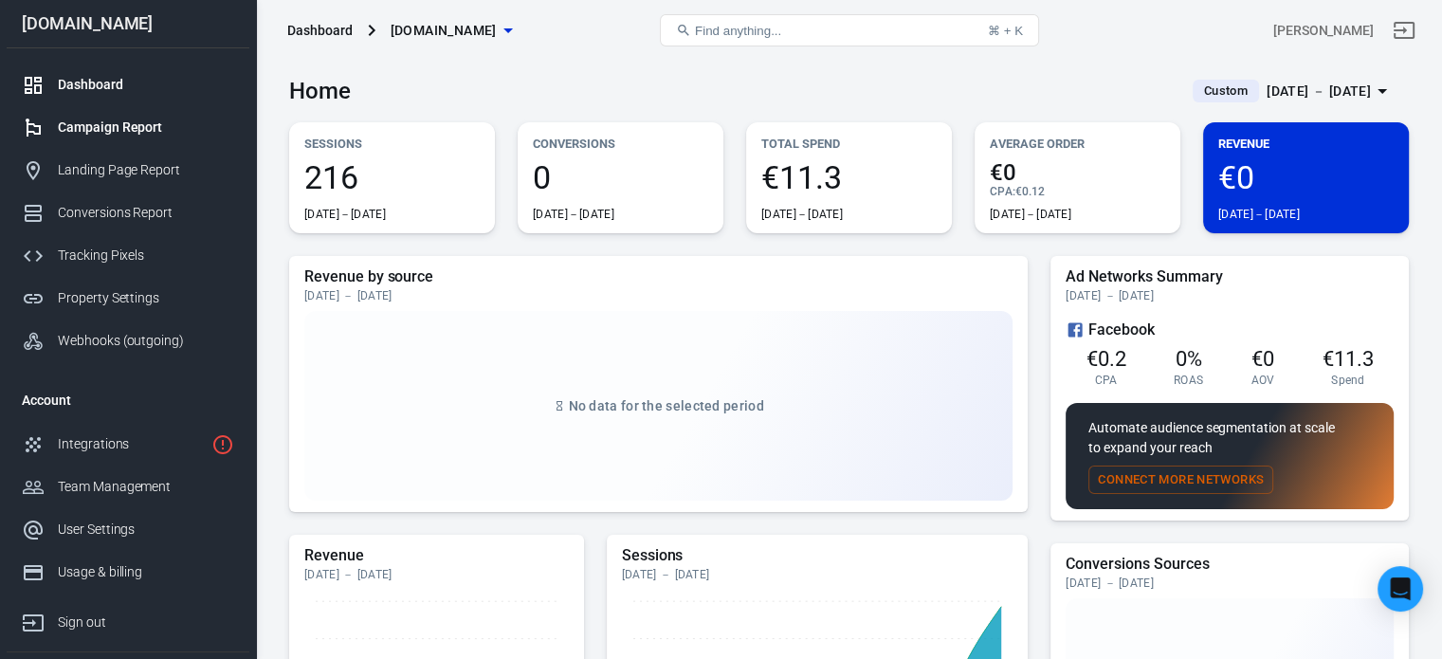
click at [161, 115] on link "Campaign Report" at bounding box center [128, 127] width 243 height 43
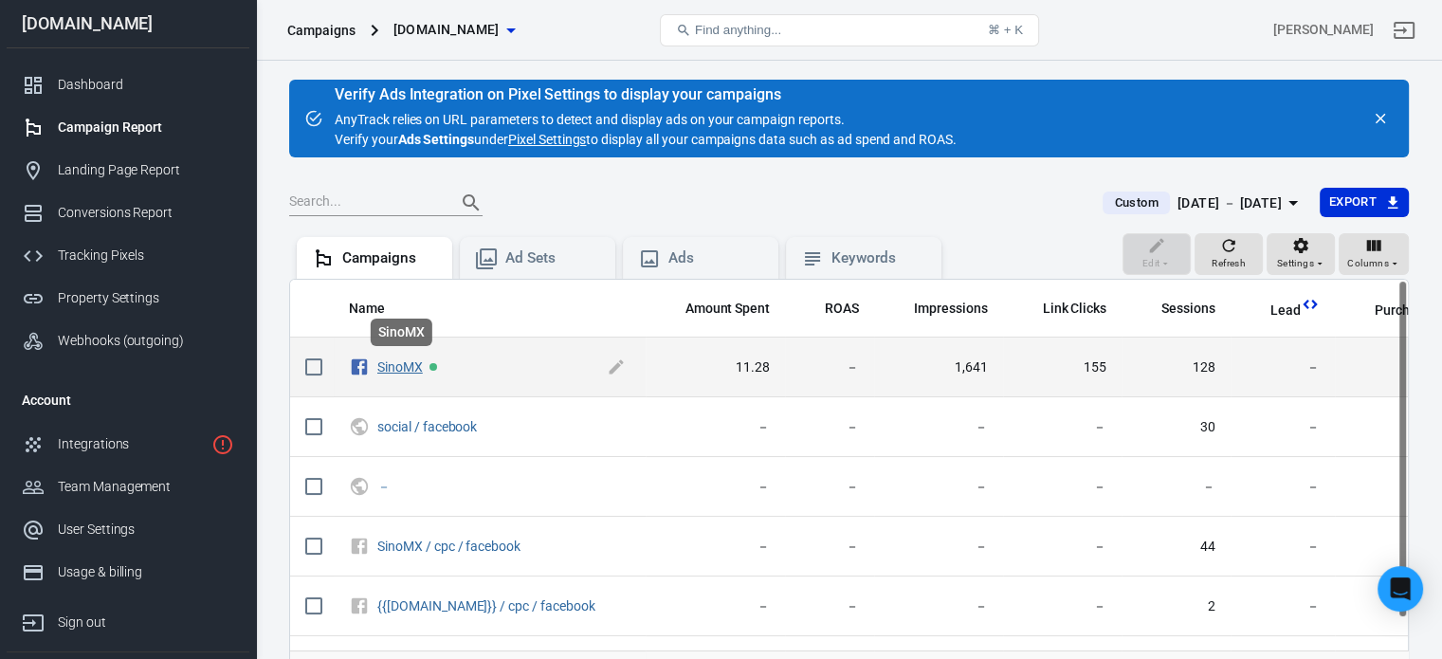
click at [397, 365] on link "SinoMX" at bounding box center [400, 366] width 46 height 15
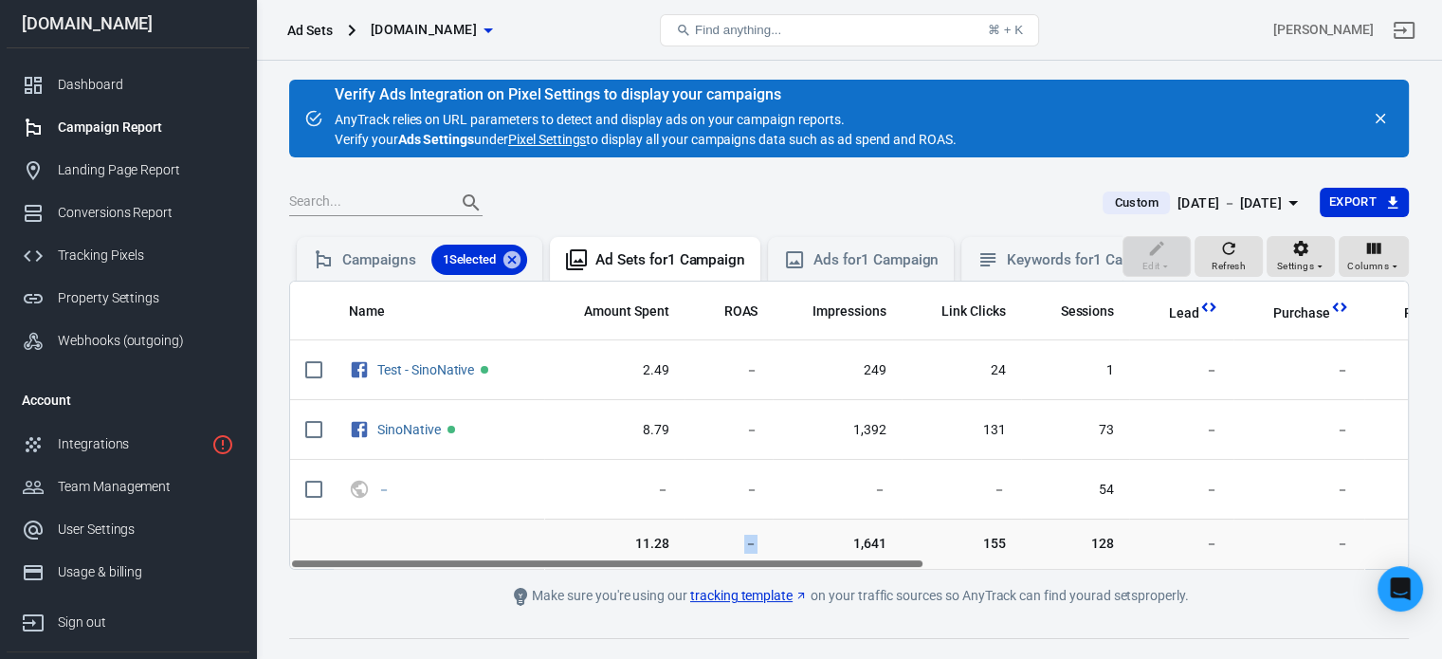
drag, startPoint x: 743, startPoint y: 571, endPoint x: 784, endPoint y: 571, distance: 40.8
click at [784, 571] on tr "11.28 － 1,641 155 128 － － － － － 25 － －" at bounding box center [1282, 545] width 1985 height 51
drag, startPoint x: 789, startPoint y: 579, endPoint x: 629, endPoint y: 564, distance: 160.0
click at [644, 569] on div "Name Amount Spent ROAS Impressions Link Clicks Sessions Lead Purchase Revenue A…" at bounding box center [849, 425] width 1118 height 287
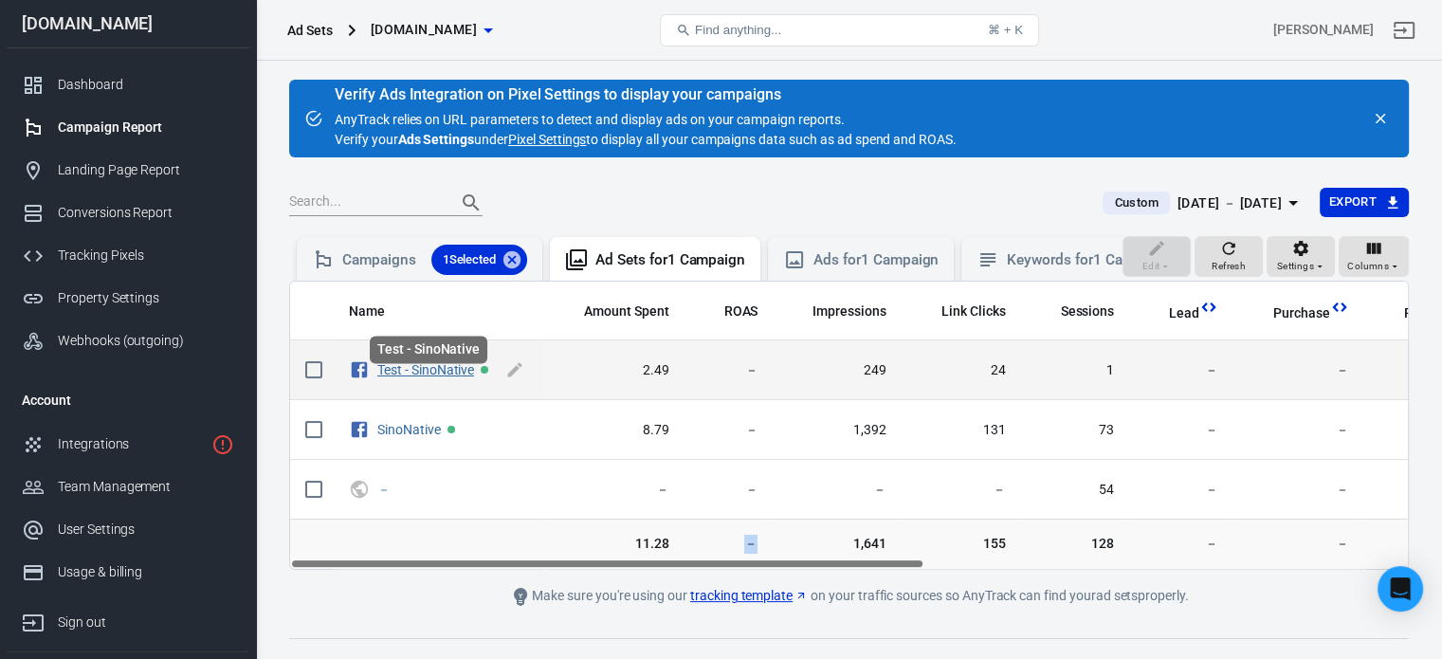
click at [427, 377] on link "Test - SinoNative" at bounding box center [425, 369] width 97 height 15
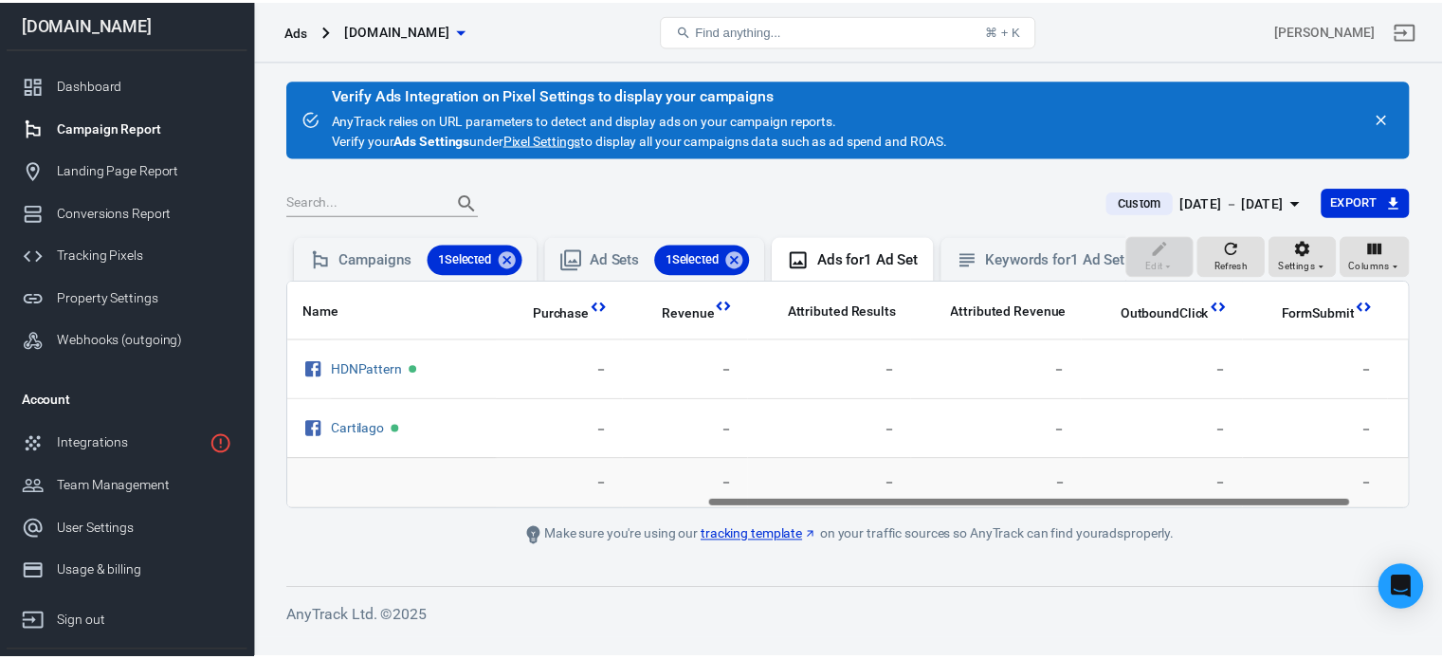
scroll to position [0, 836]
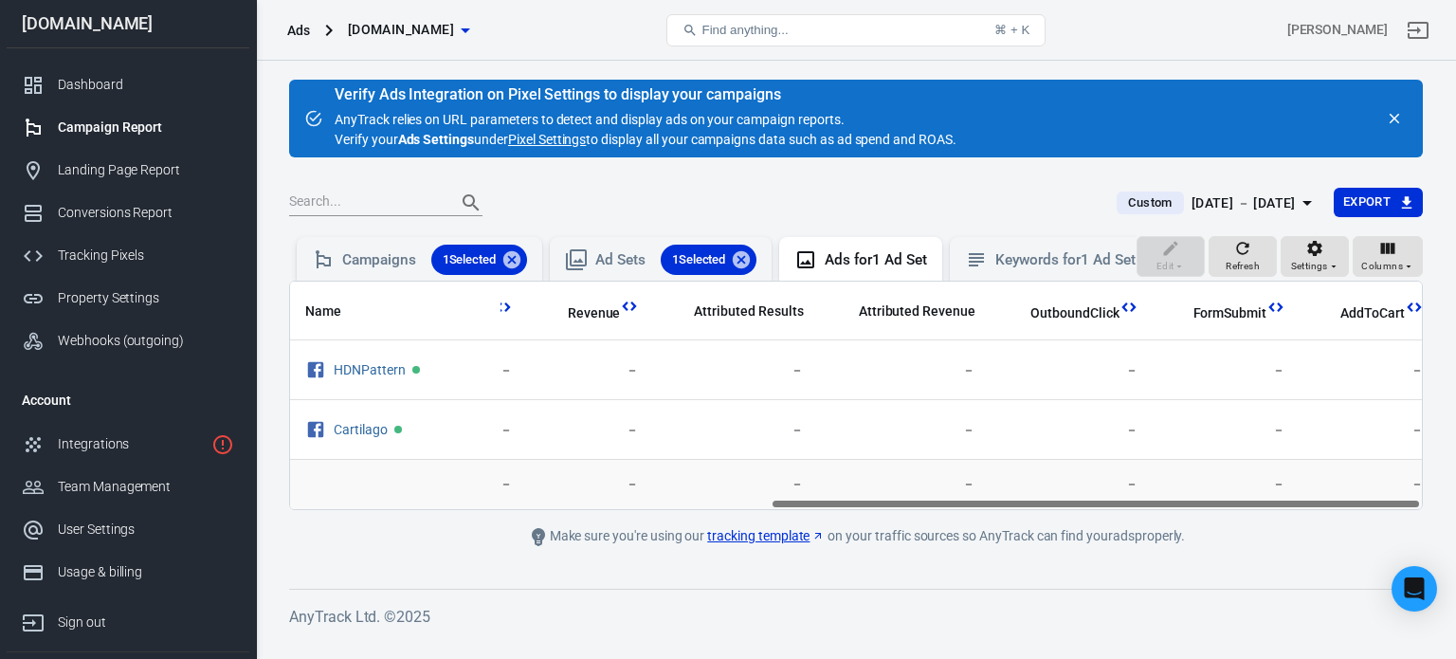
drag, startPoint x: 901, startPoint y: 520, endPoint x: 1395, endPoint y: 535, distance: 494.1
click at [1395, 535] on main "Verify Ads Integration on Pixel Settings to display your campaigns AnyTrack rel…" at bounding box center [856, 319] width 1134 height 479
click at [127, 75] on div "Dashboard" at bounding box center [146, 85] width 176 height 20
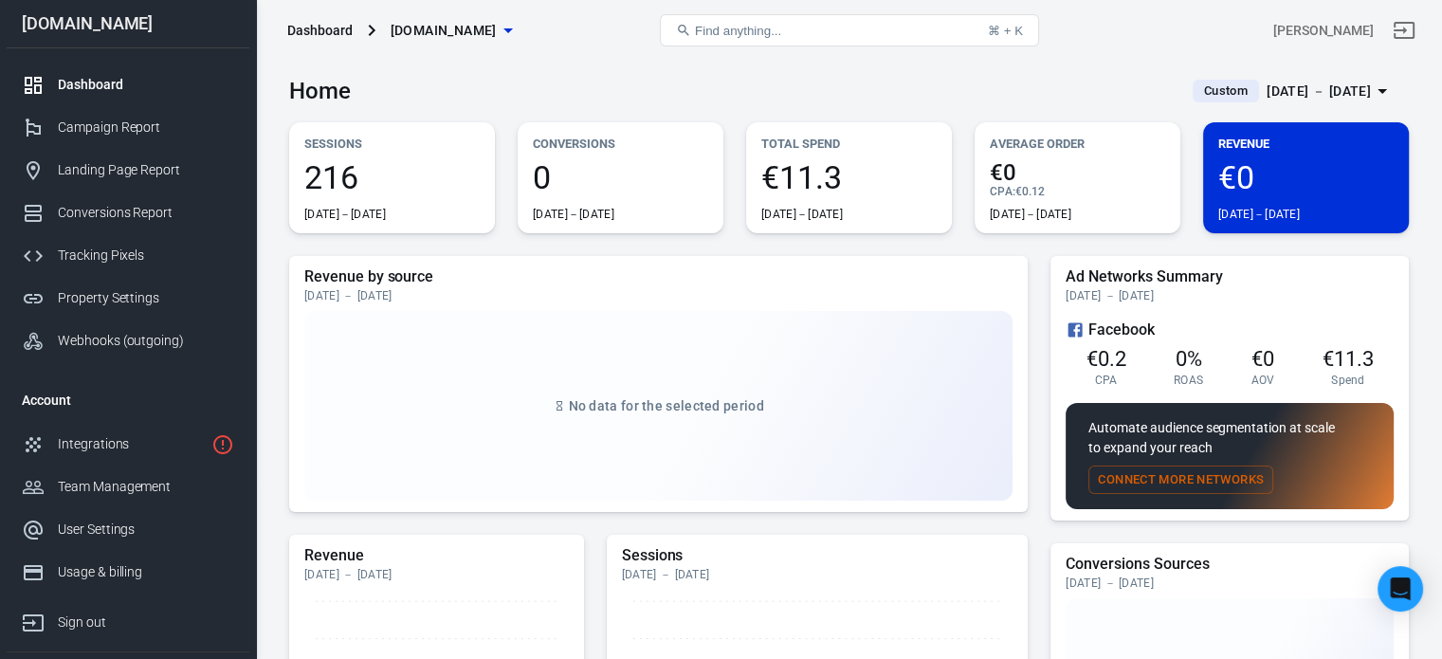
click at [127, 75] on div "Dashboard" at bounding box center [146, 85] width 176 height 20
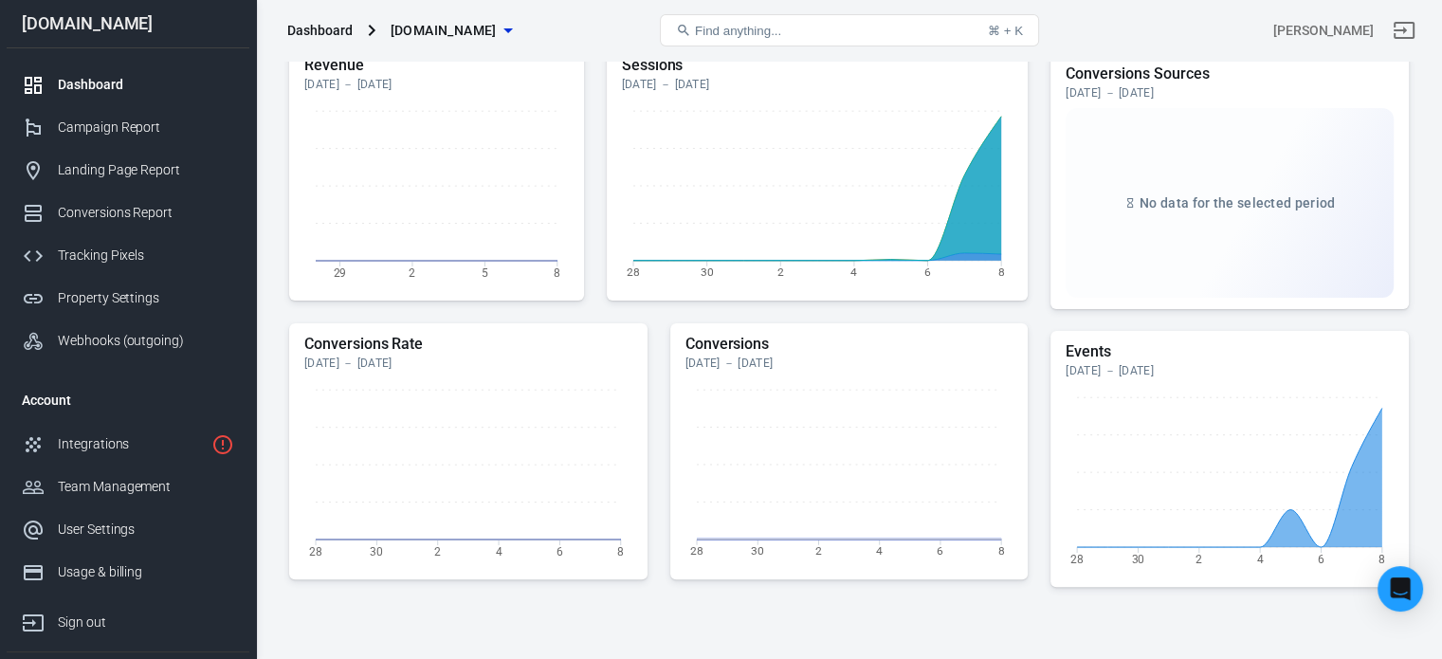
scroll to position [256, 0]
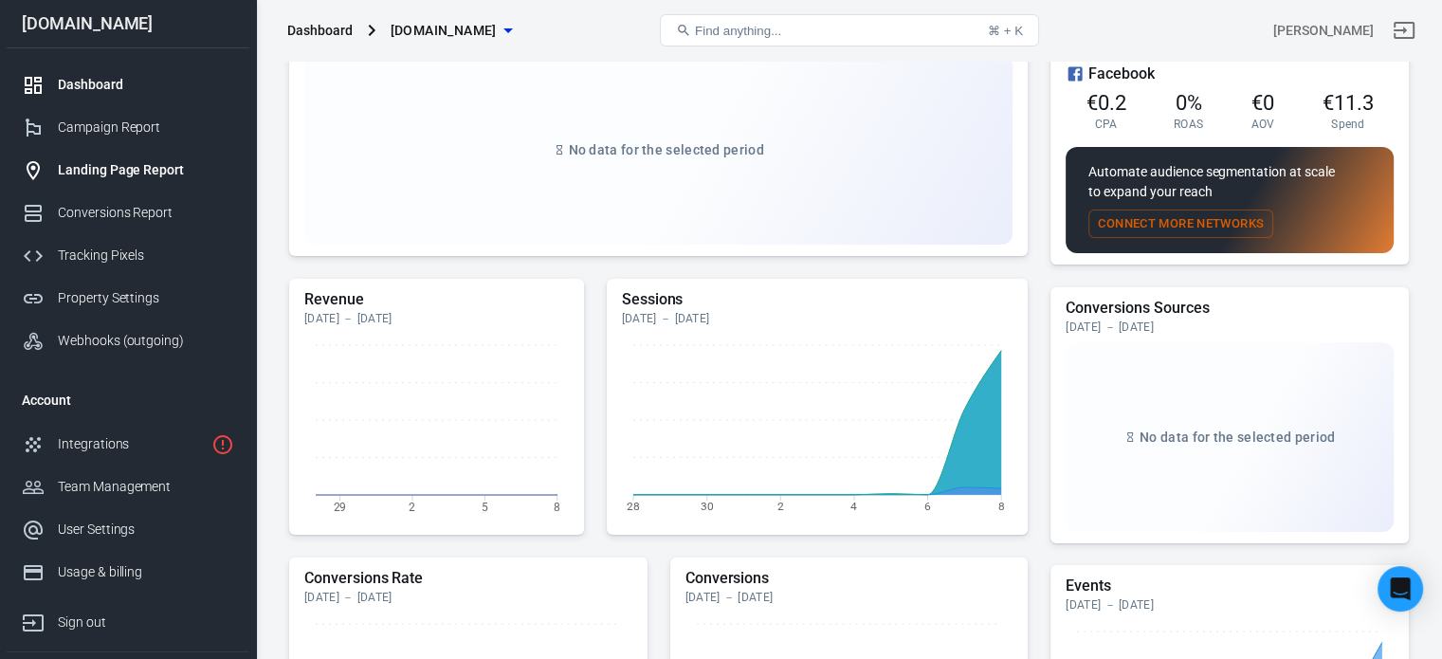
click at [120, 180] on link "Landing Page Report" at bounding box center [128, 170] width 243 height 43
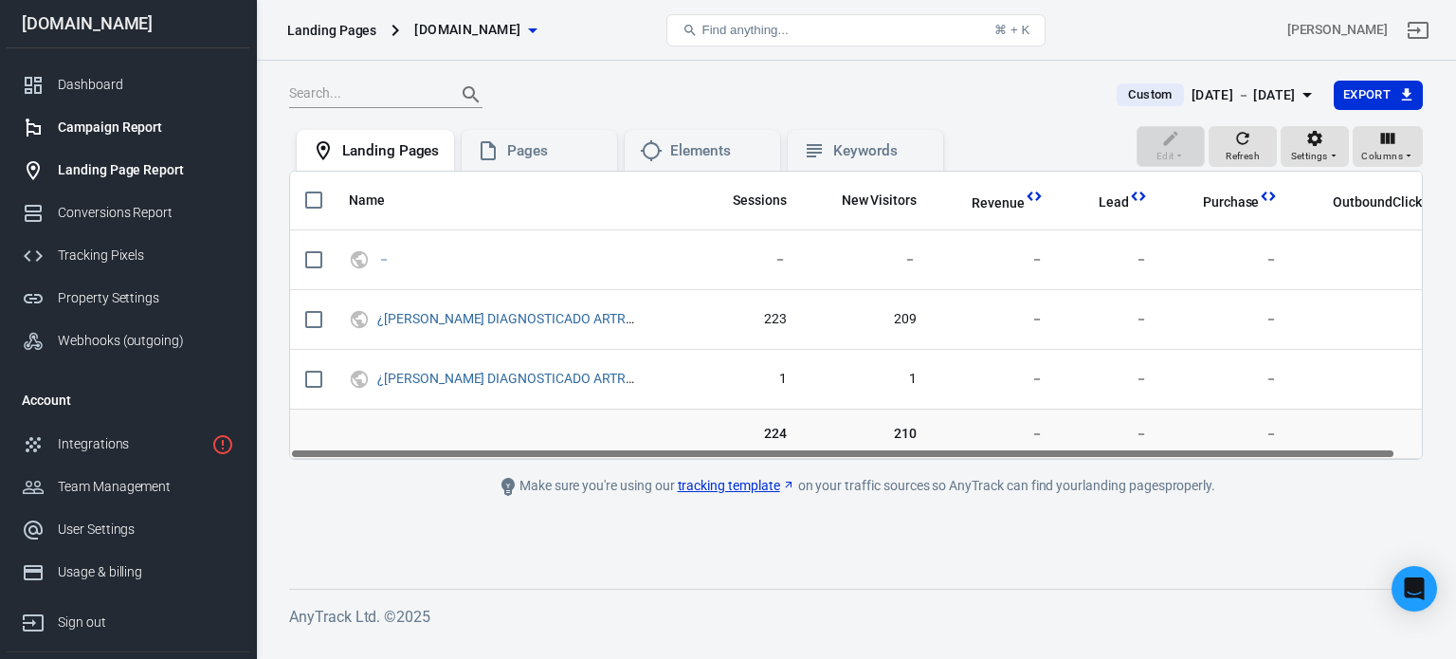
click at [122, 132] on div "Campaign Report" at bounding box center [146, 128] width 176 height 20
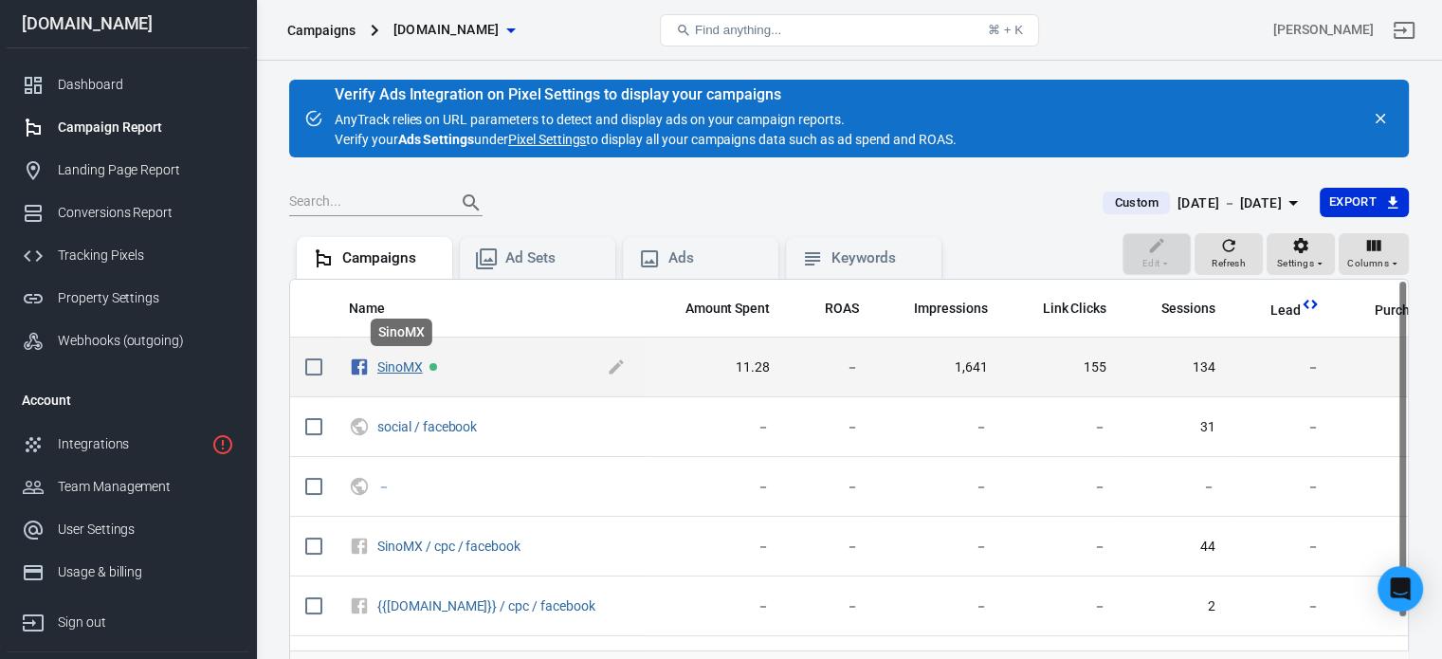
click at [403, 366] on link "SinoMX" at bounding box center [400, 366] width 46 height 15
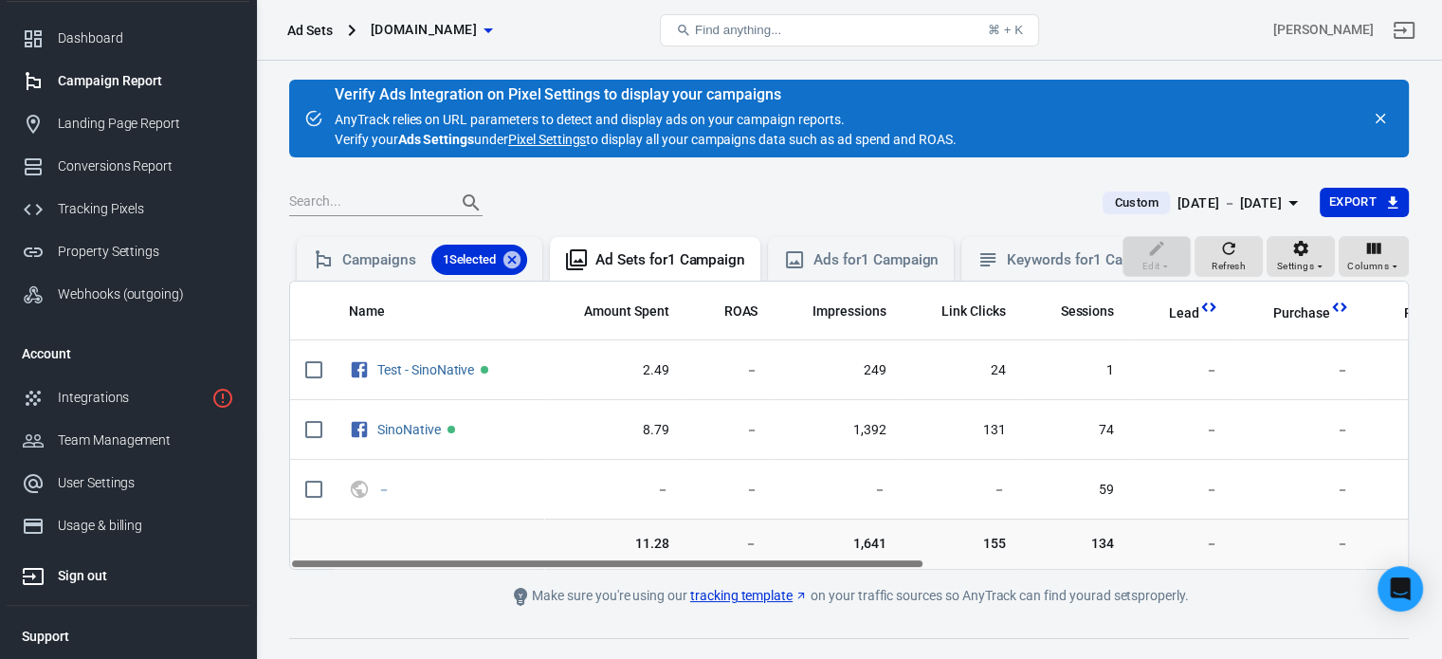
scroll to position [88, 0]
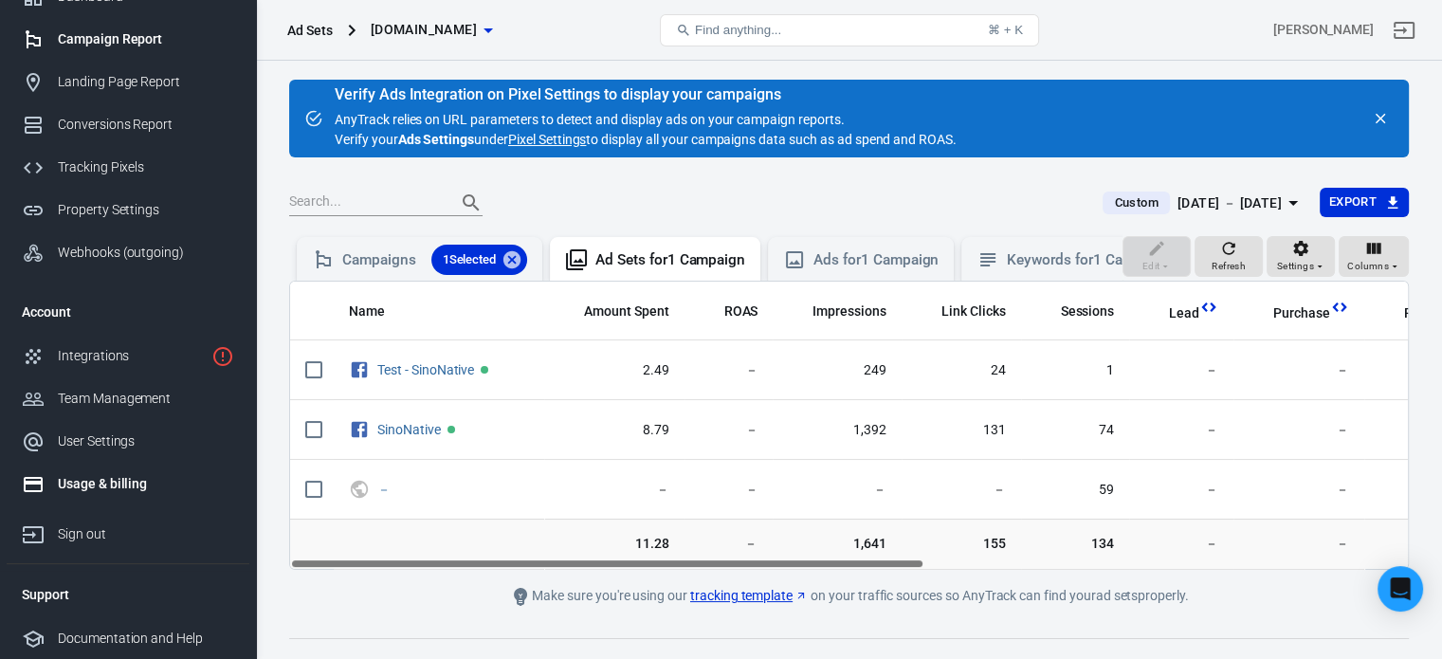
click at [130, 500] on link "Usage & billing" at bounding box center [128, 484] width 243 height 43
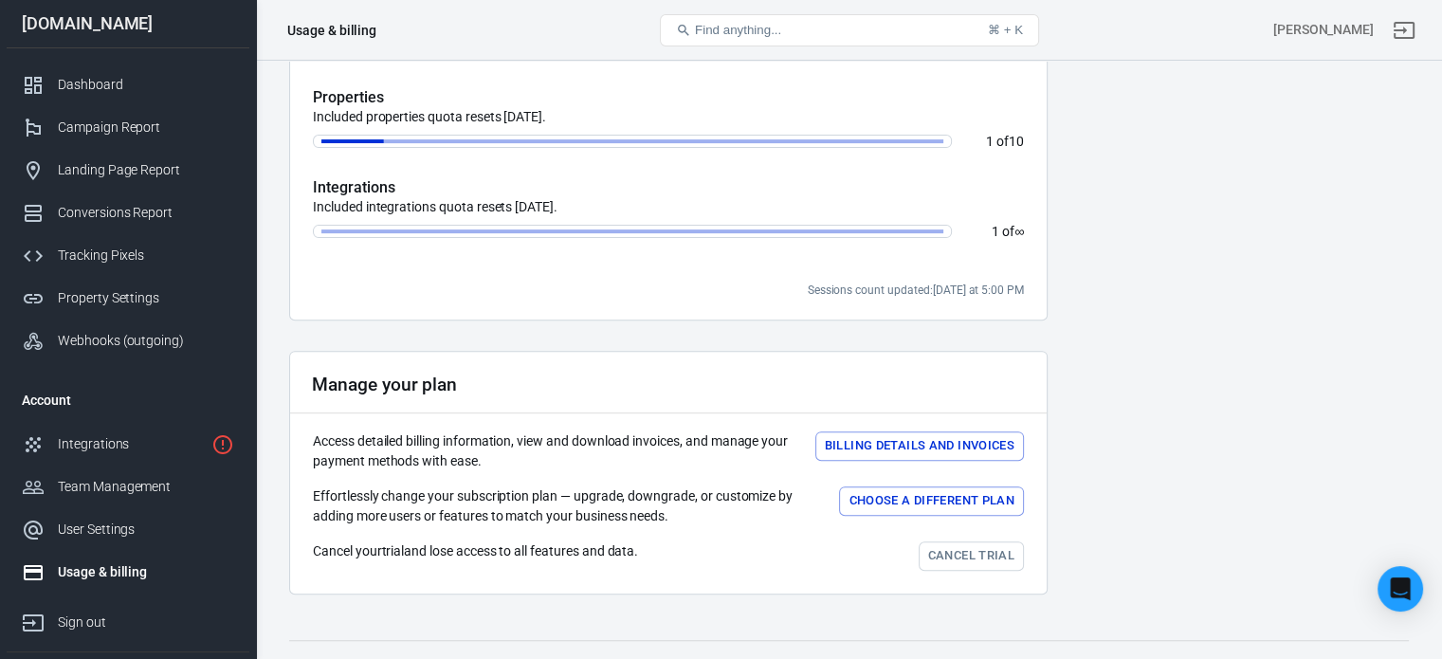
scroll to position [687, 0]
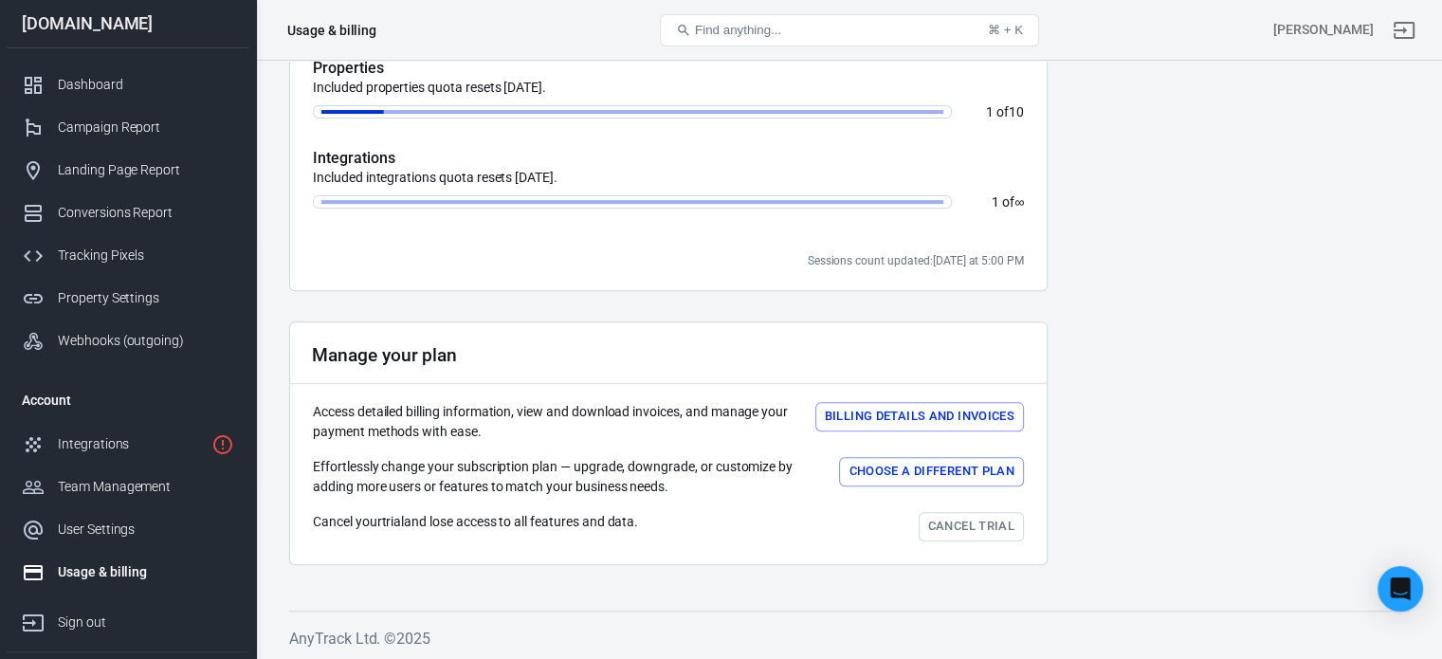
click at [963, 520] on link "Cancel trial" at bounding box center [971, 526] width 105 height 29
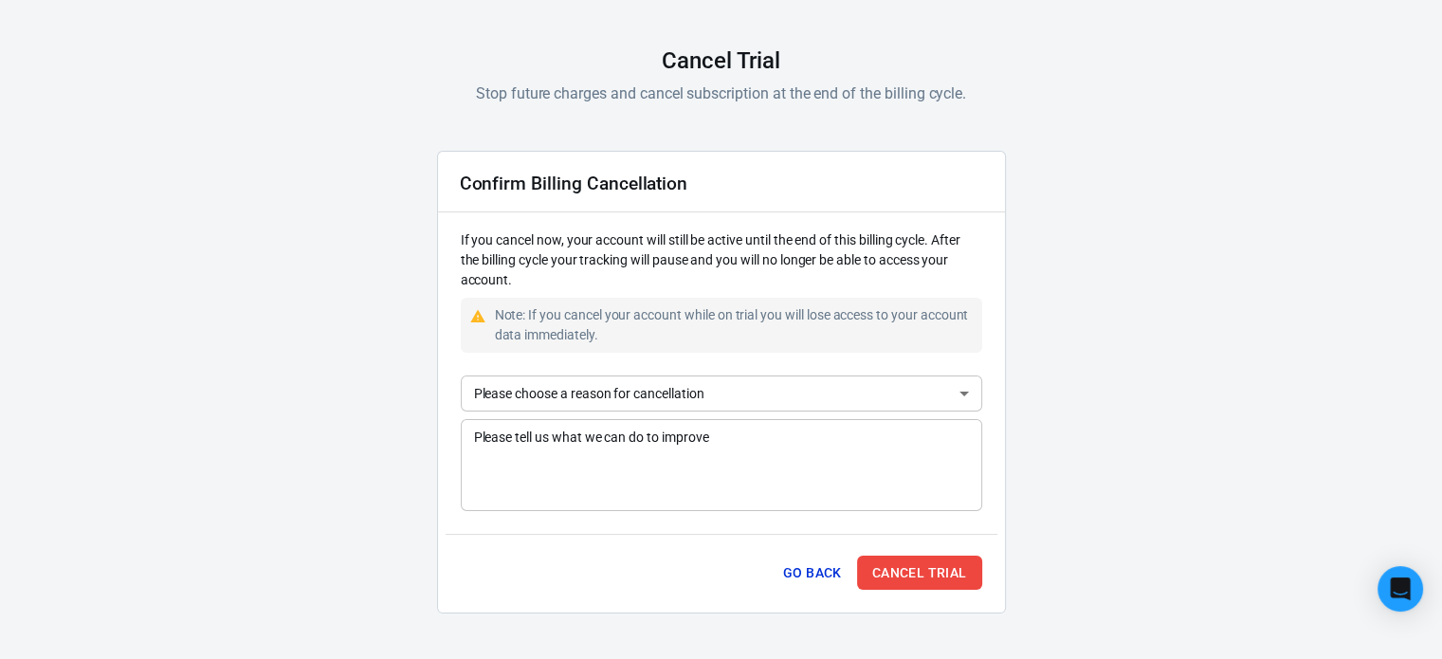
scroll to position [106, 0]
click at [813, 578] on button "Go Back" at bounding box center [812, 573] width 74 height 35
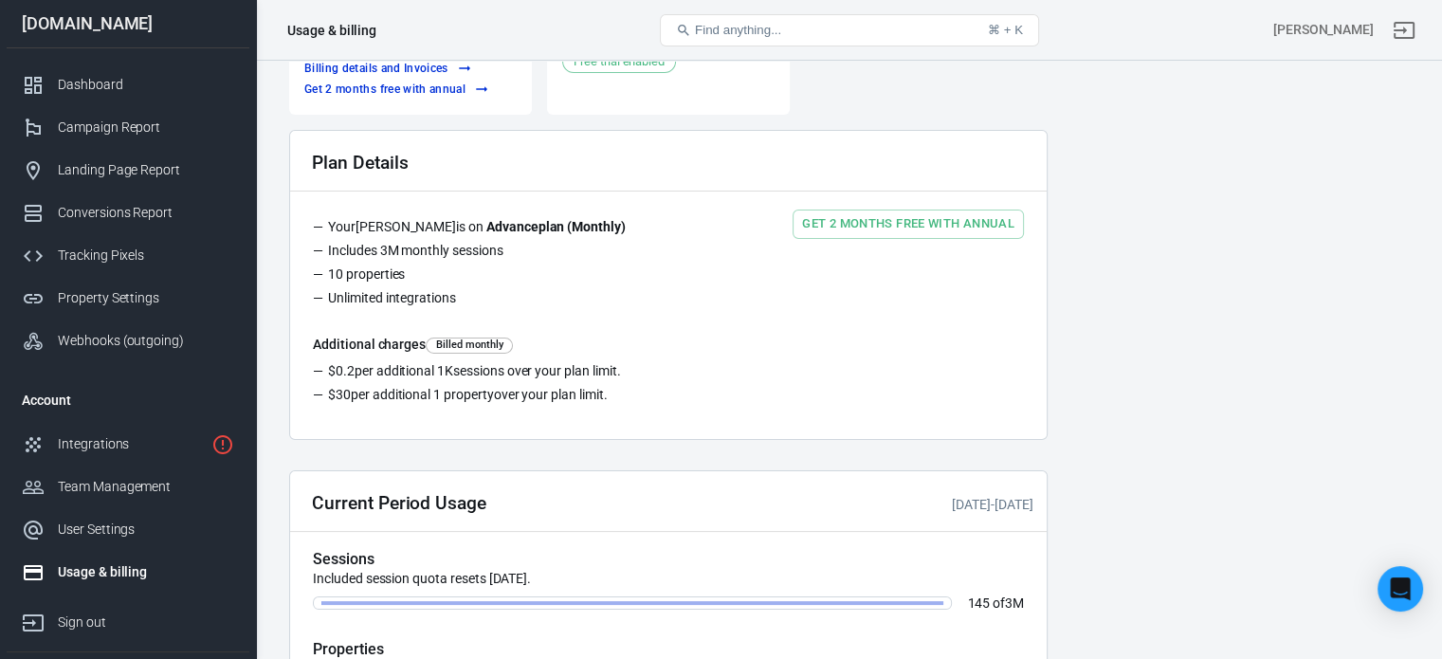
scroll to position [687, 0]
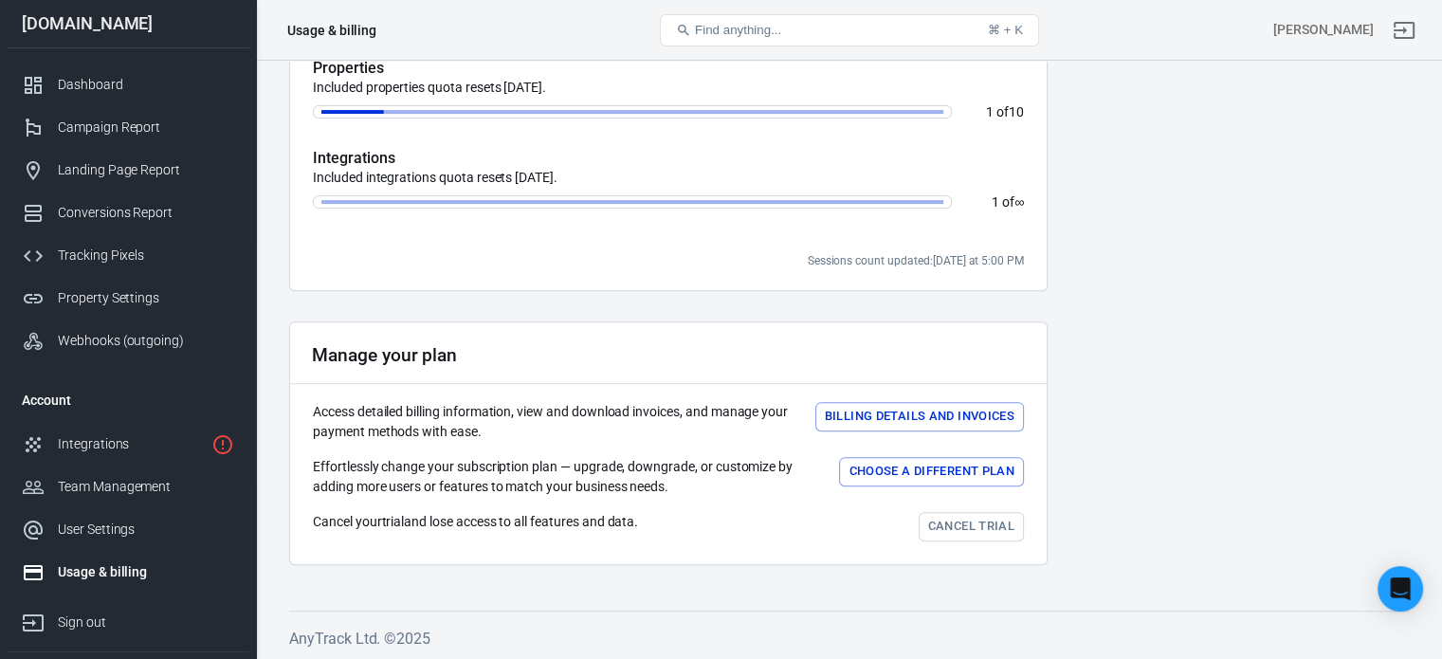
click at [1023, 520] on link "Cancel trial" at bounding box center [971, 526] width 105 height 29
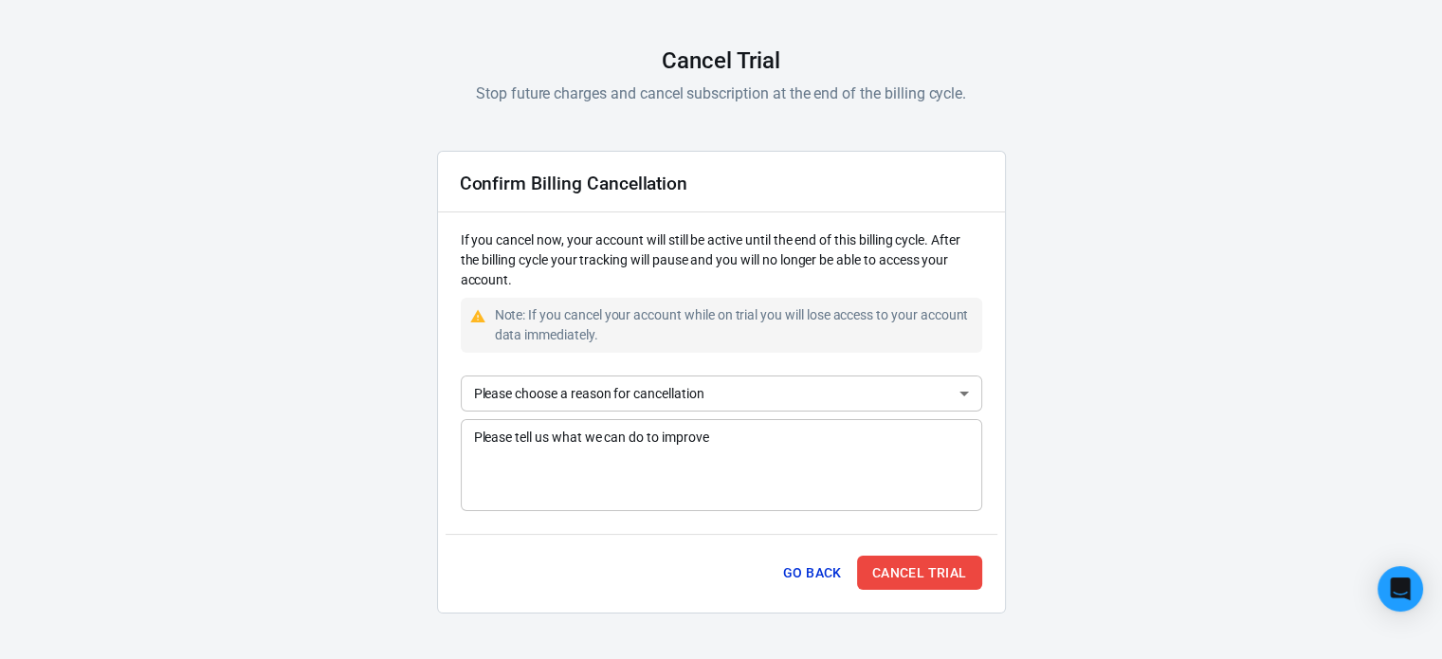
scroll to position [106, 0]
click at [683, 392] on body "AnyTrack Cancel Trial Stop future charges and cancel subscription at the end of…" at bounding box center [721, 277] width 1442 height 766
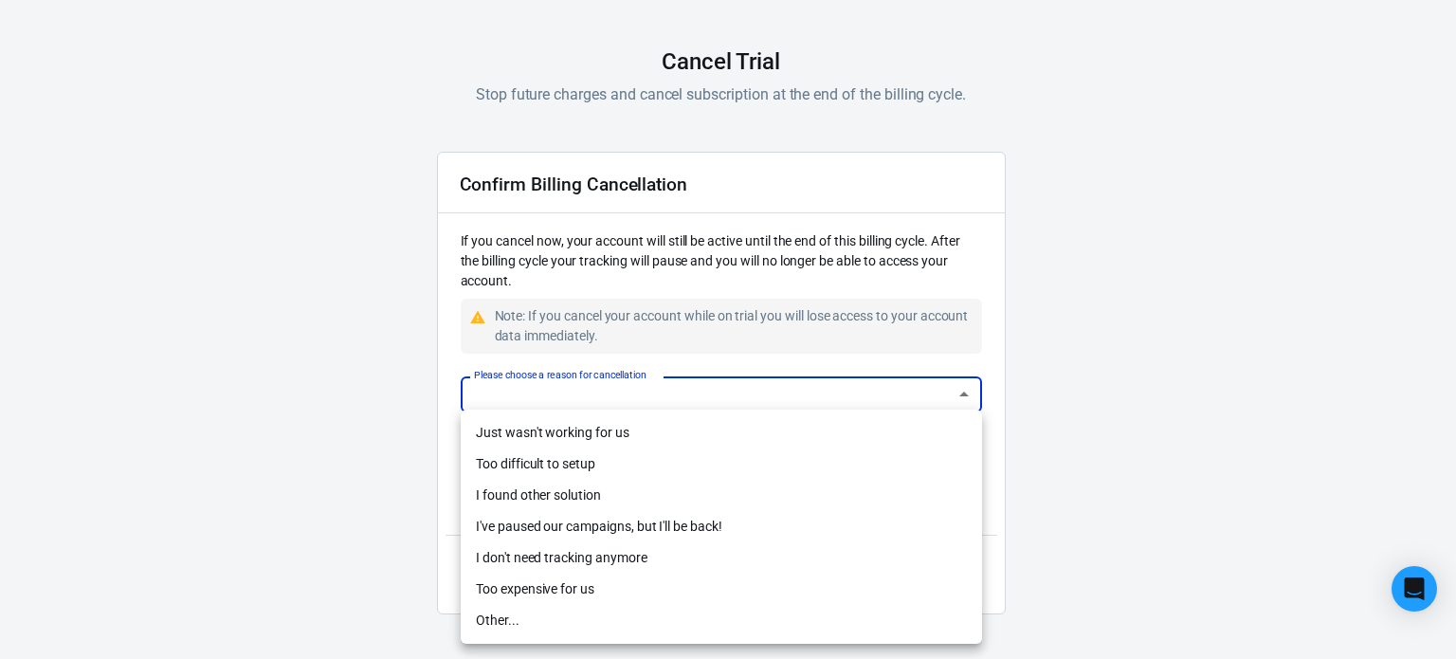
click at [712, 436] on li "Just wasn't working for us" at bounding box center [721, 432] width 521 height 31
type input "not-working"
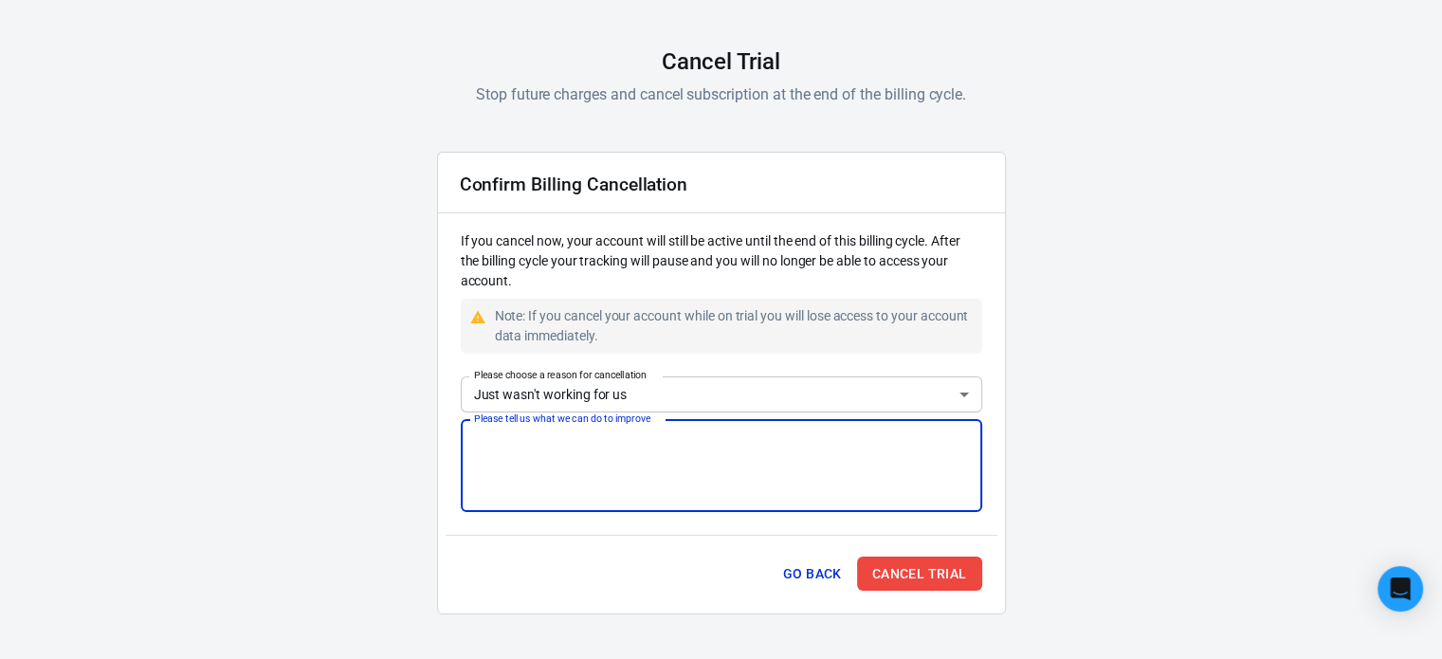
click at [721, 453] on textarea "Please tell us what we can do to improve" at bounding box center [721, 466] width 495 height 76
type textarea "Sub-par tracking."
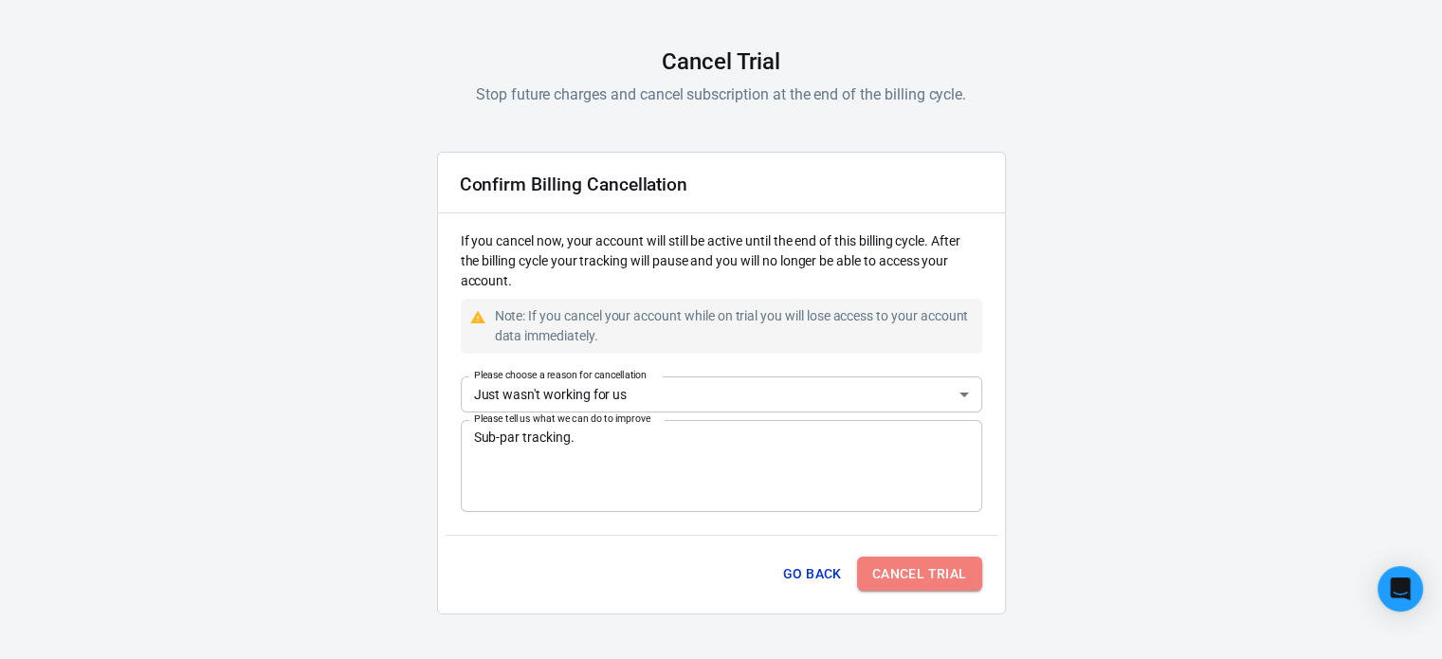
click at [908, 578] on button "Cancel Trial" at bounding box center [919, 573] width 125 height 35
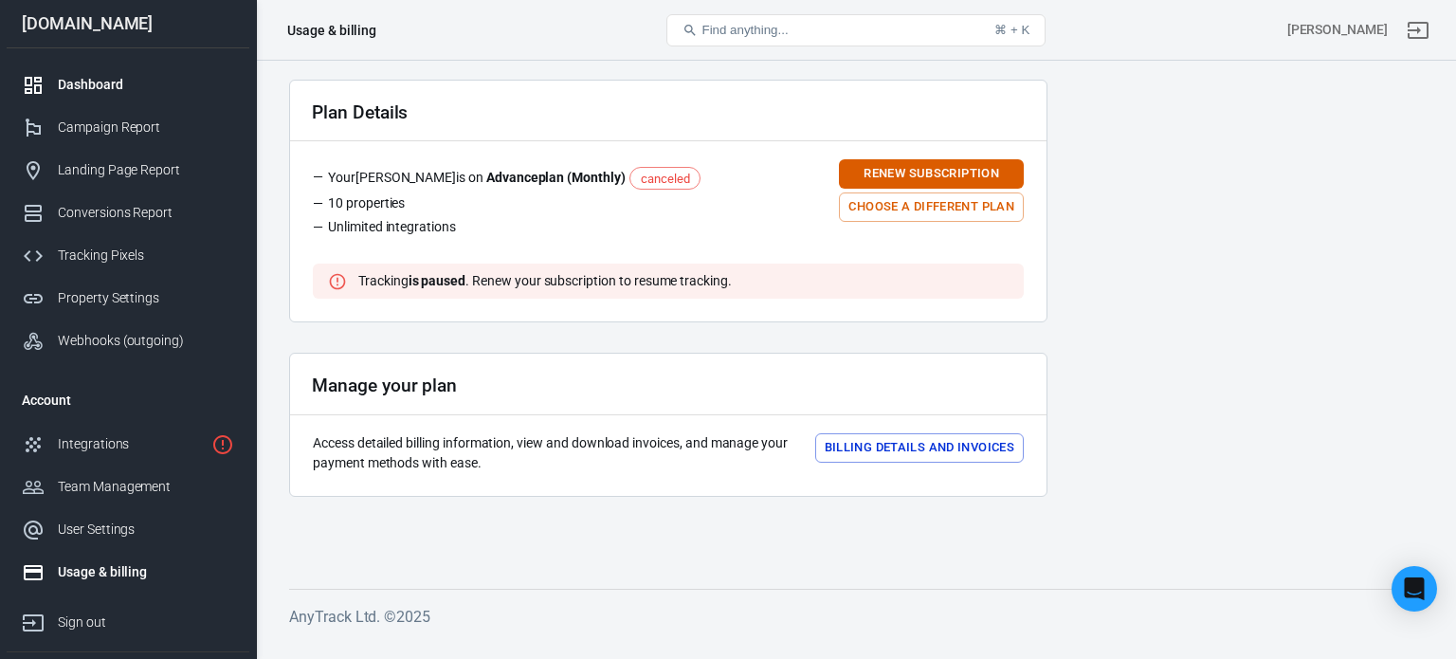
click at [142, 73] on link "Dashboard" at bounding box center [128, 85] width 243 height 43
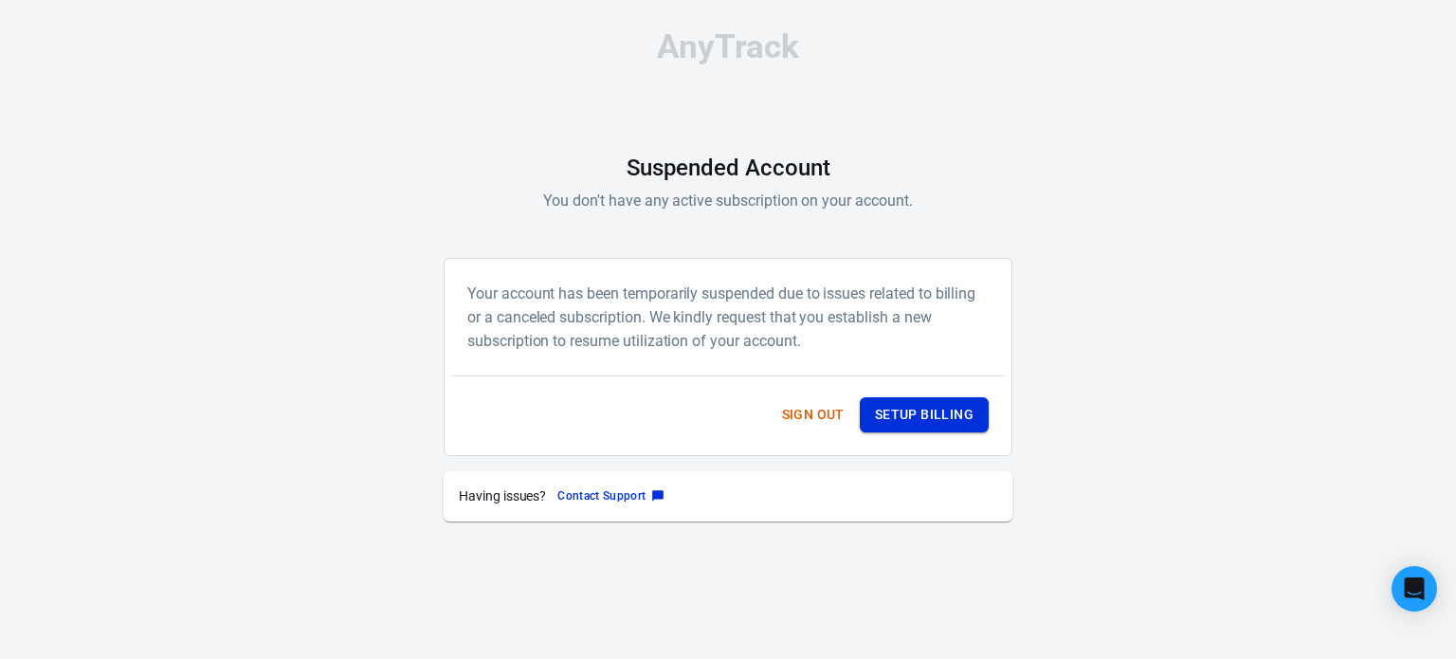
click at [901, 419] on button "Setup Billing" at bounding box center [924, 414] width 129 height 35
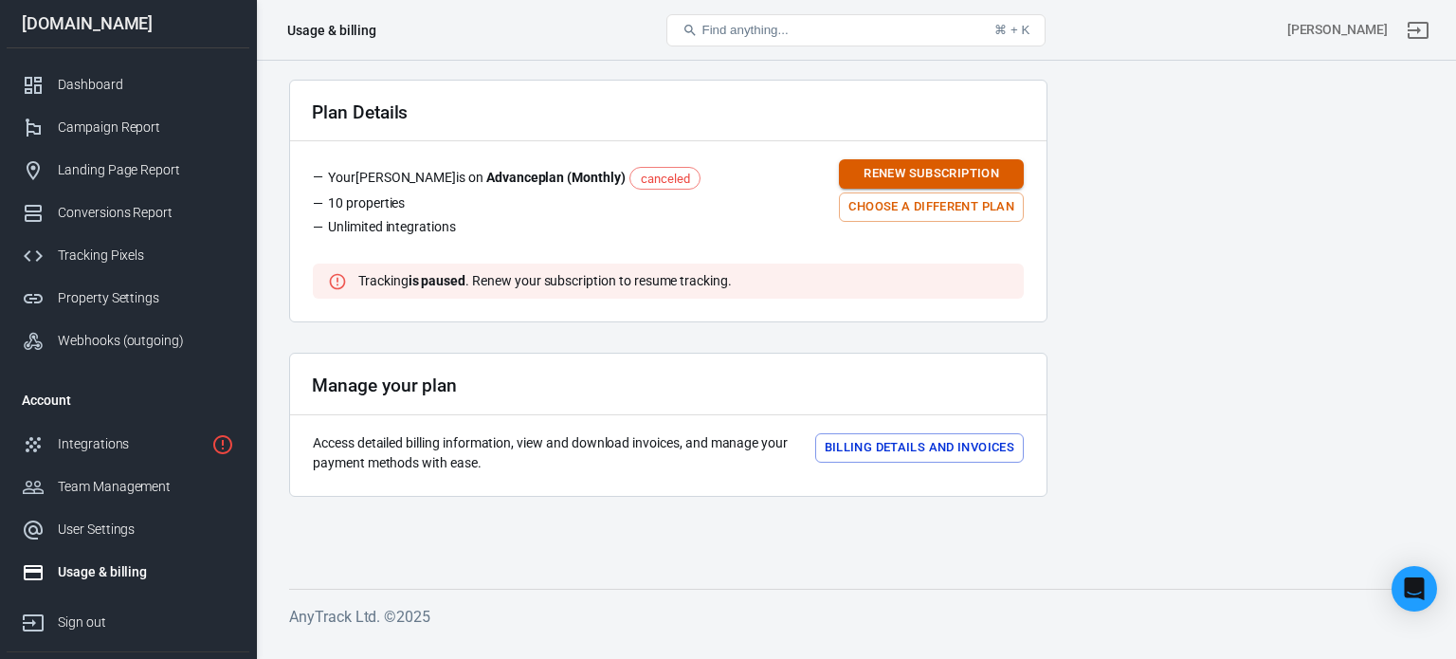
click at [939, 176] on button "Renew subscription" at bounding box center [931, 173] width 185 height 29
click at [853, 164] on button "Renew subscription" at bounding box center [931, 173] width 185 height 29
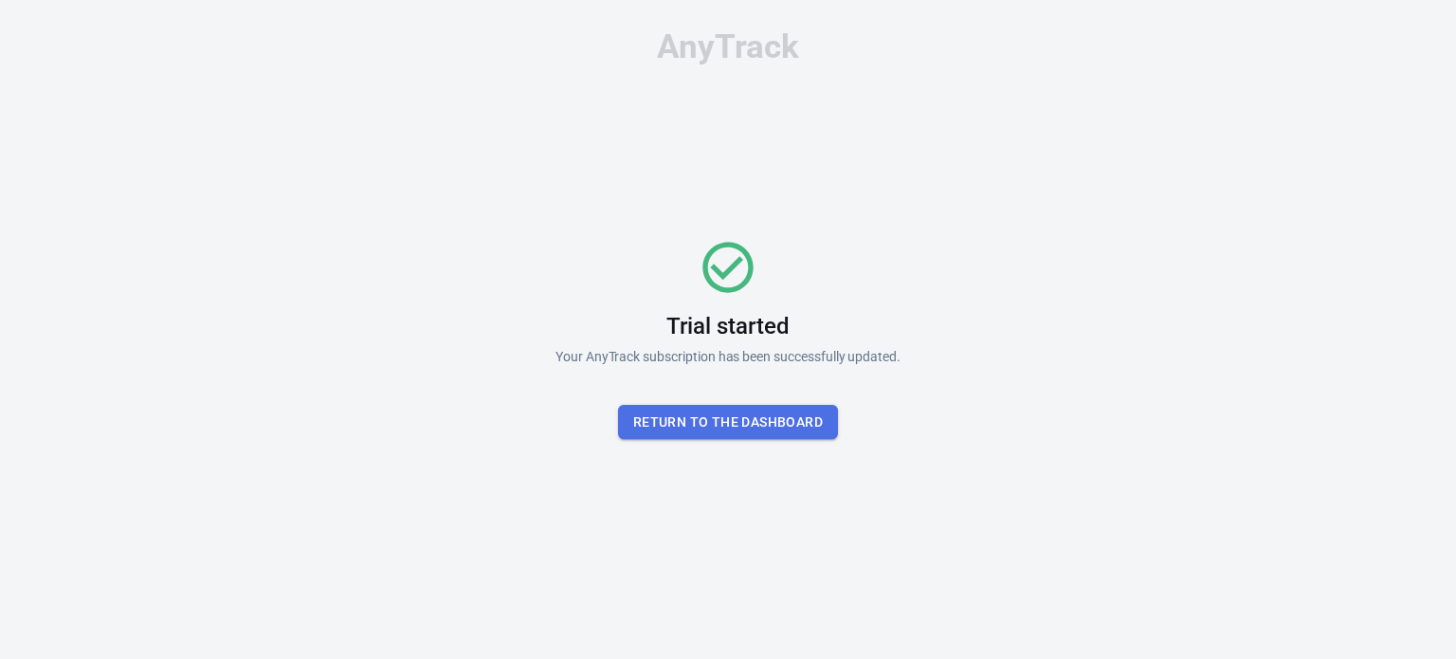
click at [694, 434] on button "Return To the dashboard" at bounding box center [728, 422] width 220 height 35
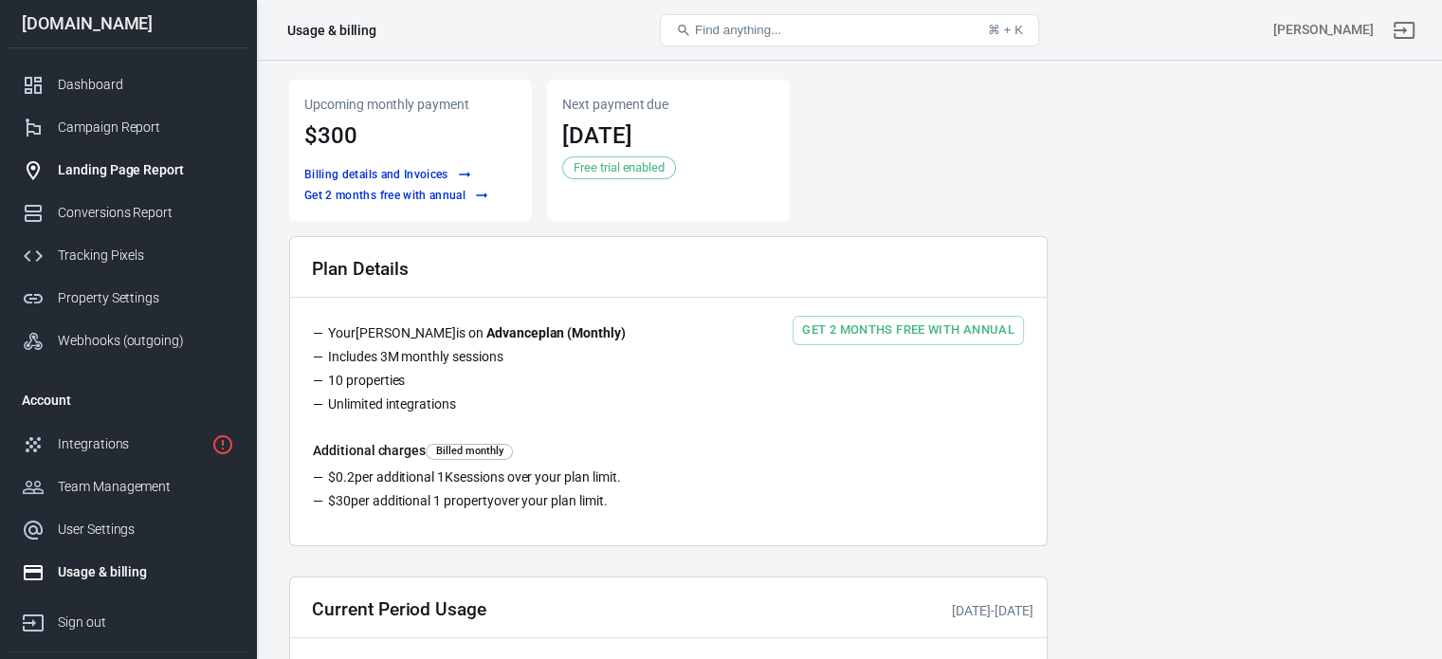
click at [128, 173] on div "Landing Page Report" at bounding box center [146, 170] width 176 height 20
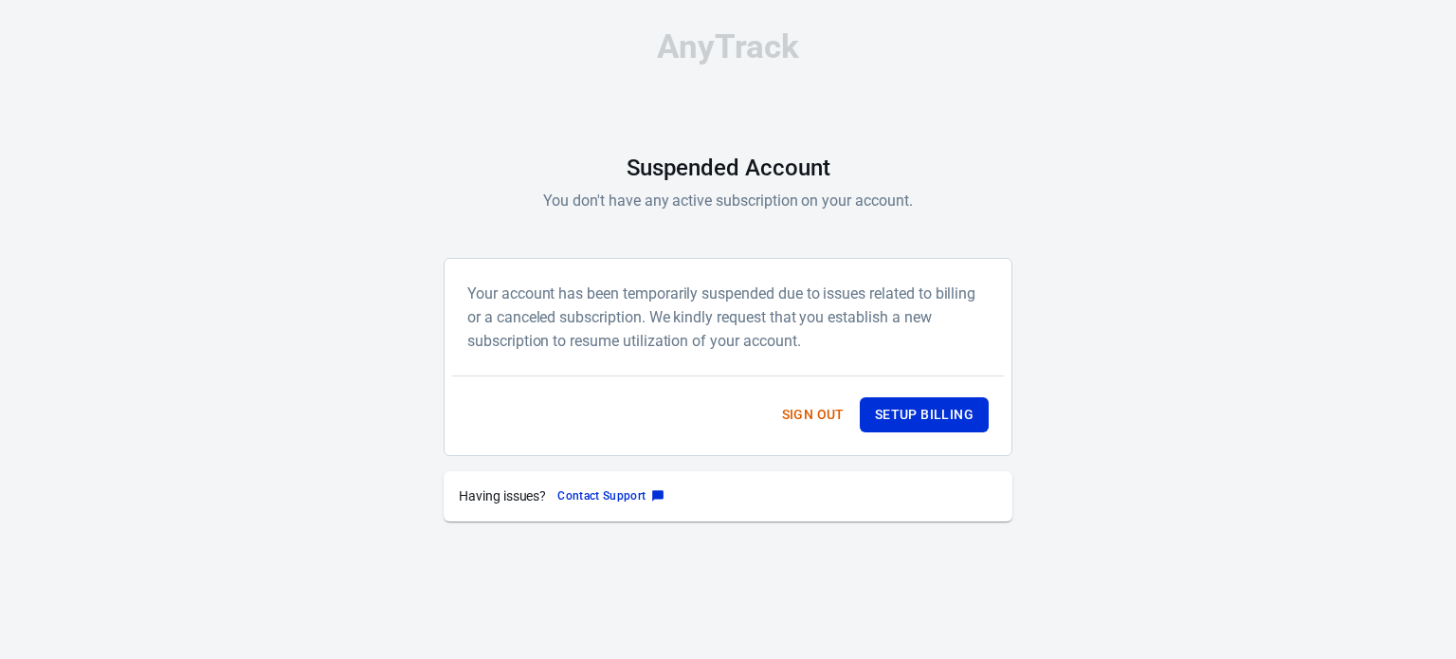
click at [1005, 424] on div "Your account has been temporarily suspended due to issues related to billing or…" at bounding box center [728, 357] width 569 height 198
click at [952, 414] on button "Setup Billing" at bounding box center [924, 414] width 129 height 35
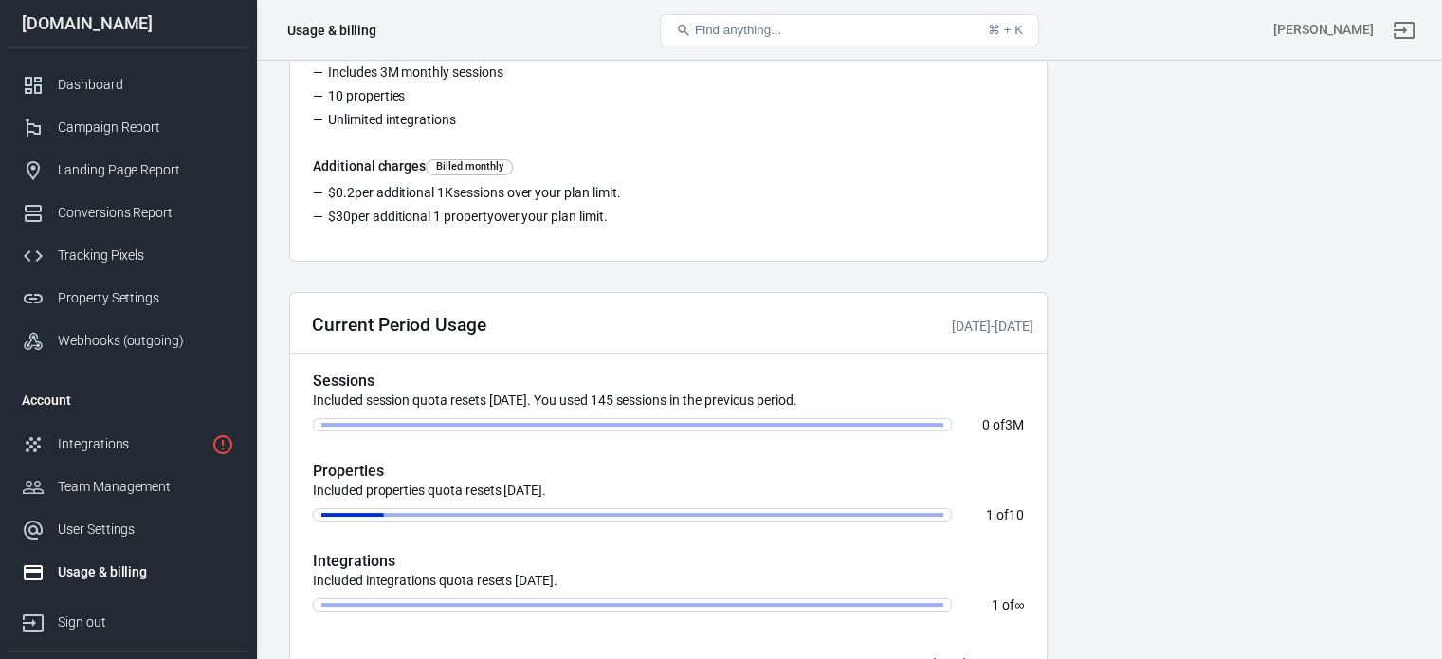
scroll to position [687, 0]
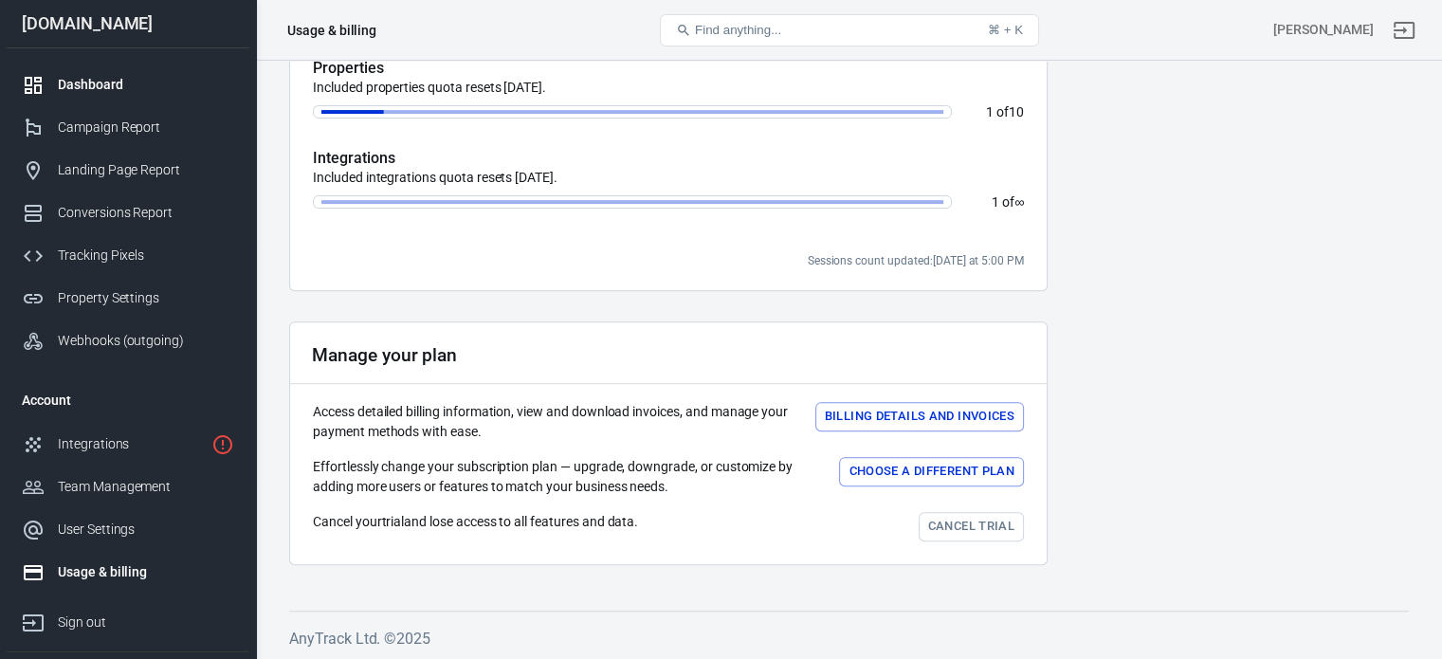
click at [83, 77] on div "Dashboard" at bounding box center [146, 85] width 176 height 20
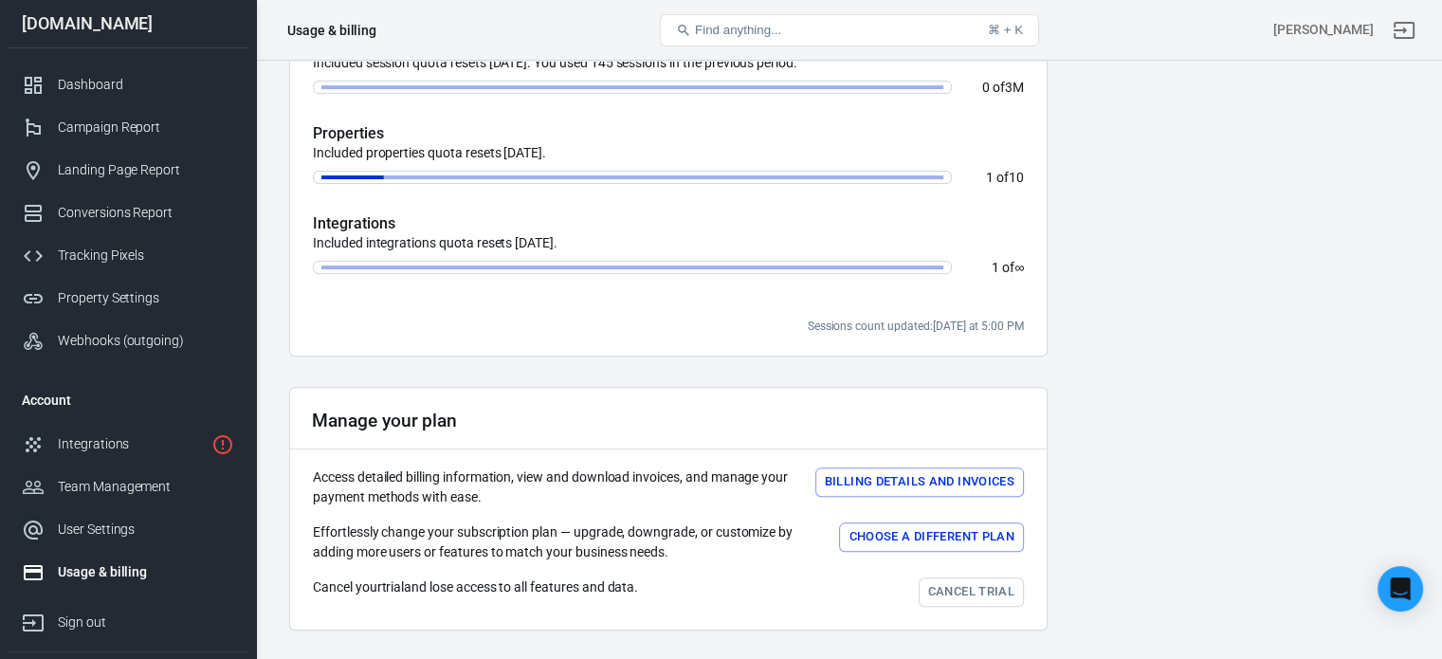
scroll to position [687, 0]
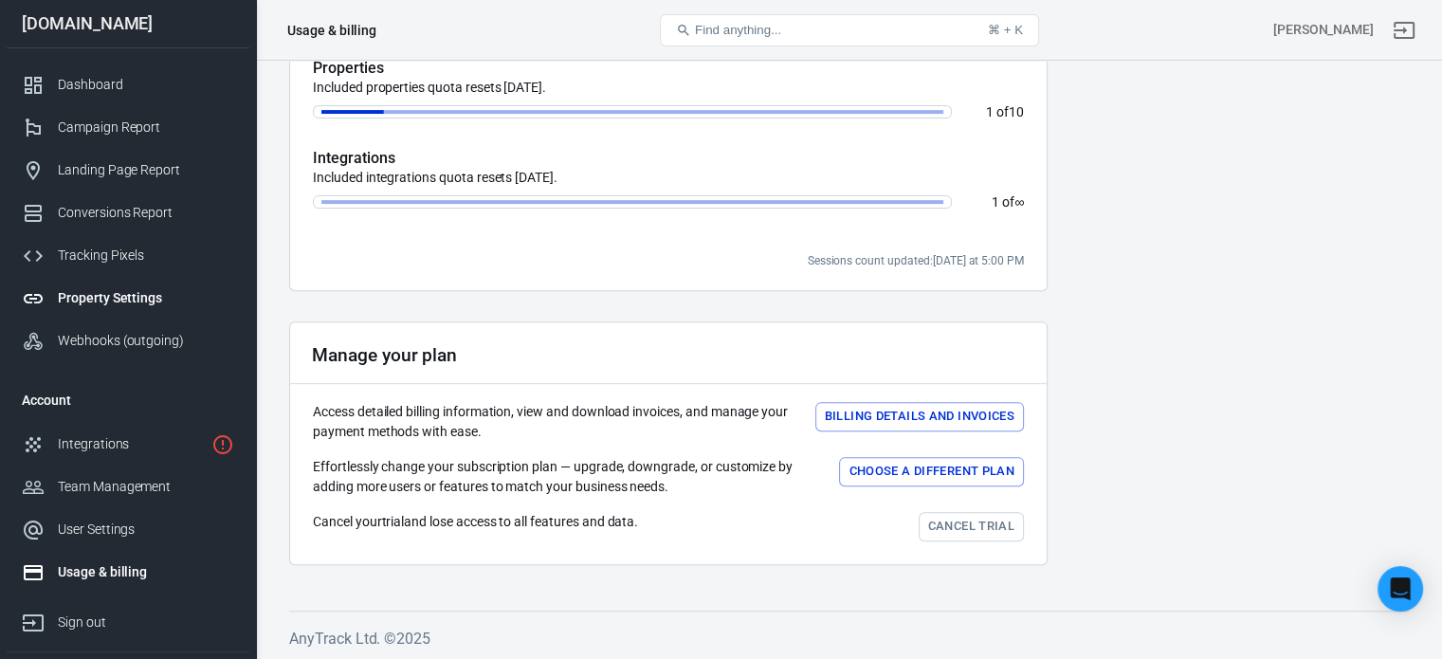
click at [129, 293] on div "Property Settings" at bounding box center [146, 298] width 176 height 20
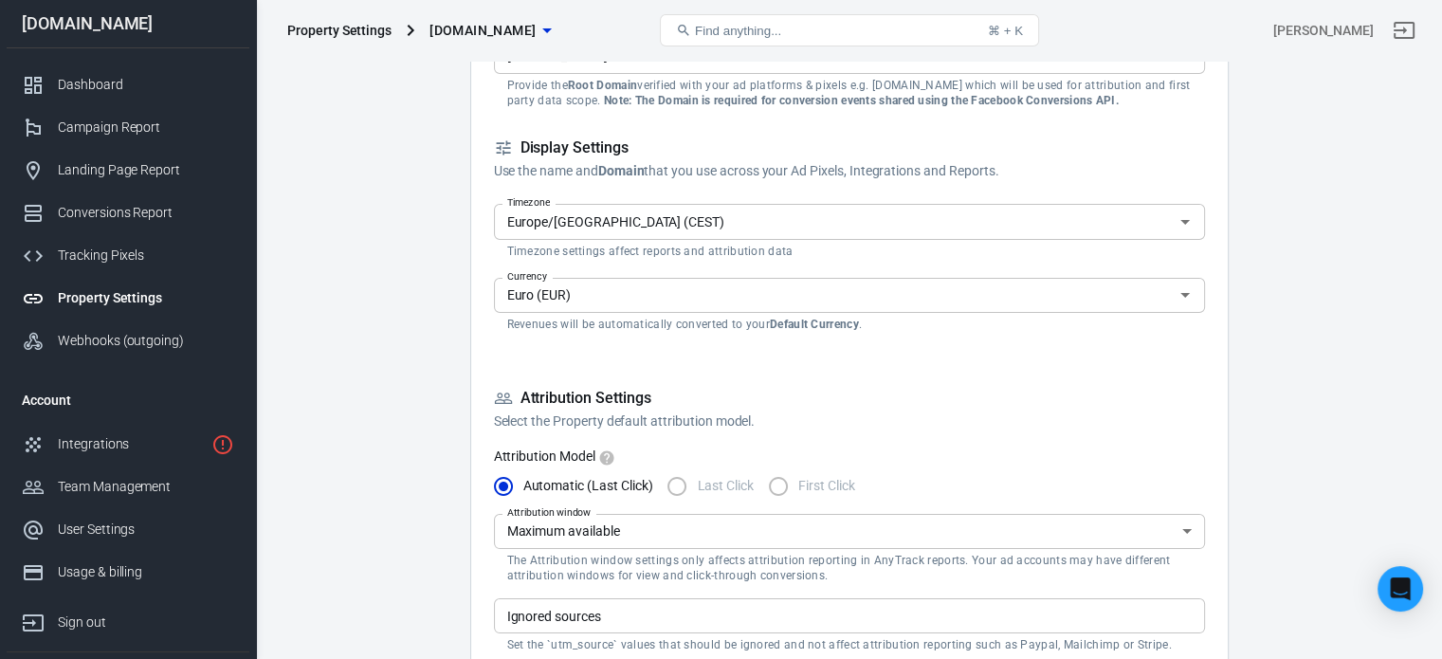
scroll to position [24, 0]
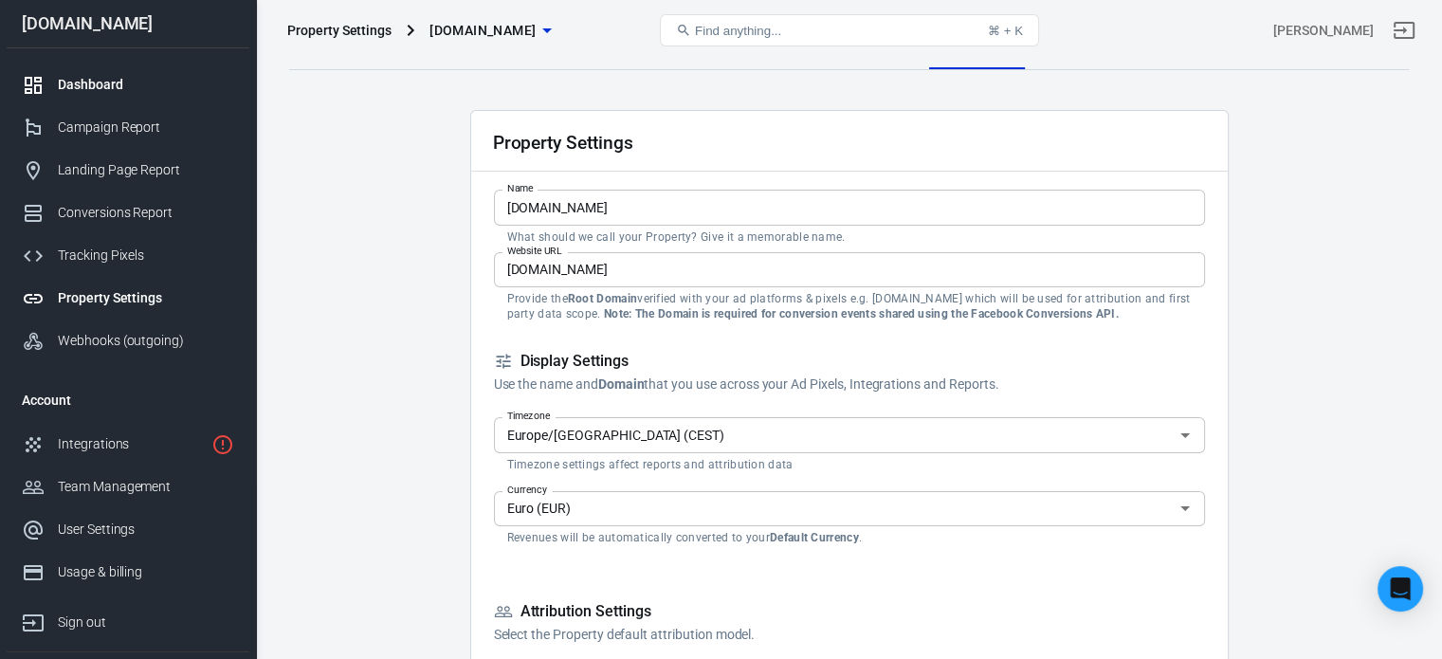
click at [106, 86] on div "Dashboard" at bounding box center [146, 85] width 176 height 20
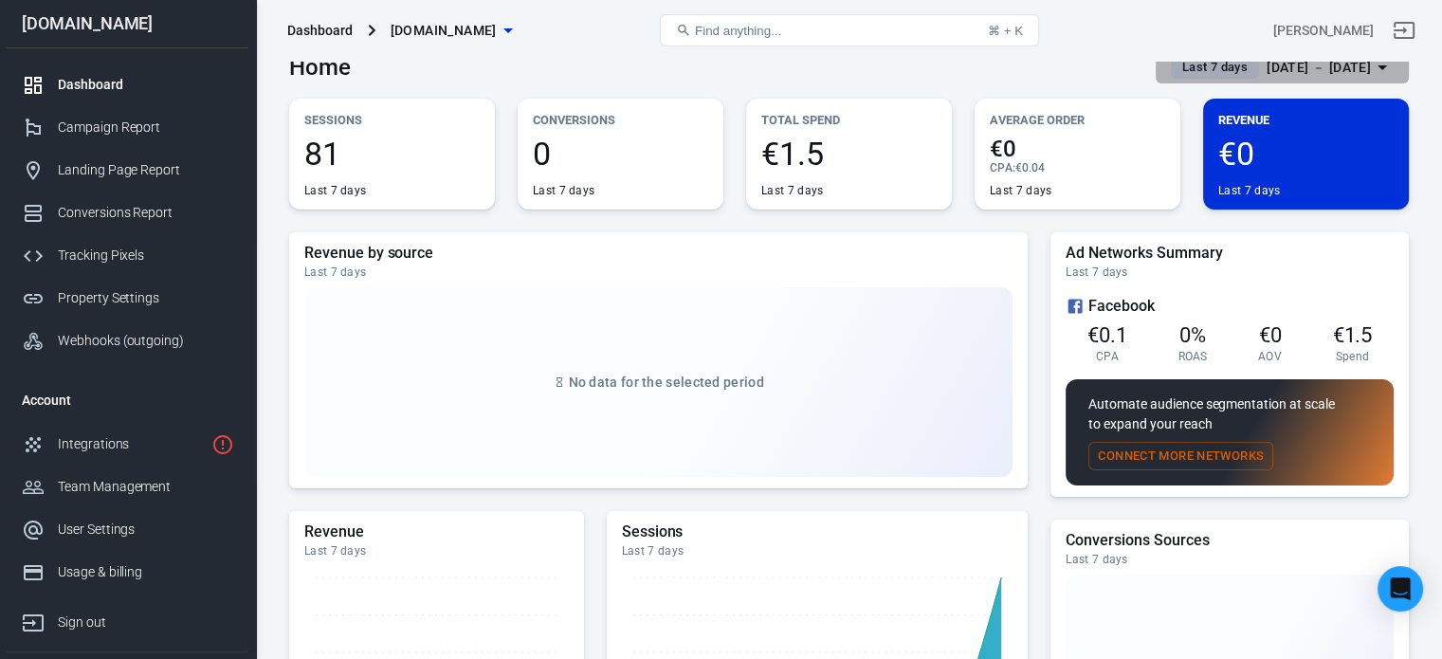
click at [1320, 70] on div "[DATE] － [DATE]" at bounding box center [1319, 68] width 104 height 24
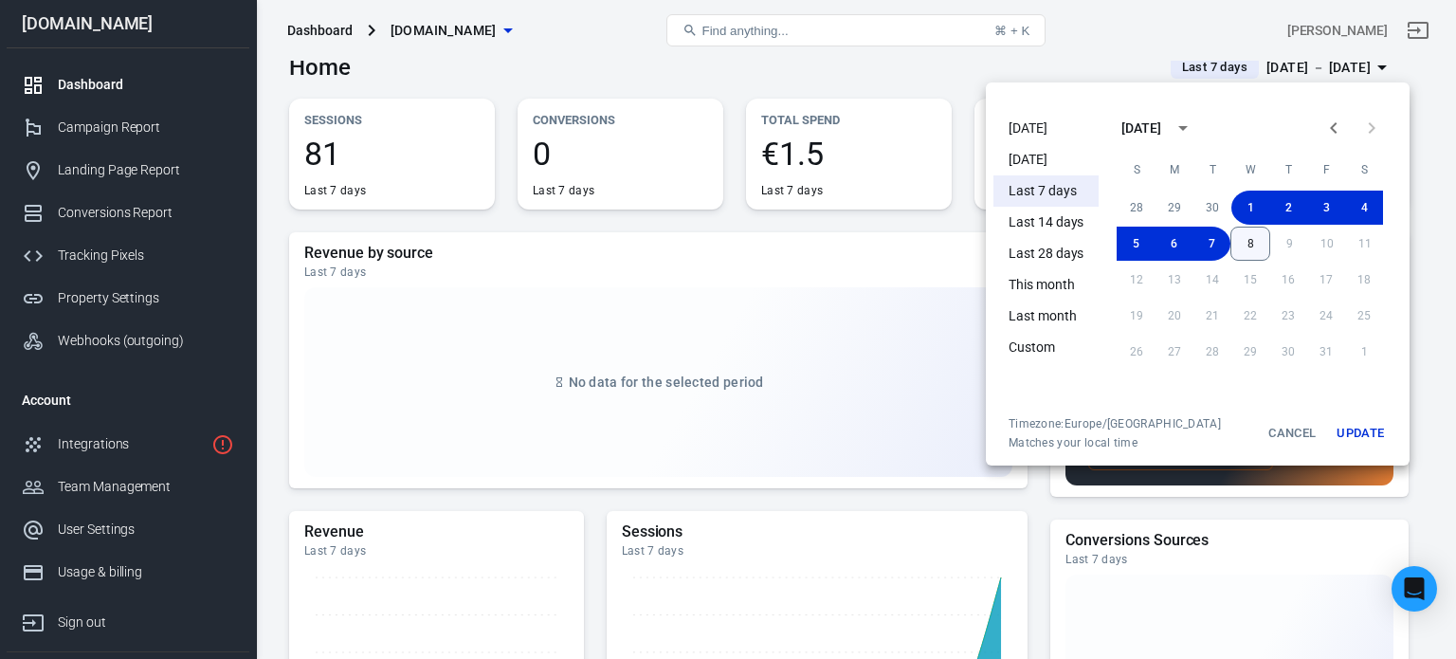
click at [1253, 244] on button "8" at bounding box center [1251, 244] width 40 height 34
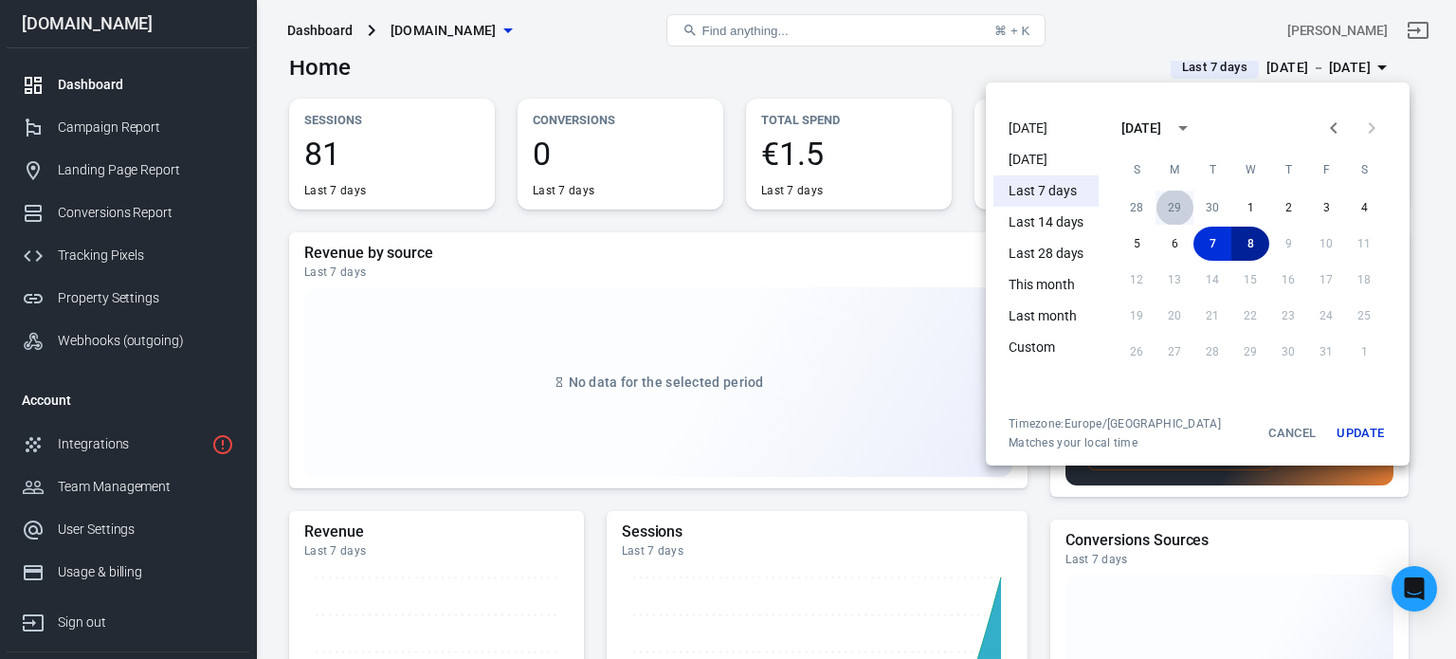
click at [1164, 200] on button "29" at bounding box center [1175, 208] width 38 height 34
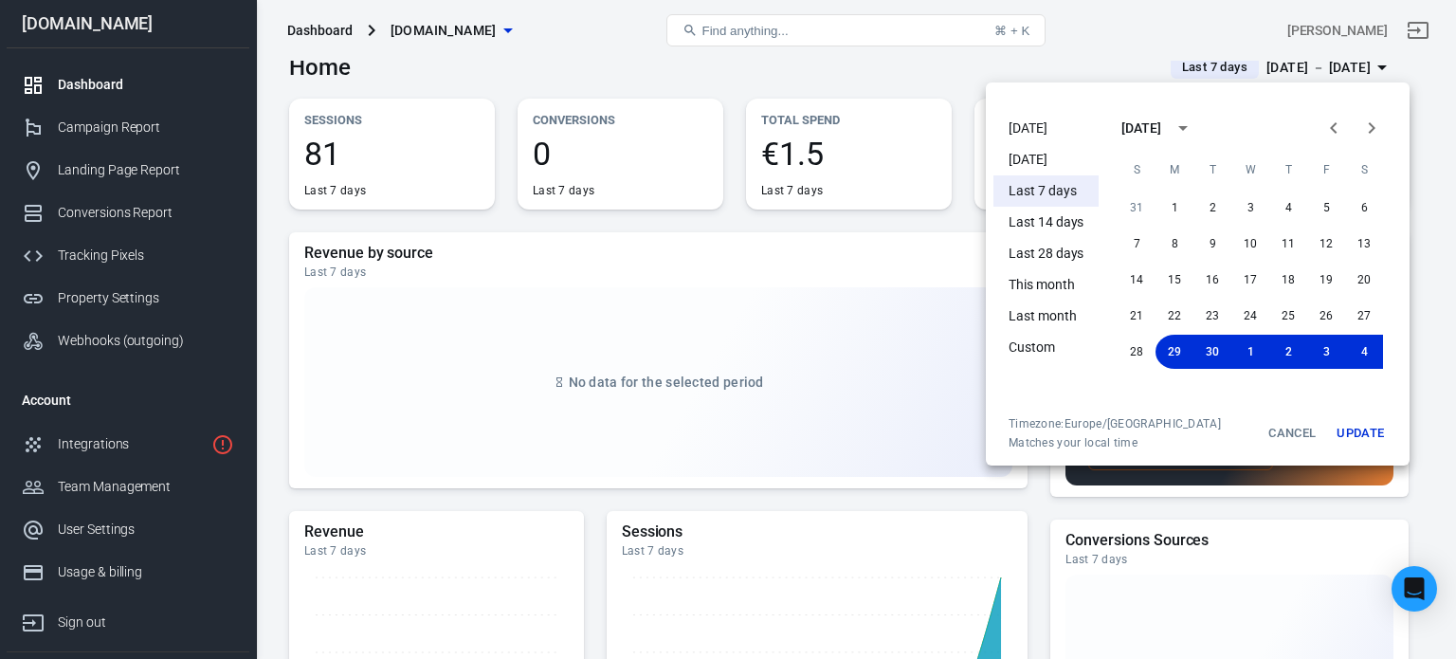
click at [1350, 433] on button "Update" at bounding box center [1360, 433] width 61 height 34
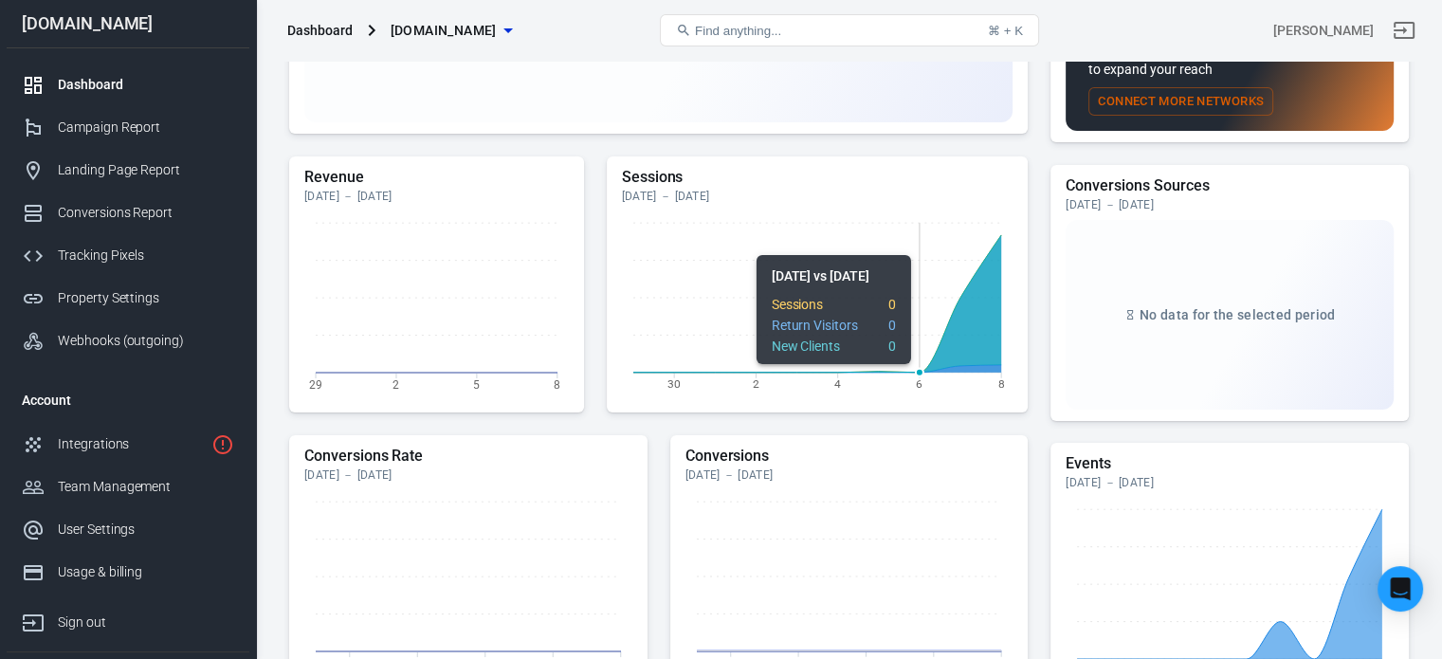
scroll to position [403, 0]
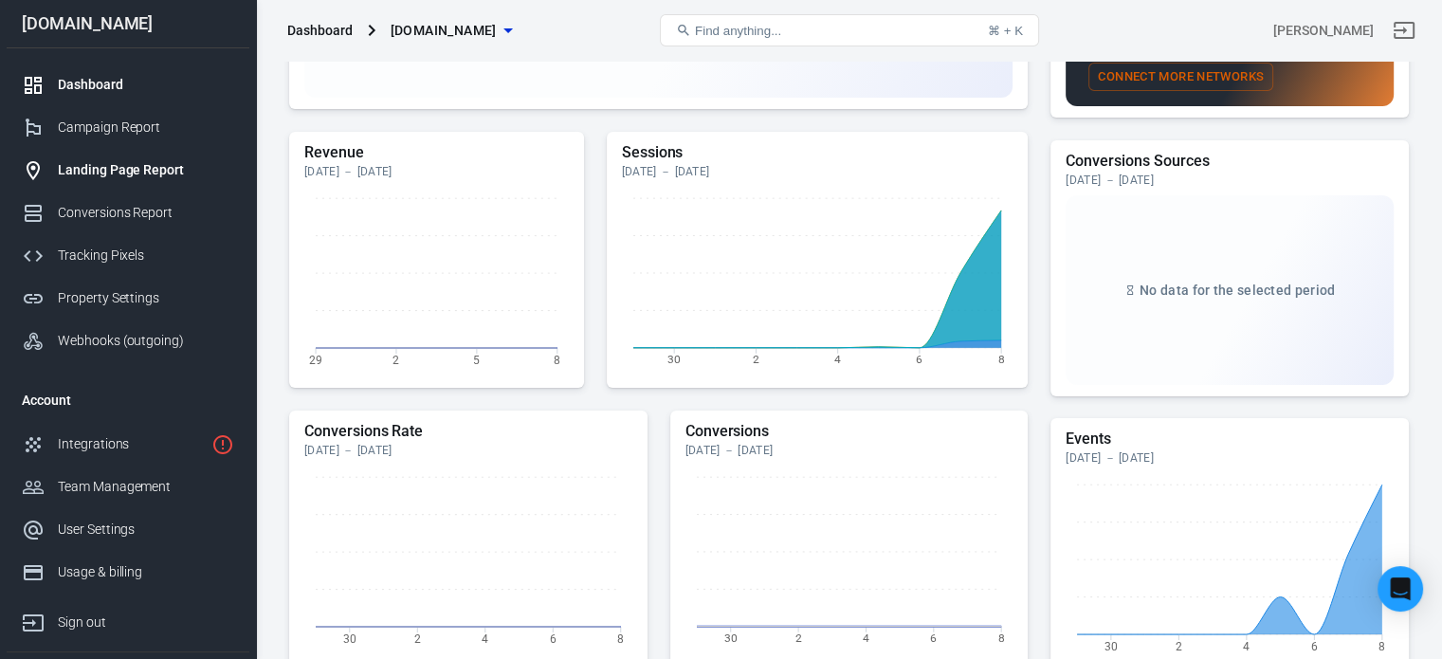
click at [116, 189] on link "Landing Page Report" at bounding box center [128, 170] width 243 height 43
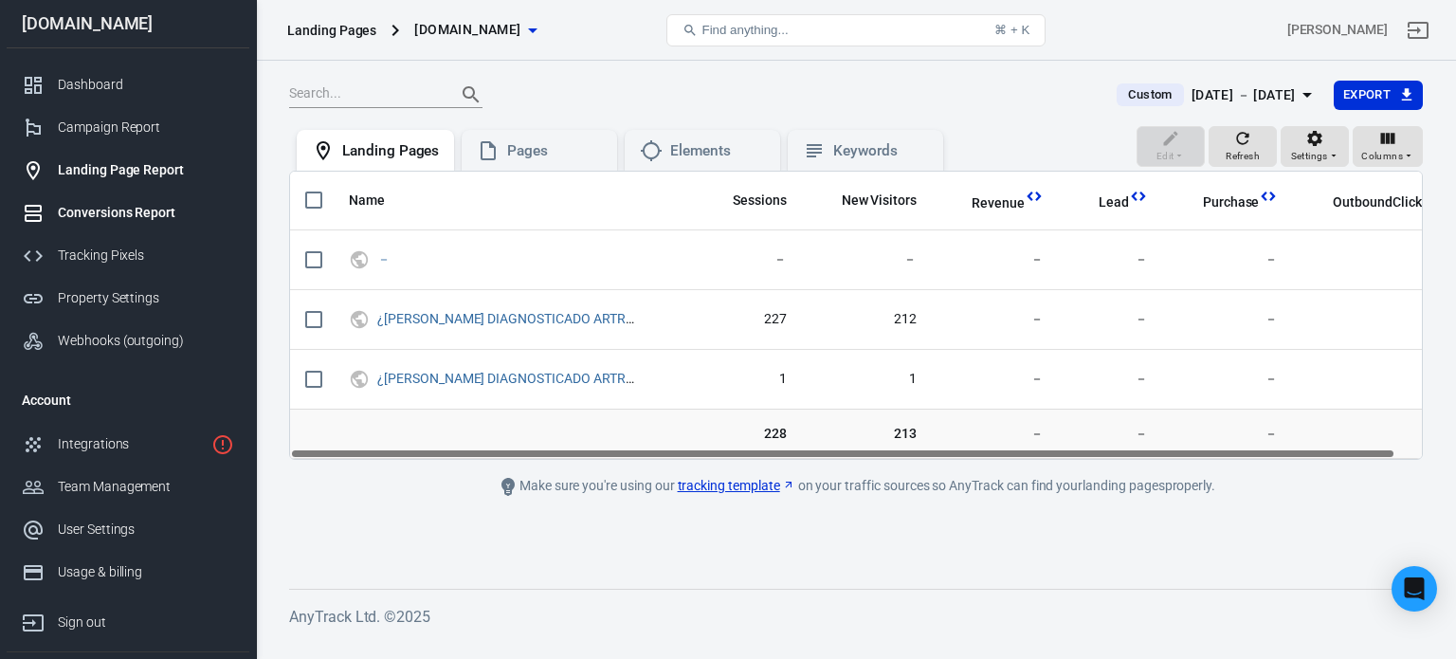
click at [163, 228] on link "Conversions Report" at bounding box center [128, 212] width 243 height 43
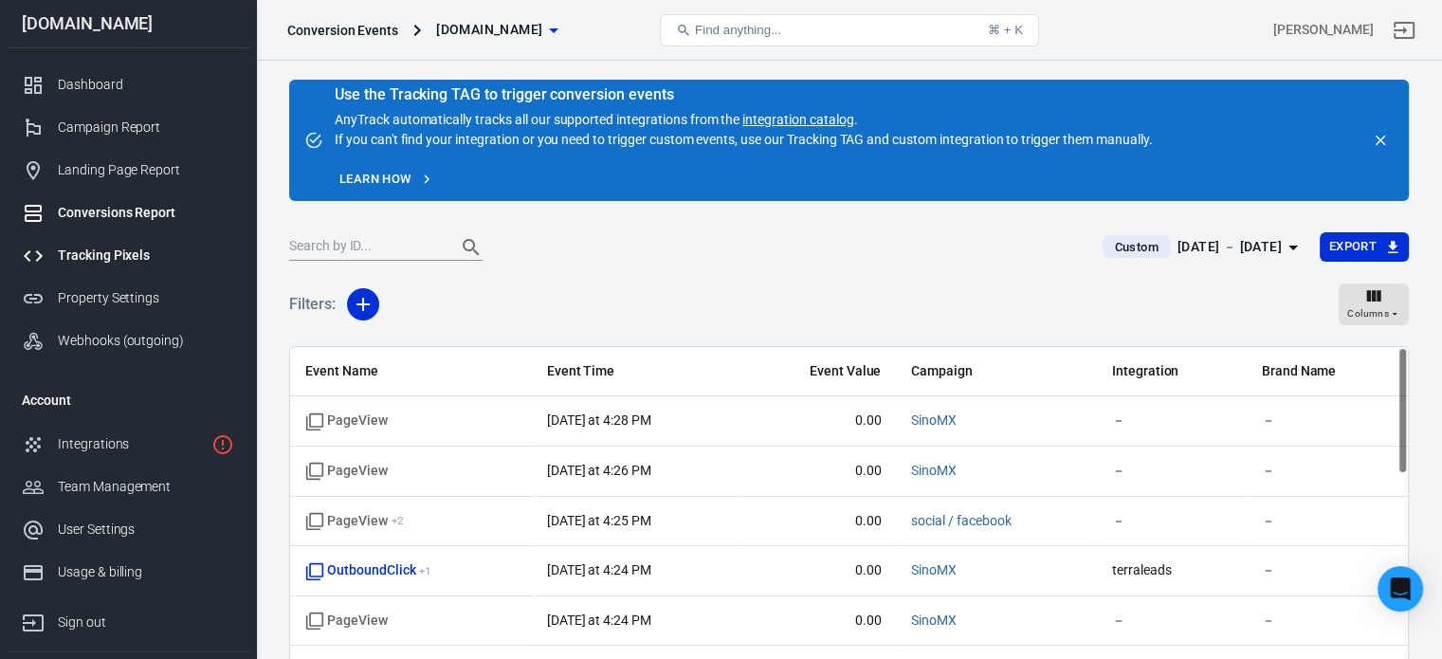
click at [115, 245] on link "Tracking Pixels" at bounding box center [128, 255] width 243 height 43
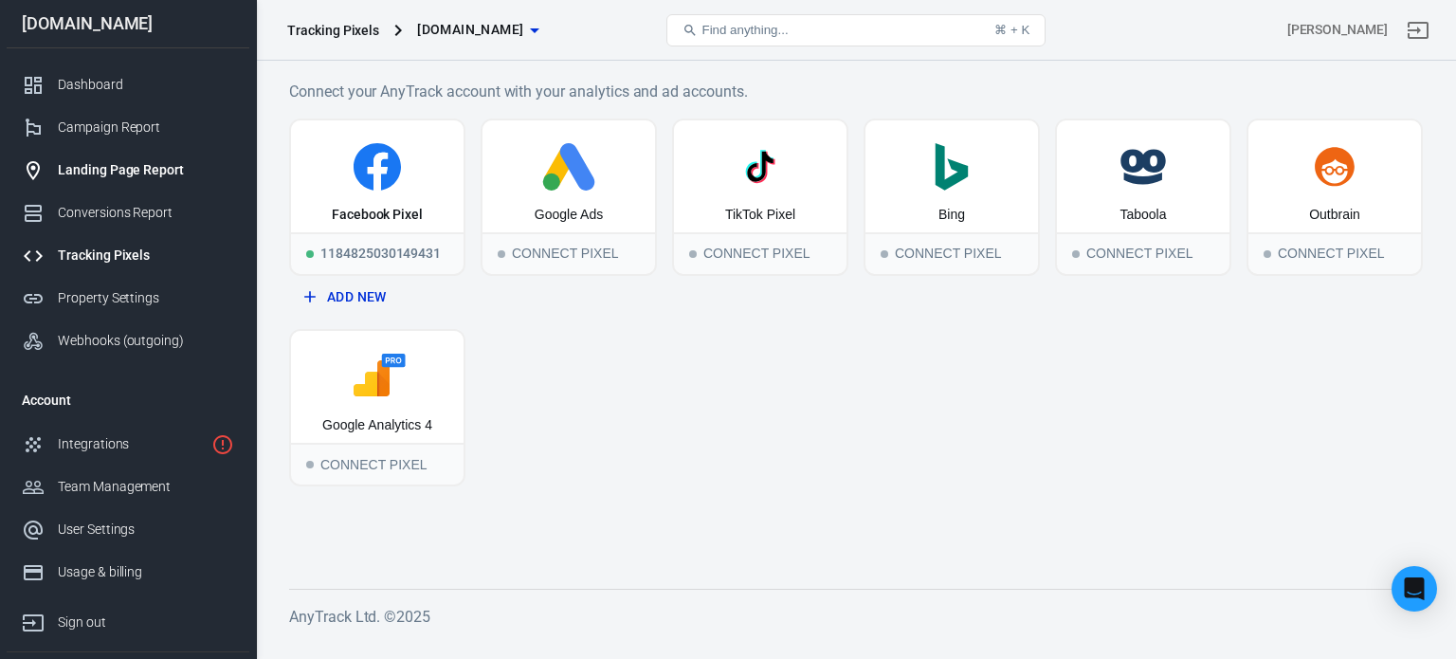
click at [116, 175] on div "Landing Page Report" at bounding box center [146, 170] width 176 height 20
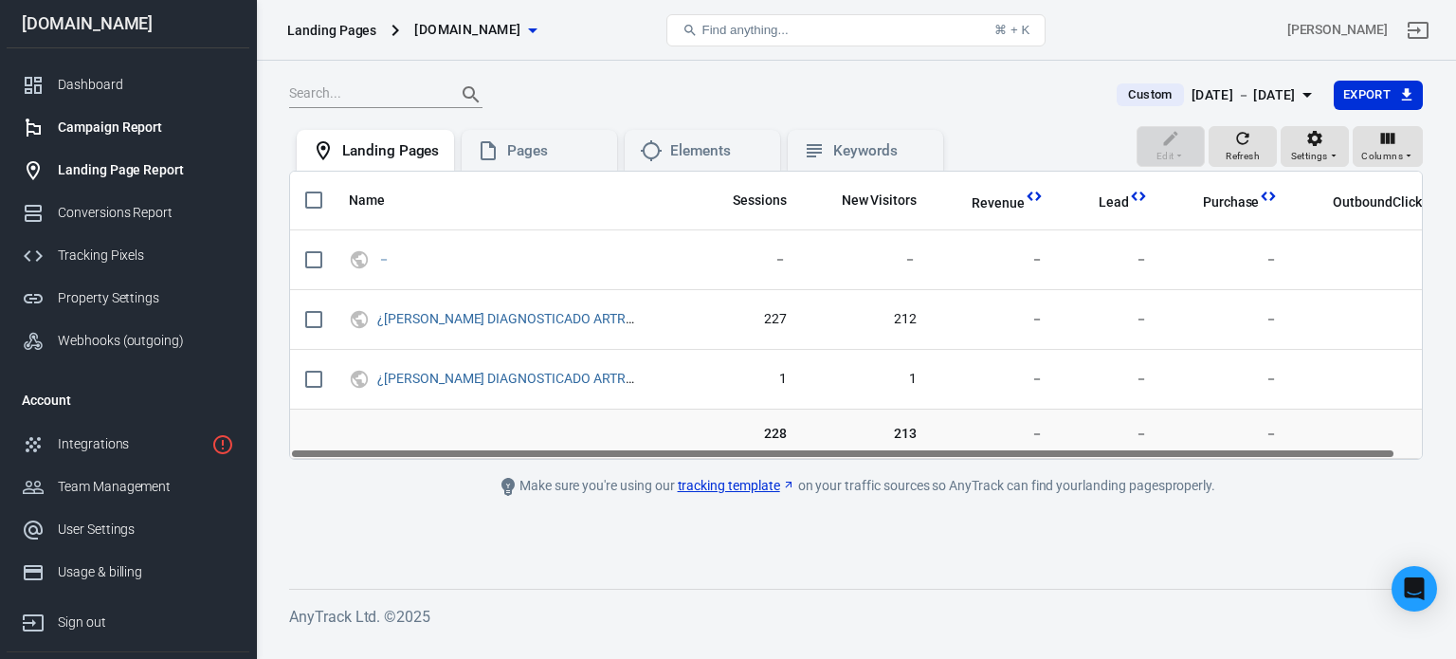
click at [112, 135] on div "Campaign Report" at bounding box center [146, 128] width 176 height 20
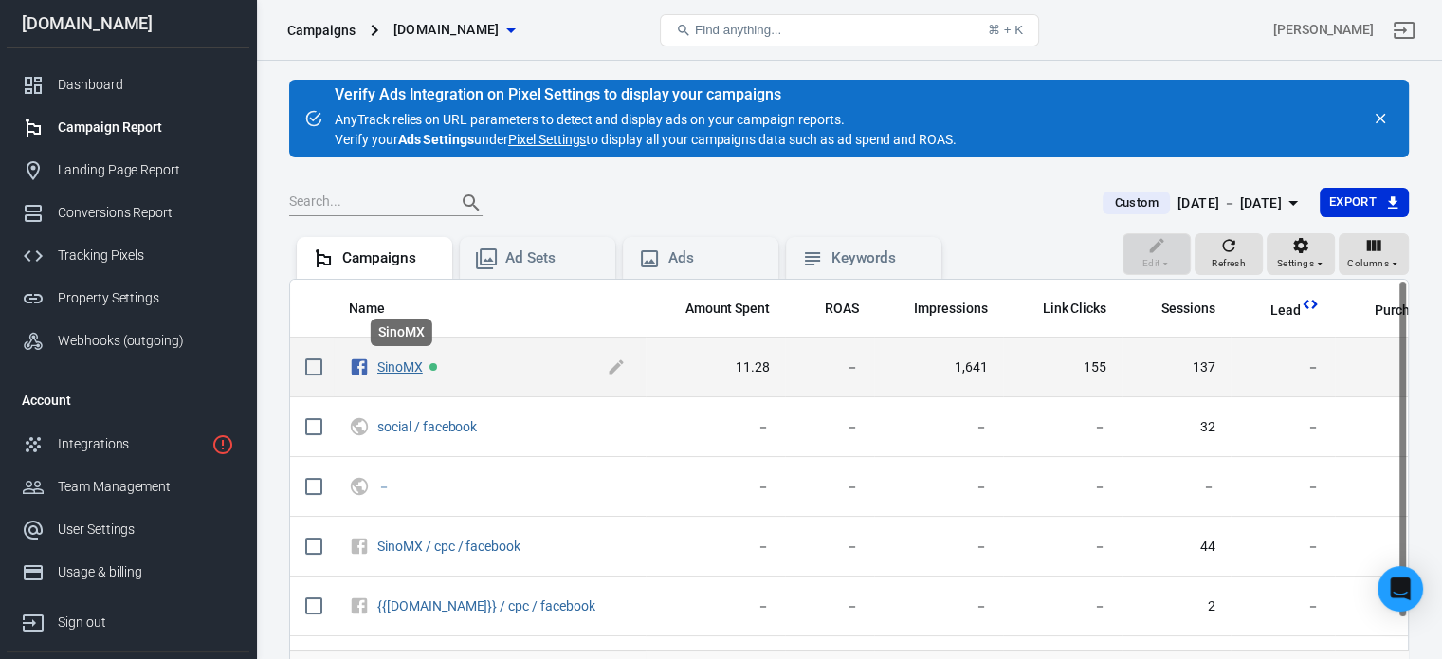
click at [394, 365] on link "SinoMX" at bounding box center [400, 366] width 46 height 15
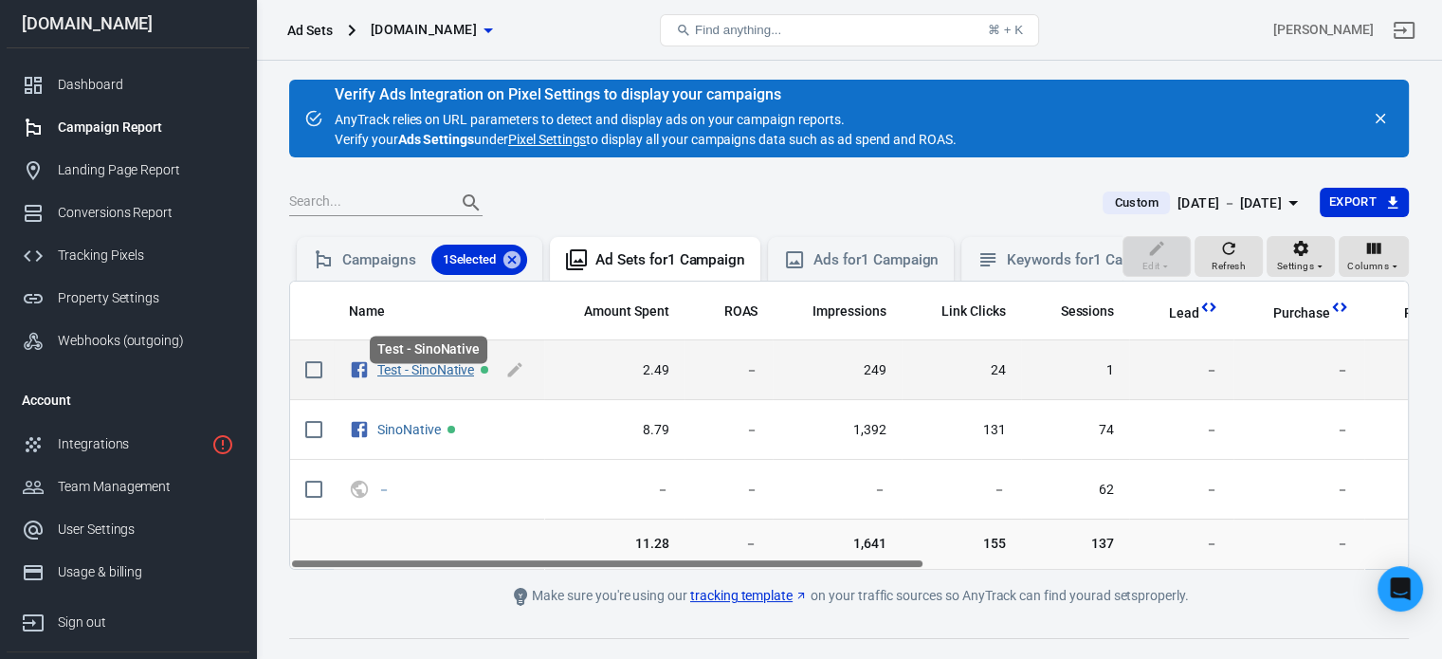
click at [406, 377] on link "Test - SinoNative" at bounding box center [425, 369] width 97 height 15
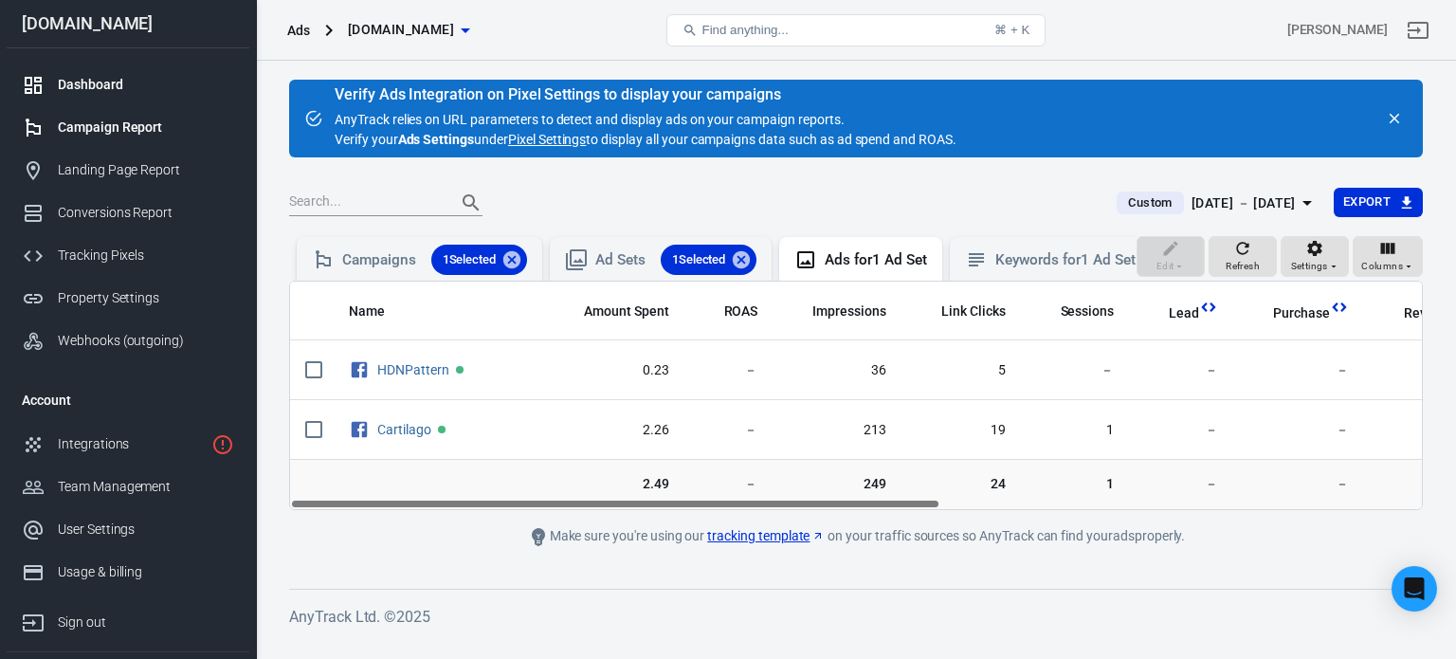
click at [92, 79] on div "Dashboard" at bounding box center [146, 85] width 176 height 20
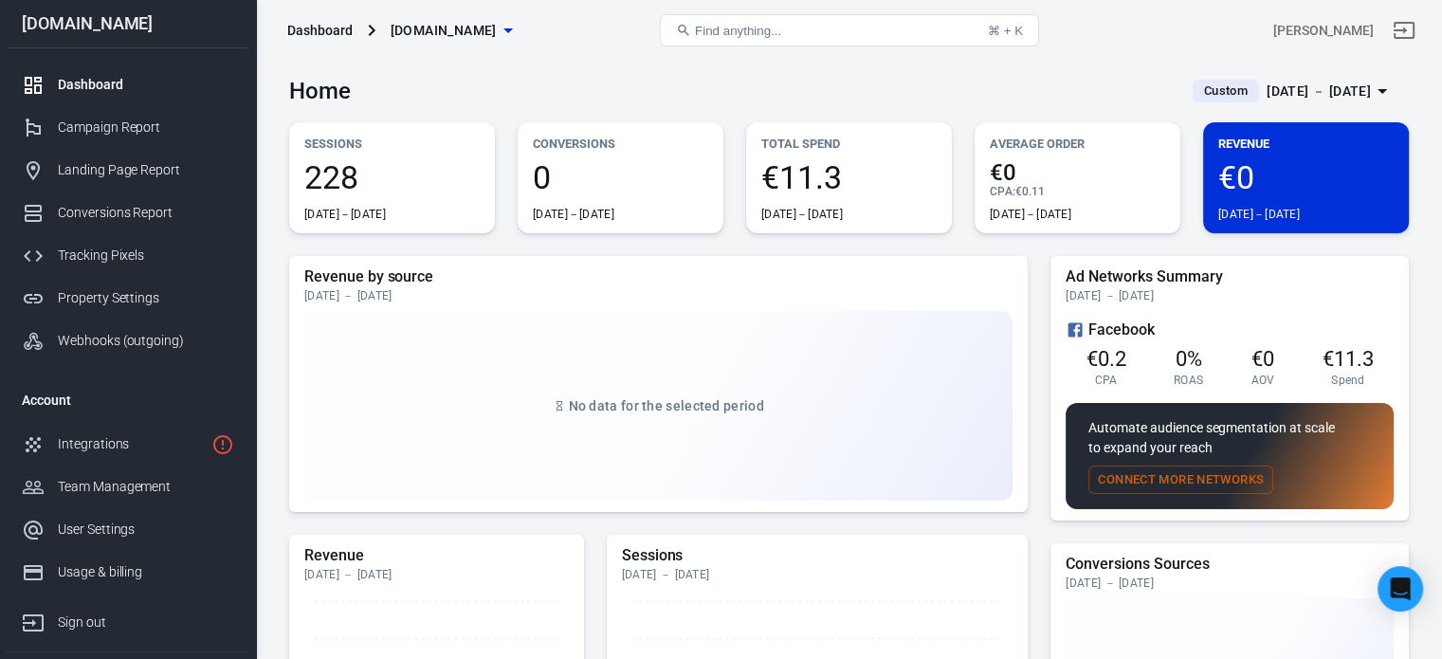
click at [92, 79] on div "Dashboard" at bounding box center [146, 85] width 176 height 20
click at [1326, 71] on div "Home Custom Sep 29 － Oct 8, 2025" at bounding box center [849, 84] width 1120 height 46
click at [1333, 99] on div "Sep 29 － Oct 8, 2025" at bounding box center [1319, 92] width 104 height 24
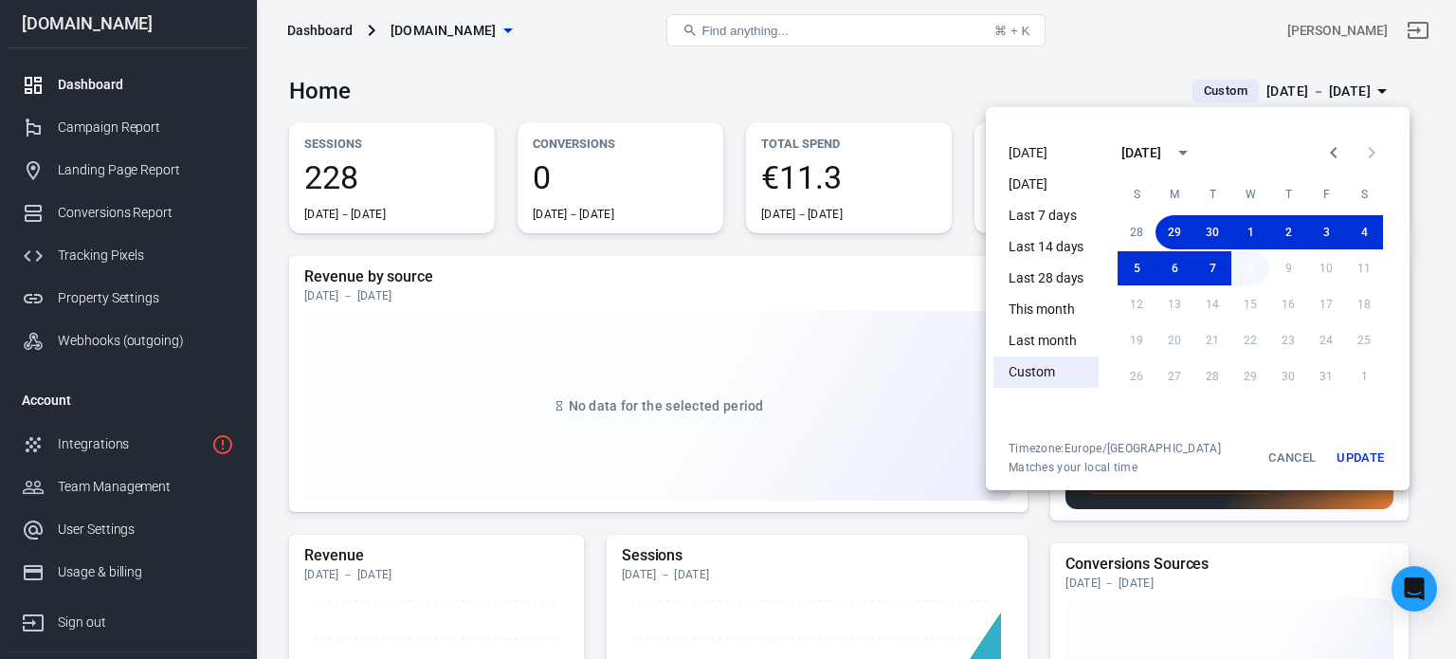
click at [1246, 264] on button "8" at bounding box center [1250, 268] width 38 height 34
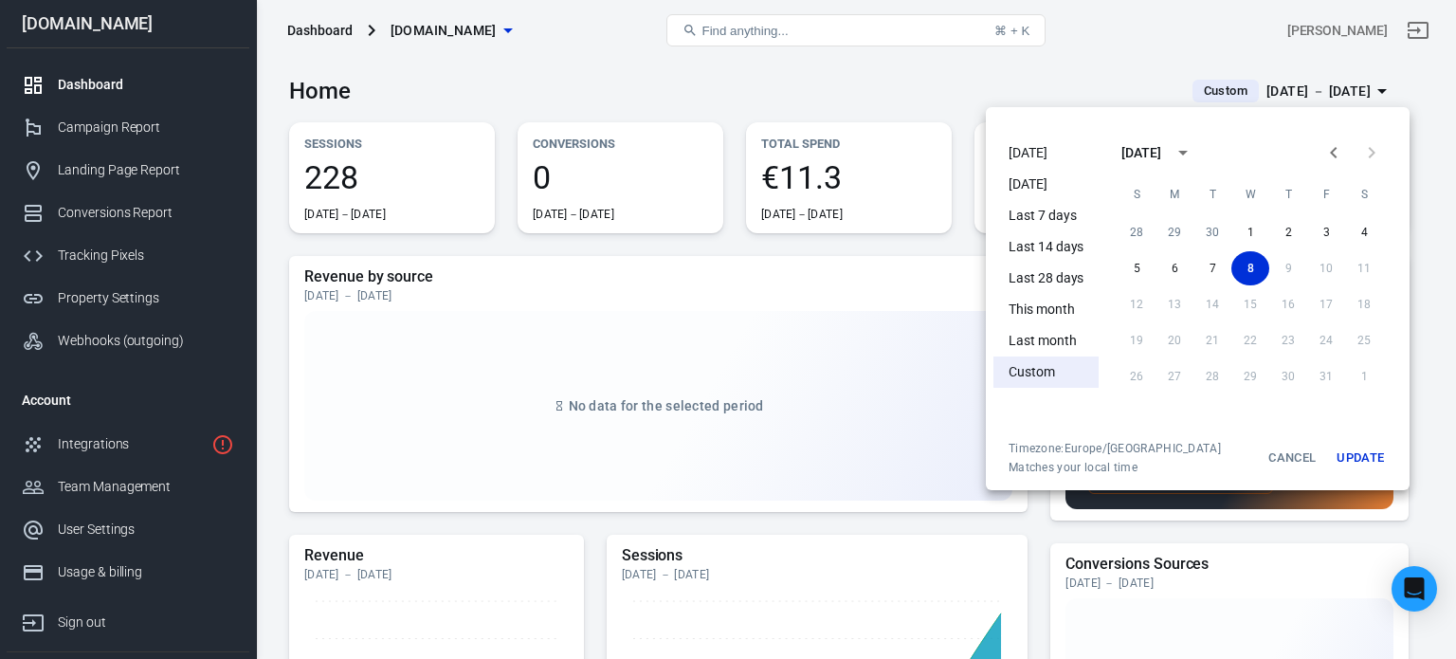
click at [1364, 468] on button "Update" at bounding box center [1360, 458] width 61 height 34
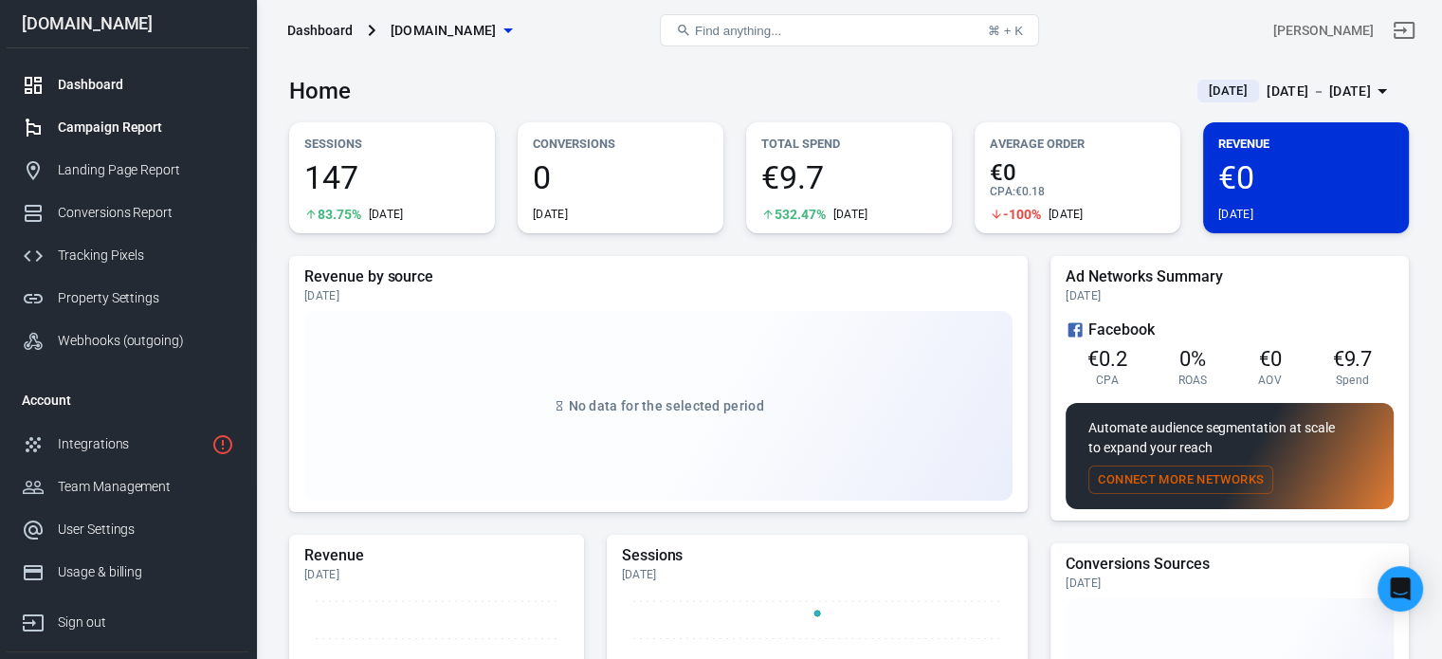
click at [149, 122] on div "Campaign Report" at bounding box center [146, 128] width 176 height 20
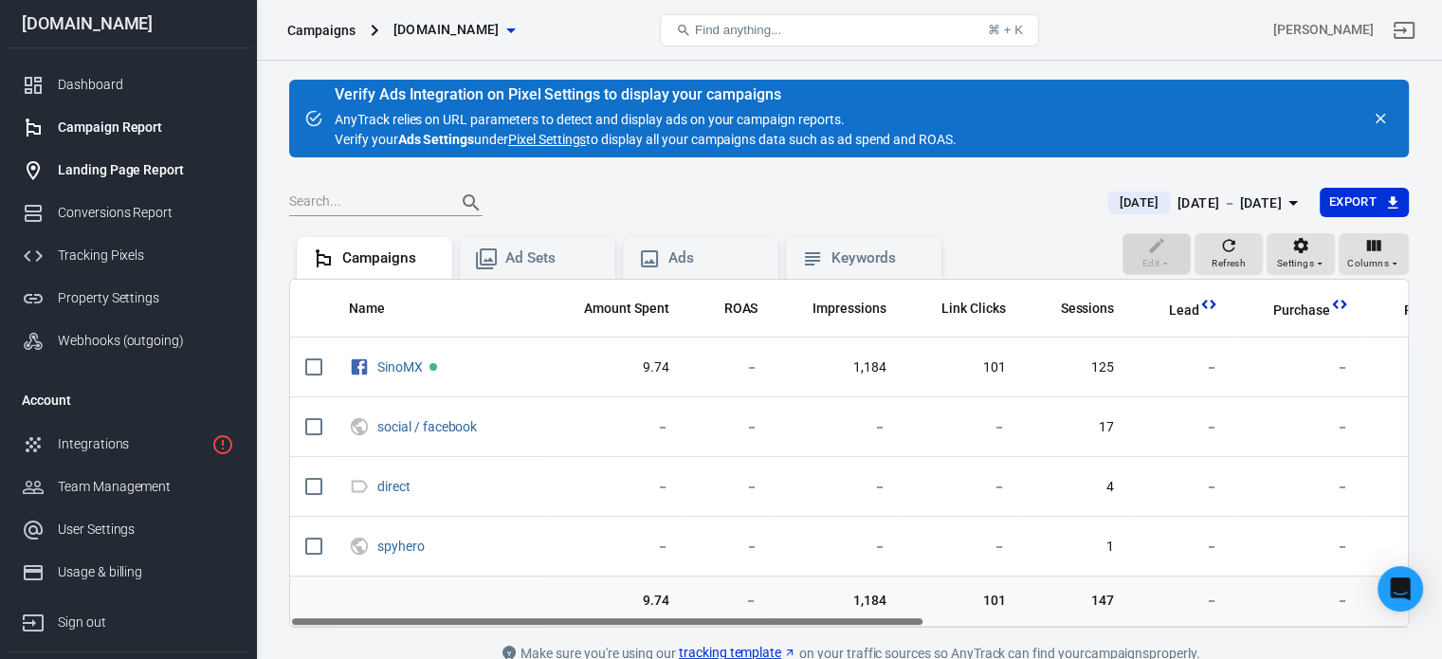
click at [143, 168] on div "Landing Page Report" at bounding box center [146, 170] width 176 height 20
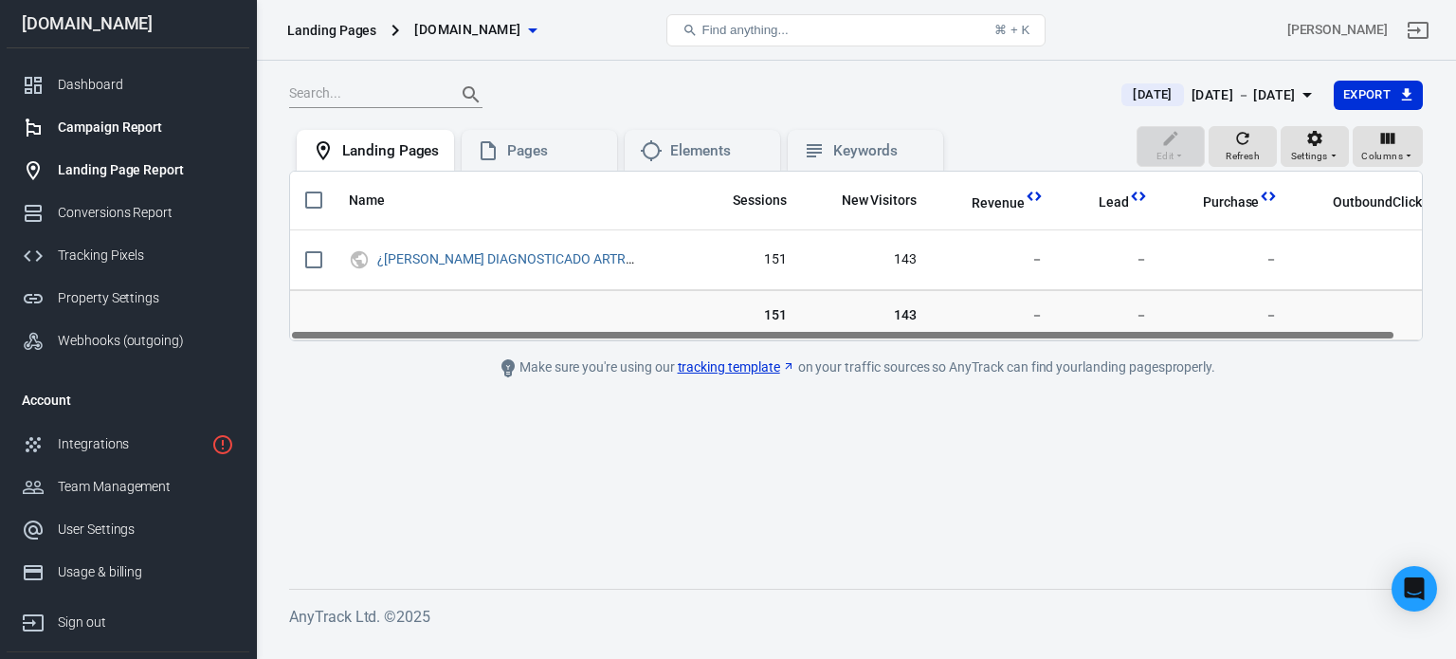
click at [153, 118] on div "Campaign Report" at bounding box center [146, 128] width 176 height 20
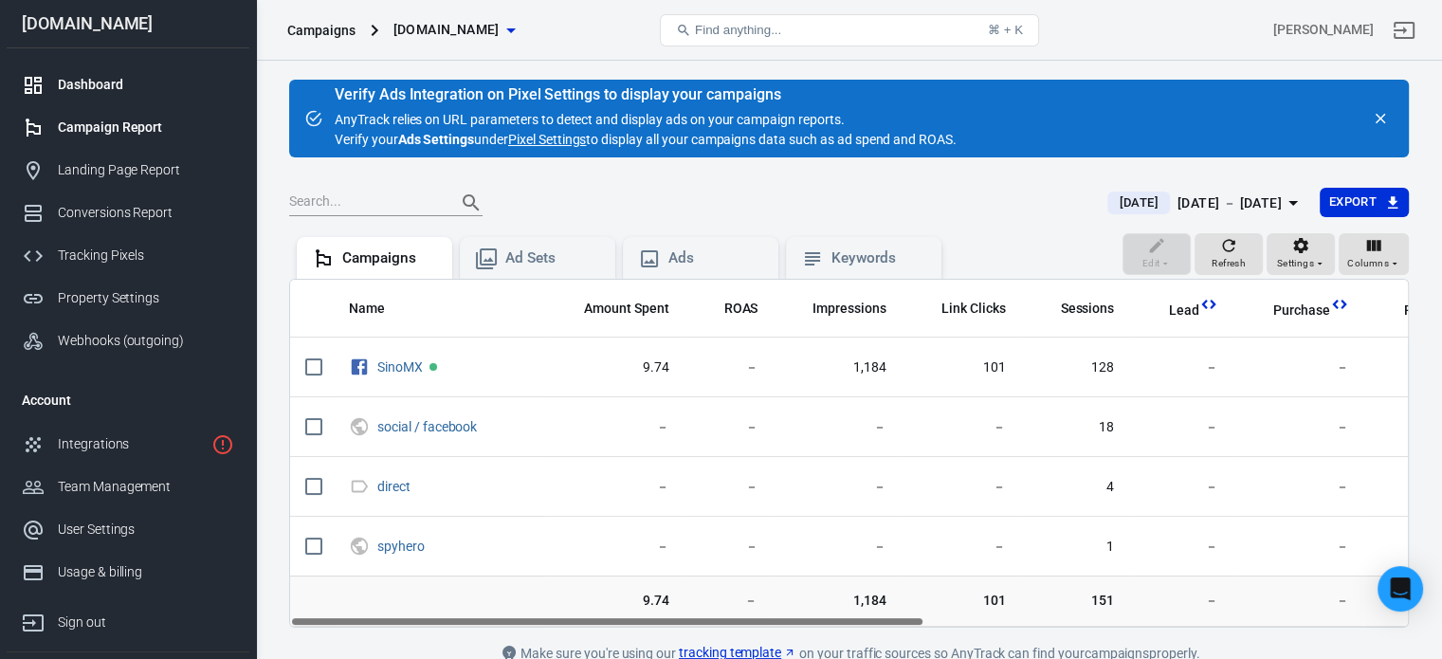
click at [122, 95] on link "Dashboard" at bounding box center [128, 85] width 243 height 43
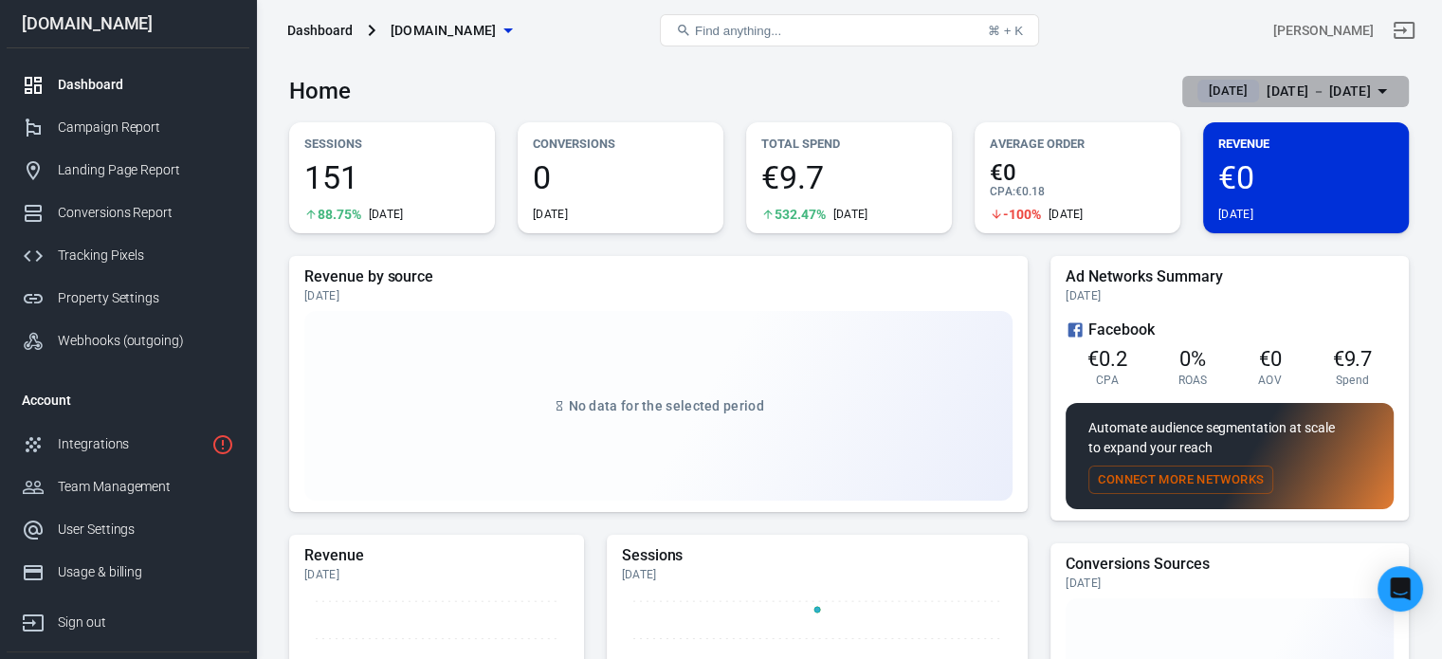
click at [1304, 86] on div "Oct 8 － Oct 8, 2025" at bounding box center [1319, 92] width 104 height 24
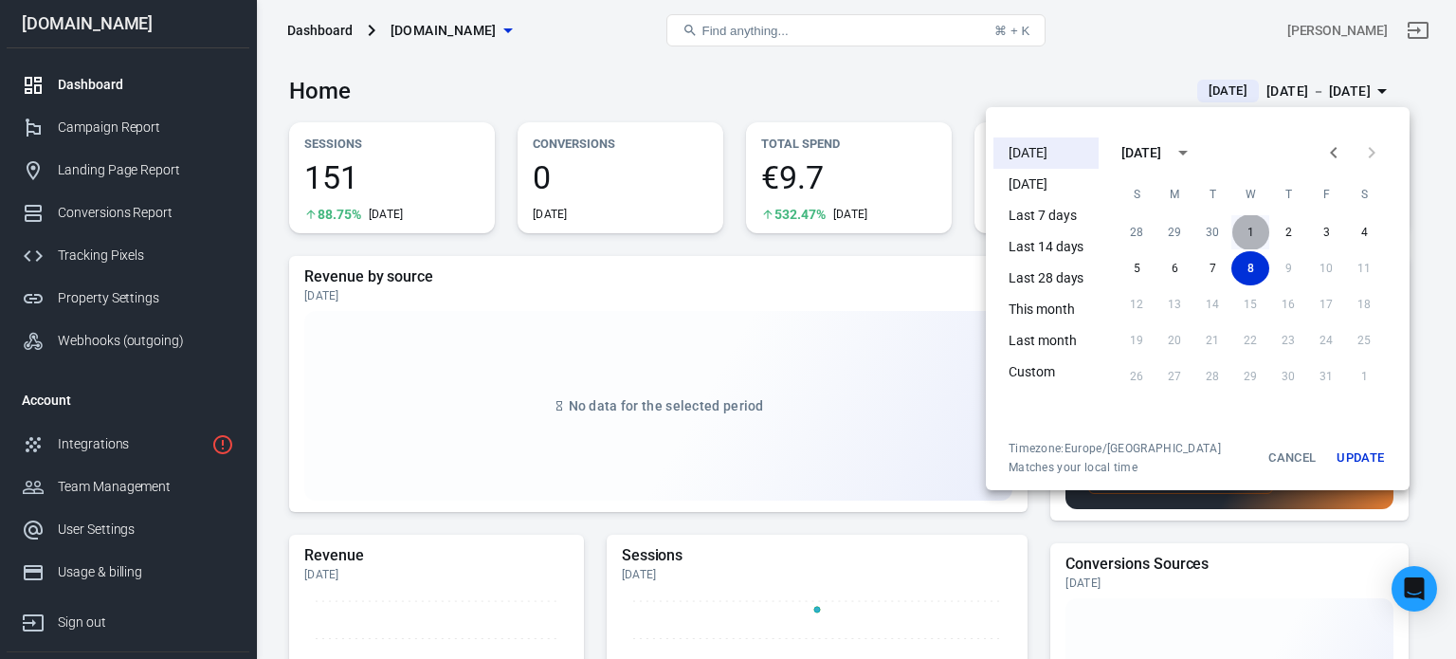
click at [1256, 228] on button "1" at bounding box center [1250, 232] width 38 height 34
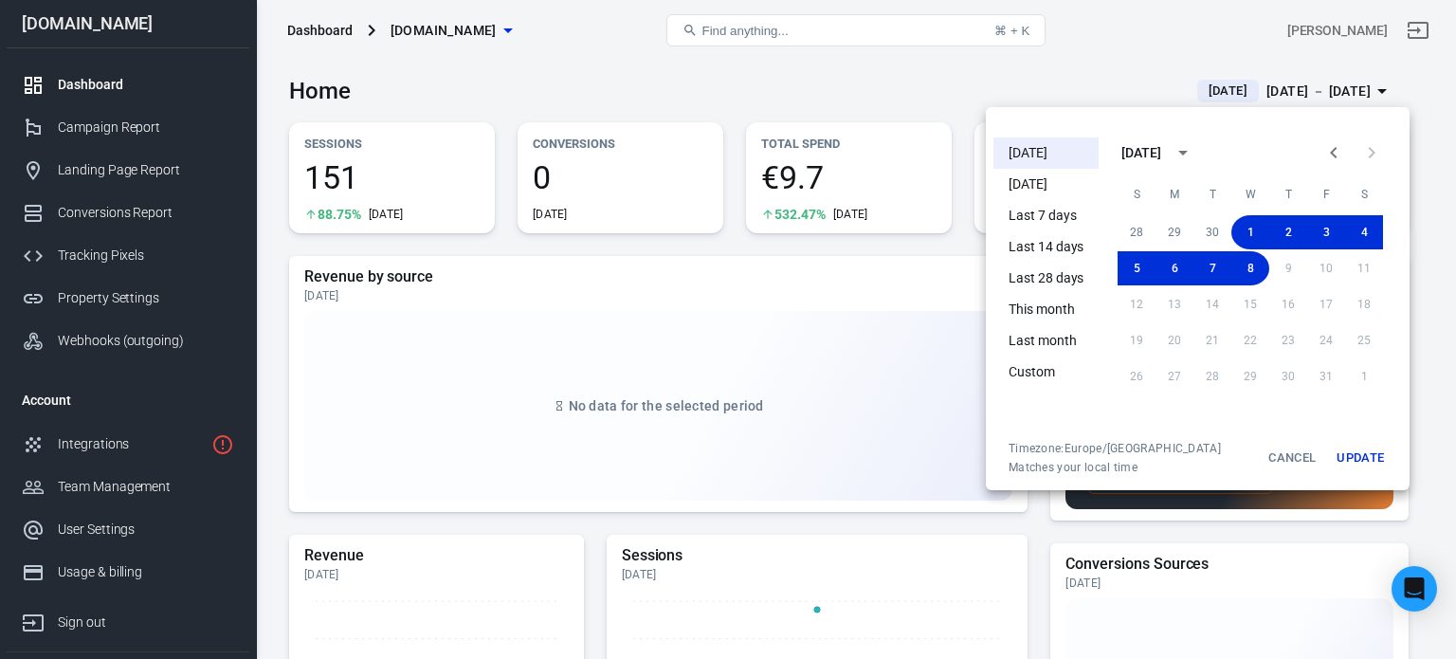
click at [1358, 452] on button "Update" at bounding box center [1360, 458] width 61 height 34
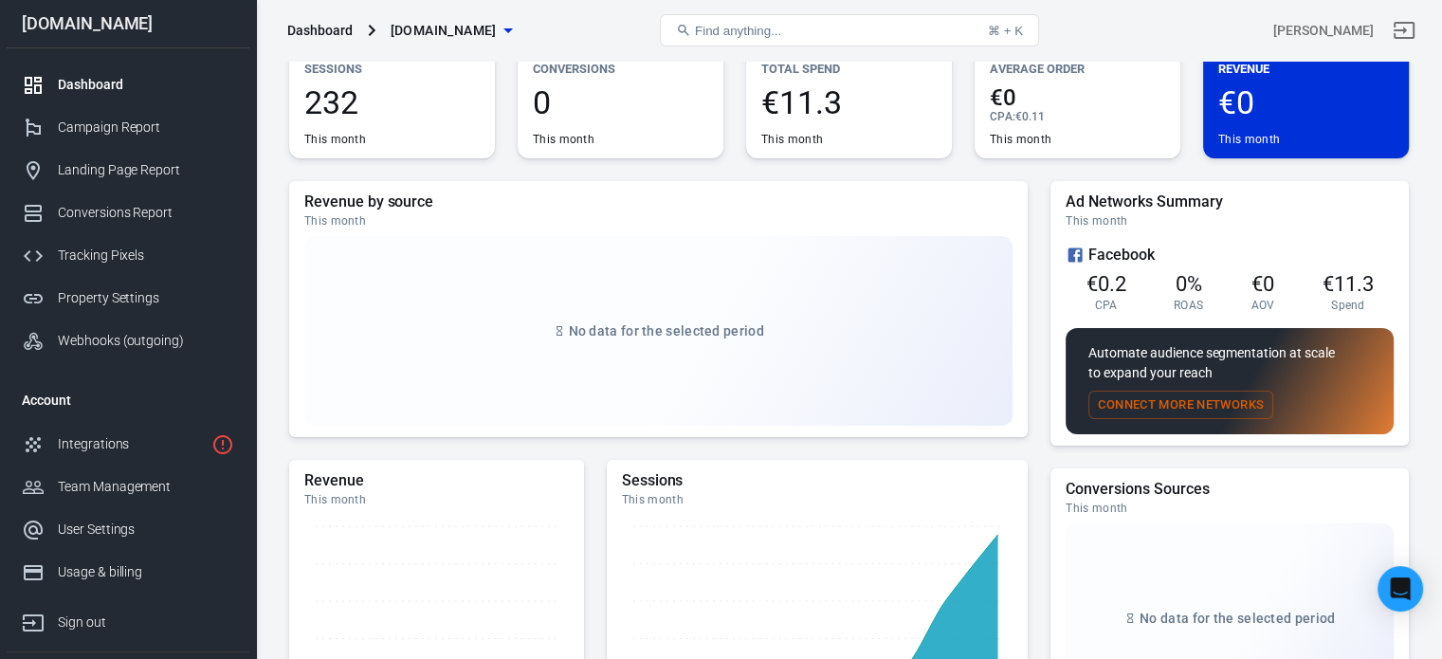
scroll to position [284, 0]
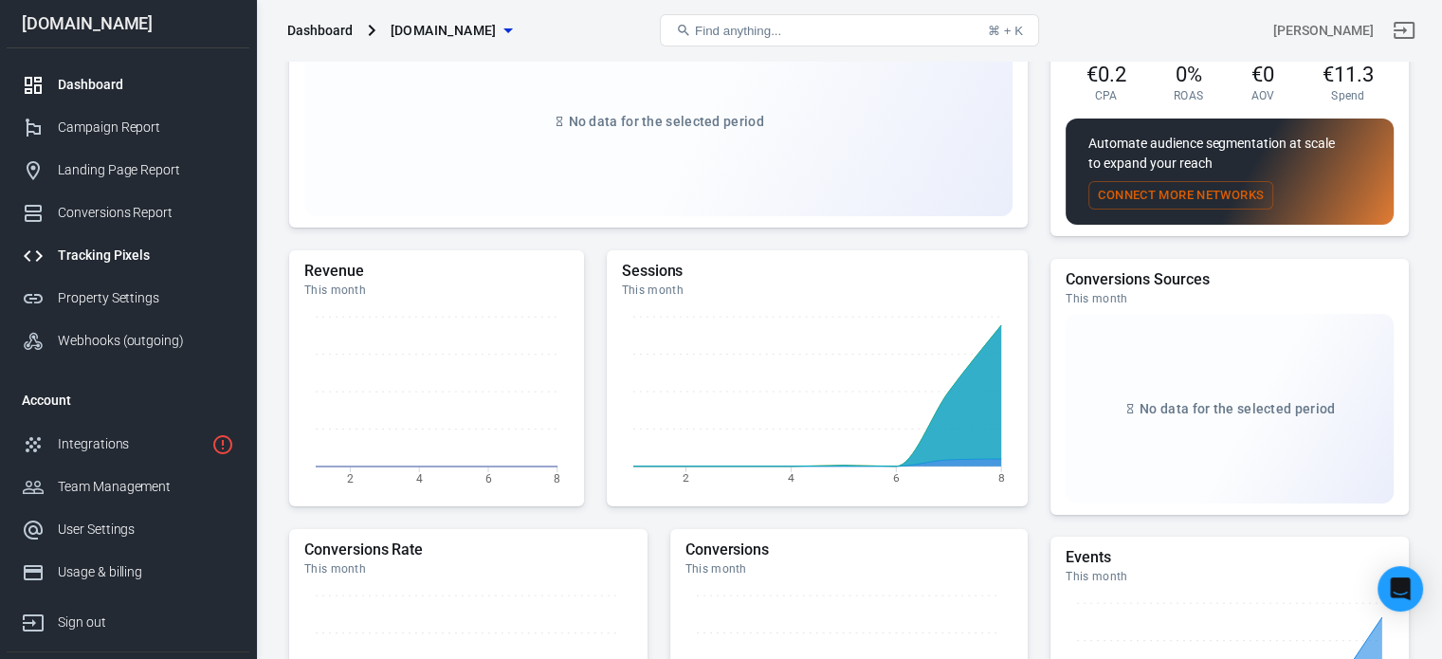
click at [122, 250] on div "Tracking Pixels" at bounding box center [146, 256] width 176 height 20
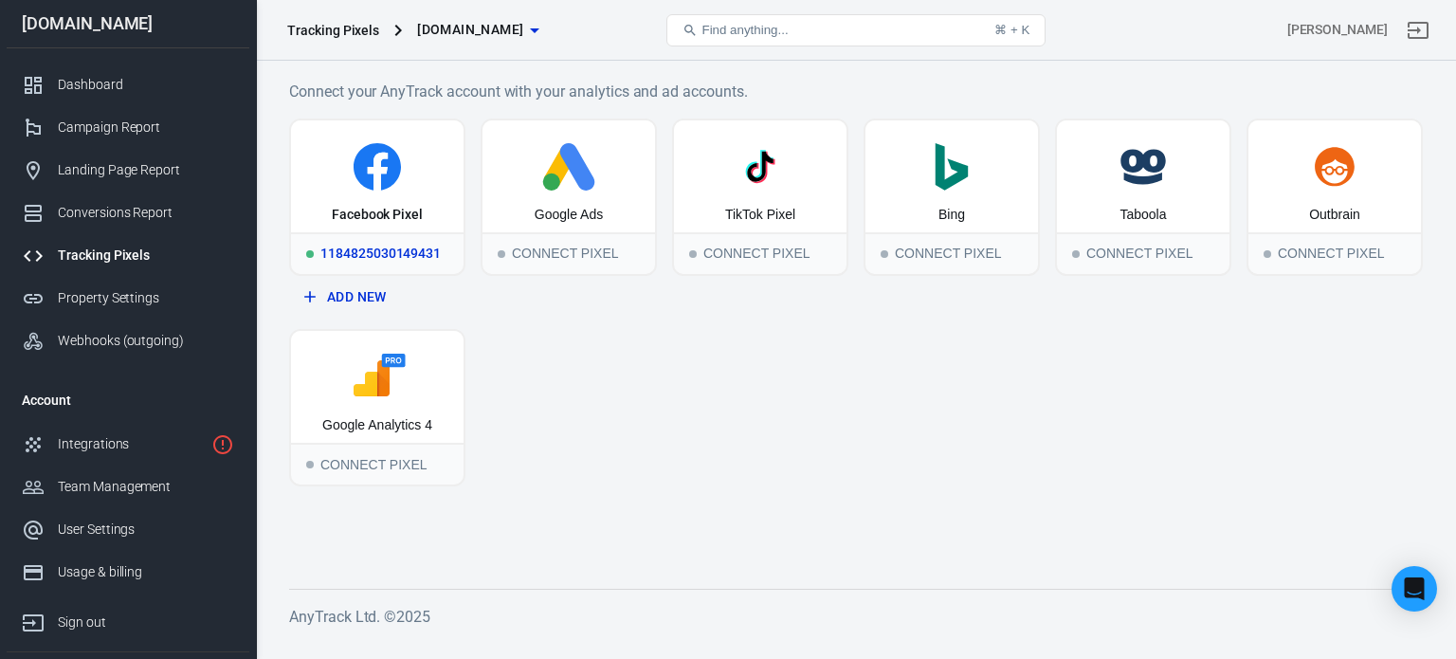
click at [397, 196] on div "Facebook Pixel" at bounding box center [377, 176] width 173 height 112
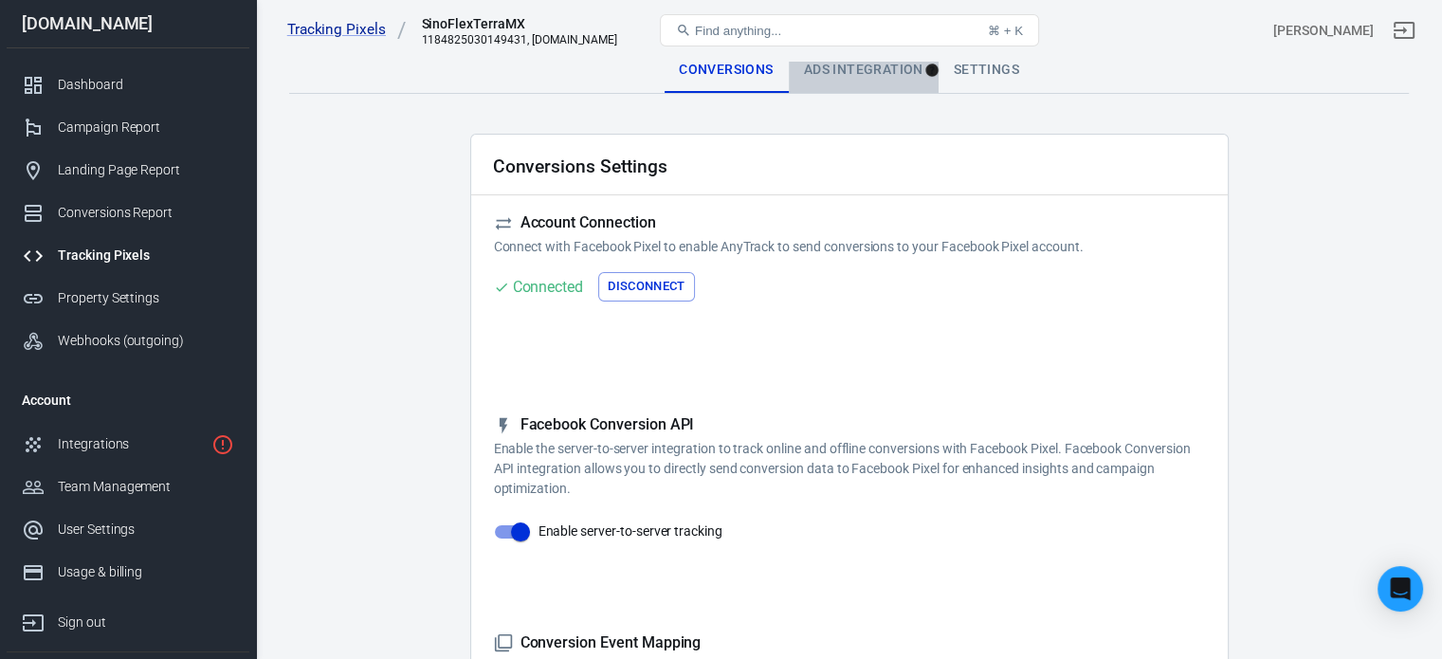
click at [866, 75] on div "Ads Integration" at bounding box center [864, 70] width 150 height 46
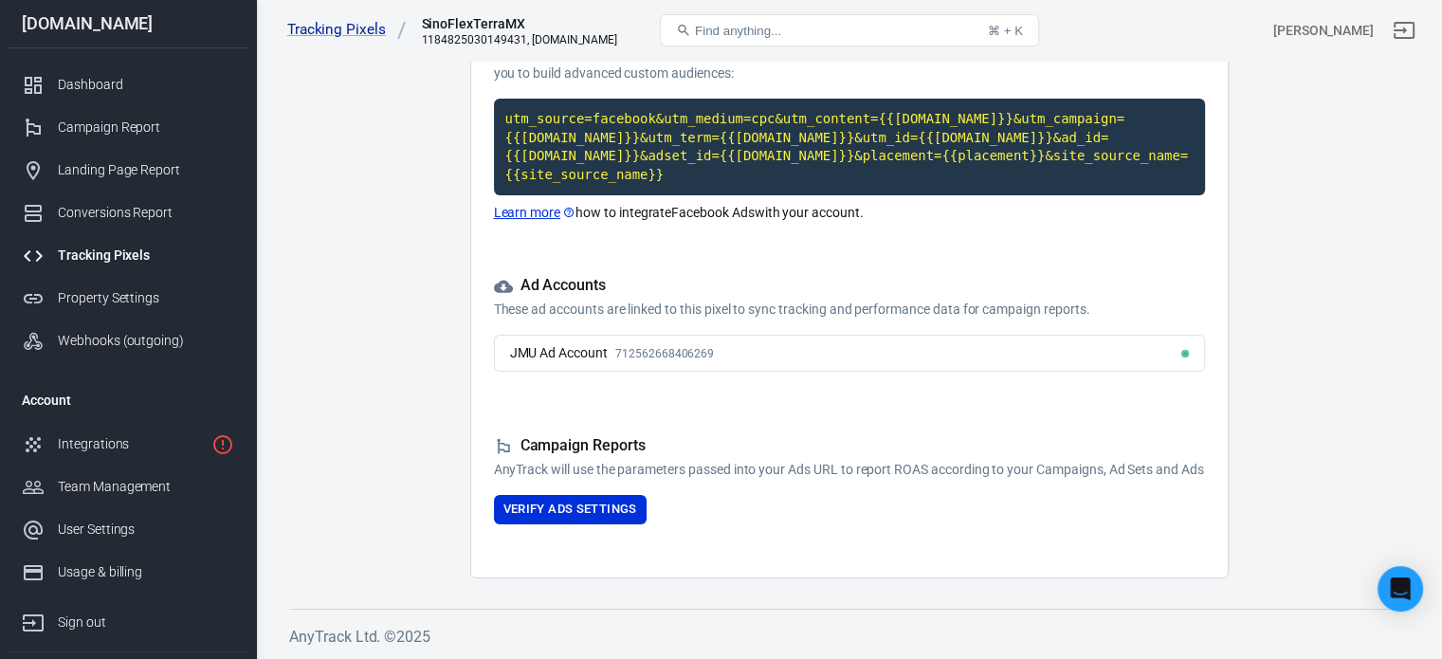
scroll to position [207, 0]
click at [538, 516] on button "Verify Ads Settings" at bounding box center [570, 508] width 153 height 29
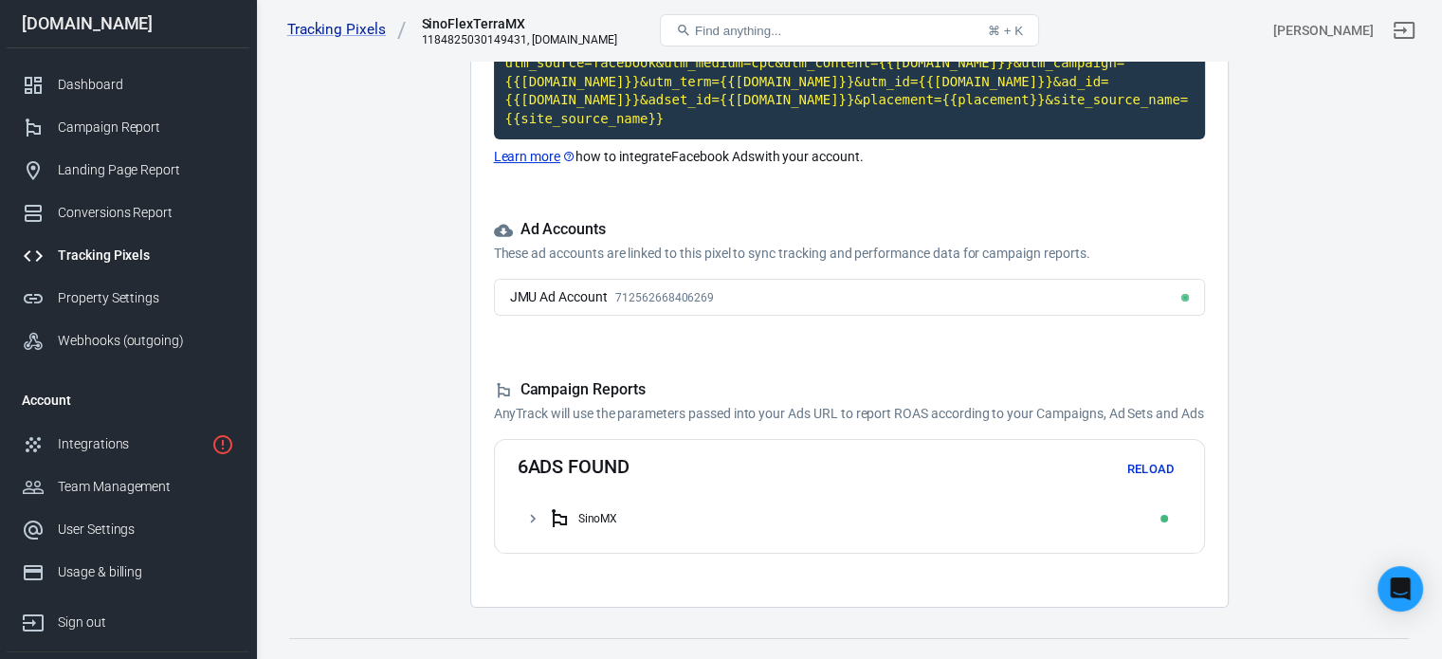
scroll to position [292, 0]
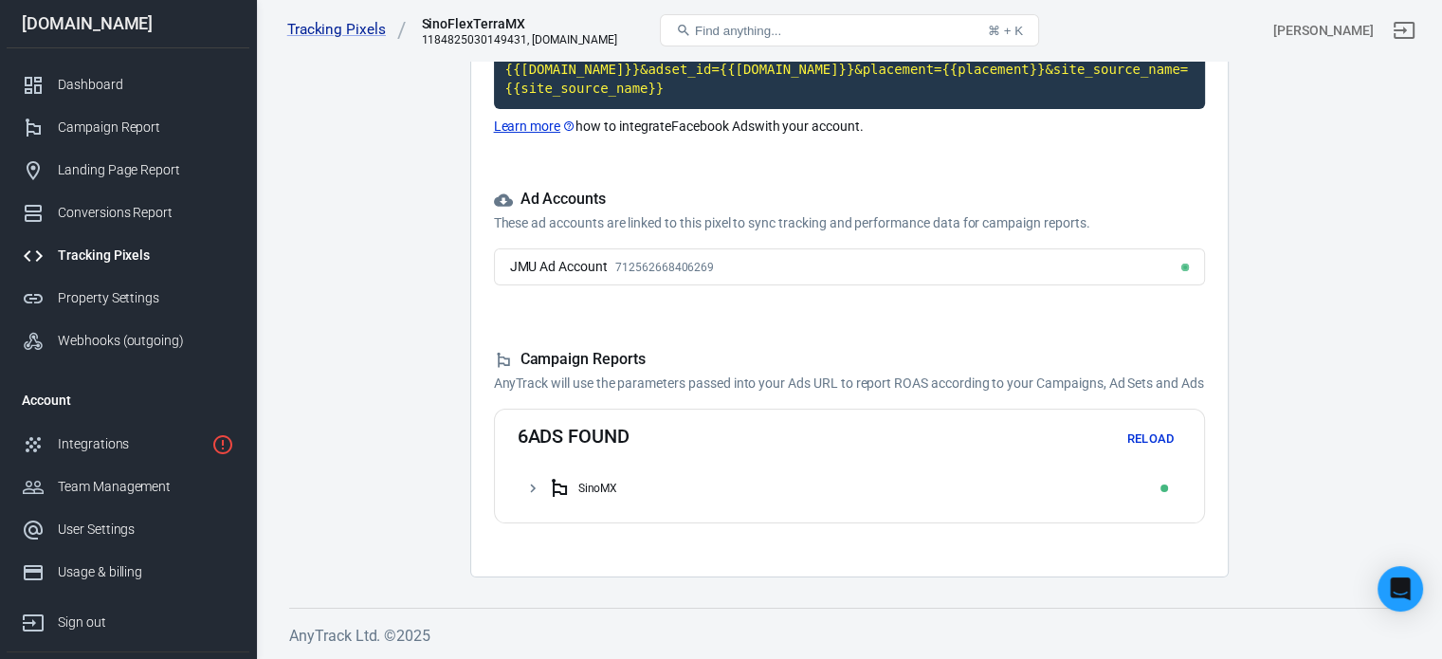
click at [574, 486] on div "SinoMX" at bounding box center [861, 488] width 626 height 30
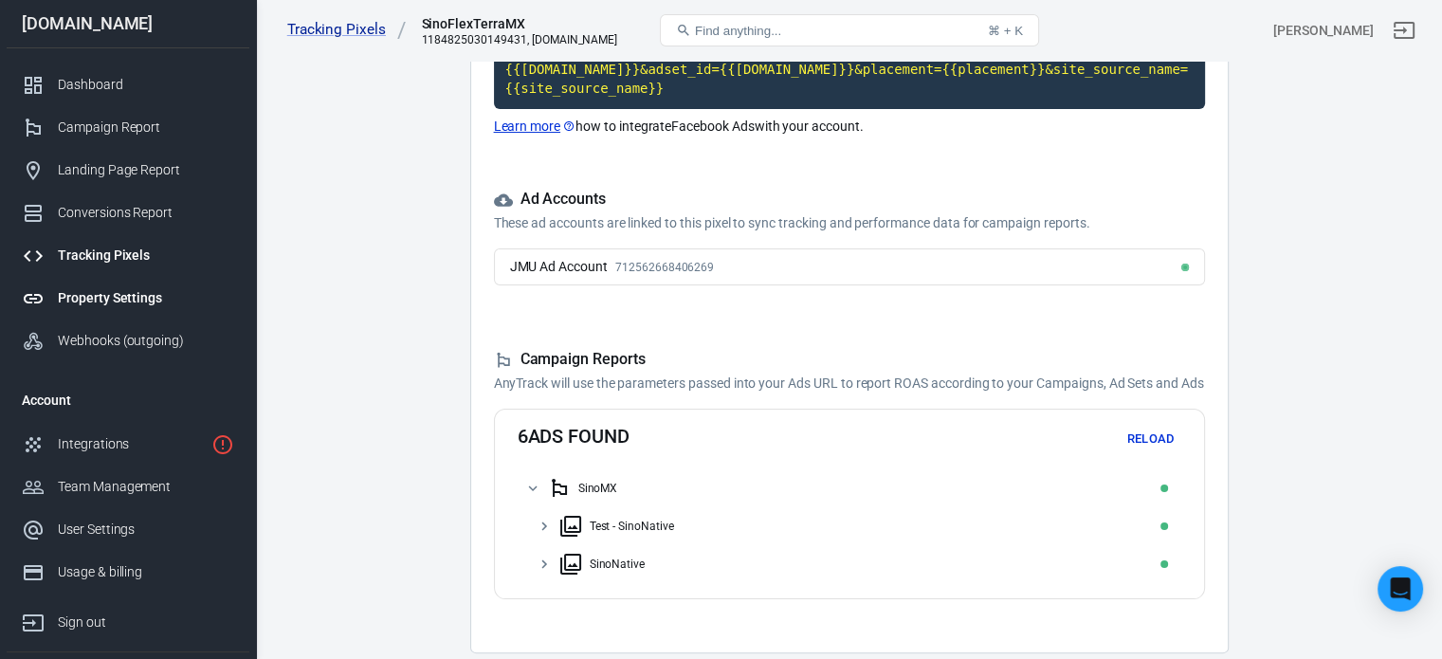
click at [151, 294] on div "Property Settings" at bounding box center [146, 298] width 176 height 20
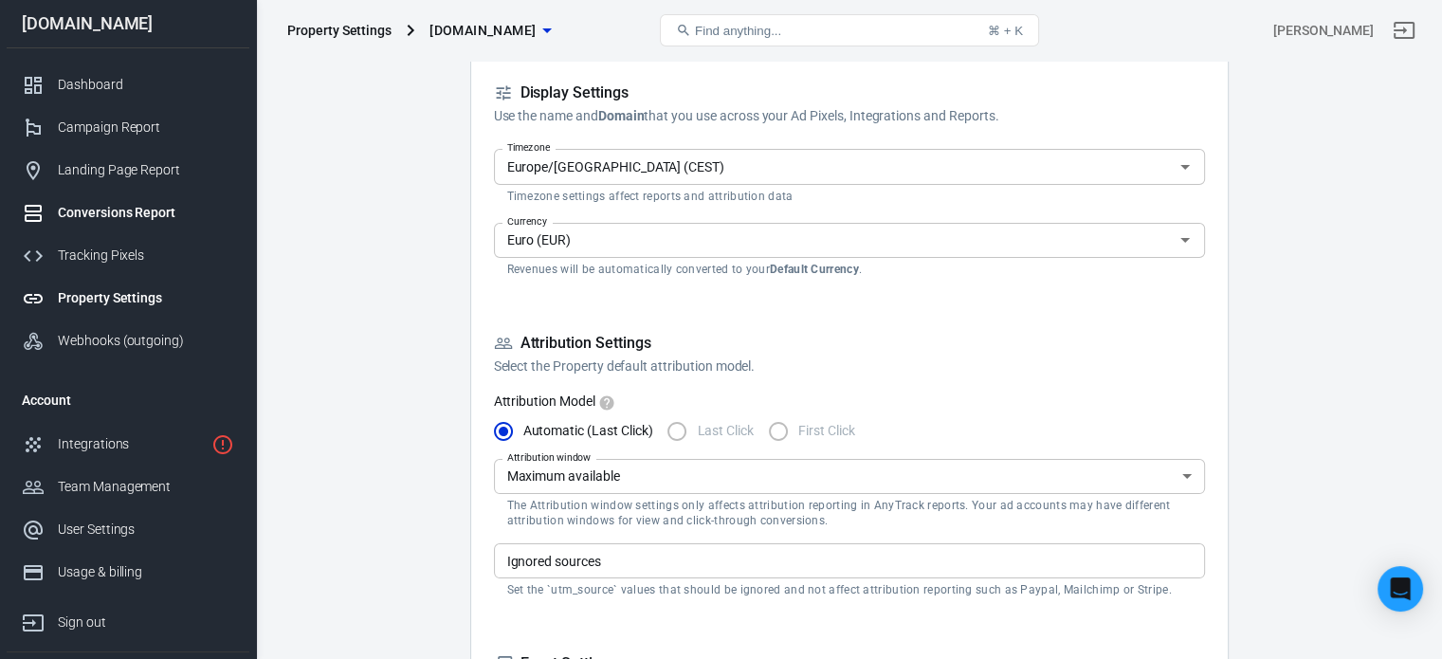
click at [141, 210] on div "Conversions Report" at bounding box center [146, 213] width 176 height 20
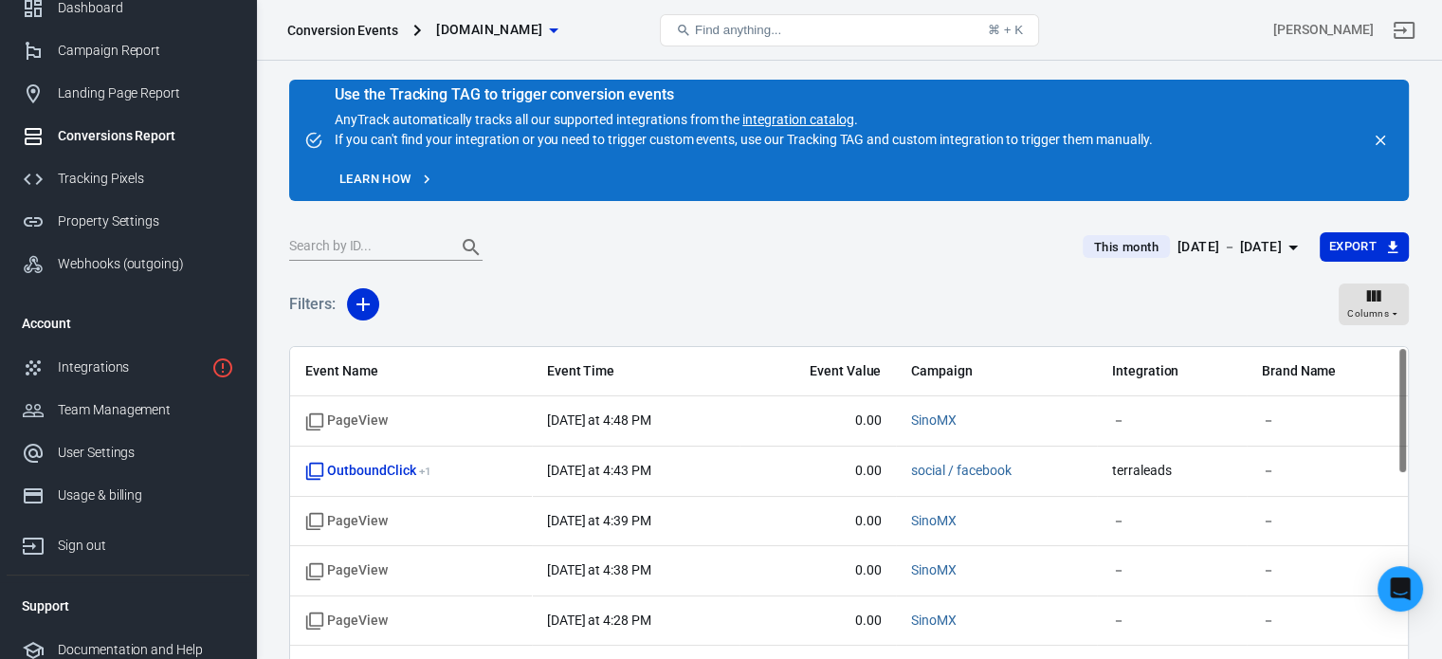
scroll to position [88, 0]
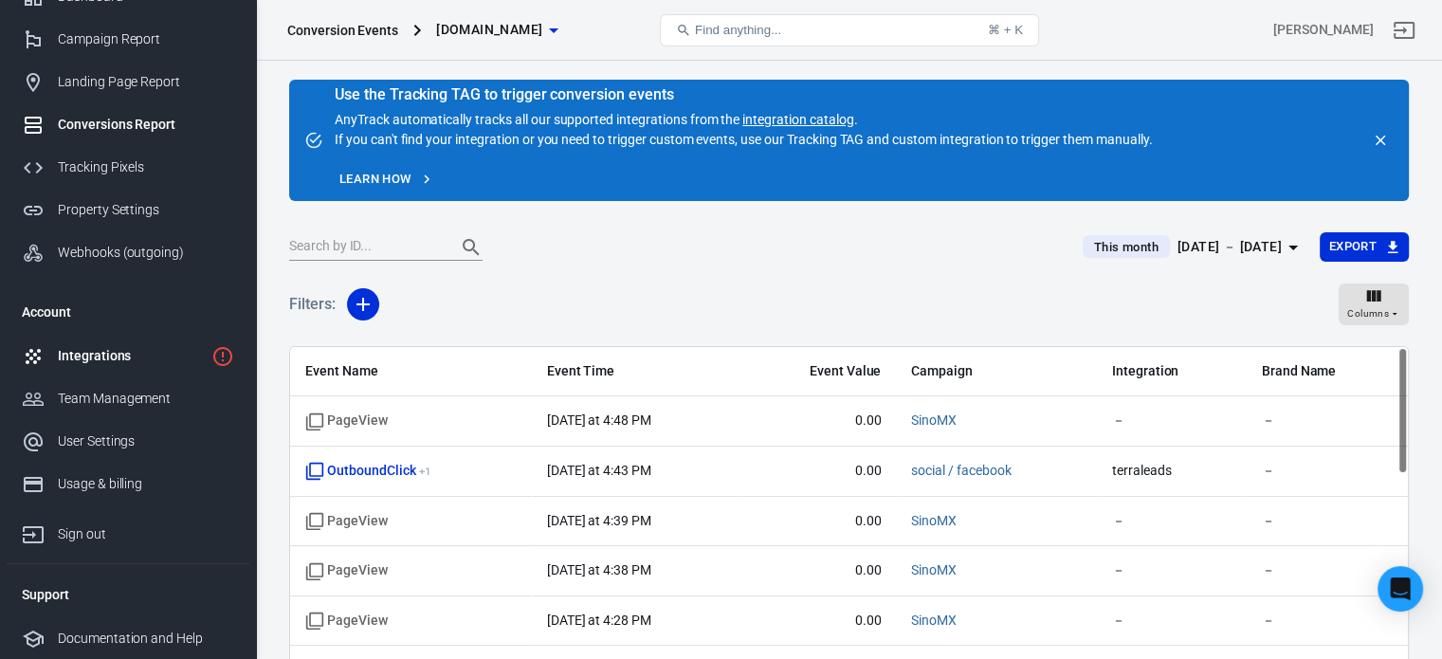
click at [126, 352] on div "Integrations" at bounding box center [131, 356] width 146 height 20
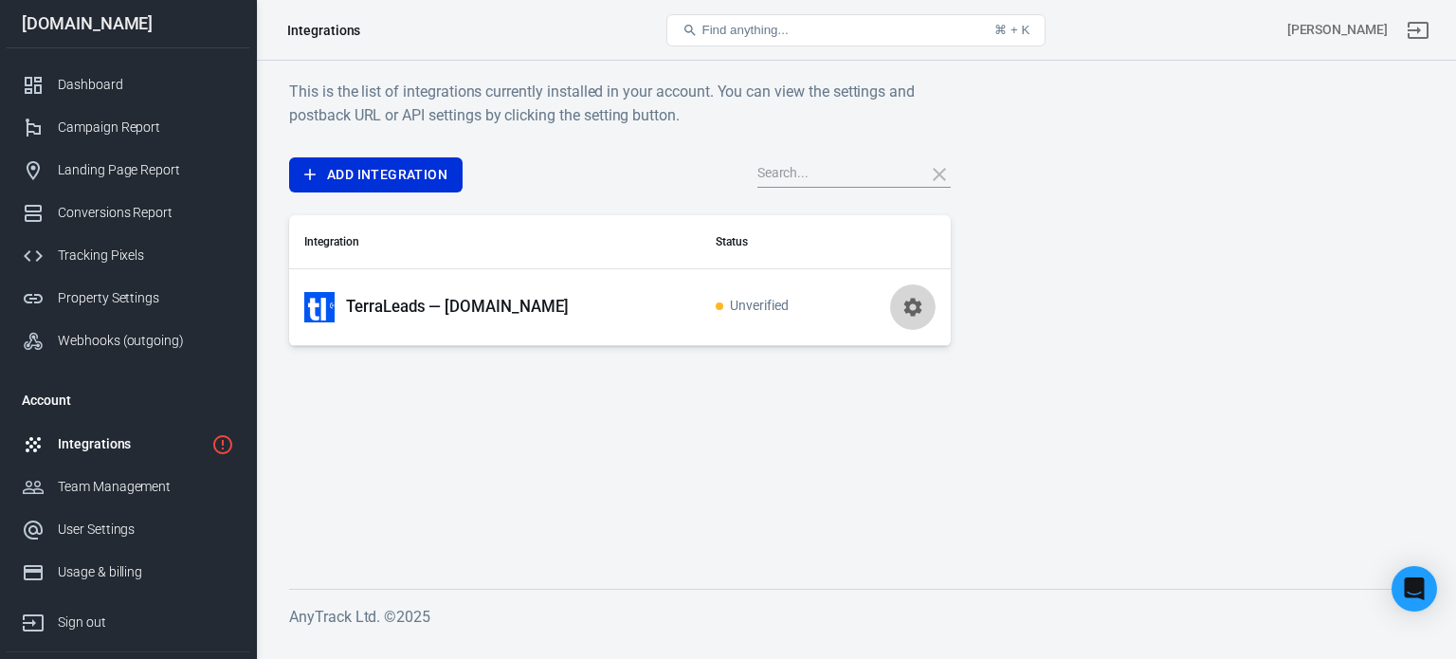
click at [910, 311] on icon "button" at bounding box center [912, 307] width 18 height 18
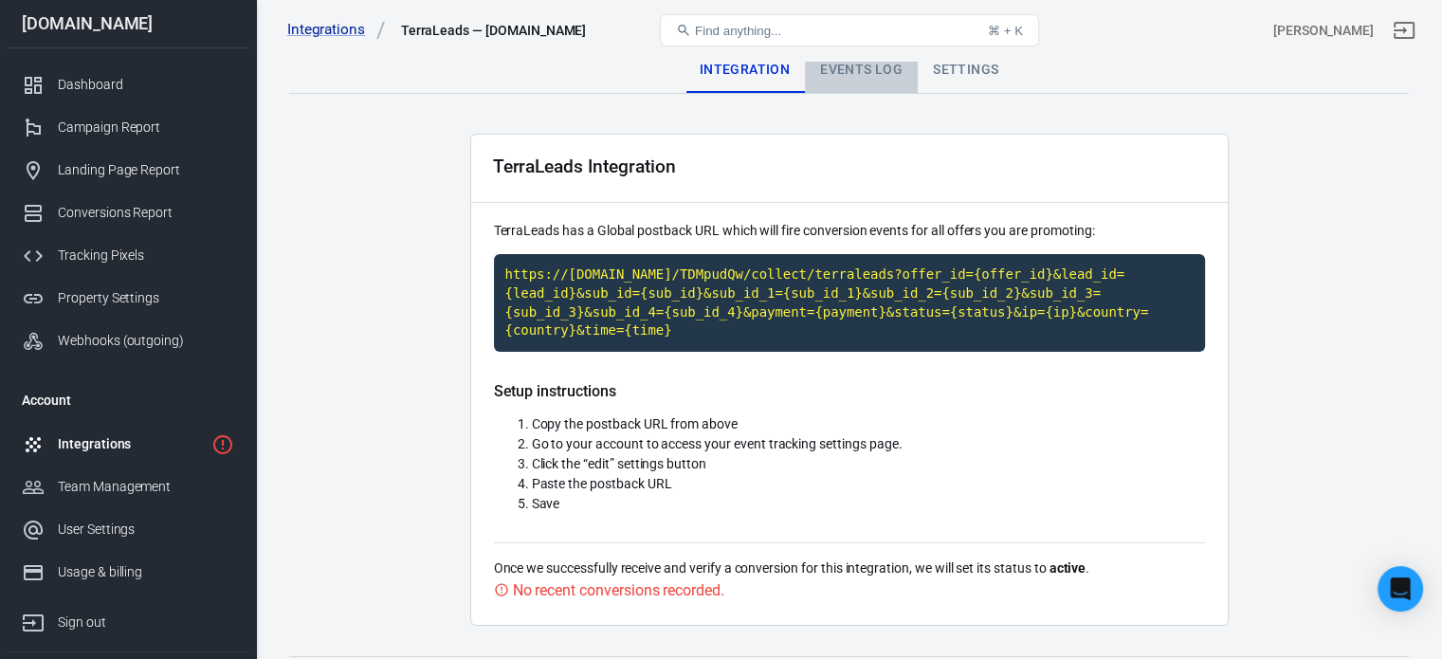
click at [858, 85] on div "Events Log" at bounding box center [861, 70] width 113 height 46
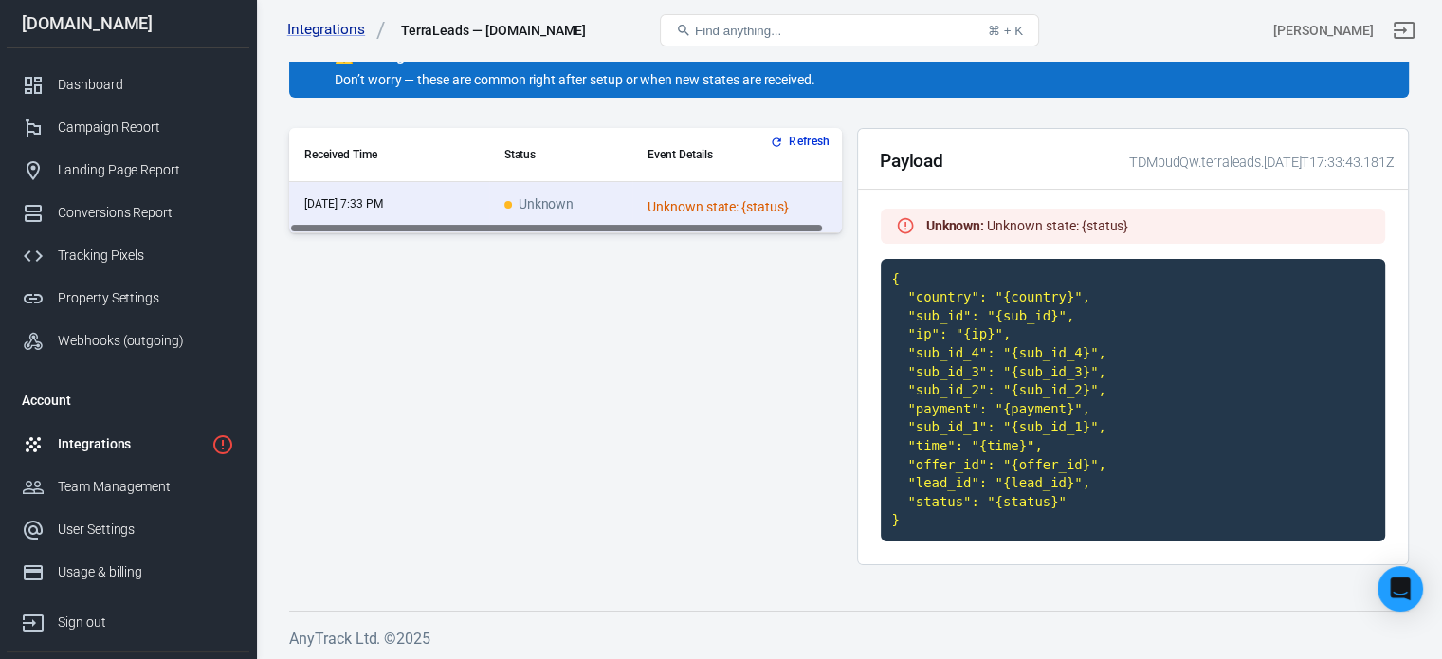
scroll to position [179, 0]
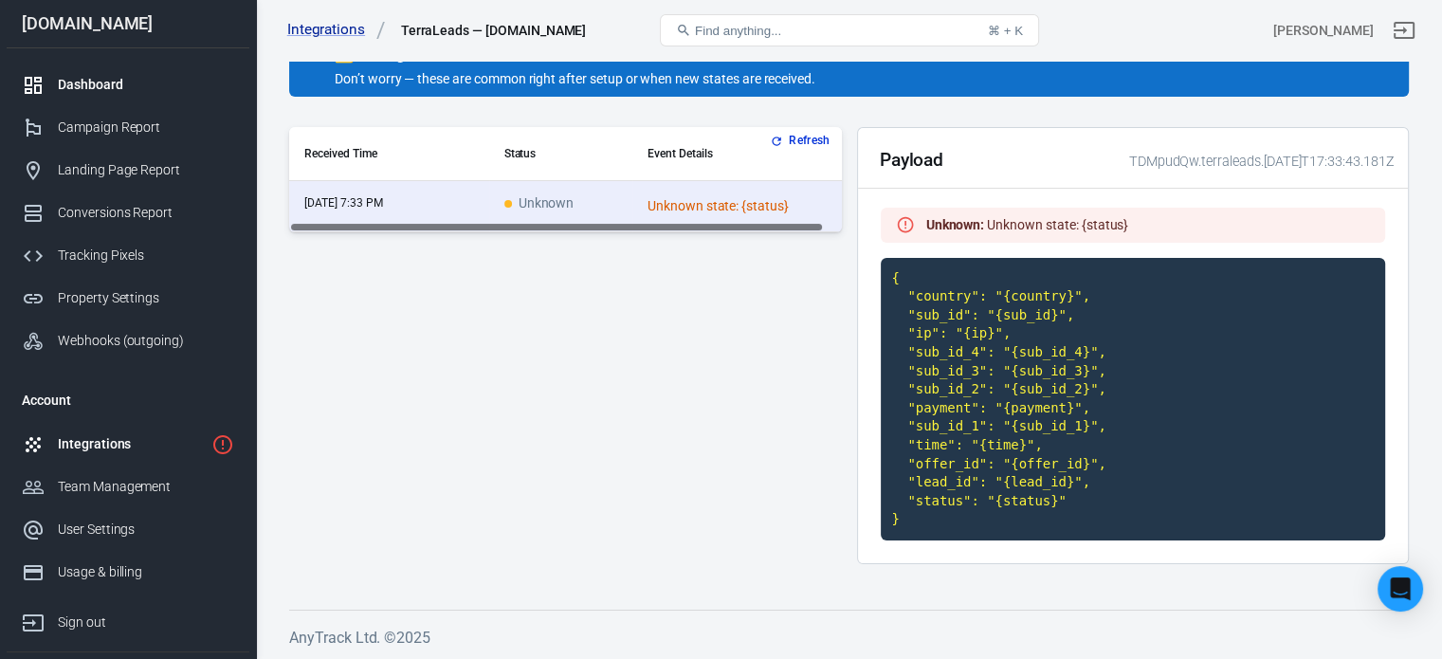
click at [114, 82] on div "Dashboard" at bounding box center [146, 85] width 176 height 20
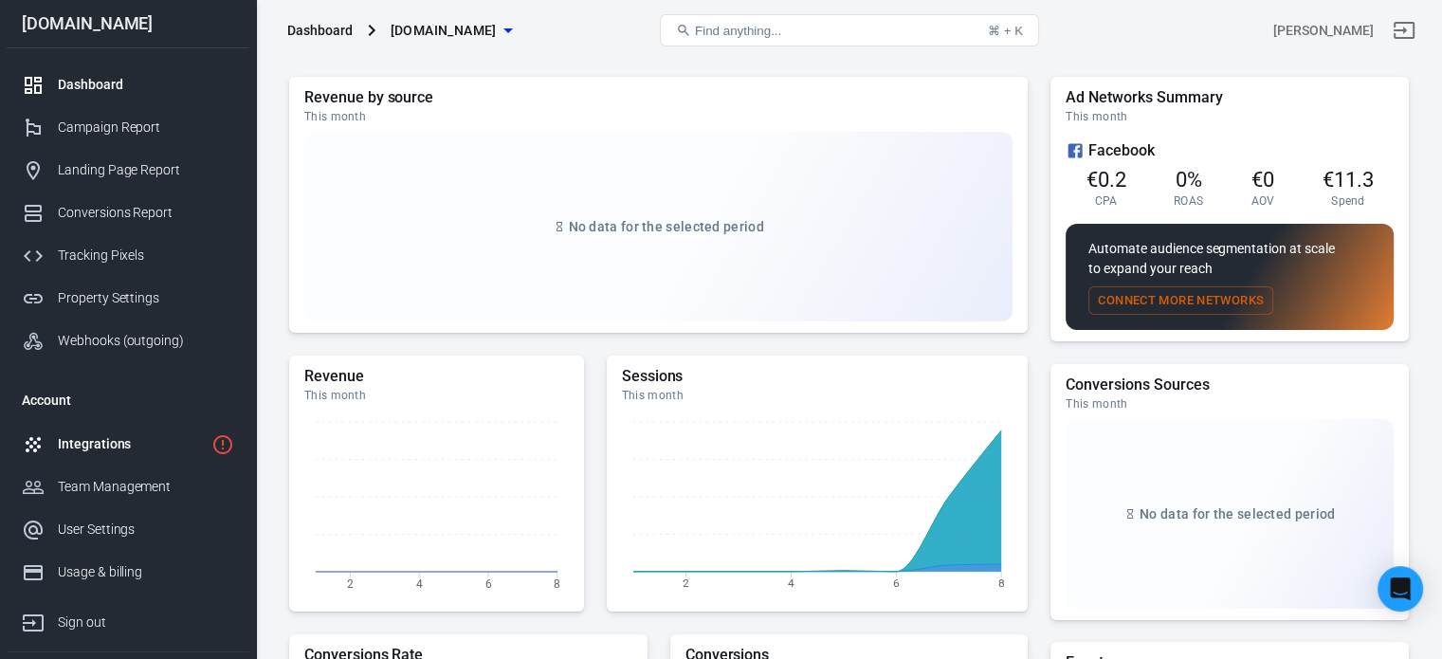
click at [137, 434] on div "Integrations" at bounding box center [131, 444] width 146 height 20
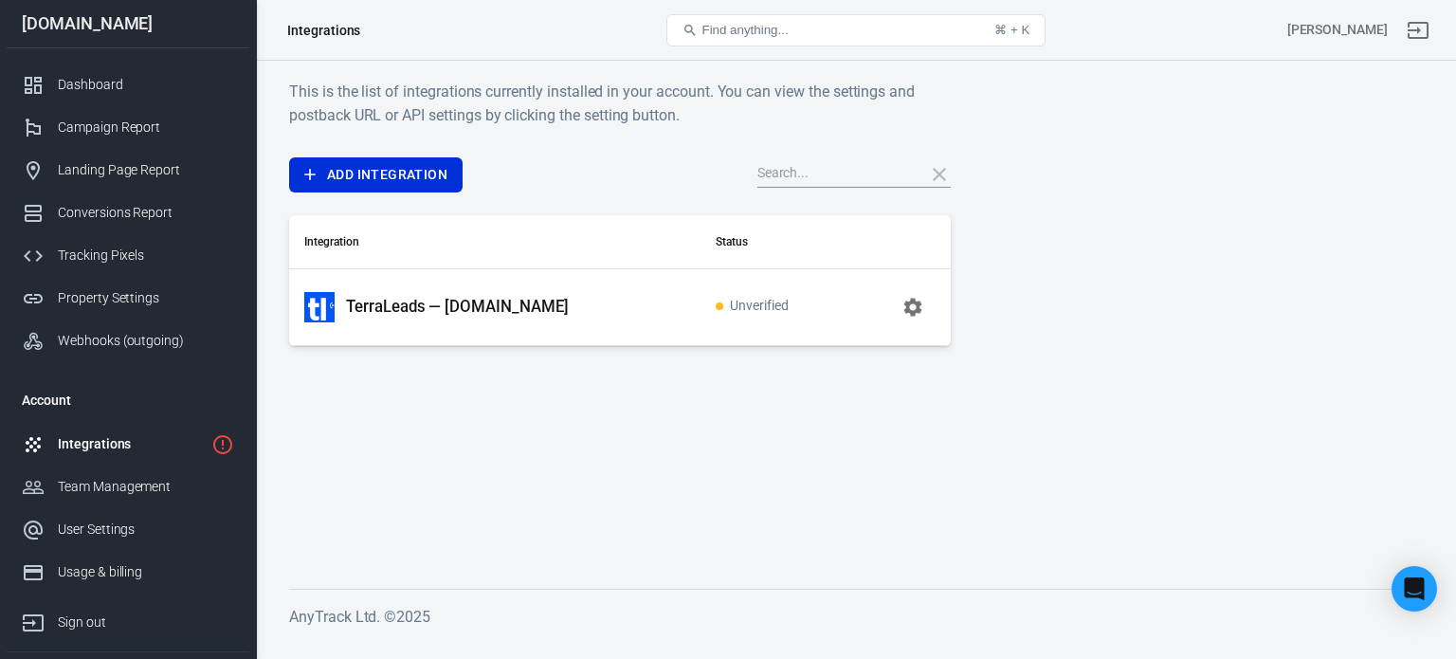
click at [461, 301] on p "TerraLeads — velvee.net" at bounding box center [457, 307] width 223 height 20
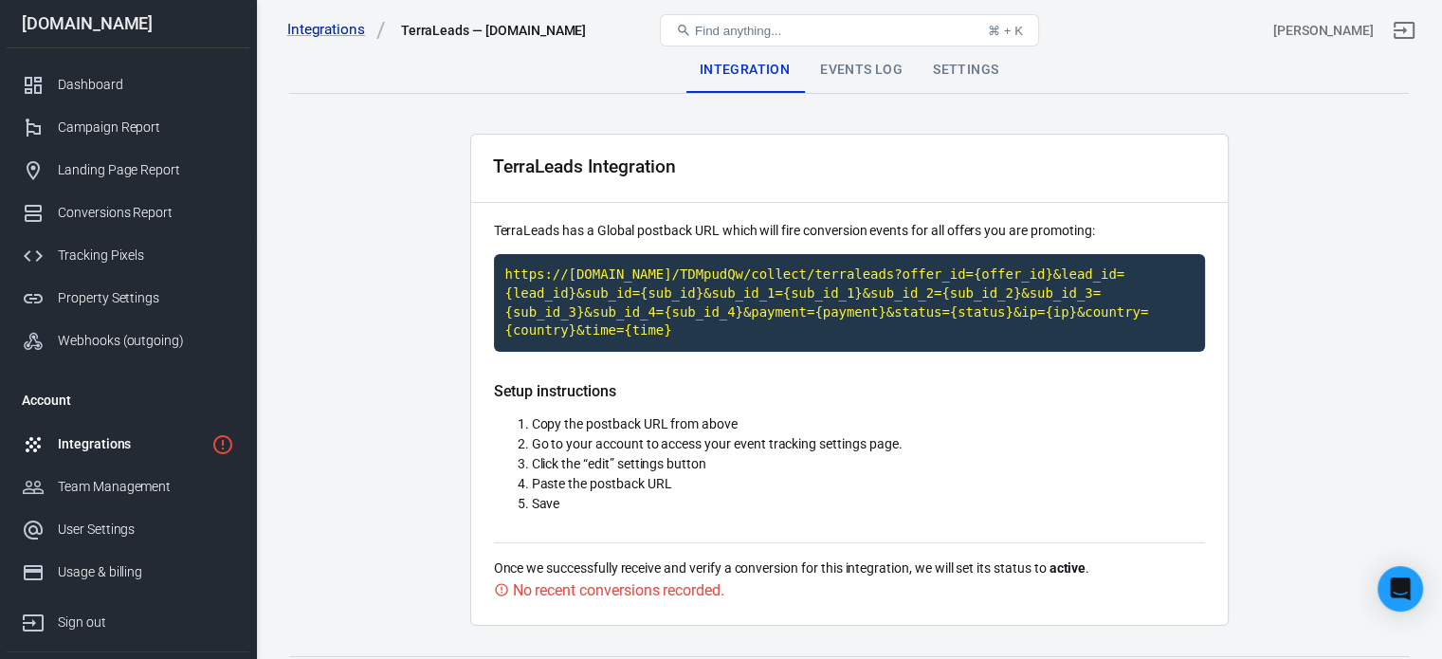
click at [887, 74] on div "Events Log" at bounding box center [861, 70] width 113 height 46
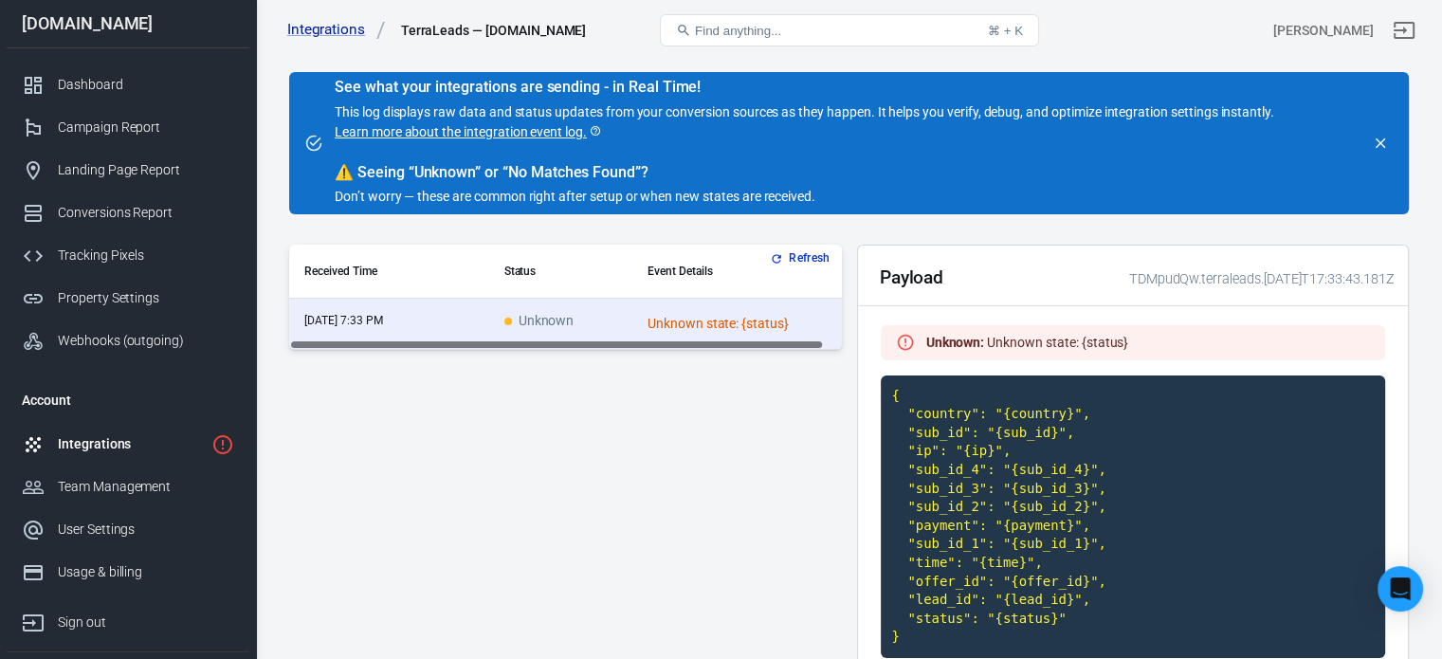
scroll to position [179, 0]
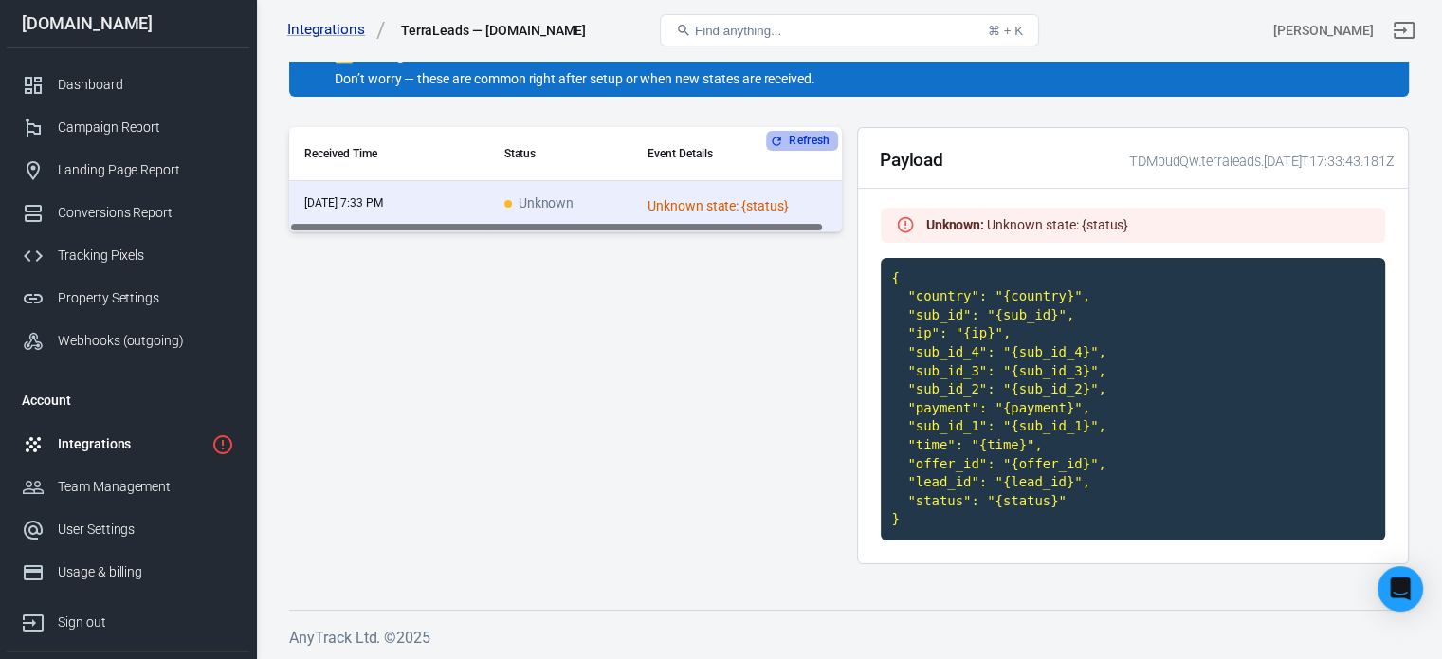
click at [793, 131] on button "Refresh" at bounding box center [801, 141] width 71 height 20
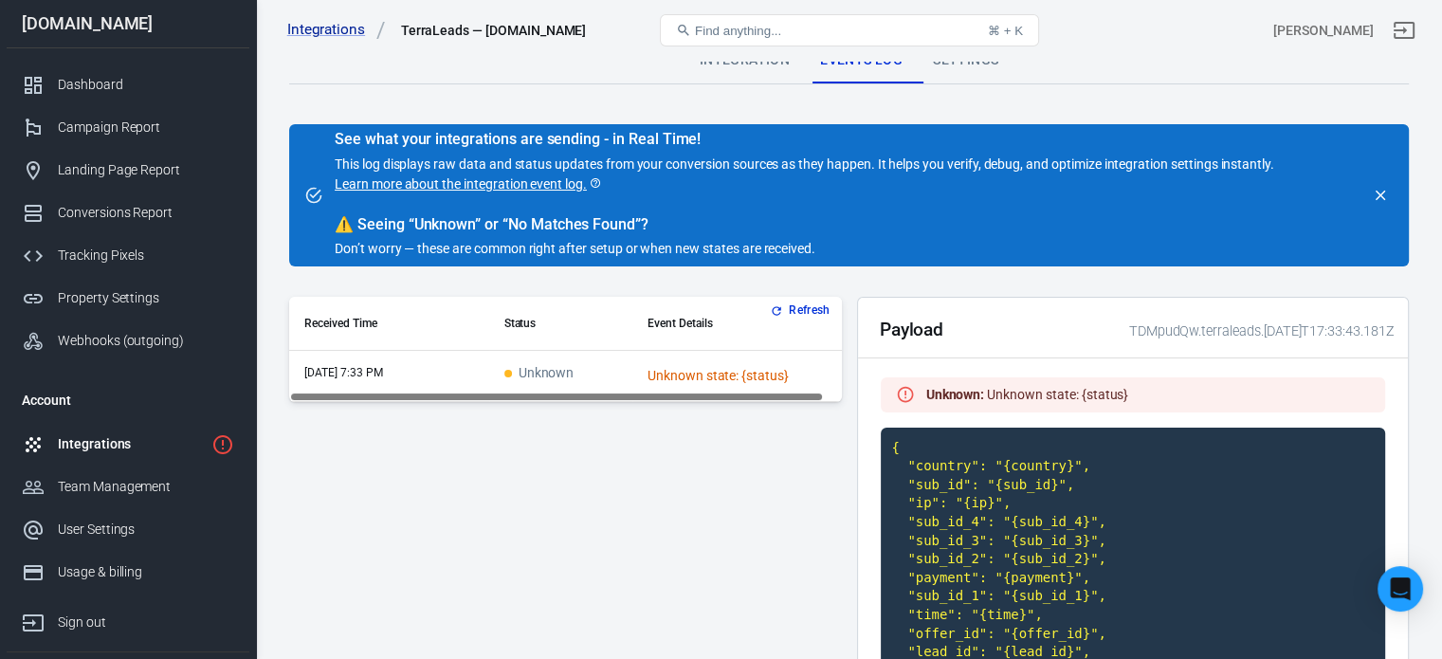
scroll to position [0, 0]
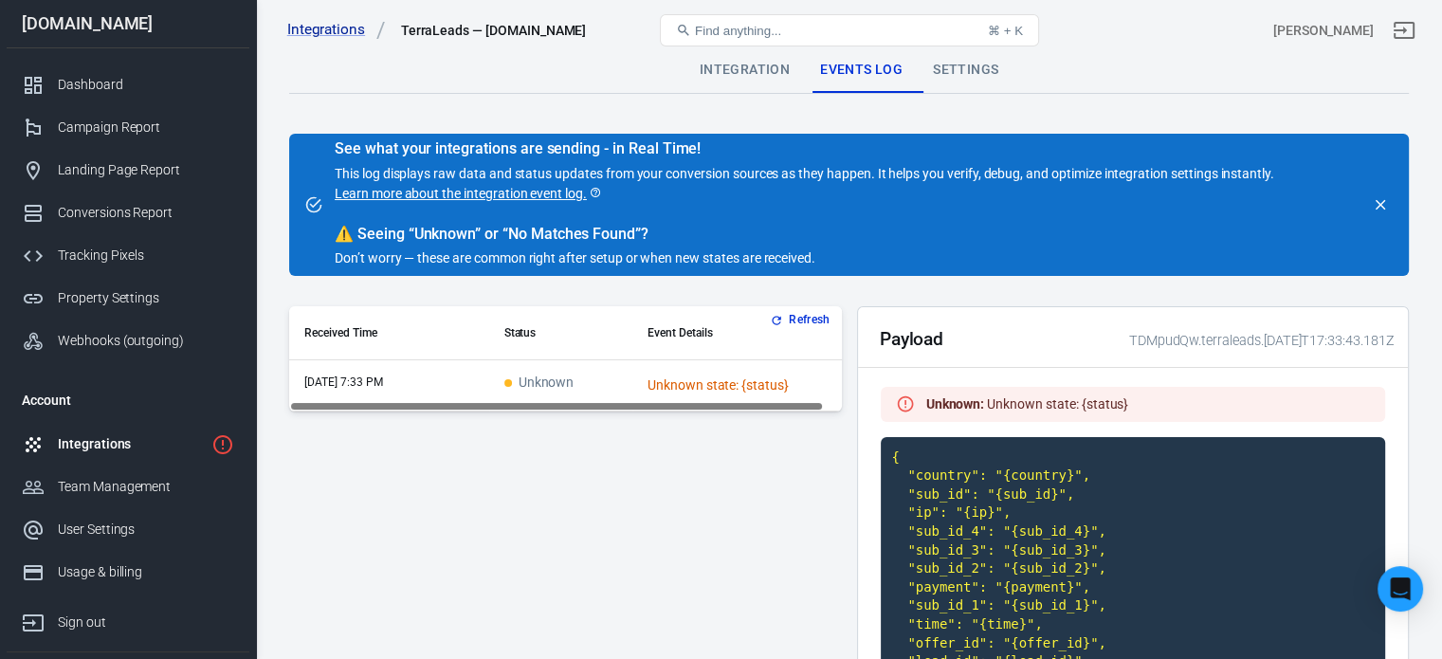
click at [959, 72] on div "Settings" at bounding box center [966, 70] width 96 height 46
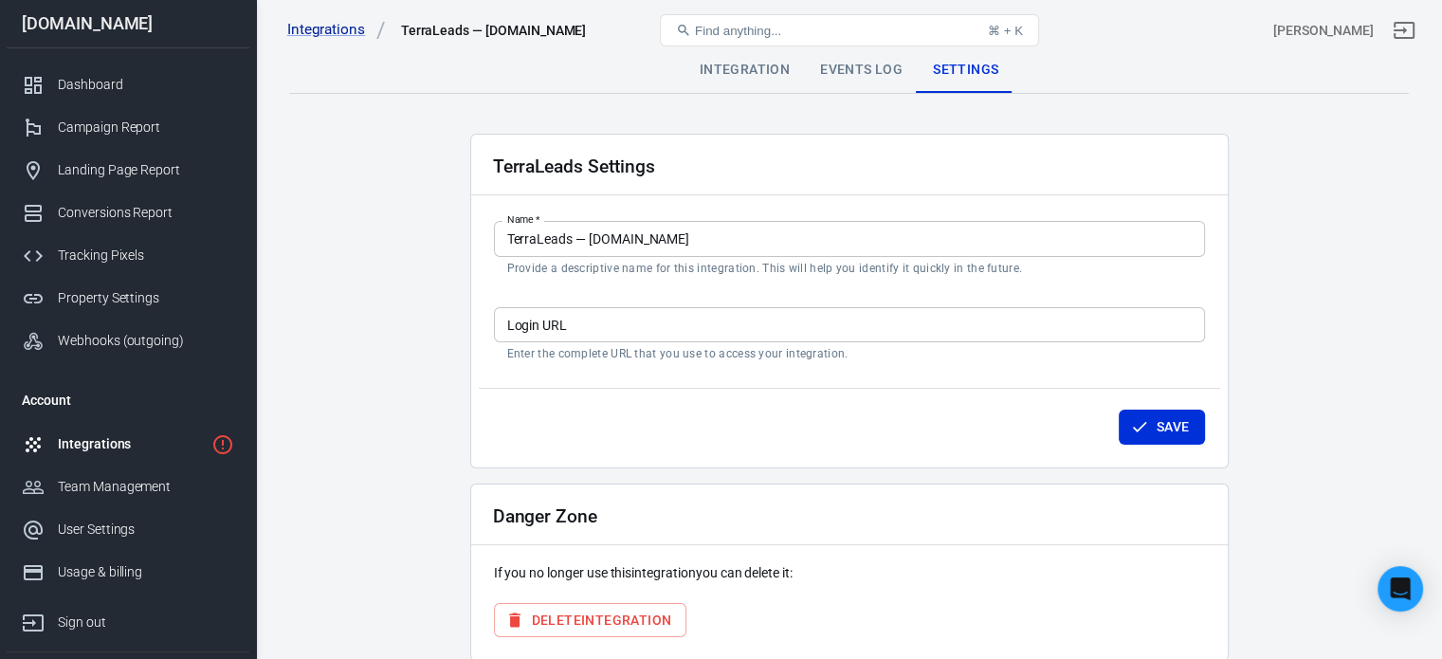
scroll to position [82, 0]
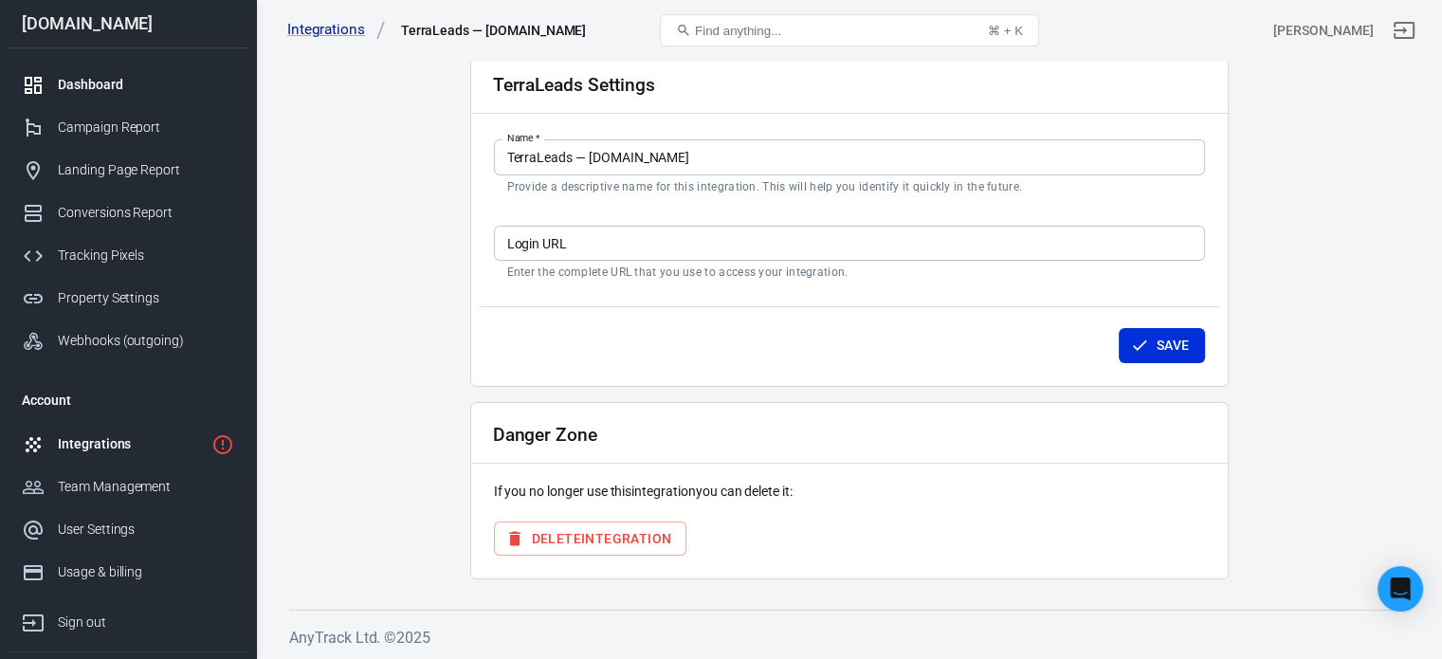
click at [75, 79] on div "Dashboard" at bounding box center [146, 85] width 176 height 20
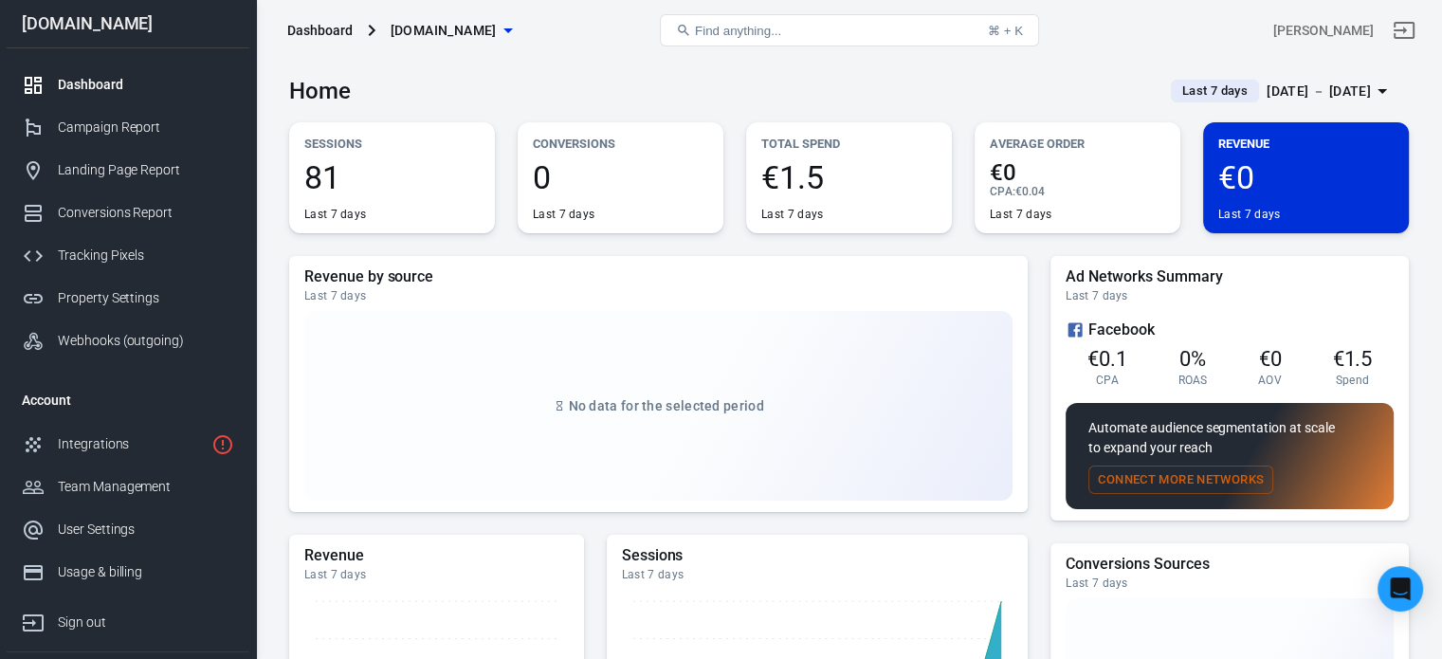
click at [1318, 90] on div "[DATE] － [DATE]" at bounding box center [1319, 92] width 104 height 24
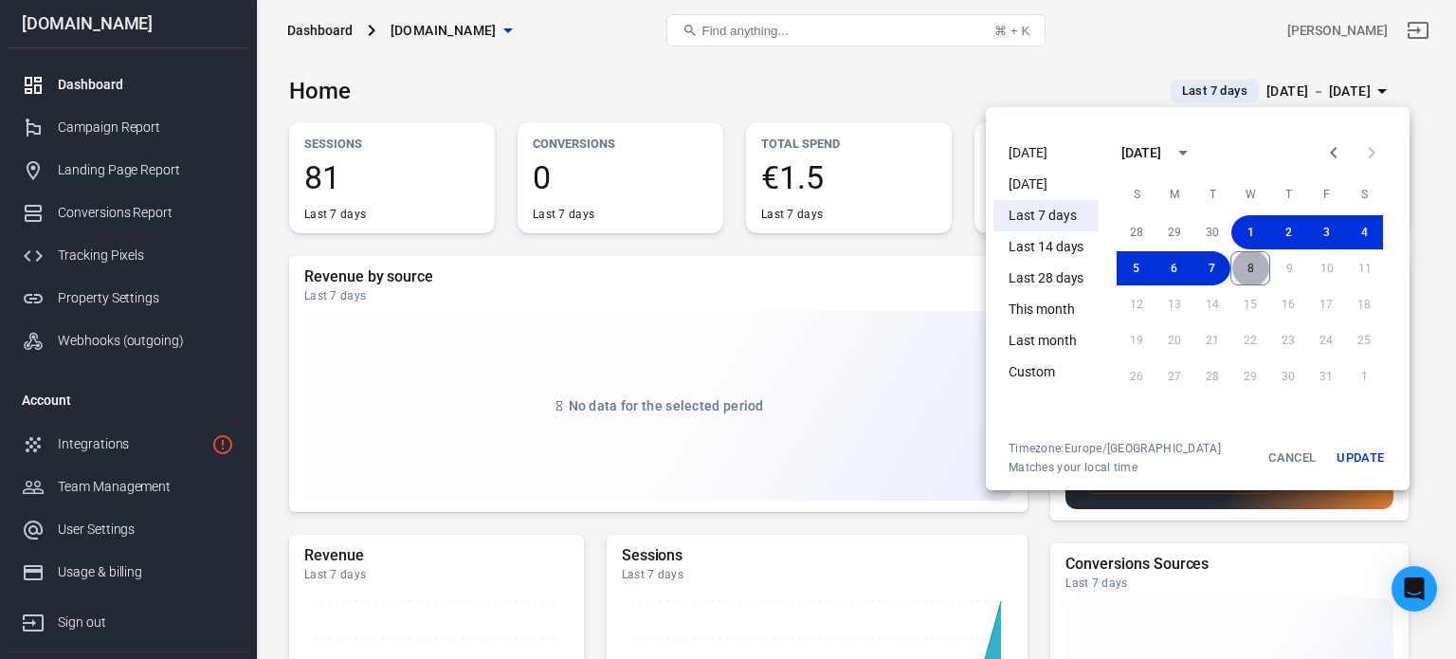
click at [1254, 264] on button "8" at bounding box center [1251, 268] width 40 height 34
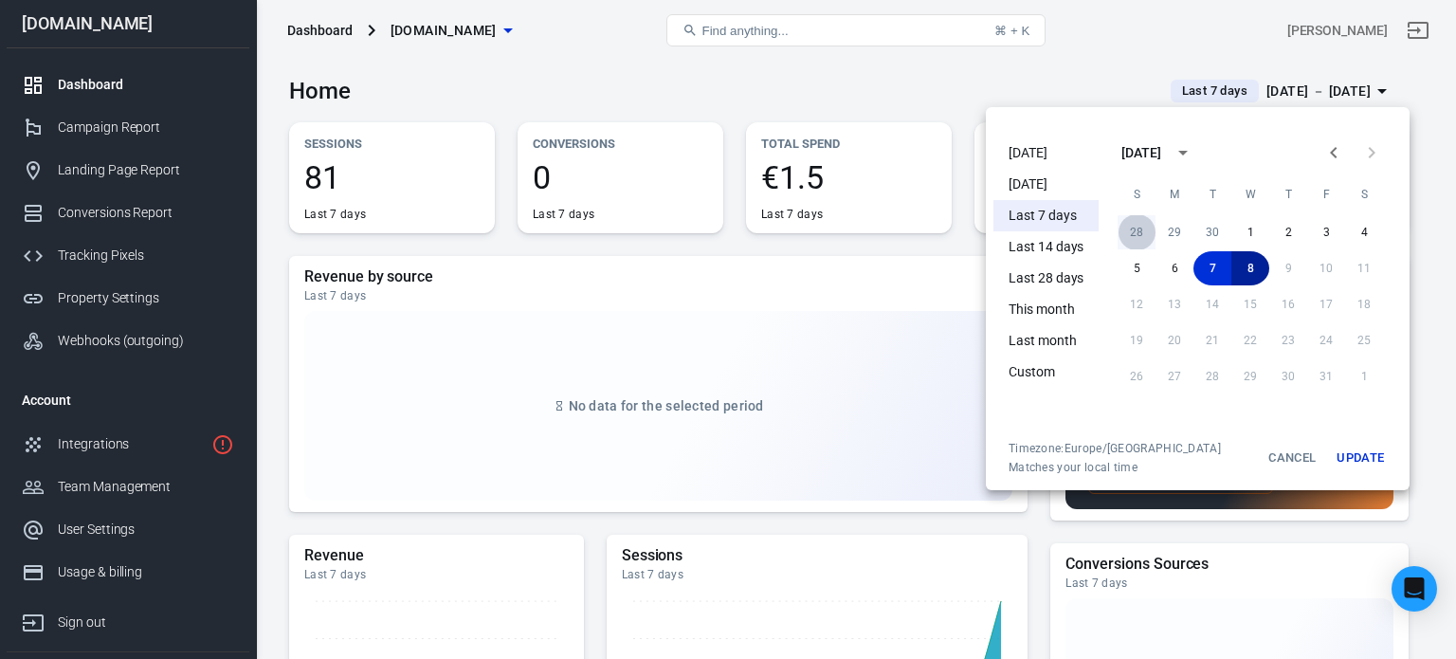
click at [1132, 228] on button "28" at bounding box center [1137, 232] width 38 height 34
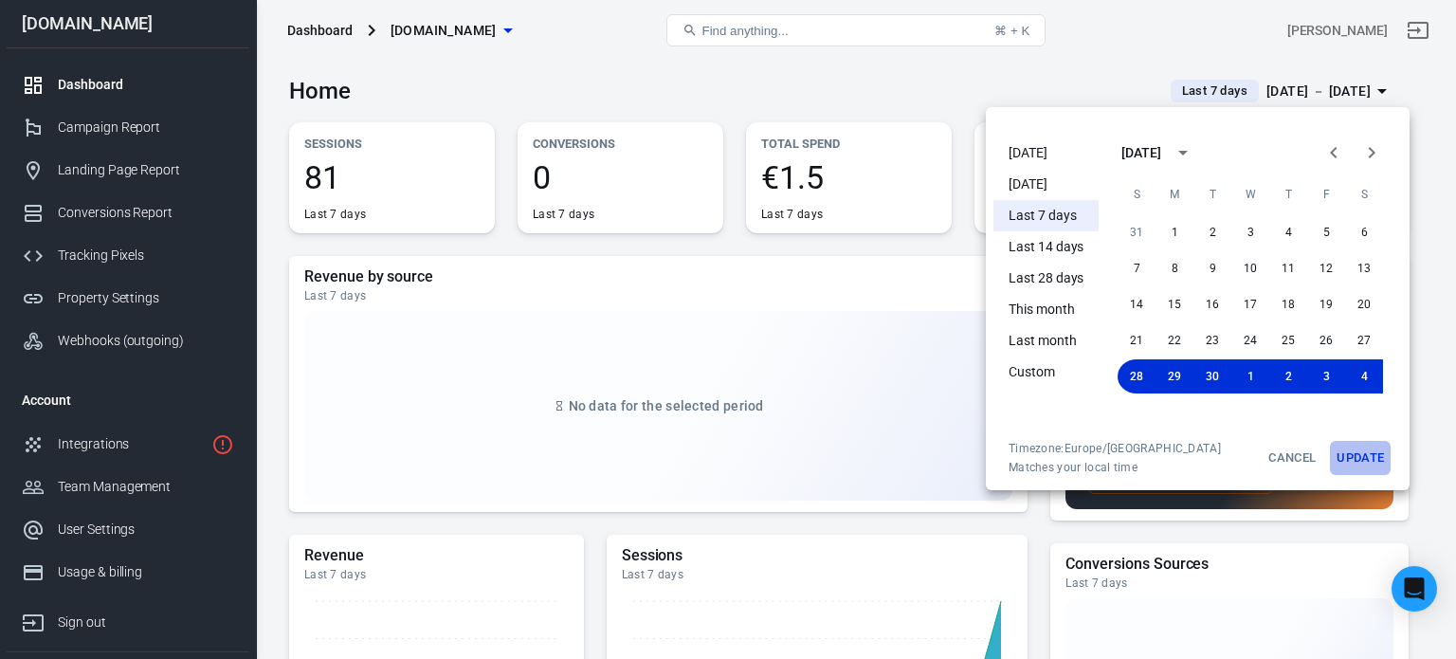
click at [1380, 460] on button "Update" at bounding box center [1360, 458] width 61 height 34
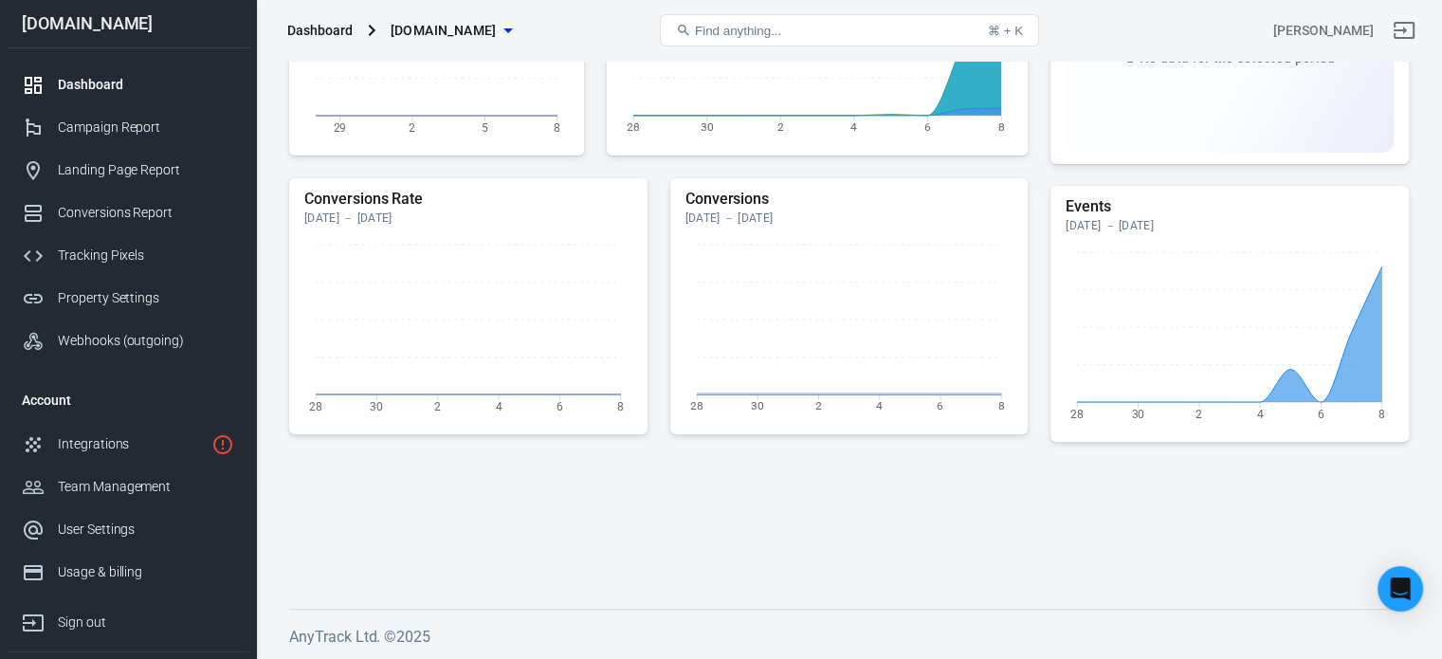
scroll to position [66, 0]
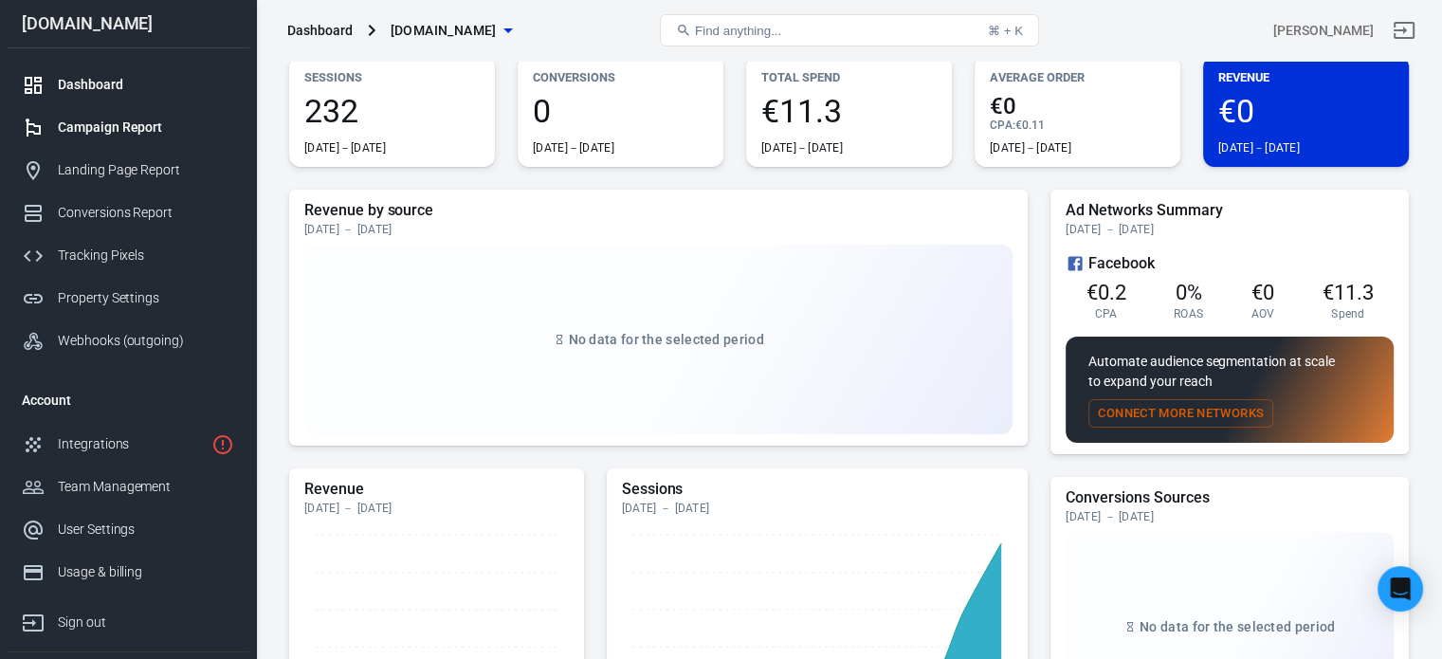
click at [135, 128] on div "Campaign Report" at bounding box center [146, 128] width 176 height 20
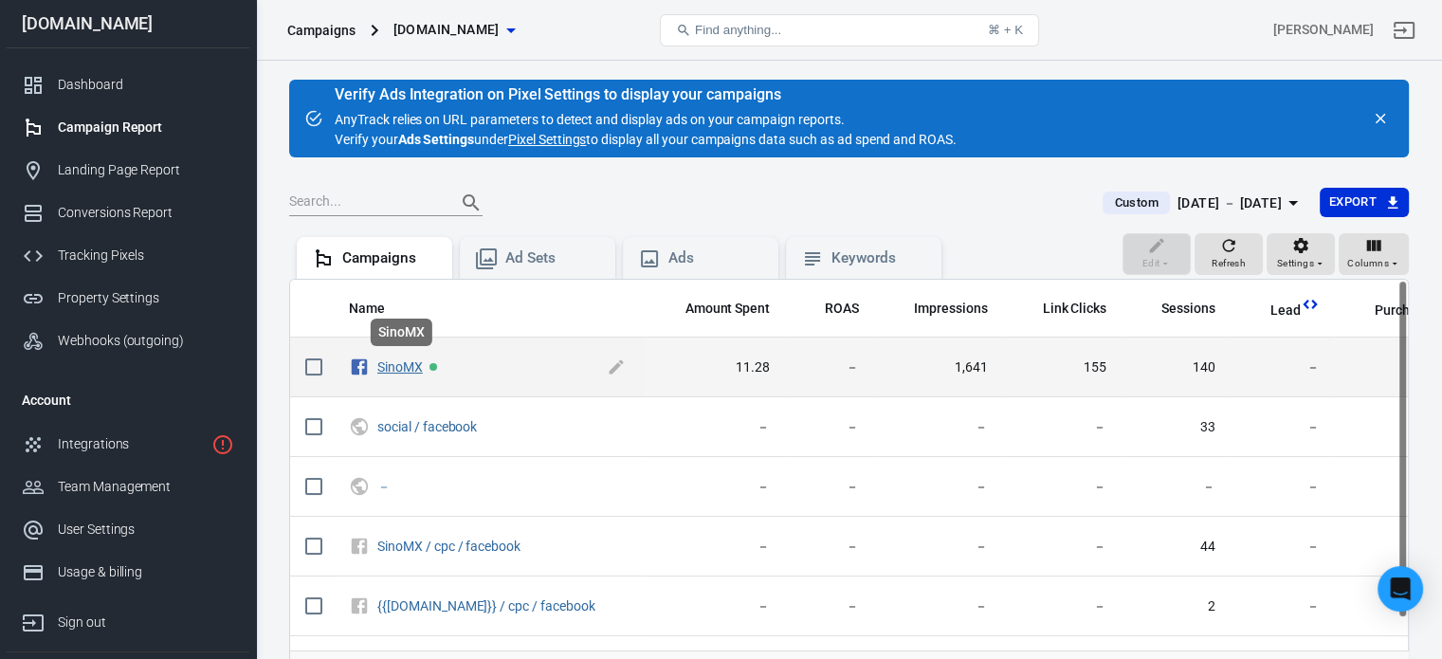
click at [391, 369] on link "SinoMX" at bounding box center [400, 366] width 46 height 15
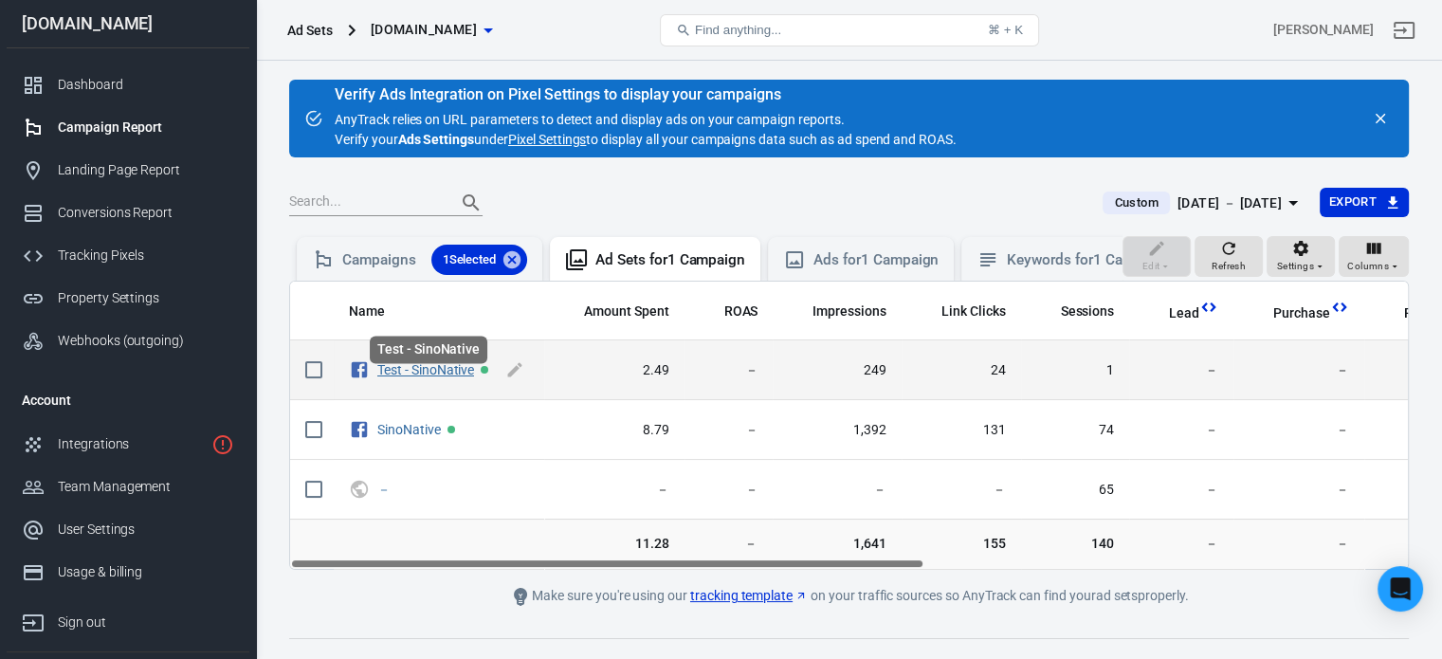
click at [445, 377] on link "Test - SinoNative" at bounding box center [425, 369] width 97 height 15
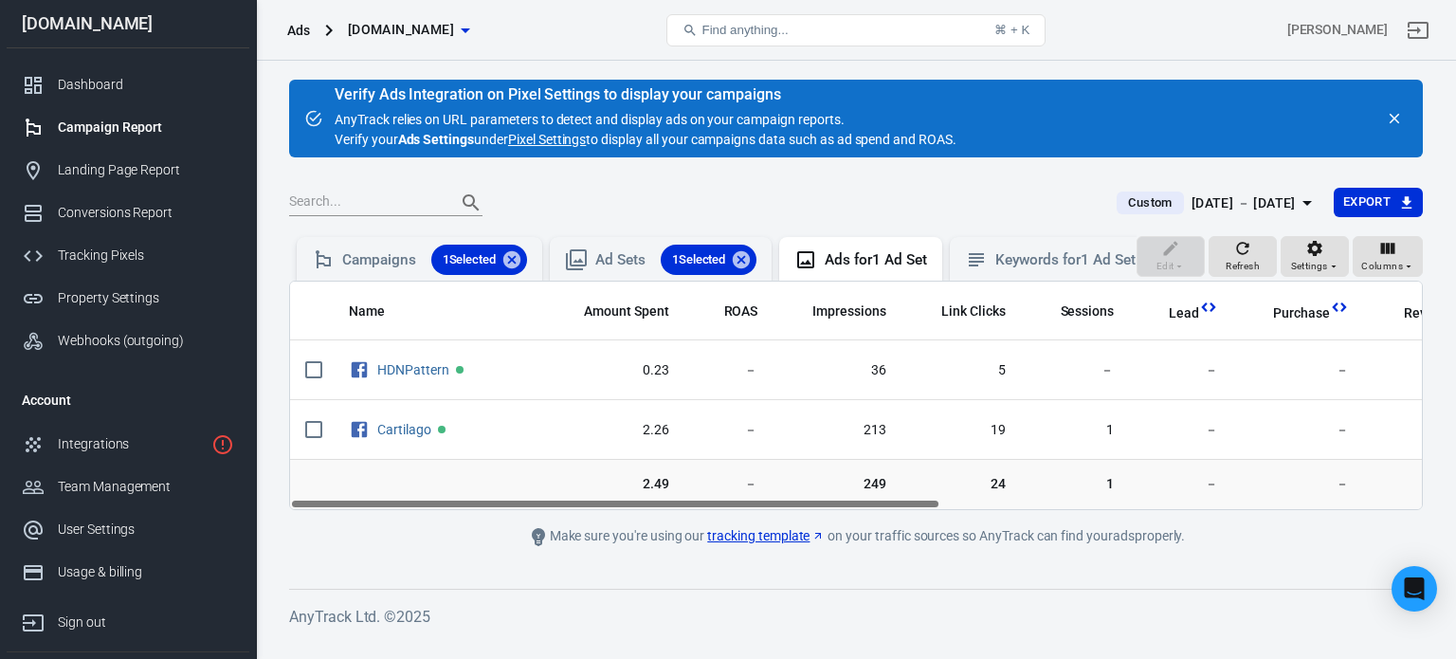
drag, startPoint x: 858, startPoint y: 521, endPoint x: 736, endPoint y: 480, distance: 129.2
click at [736, 480] on div "Name Amount Spent ROAS Impressions Link Clicks Sessions Lead Purchase Revenue A…" at bounding box center [856, 395] width 1134 height 229
click at [145, 95] on link "Dashboard" at bounding box center [128, 85] width 243 height 43
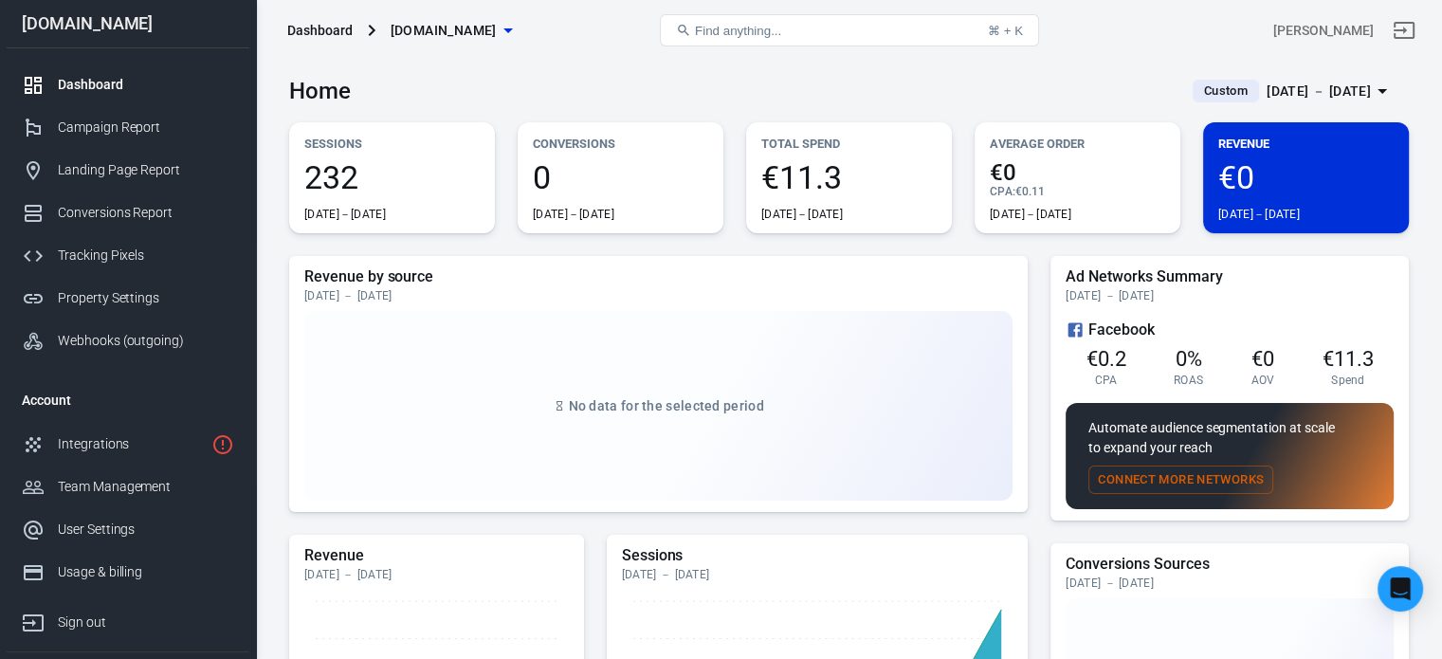
click at [109, 86] on div "Dashboard" at bounding box center [146, 85] width 176 height 20
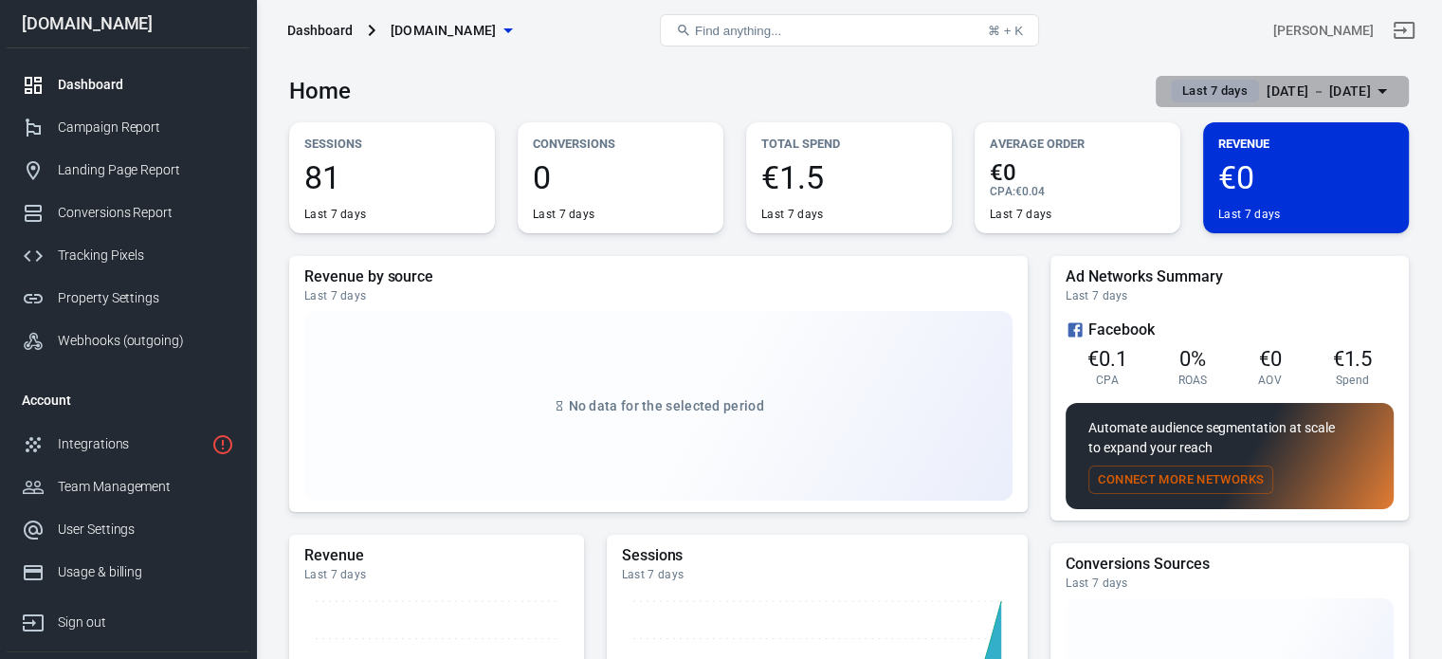
click at [1308, 89] on div "[DATE] － [DATE]" at bounding box center [1319, 92] width 104 height 24
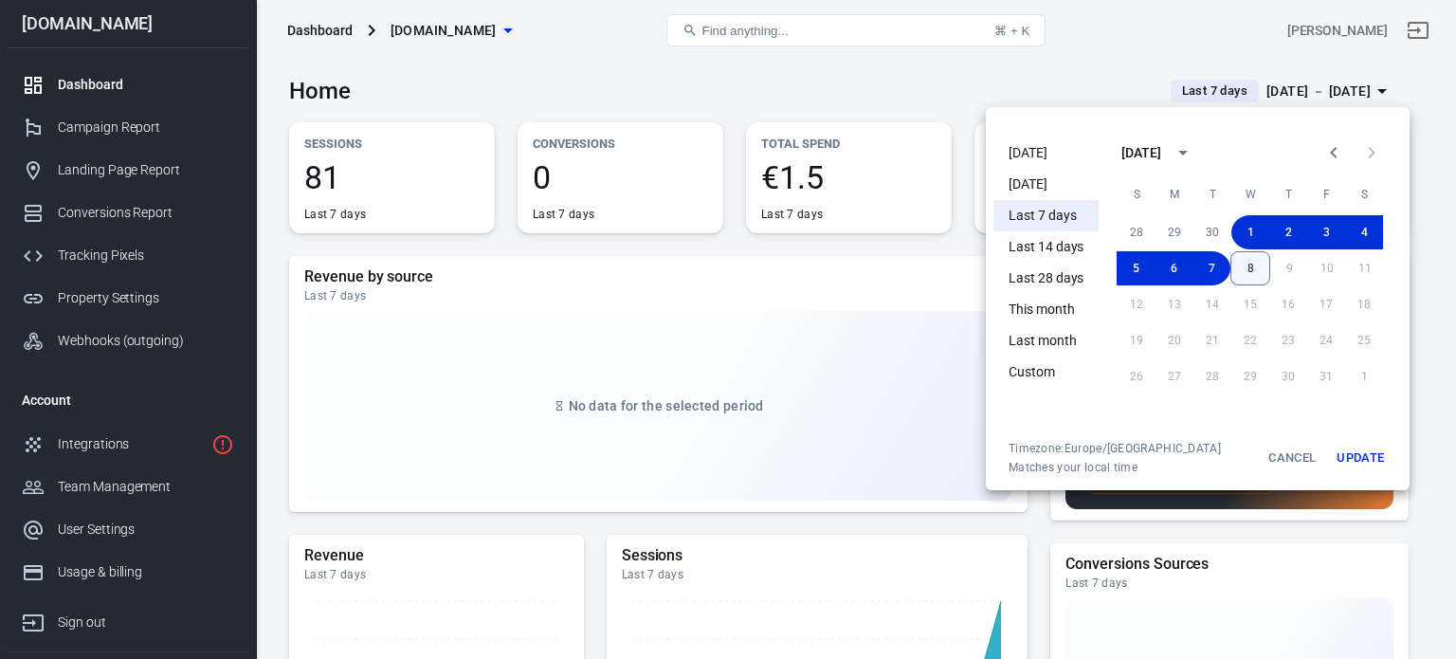
click at [1248, 266] on button "8" at bounding box center [1251, 268] width 40 height 34
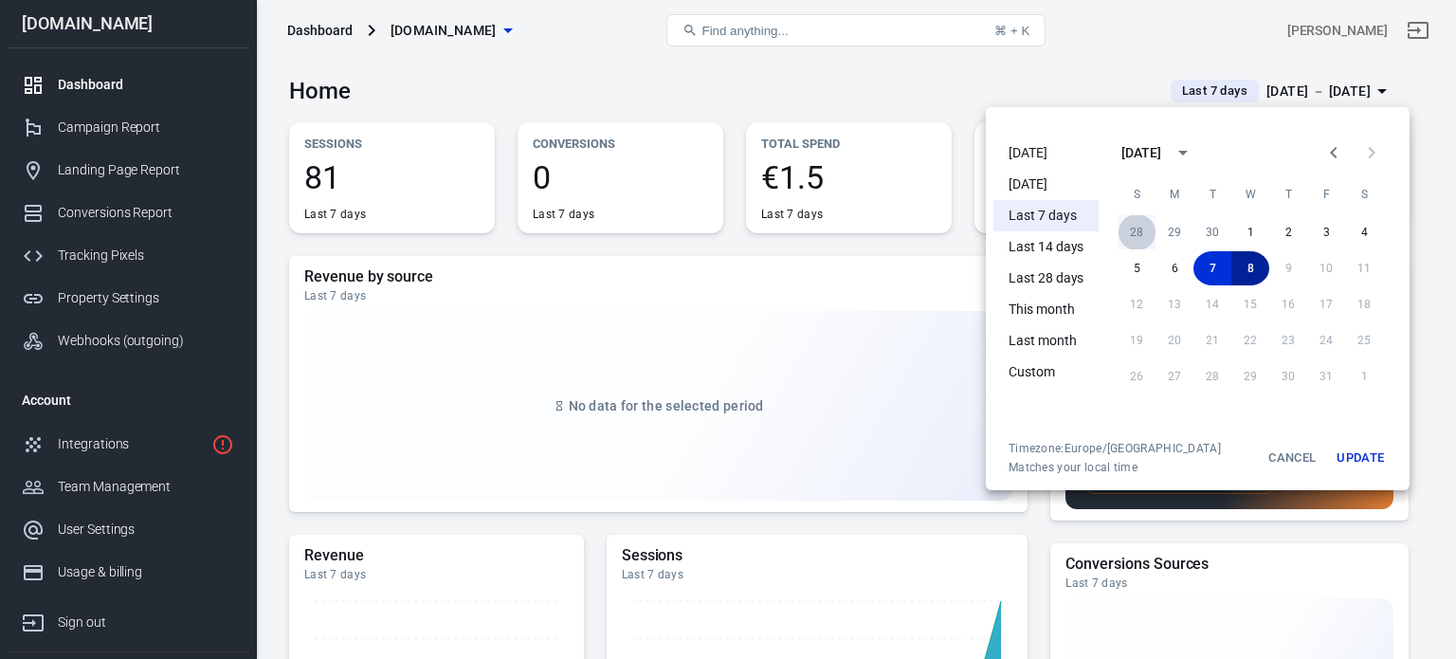
click at [1137, 226] on button "28" at bounding box center [1137, 232] width 38 height 34
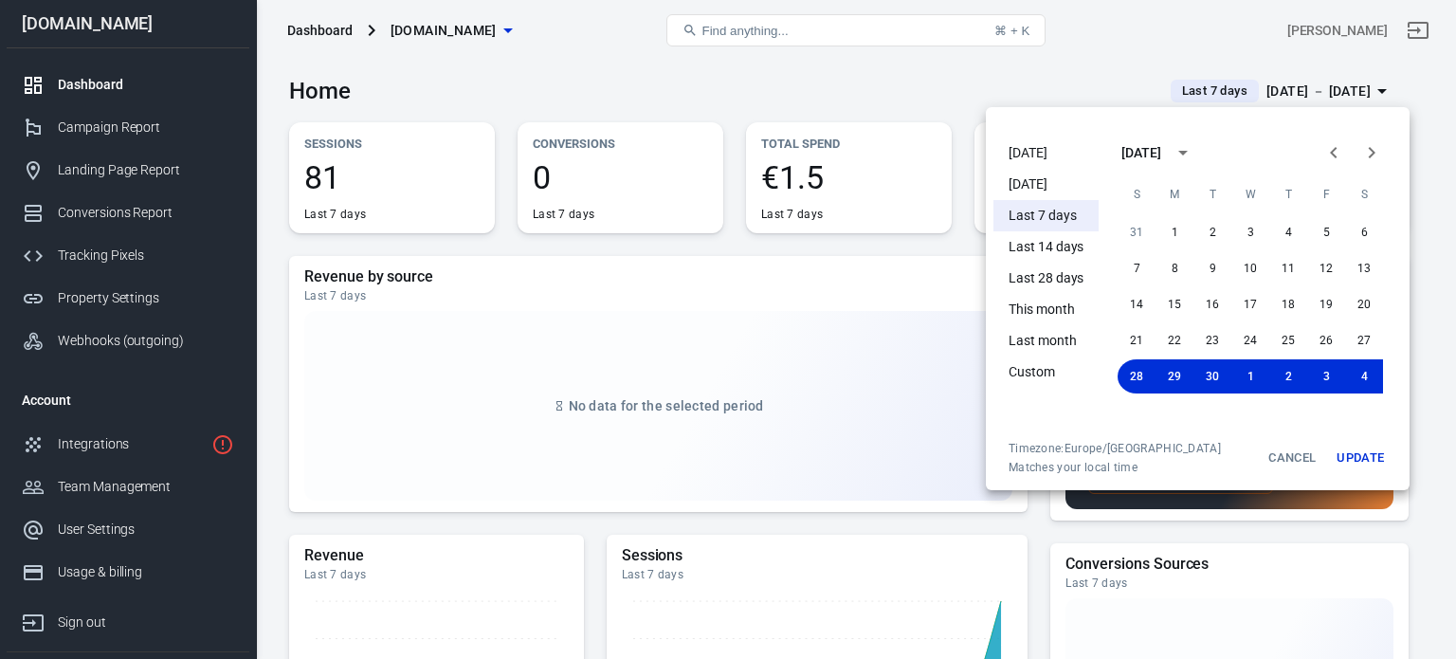
click at [1380, 450] on button "Update" at bounding box center [1360, 458] width 61 height 34
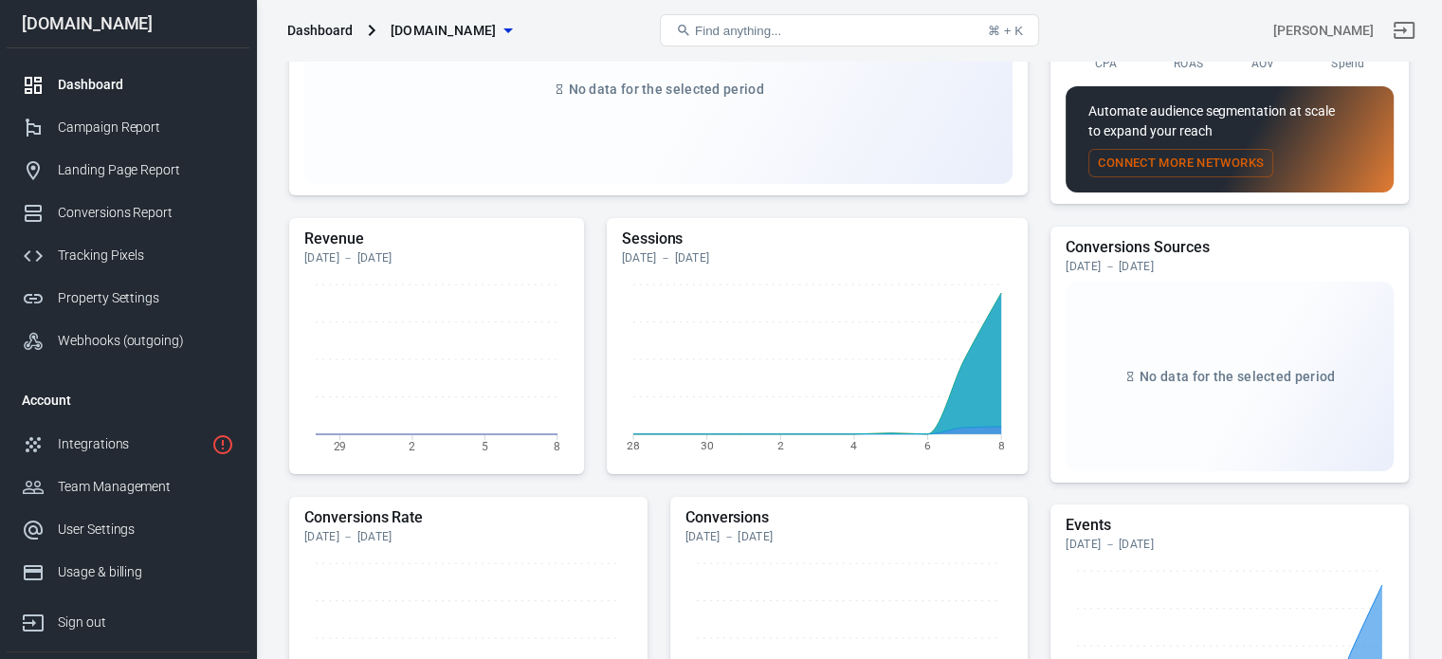
scroll to position [474, 0]
